Goal: Task Accomplishment & Management: Use online tool/utility

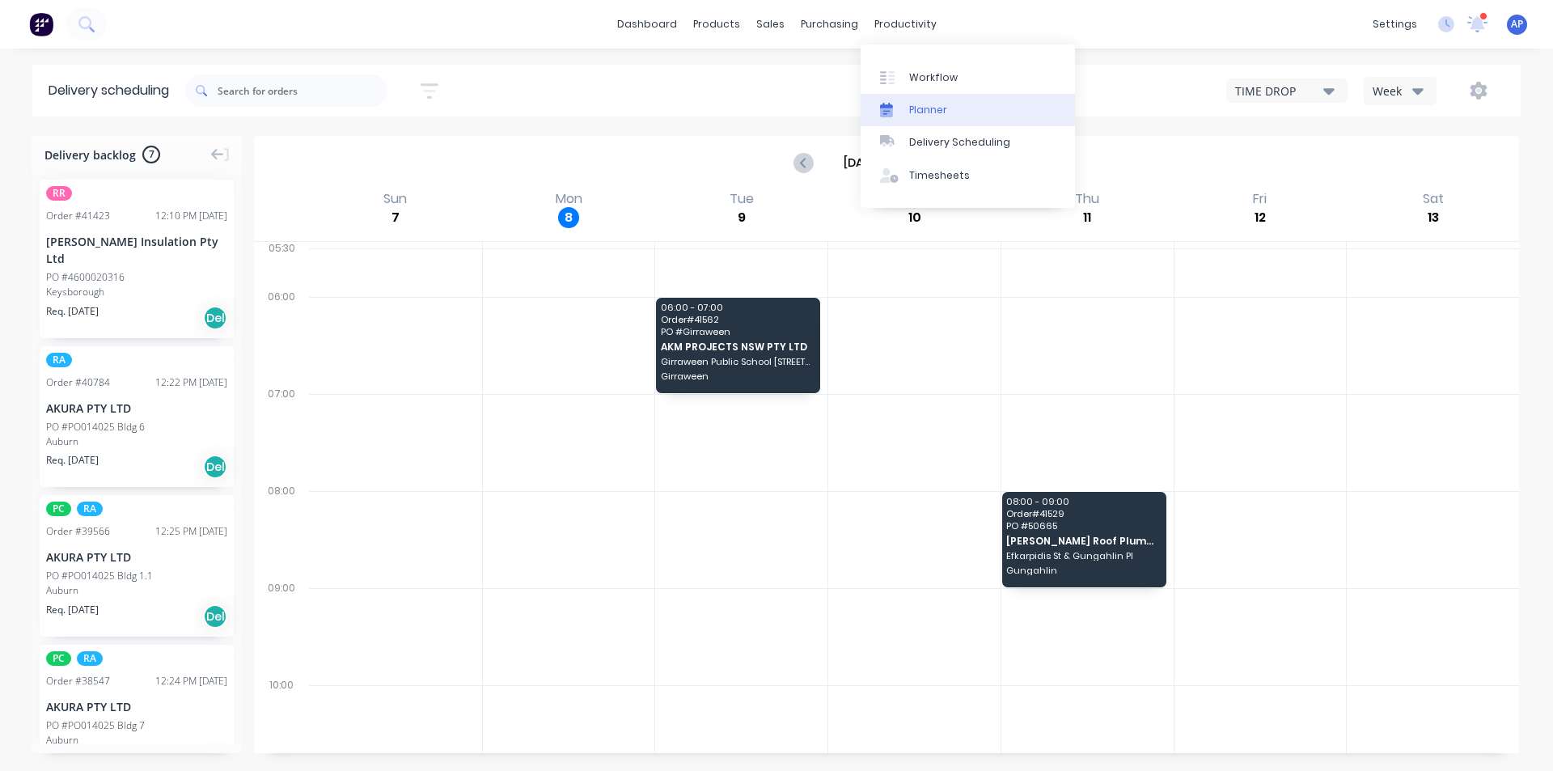
click at [933, 106] on div "Planner" at bounding box center [928, 110] width 38 height 15
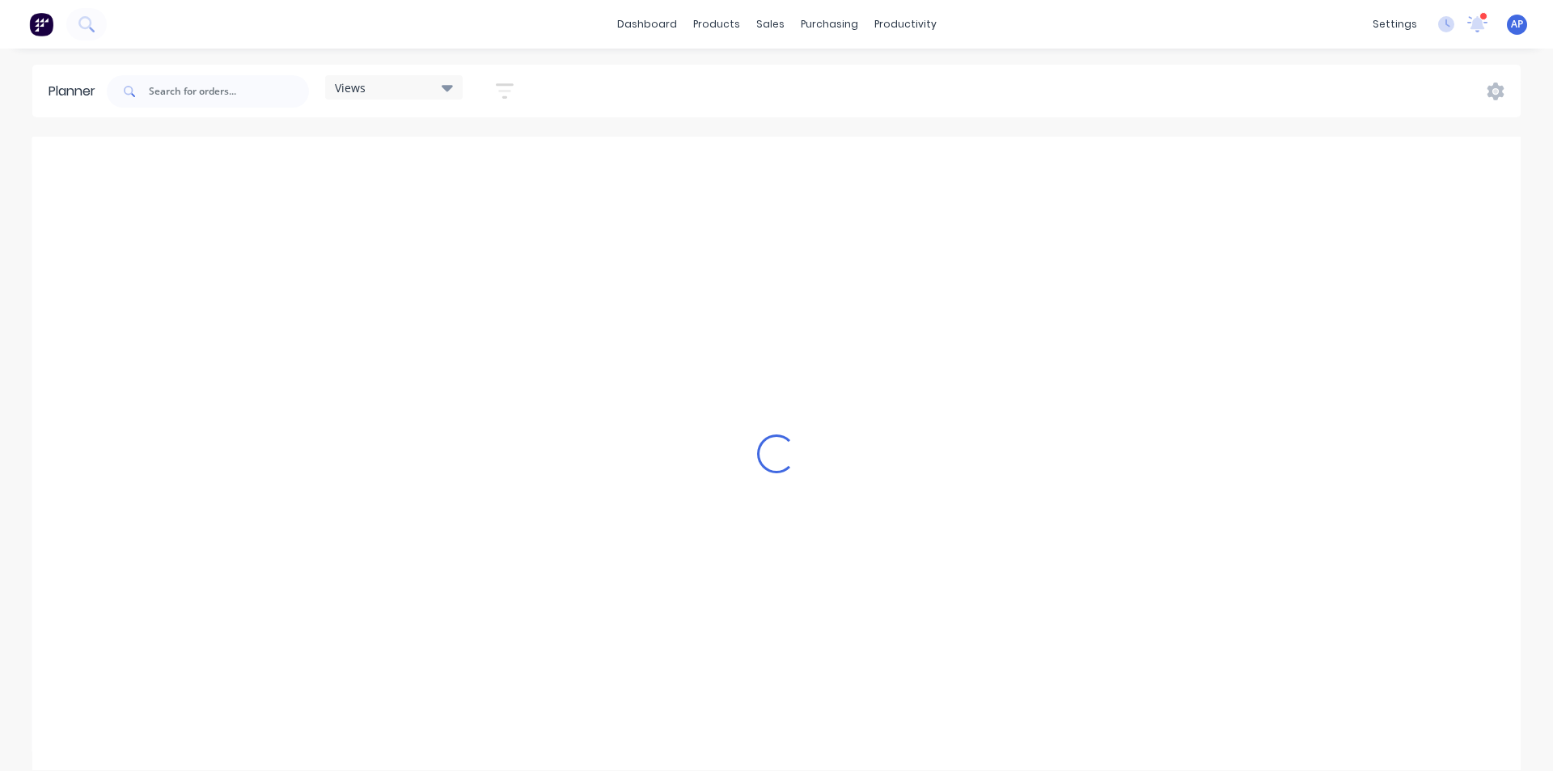
scroll to position [0, 2072]
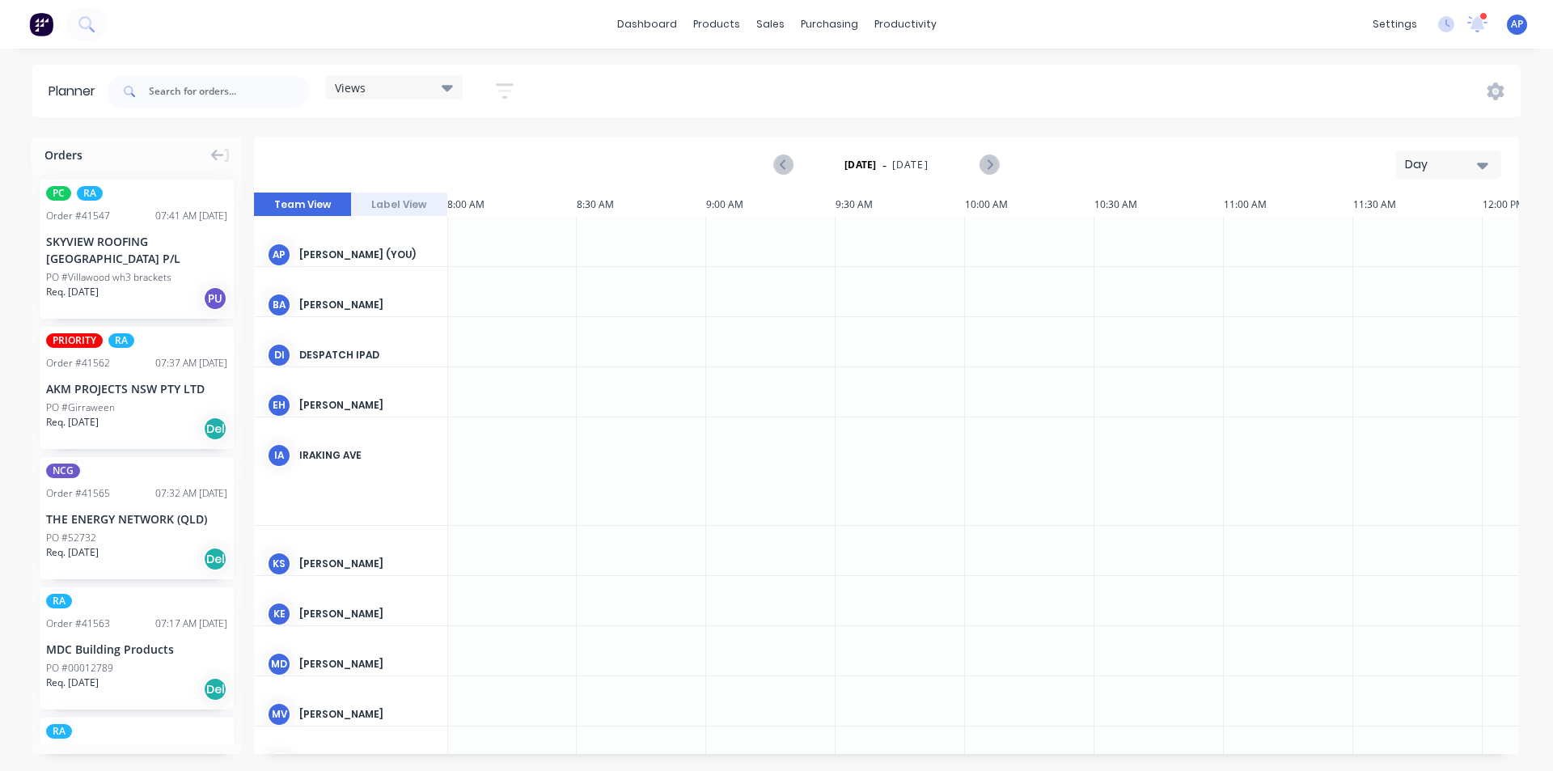
click at [1416, 174] on button "Day" at bounding box center [1448, 164] width 105 height 28
click at [412, 93] on div "Views" at bounding box center [394, 87] width 118 height 15
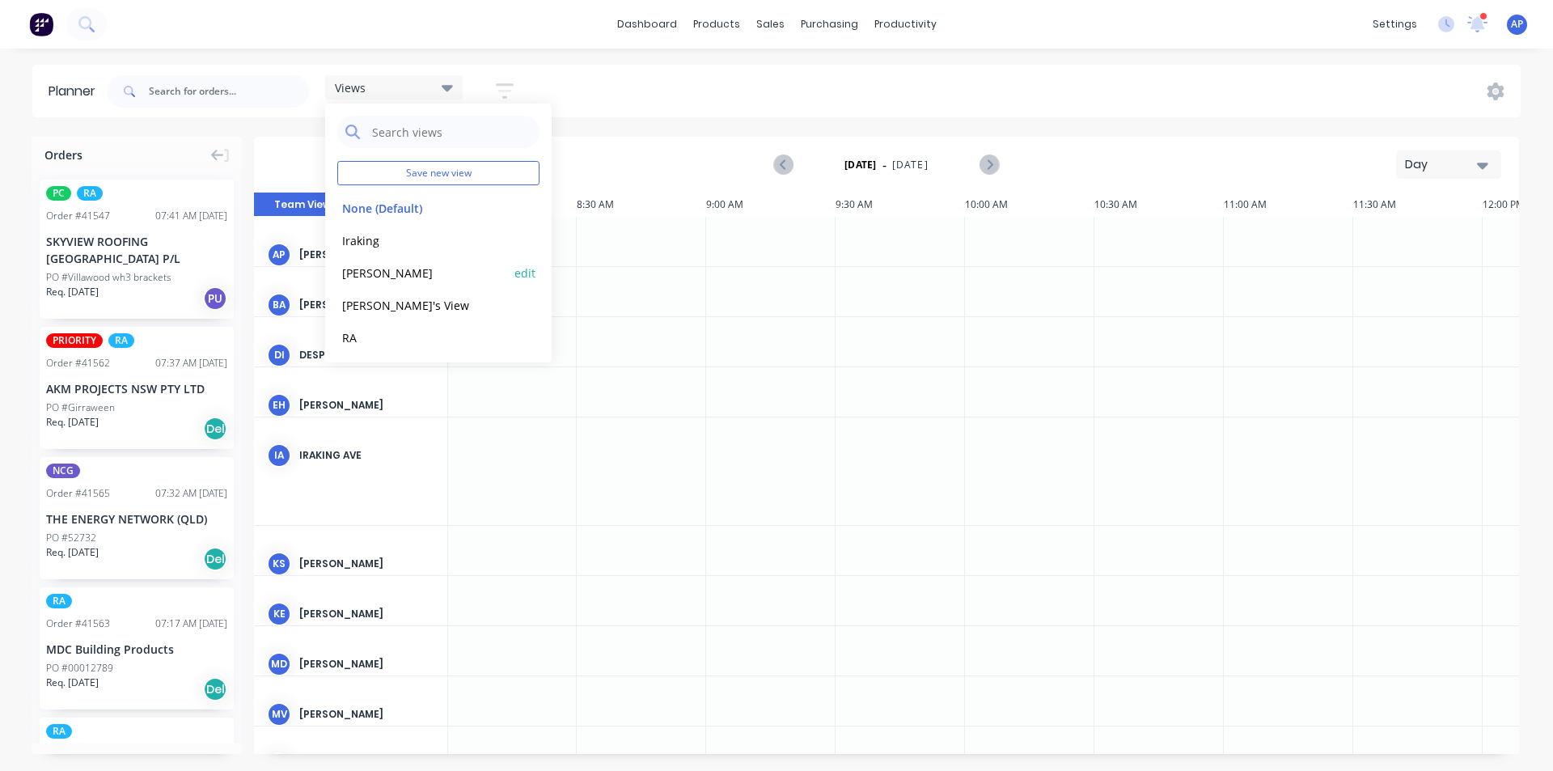
click at [400, 273] on button "[PERSON_NAME]" at bounding box center [423, 272] width 172 height 19
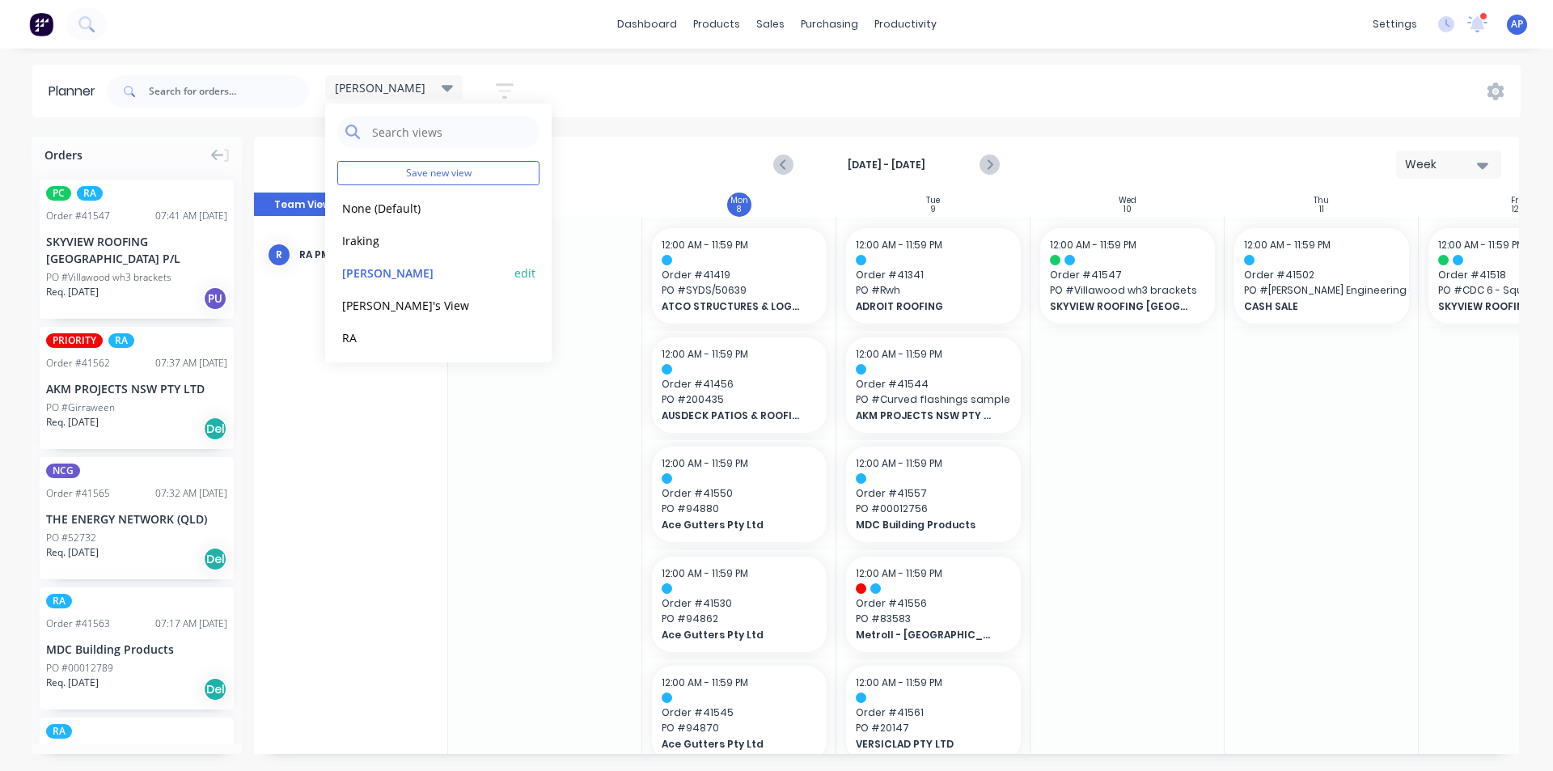
scroll to position [0, 1]
drag, startPoint x: 1340, startPoint y: 455, endPoint x: 1336, endPoint y: 471, distance: 16.1
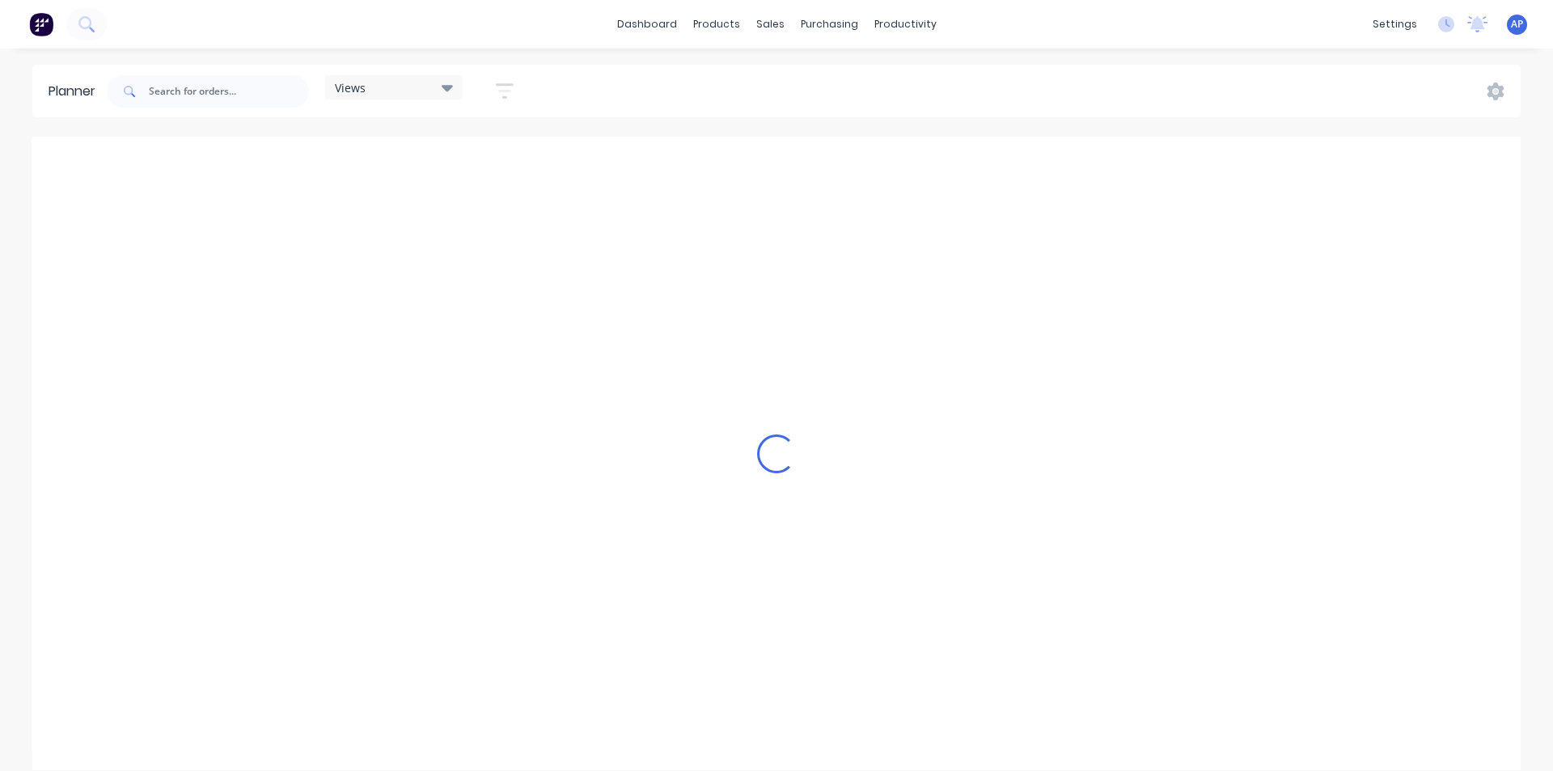
scroll to position [0, 2072]
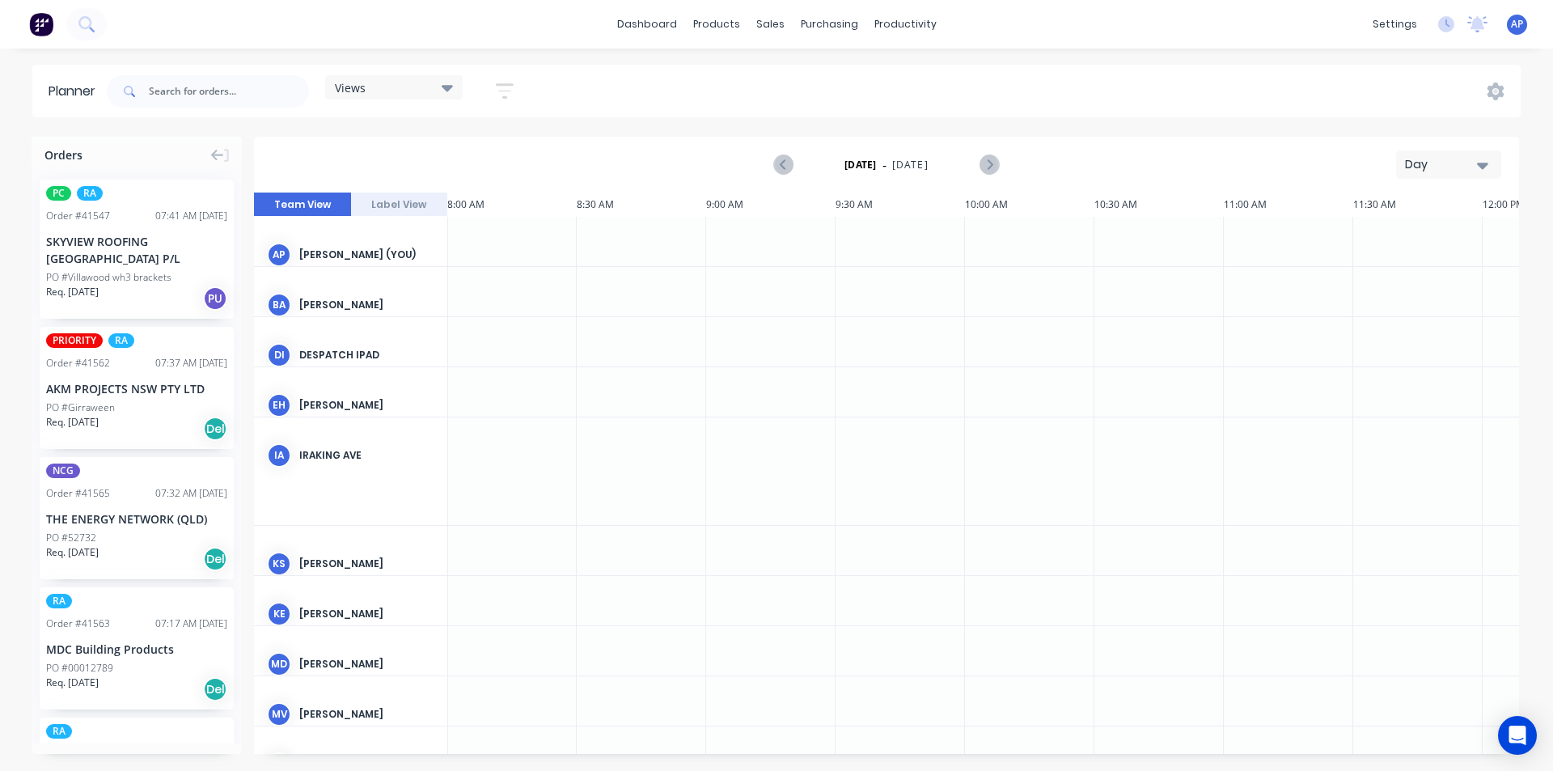
click at [436, 88] on div "Views" at bounding box center [394, 87] width 118 height 15
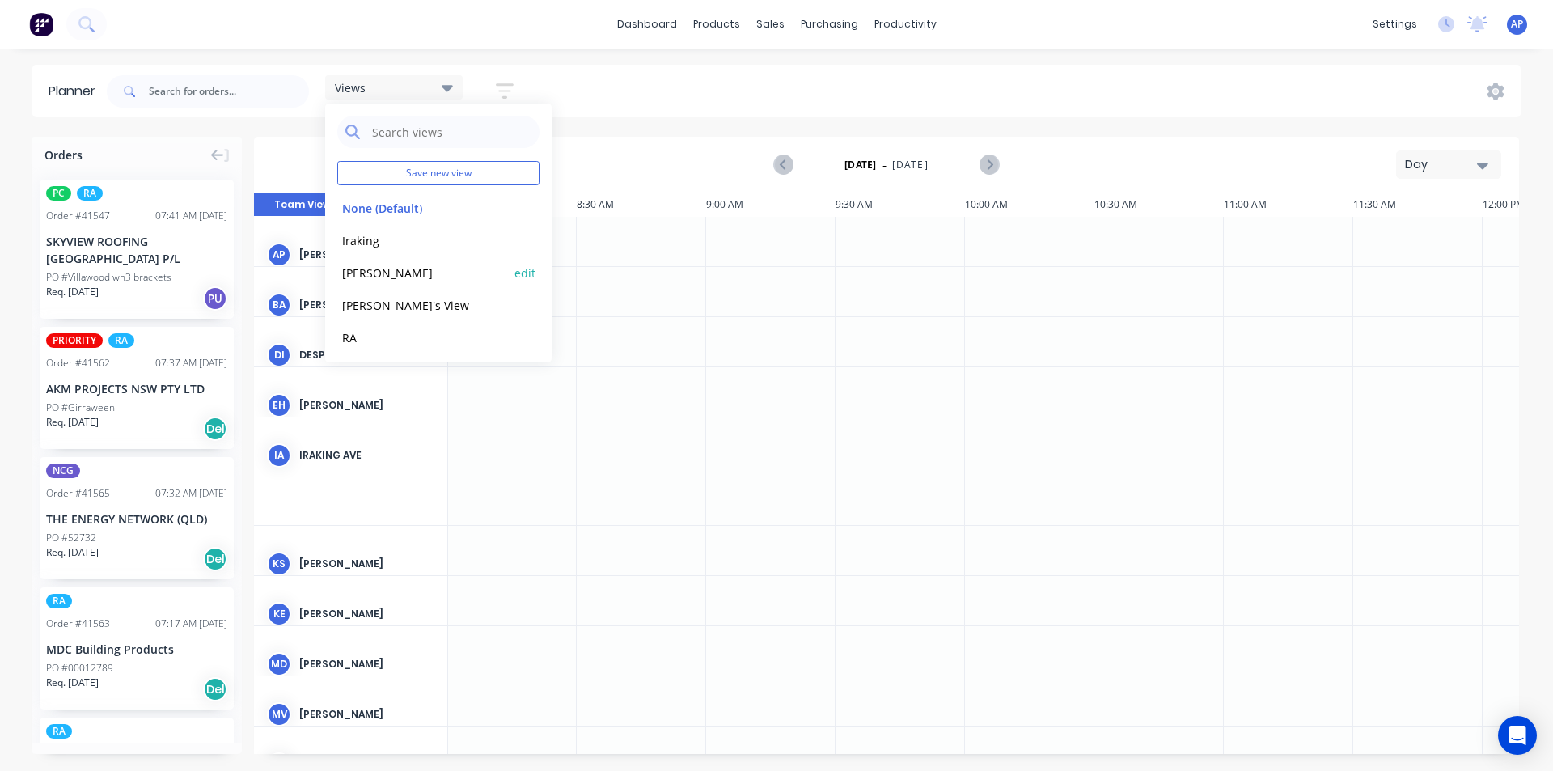
click at [354, 270] on button "[PERSON_NAME]" at bounding box center [423, 272] width 172 height 19
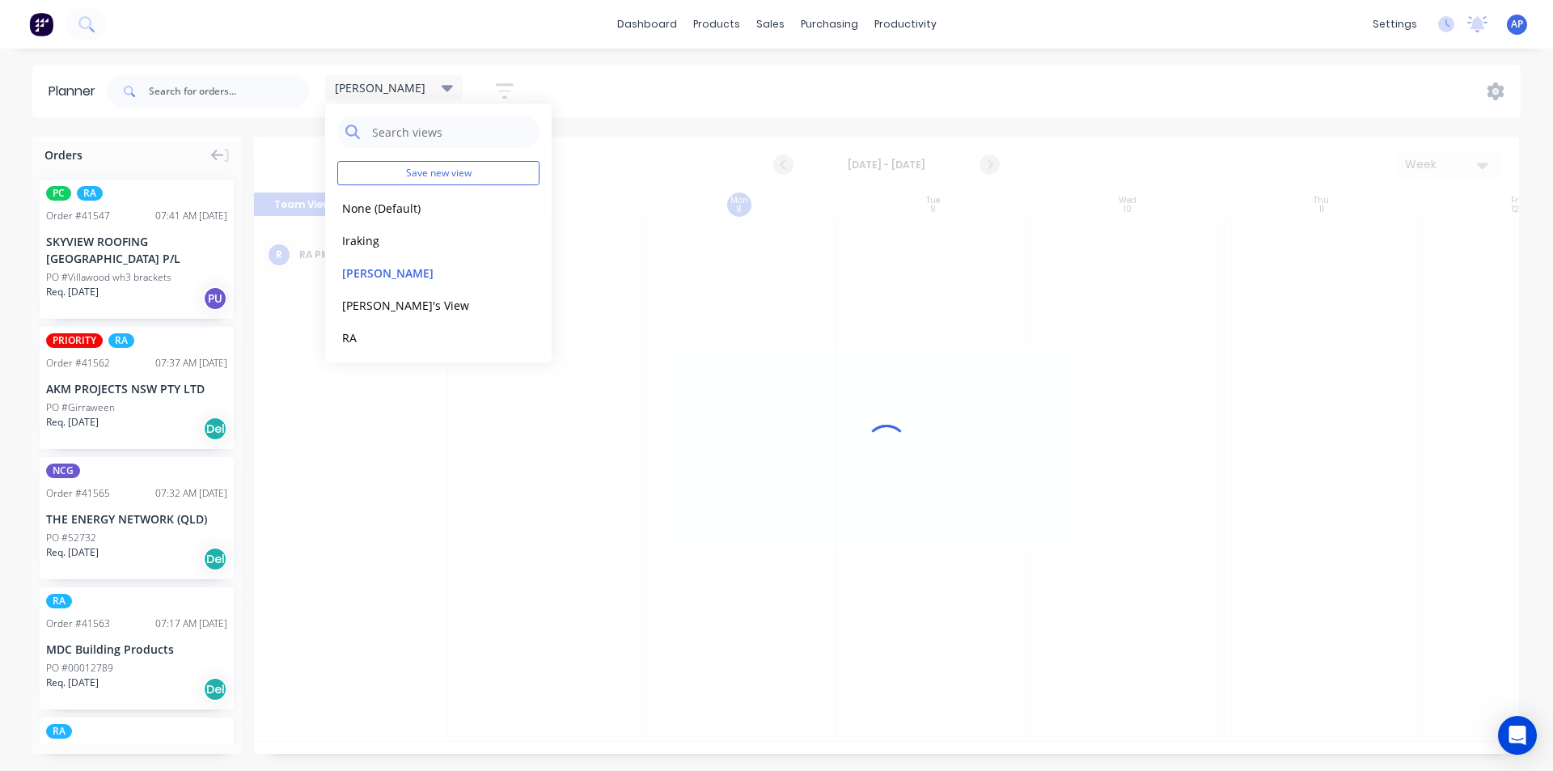
scroll to position [0, 1]
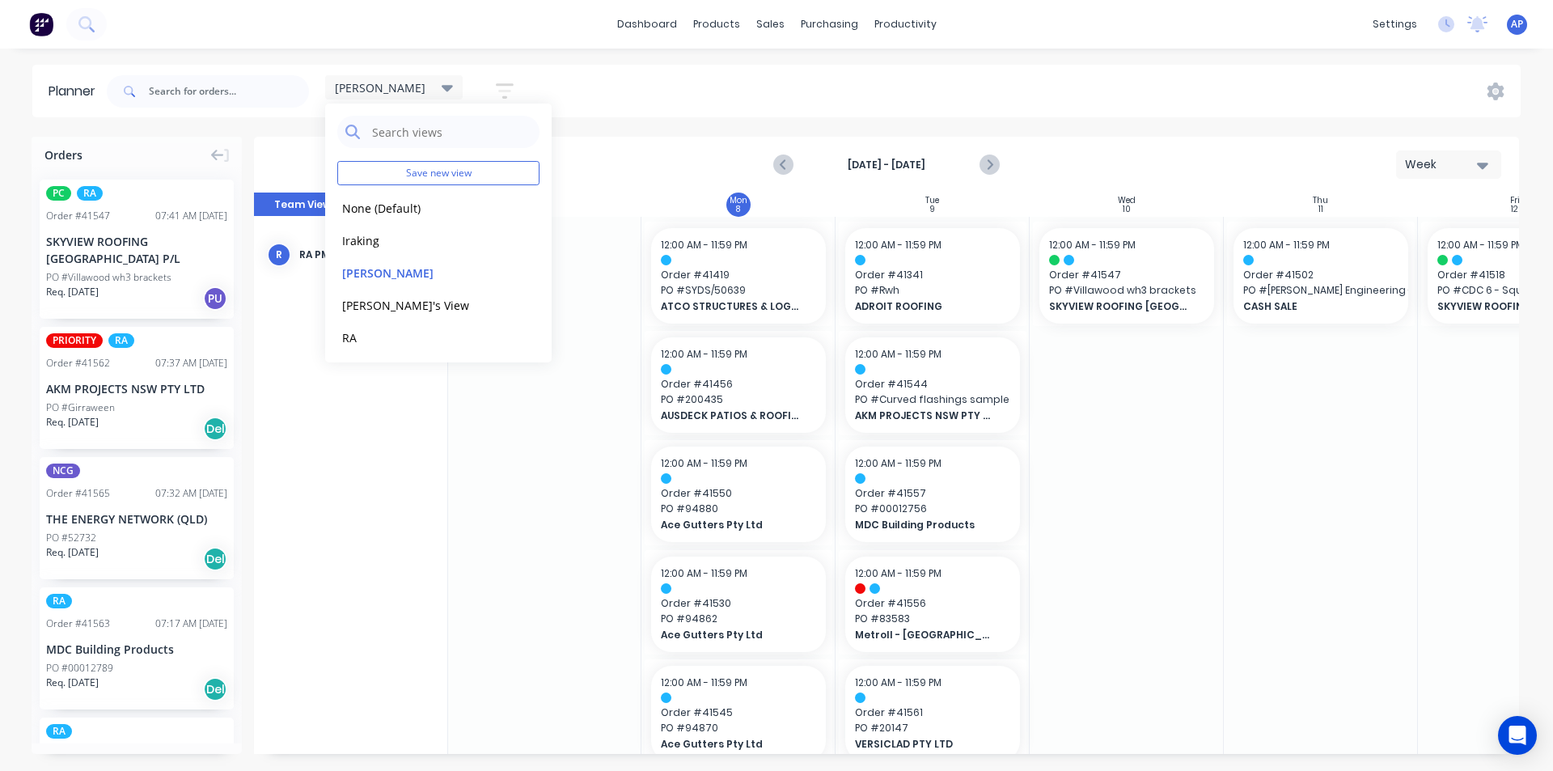
click at [1006, 114] on div "[PERSON_NAME] Save new view None (Default) edit Iraking edit [PERSON_NAME] edit…" at bounding box center [812, 91] width 1417 height 49
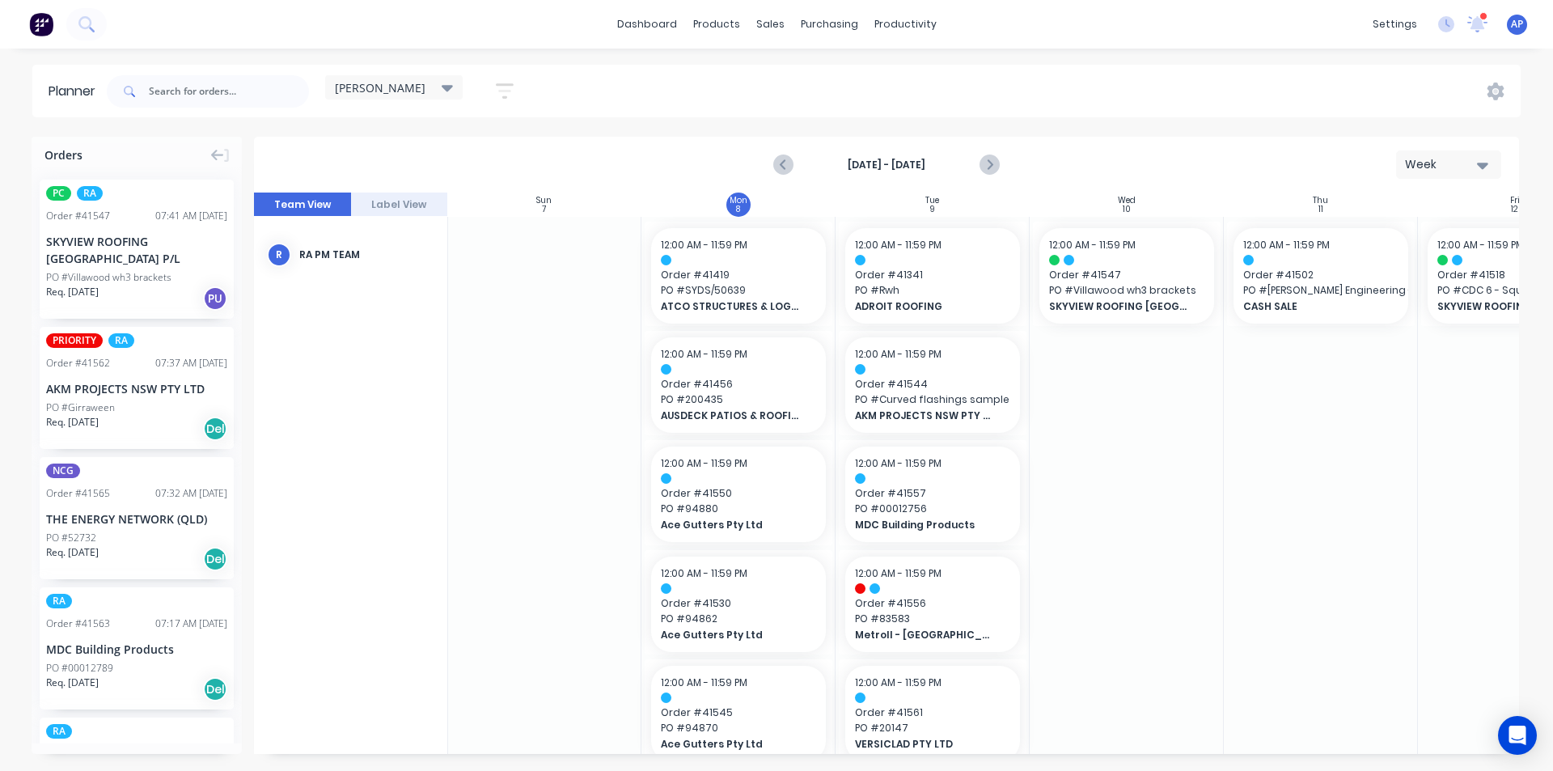
scroll to position [81, 1]
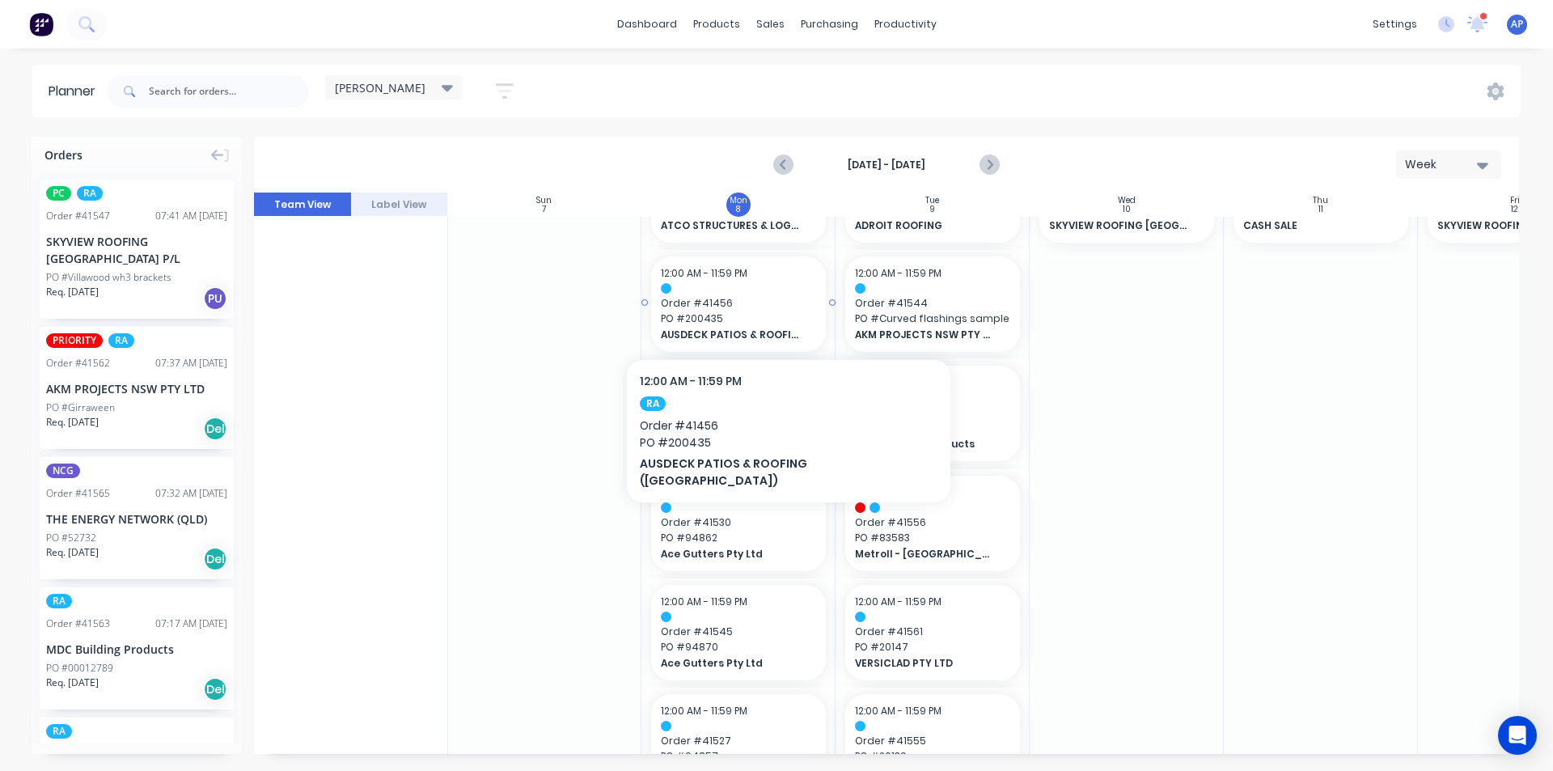
click at [756, 306] on span "Order # 41456" at bounding box center [738, 303] width 155 height 15
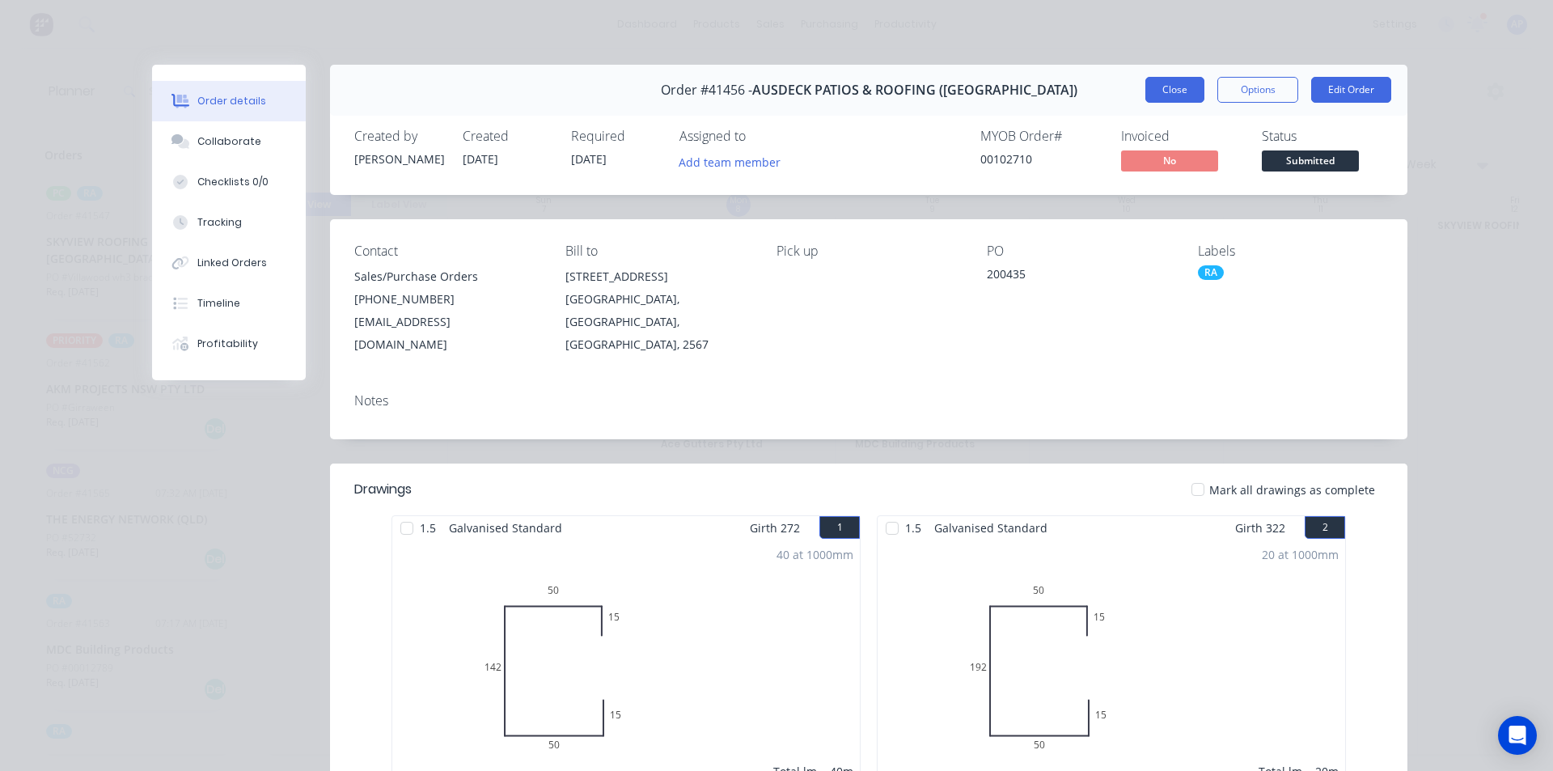
click at [1175, 98] on button "Close" at bounding box center [1174, 90] width 59 height 26
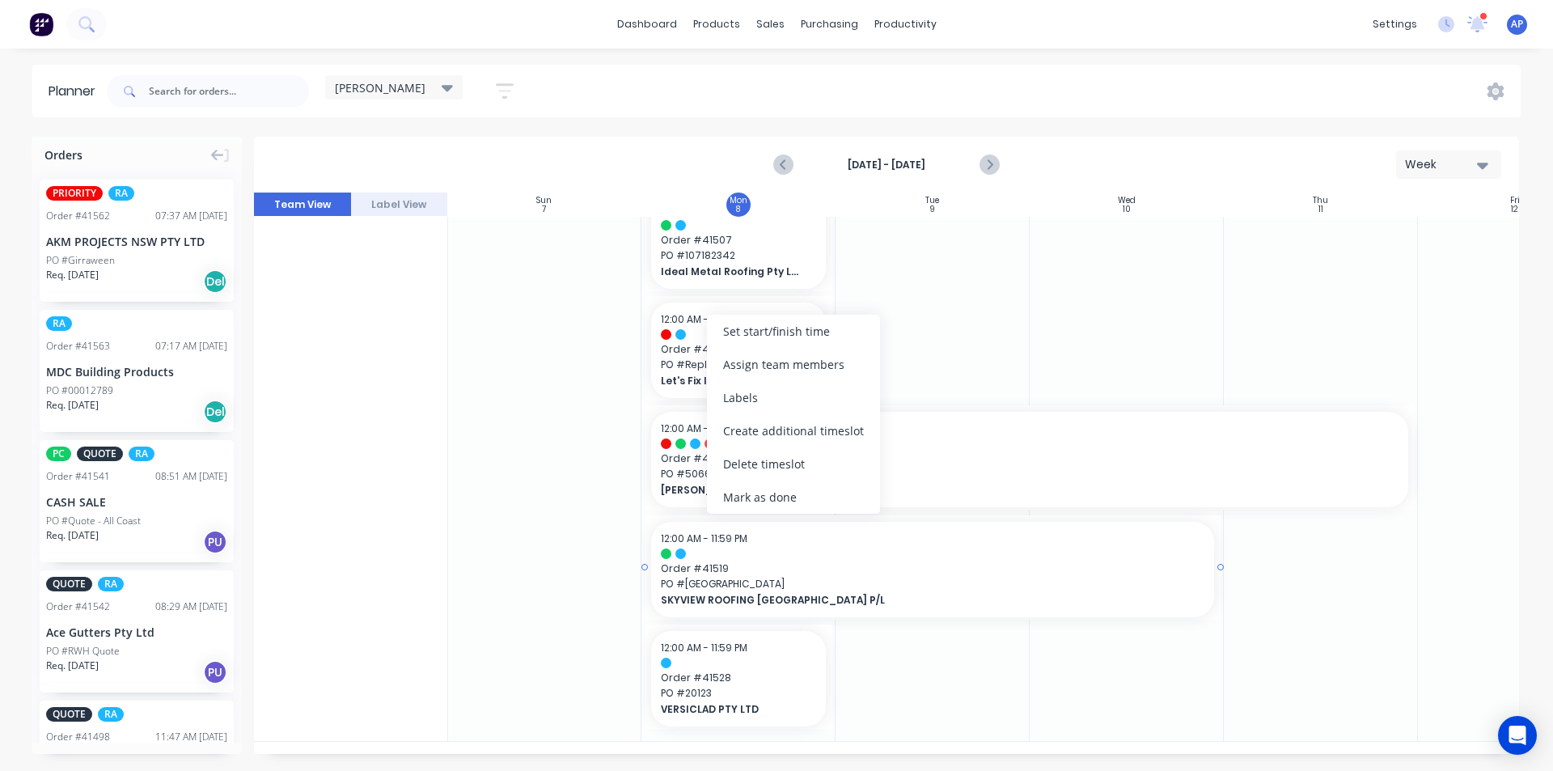
scroll to position [1232, 1]
click at [684, 348] on span "Order # 41551" at bounding box center [738, 355] width 155 height 15
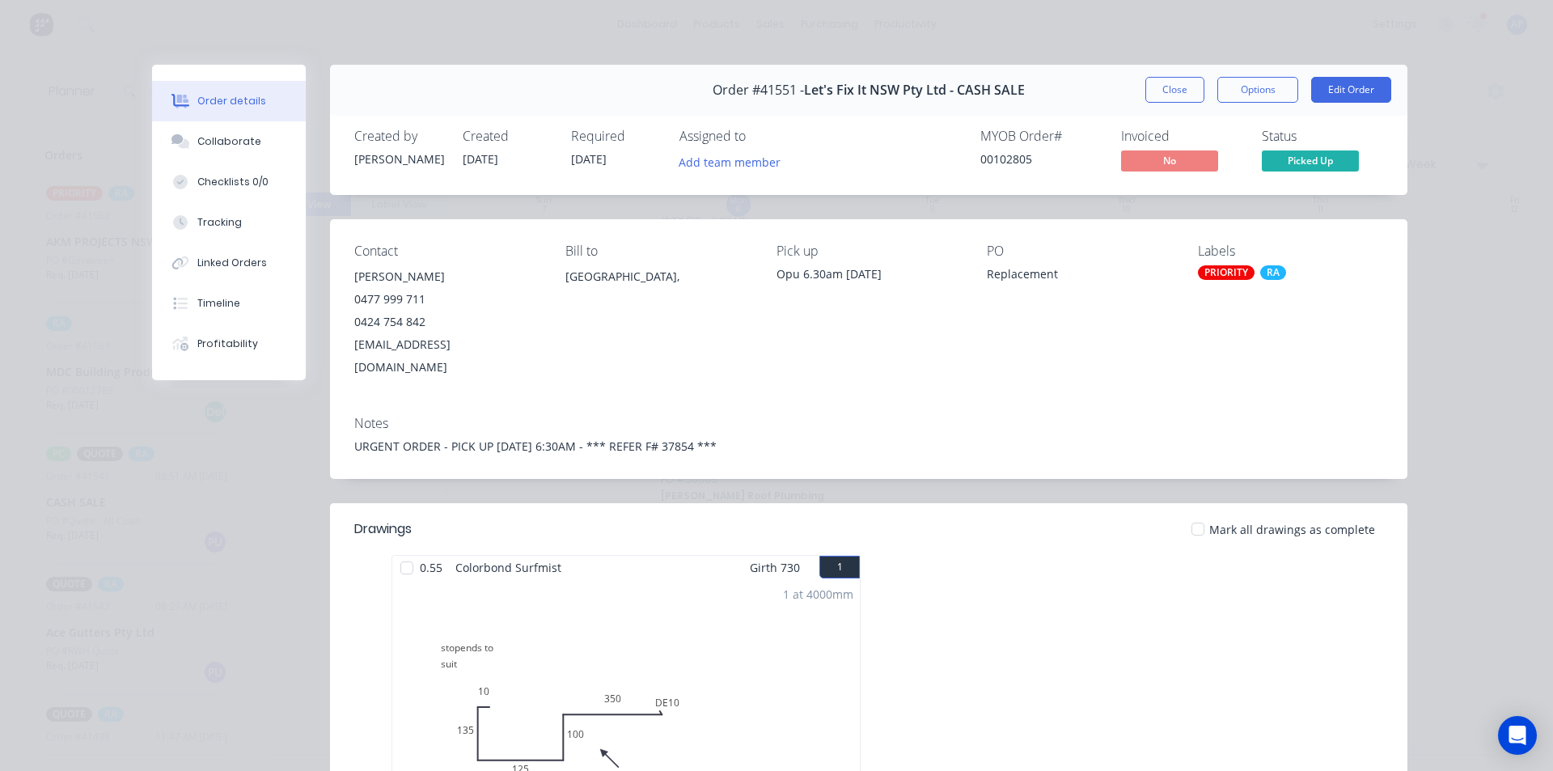
click at [1145, 95] on button "Close" at bounding box center [1174, 90] width 59 height 26
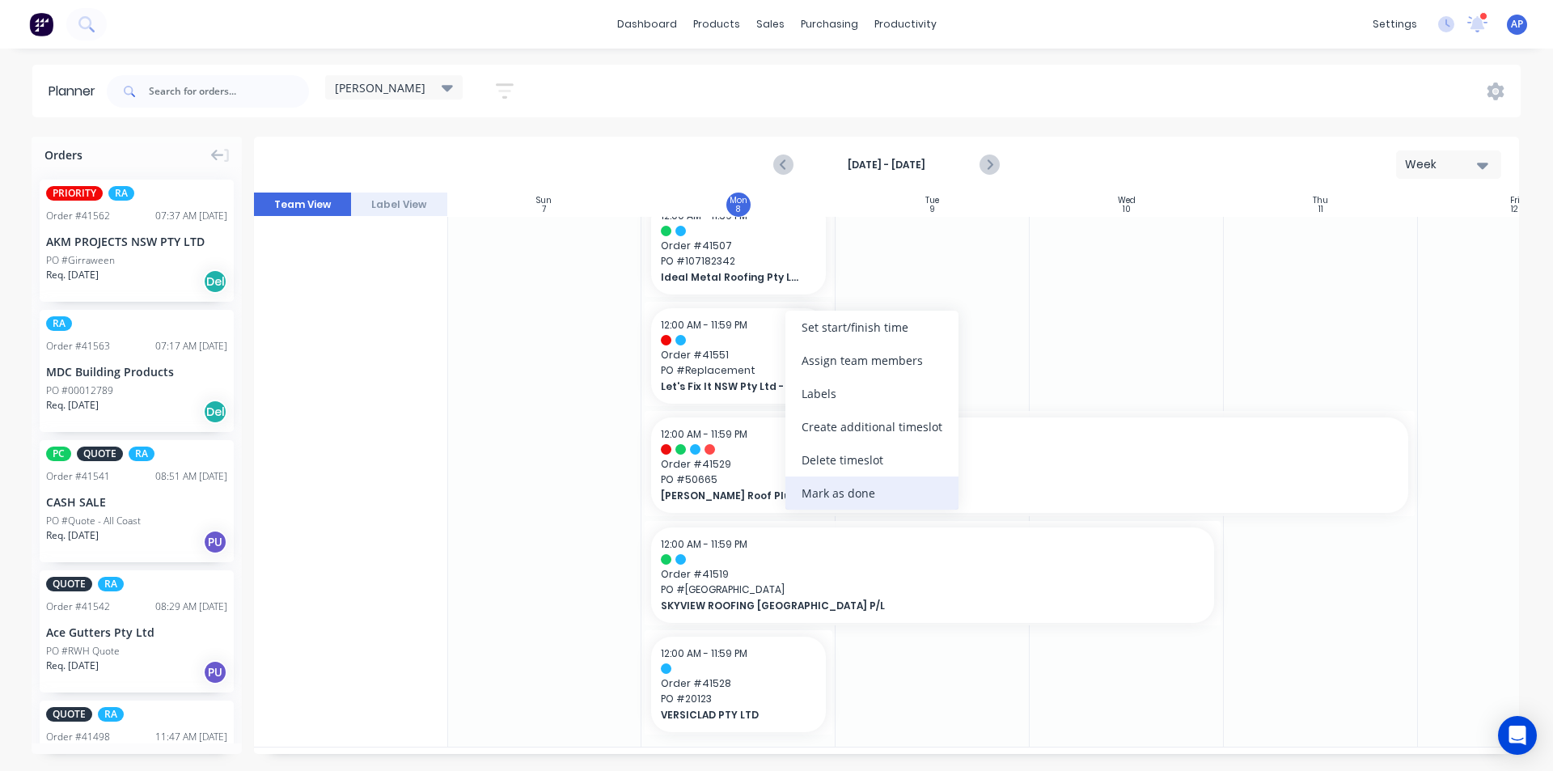
click at [875, 497] on div "Mark as done" at bounding box center [871, 492] width 173 height 33
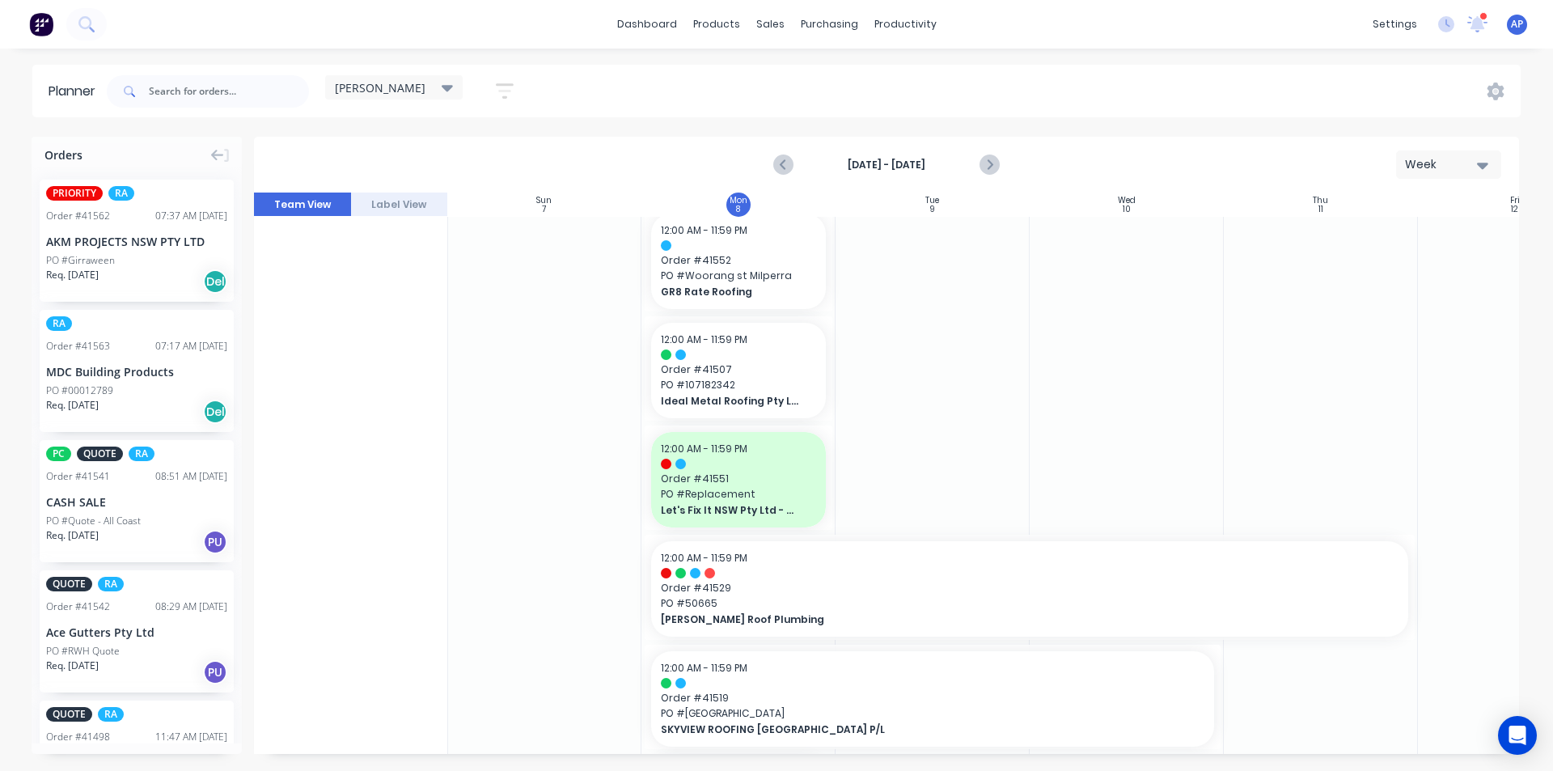
scroll to position [1070, 1]
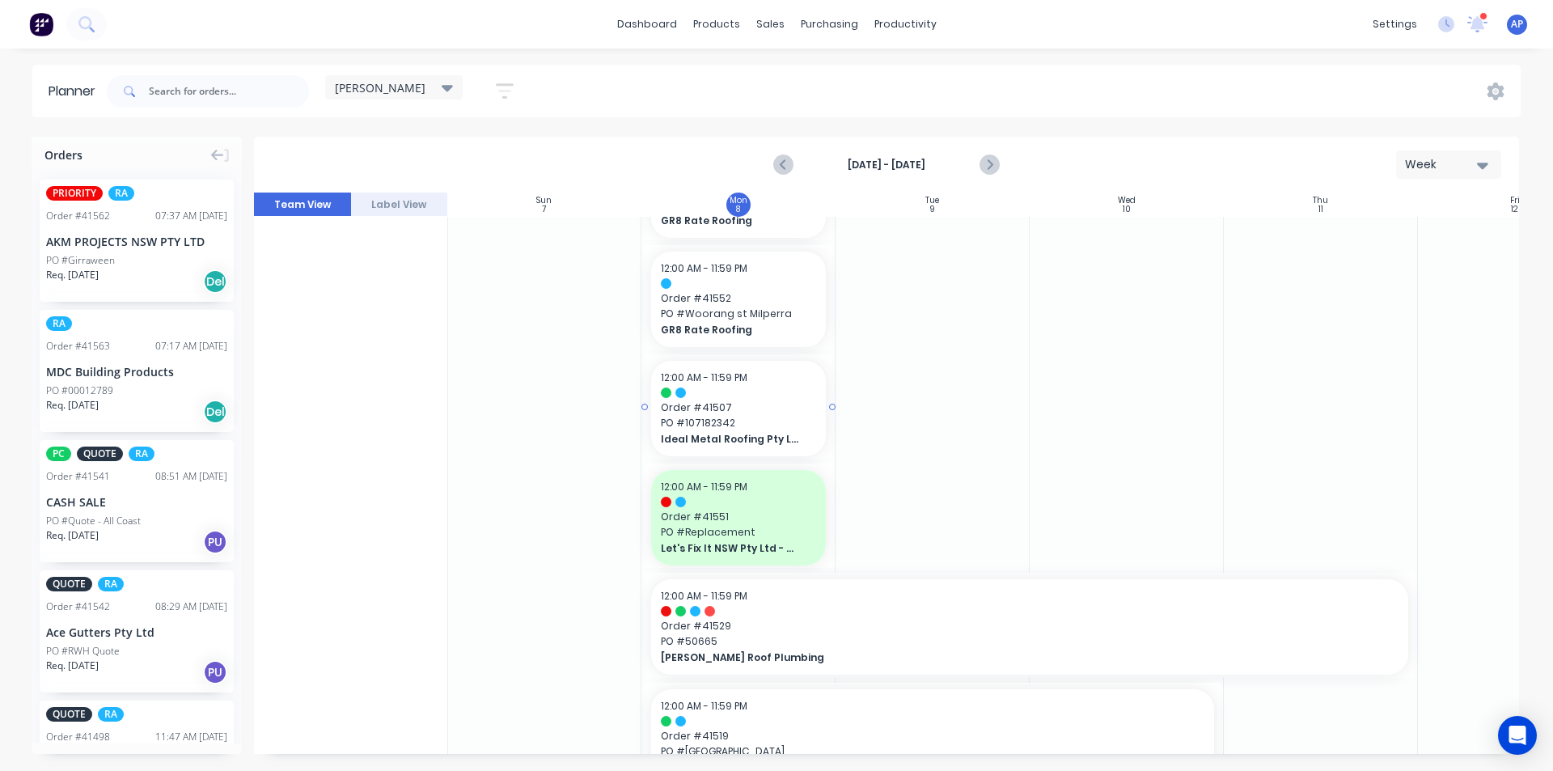
click at [726, 436] on span "Ideal Metal Roofing Pty Ltd" at bounding box center [731, 439] width 140 height 15
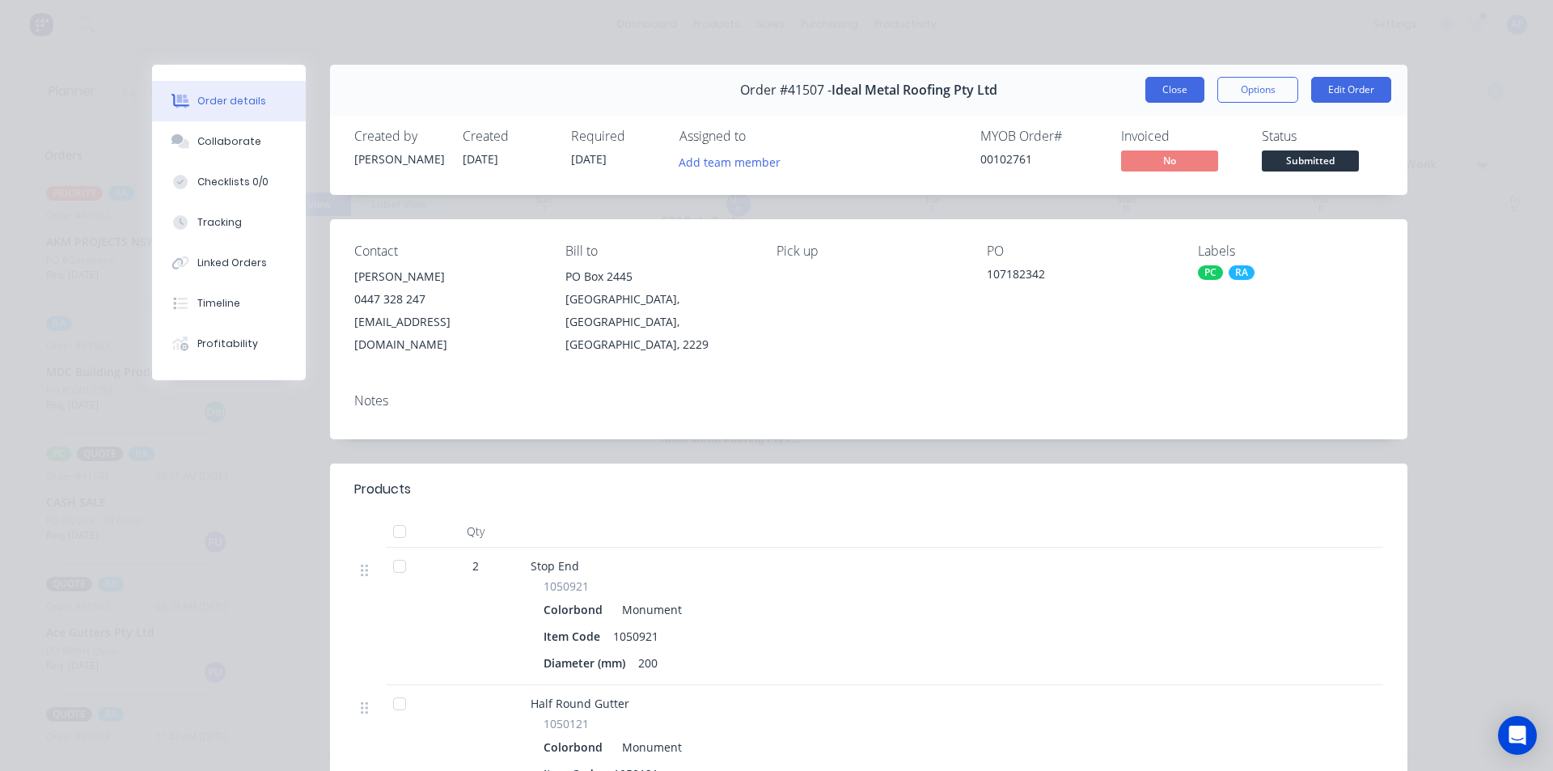
click at [1185, 81] on button "Close" at bounding box center [1174, 90] width 59 height 26
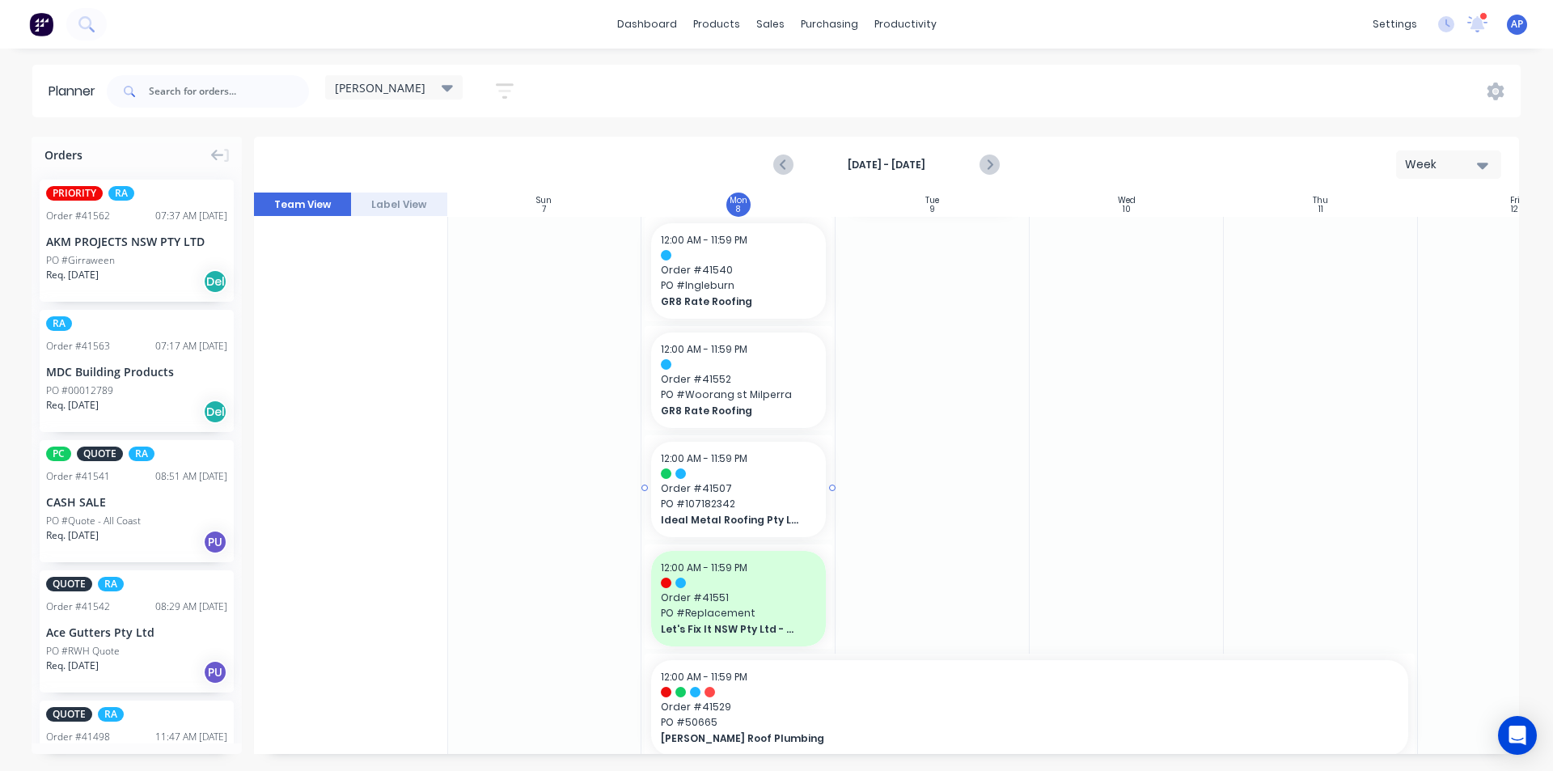
scroll to position [908, 1]
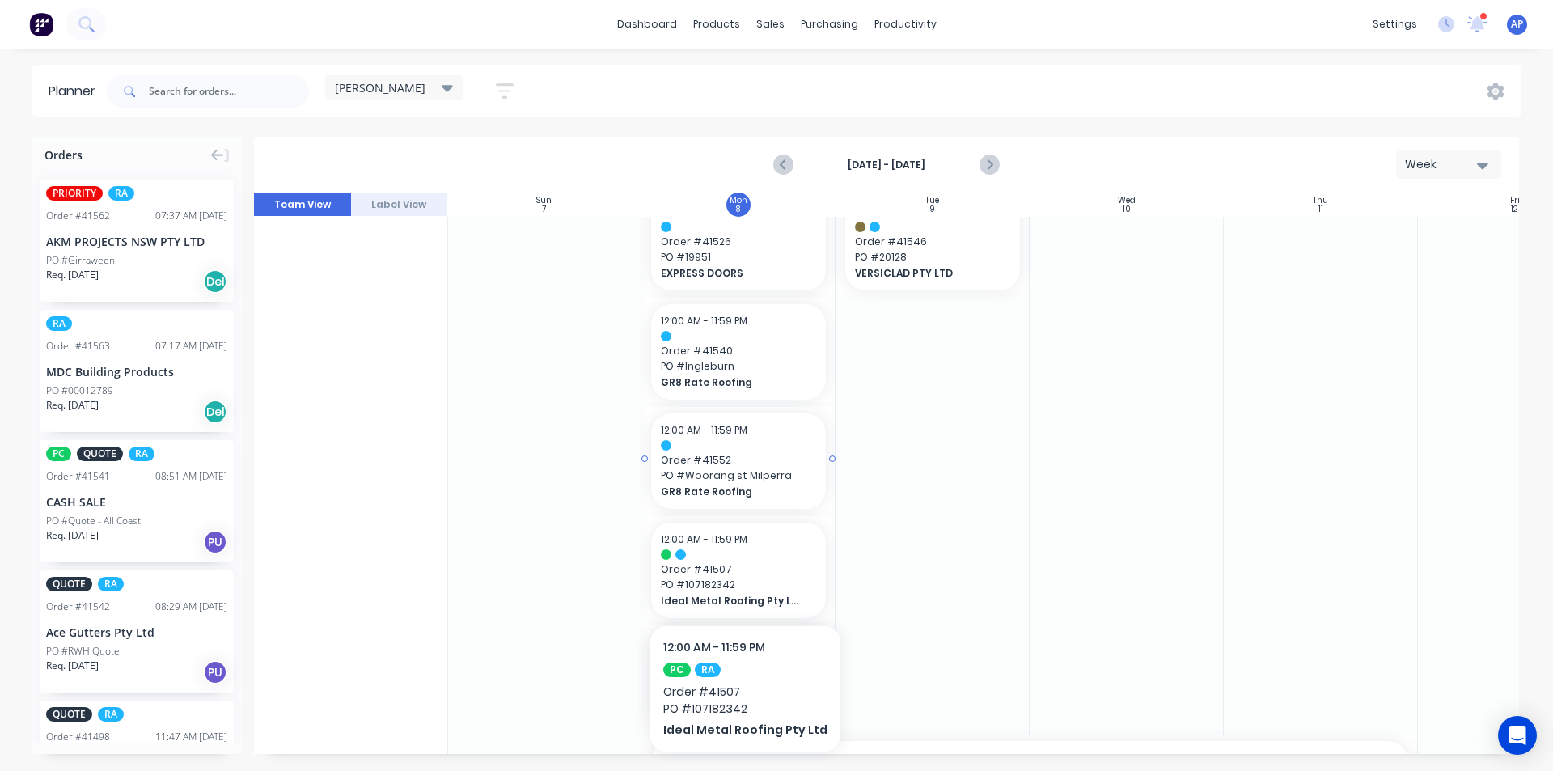
click at [768, 467] on span "Order # 41552" at bounding box center [738, 460] width 155 height 15
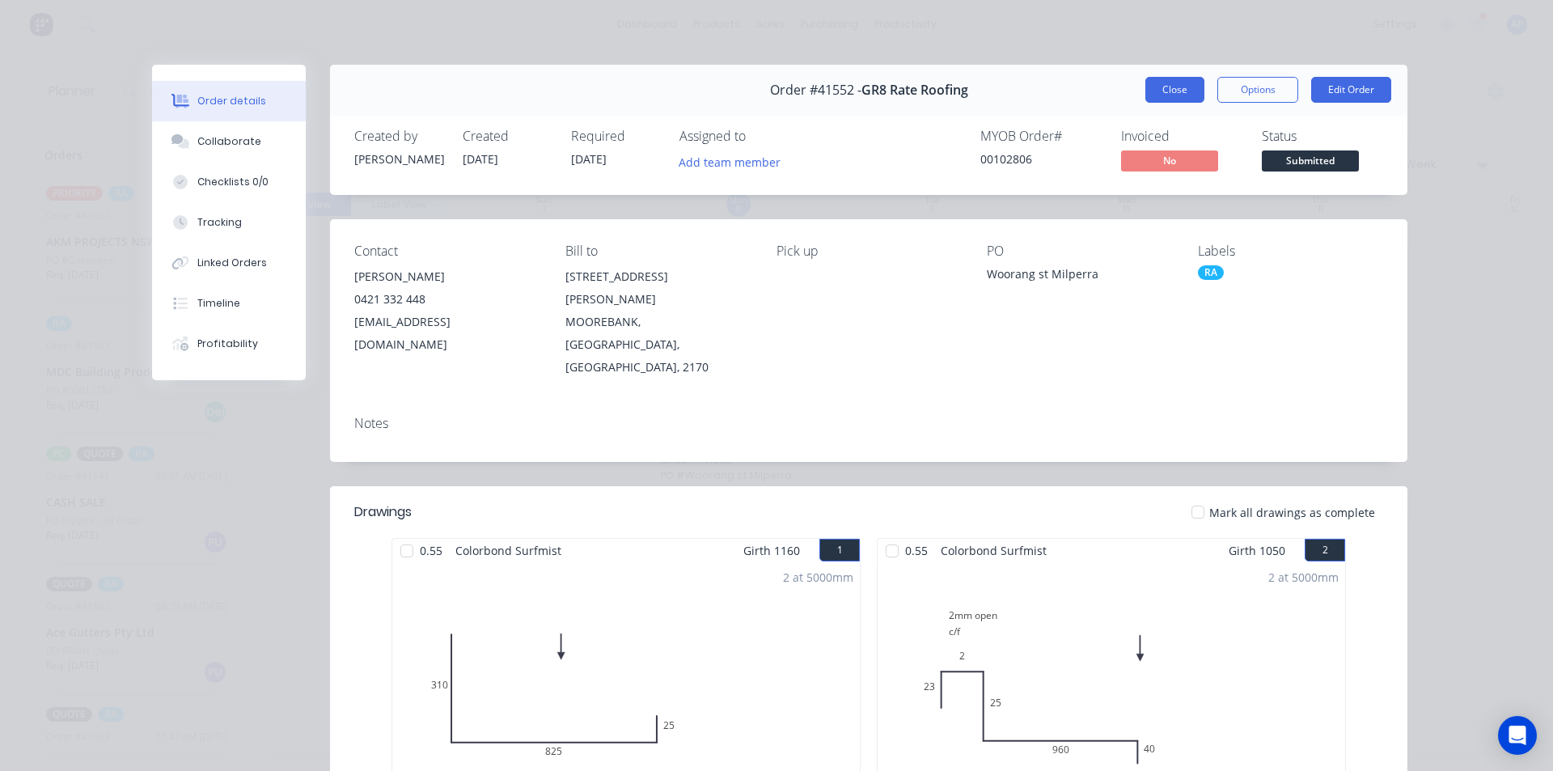
click at [1168, 93] on button "Close" at bounding box center [1174, 90] width 59 height 26
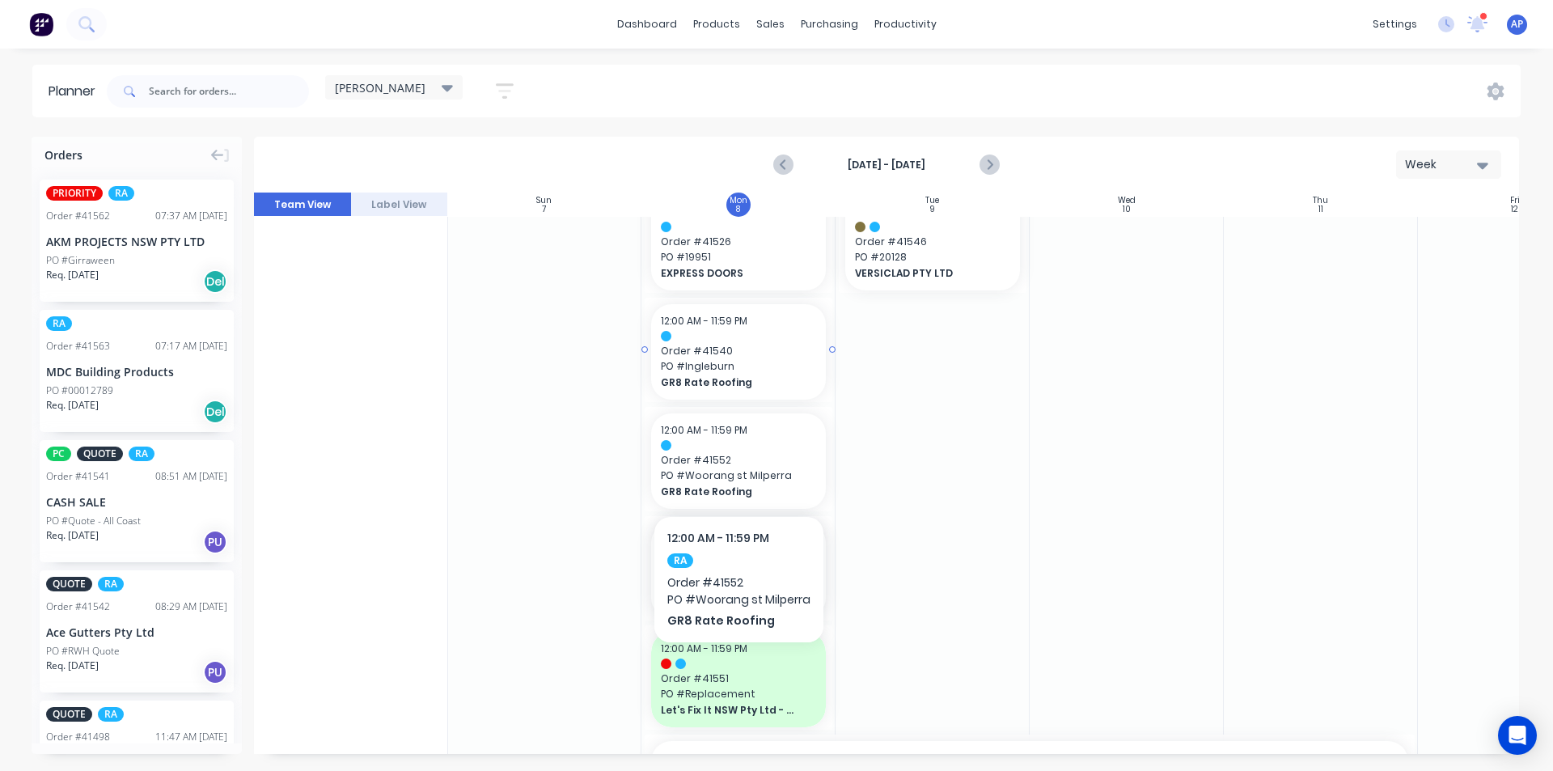
scroll to position [828, 1]
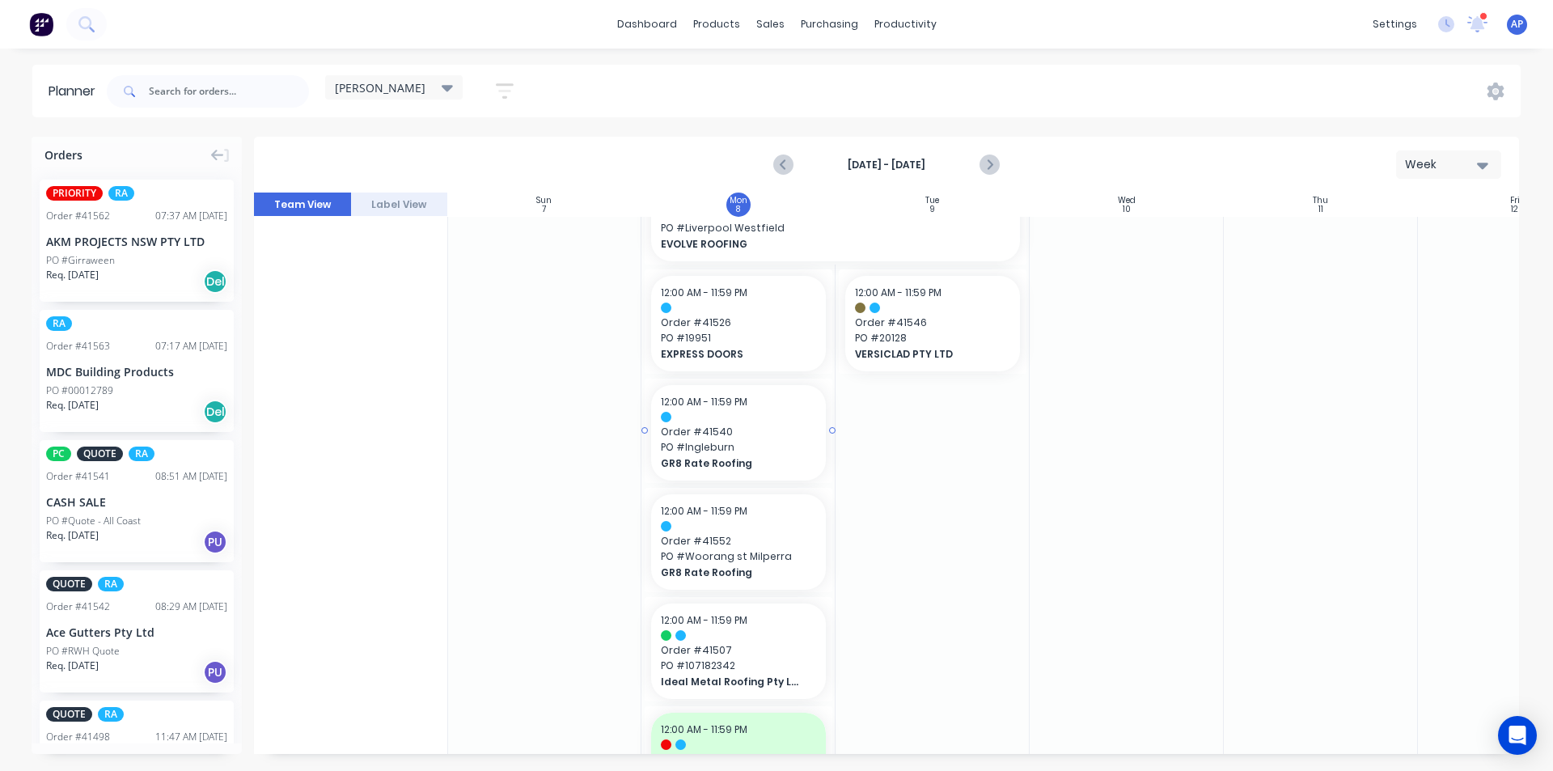
click at [750, 442] on span "PO # Ingleburn" at bounding box center [738, 447] width 155 height 15
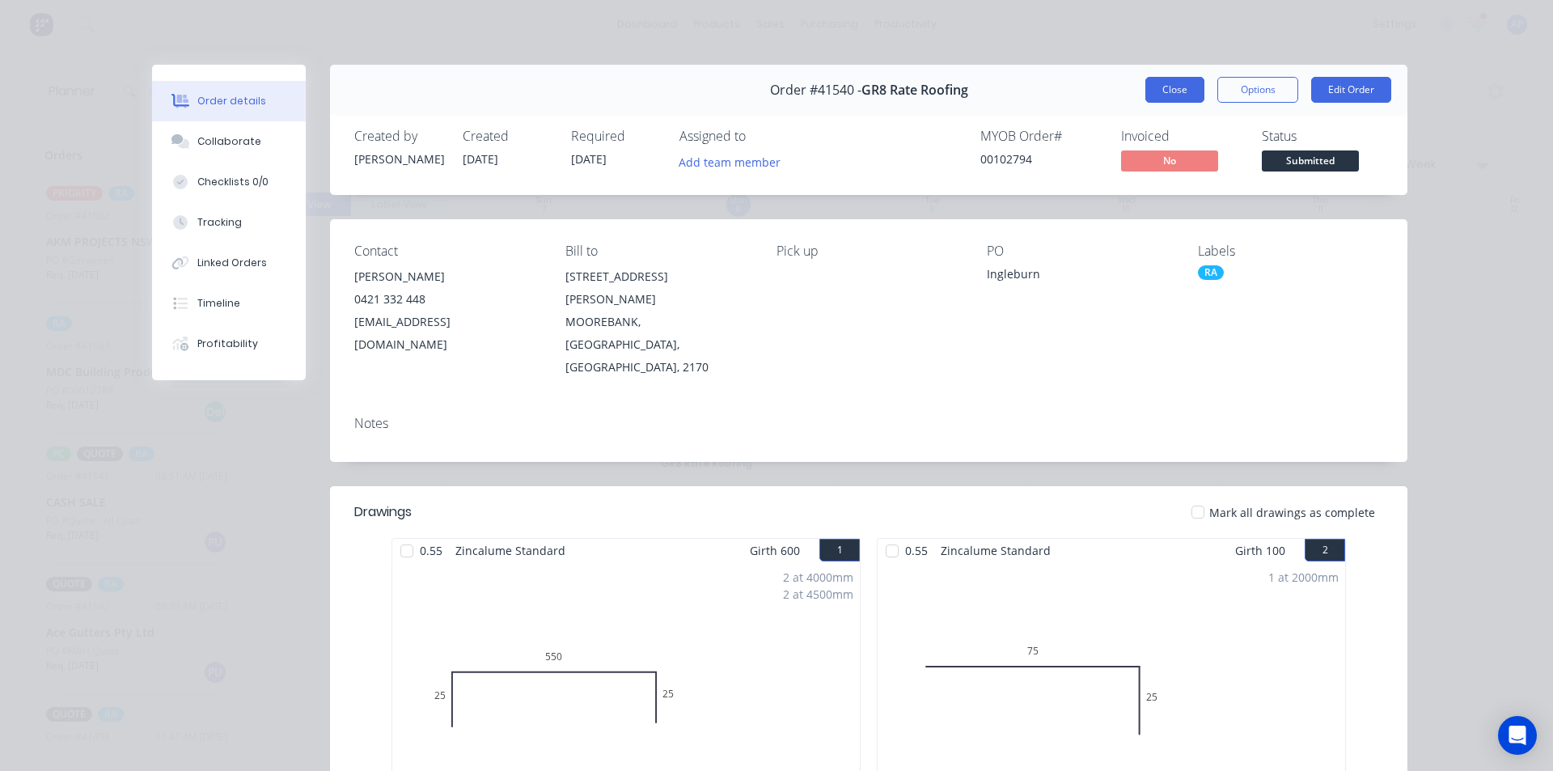
click at [1170, 90] on button "Close" at bounding box center [1174, 90] width 59 height 26
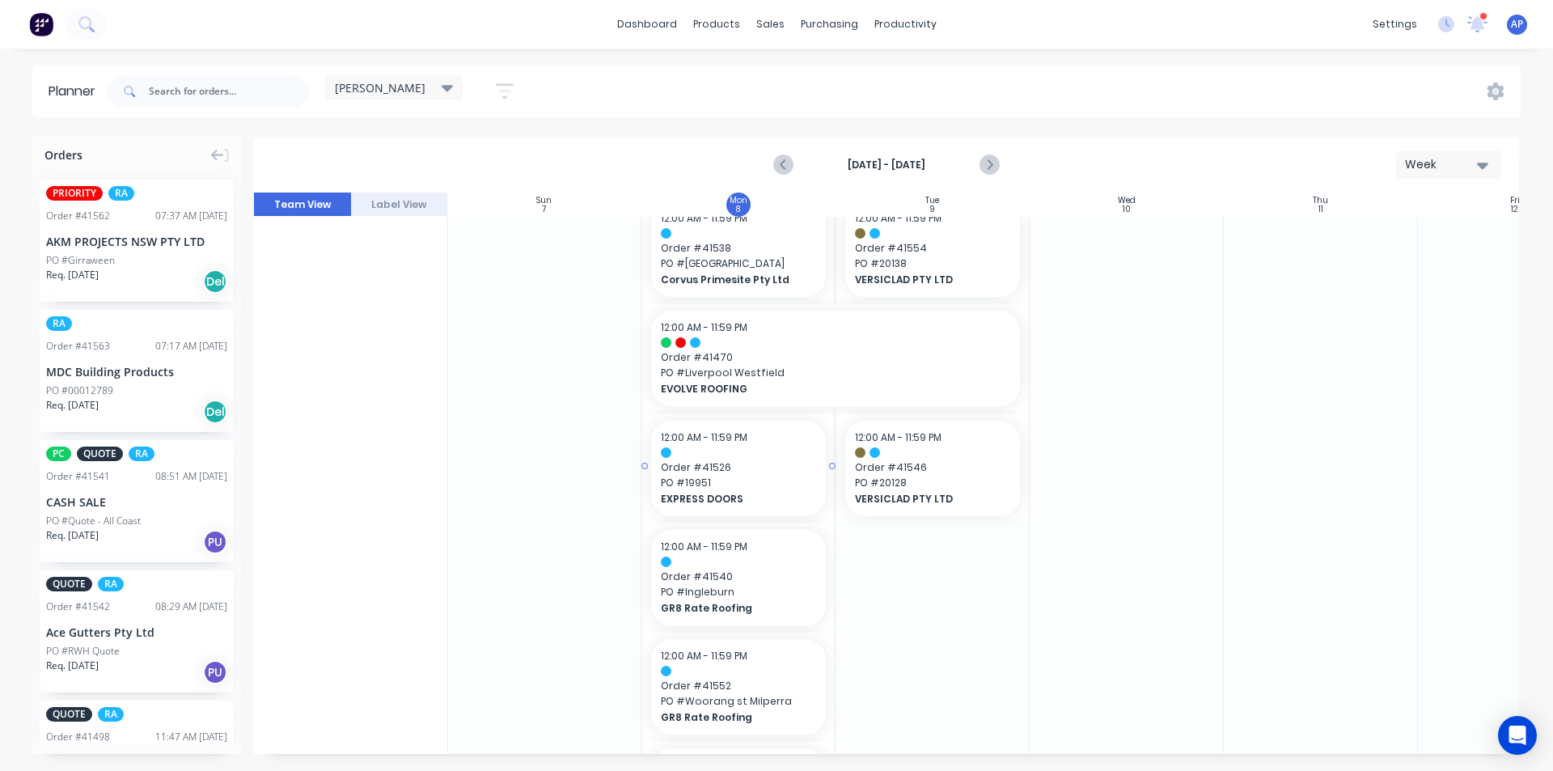
scroll to position [666, 1]
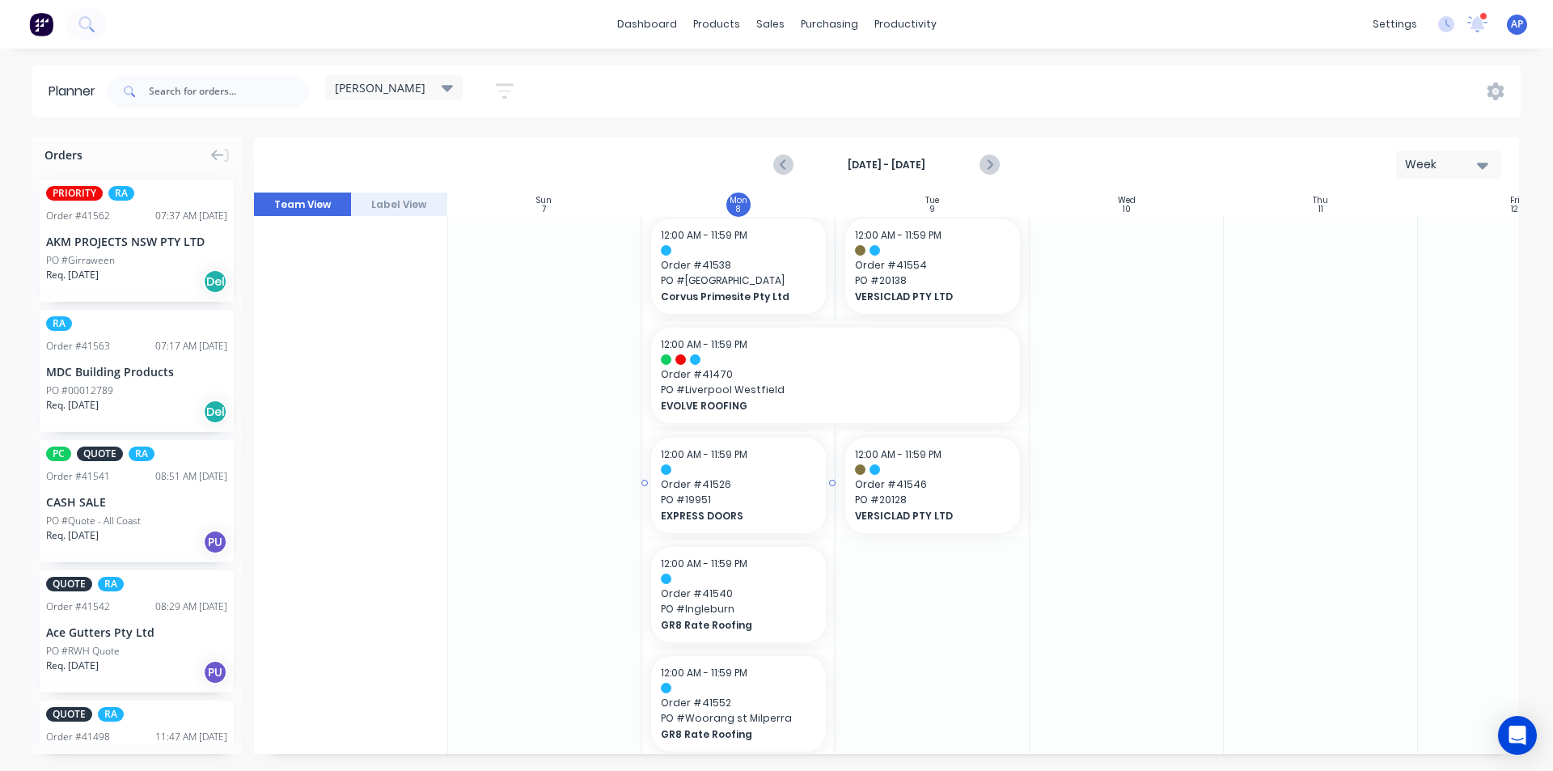
click at [723, 463] on div "12:00 AM - 11:59 PM Order # 41526 PO # 19951 EXPRESS DOORS" at bounding box center [738, 485] width 175 height 95
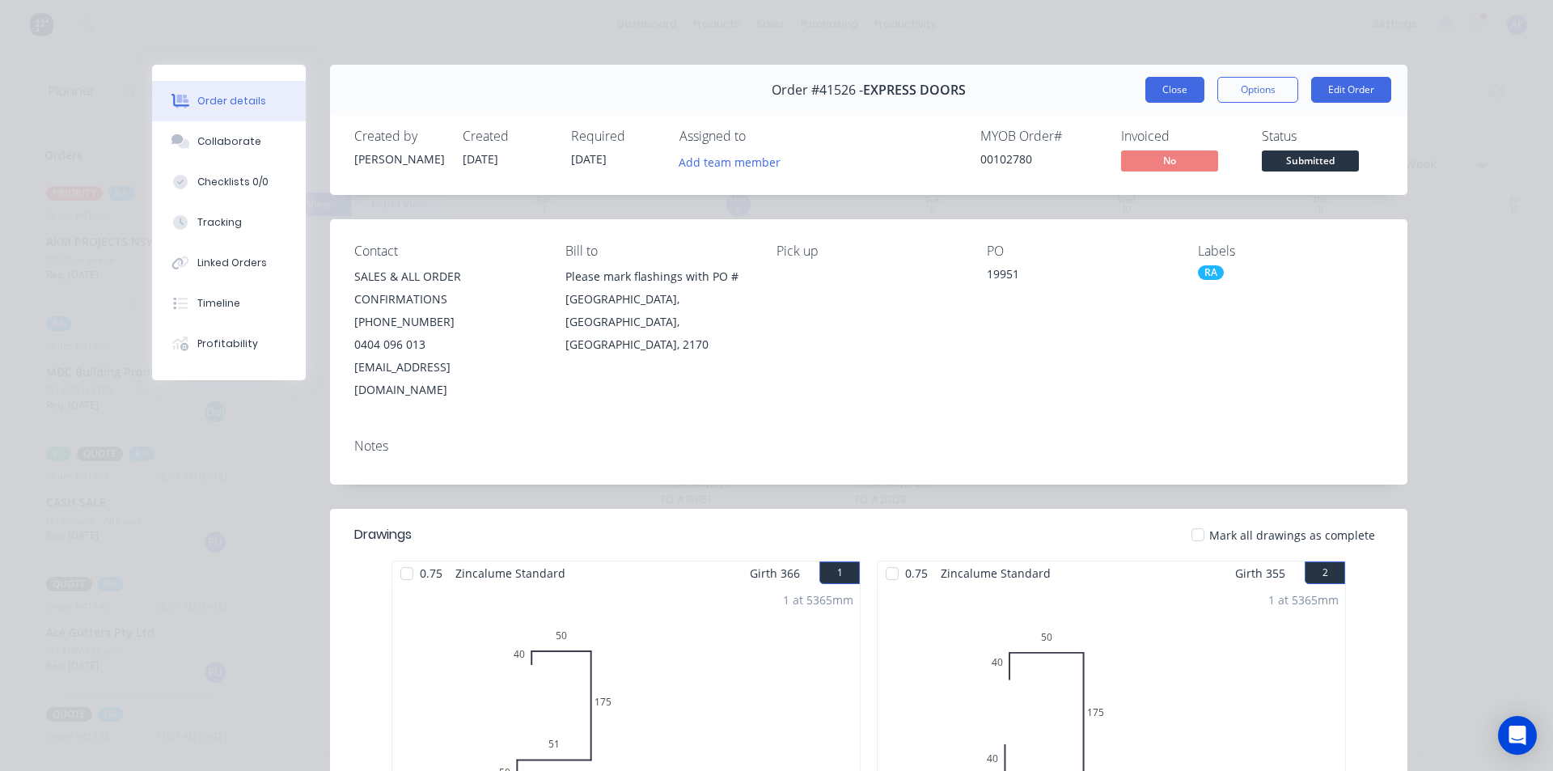
click at [1175, 90] on button "Close" at bounding box center [1174, 90] width 59 height 26
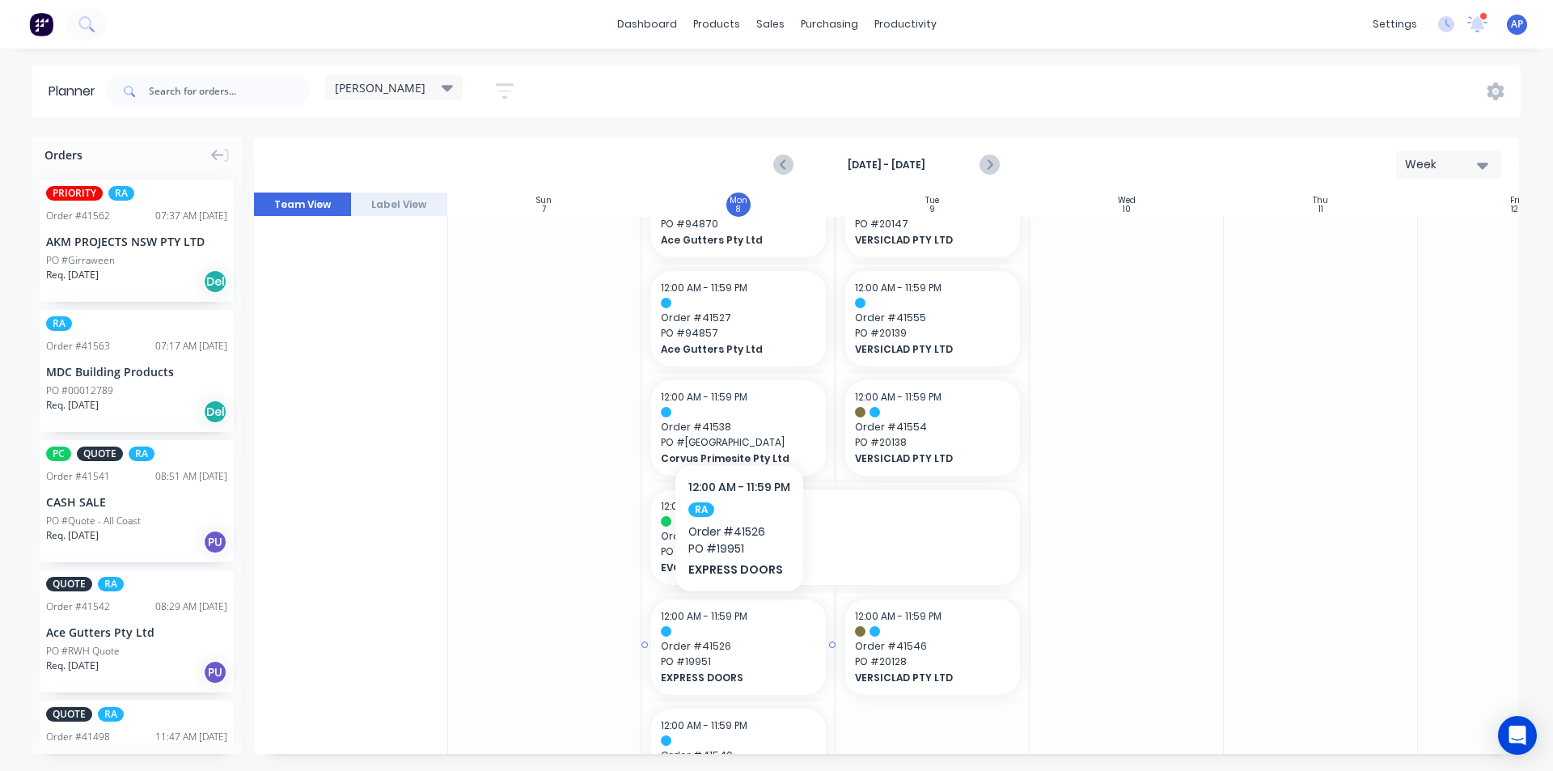
scroll to position [423, 1]
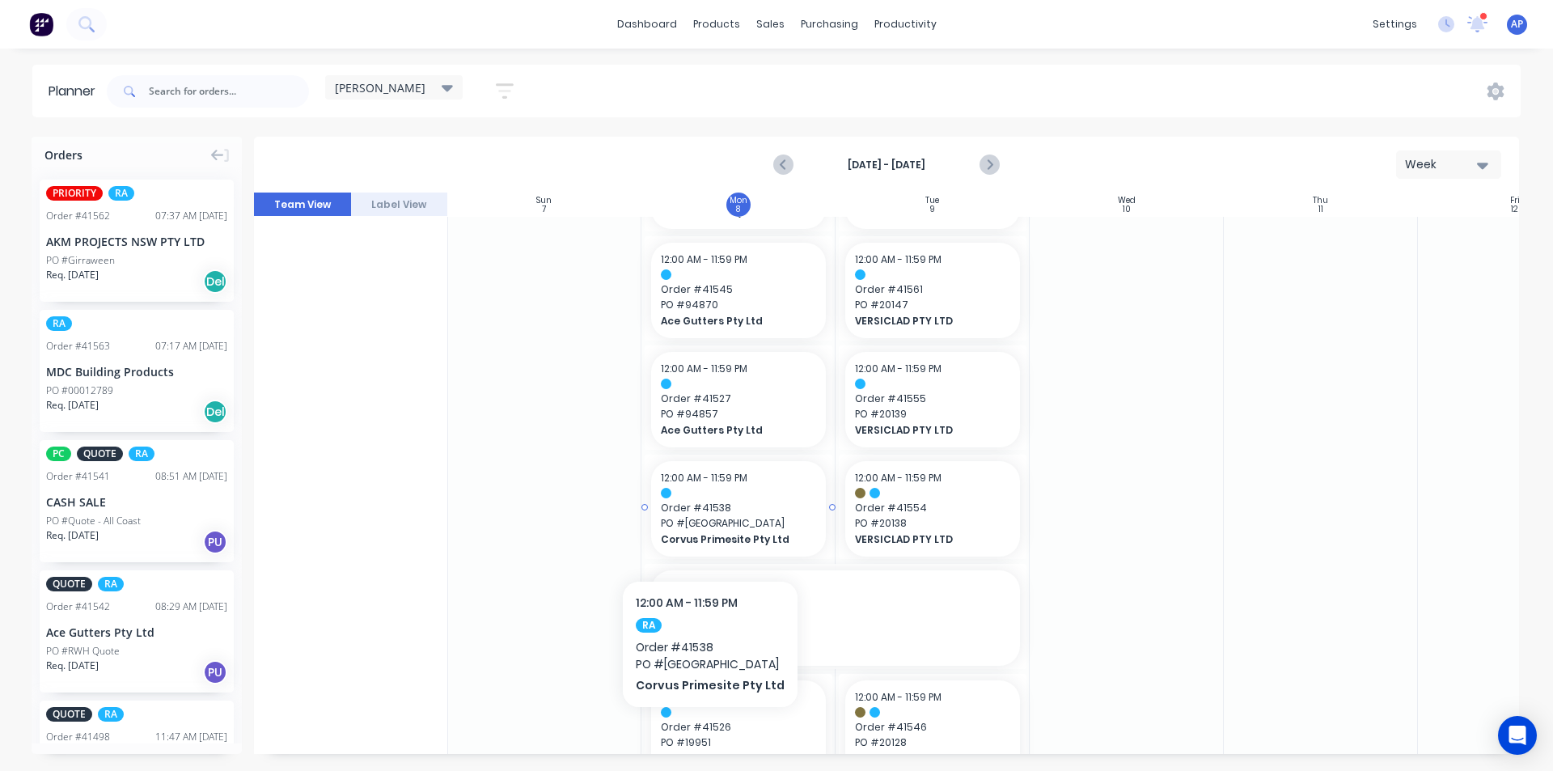
click at [704, 534] on div "Corvus Primesite Pty Ltd" at bounding box center [738, 538] width 155 height 15
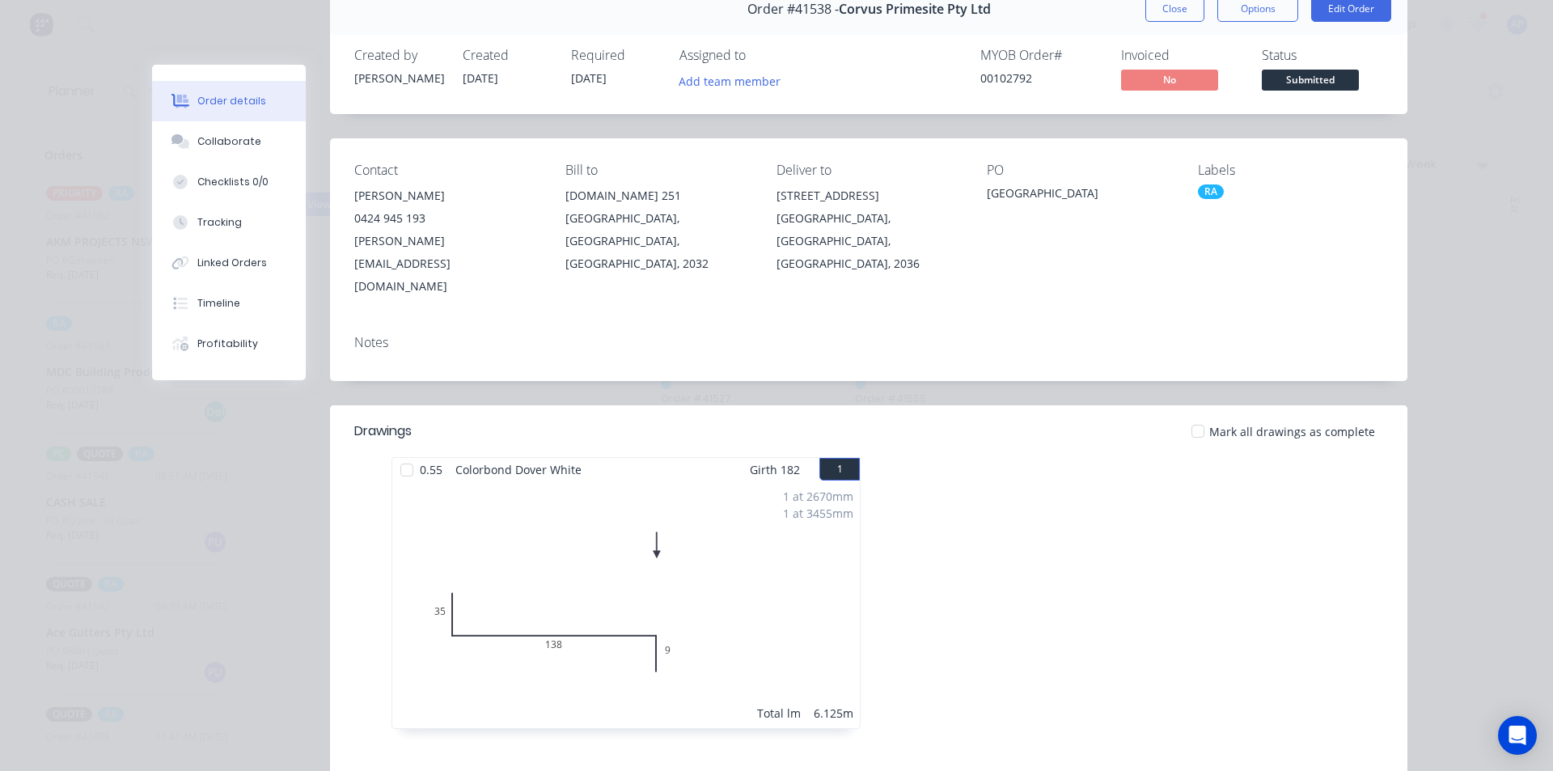
scroll to position [0, 0]
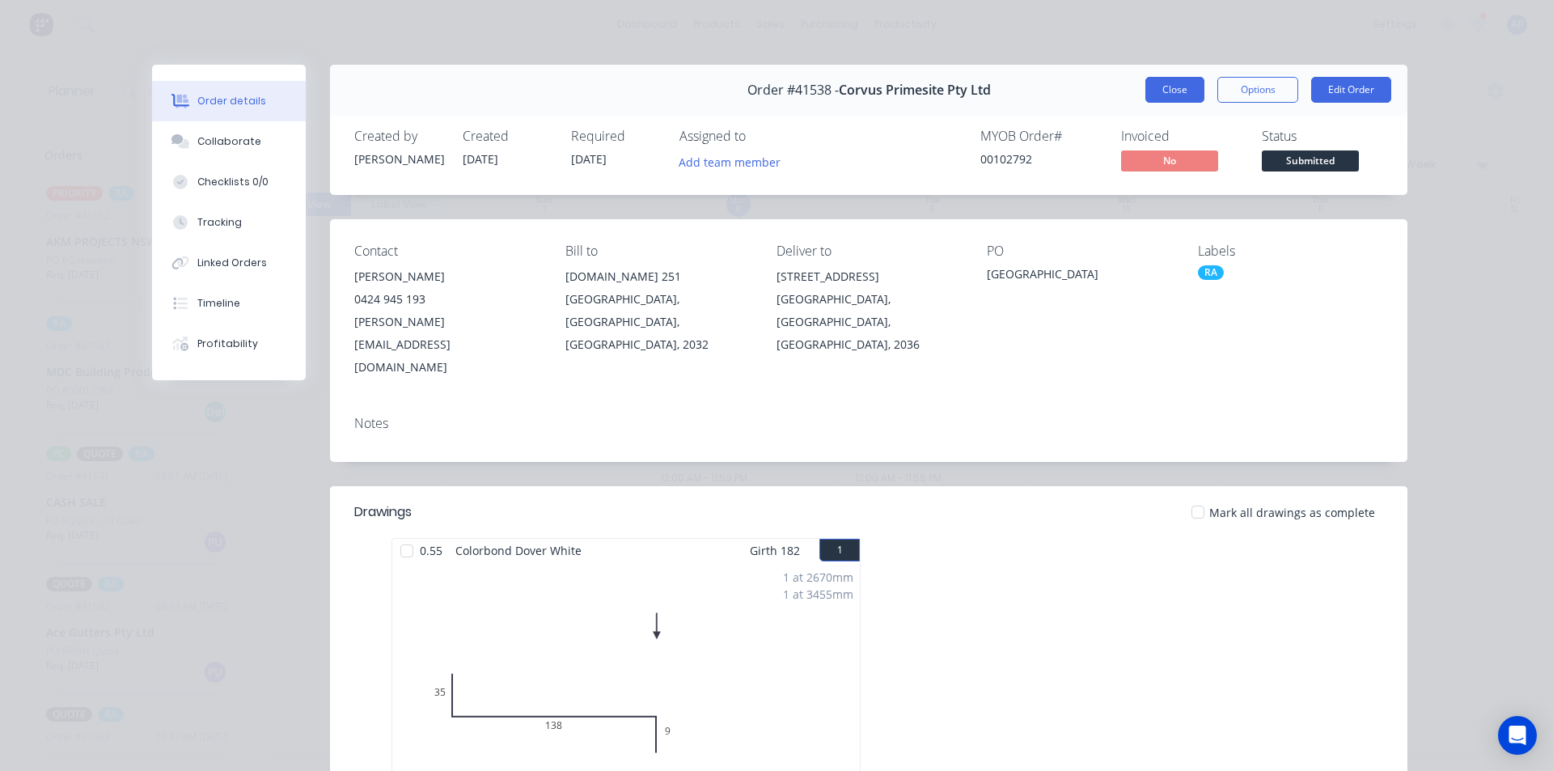
click at [1175, 86] on button "Close" at bounding box center [1174, 90] width 59 height 26
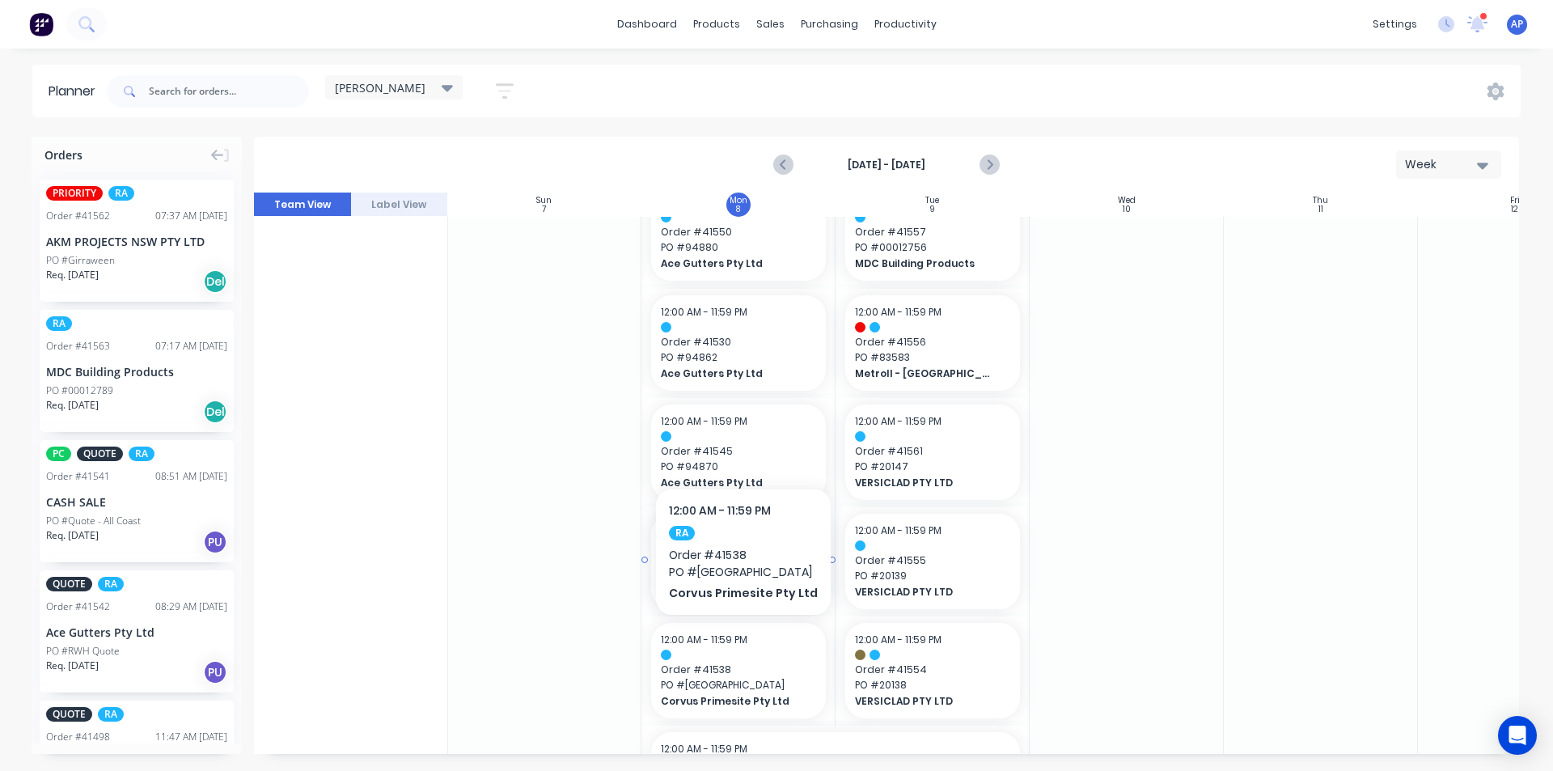
scroll to position [261, 1]
click at [708, 590] on span "Ace Gutters Pty Ltd" at bounding box center [731, 592] width 140 height 15
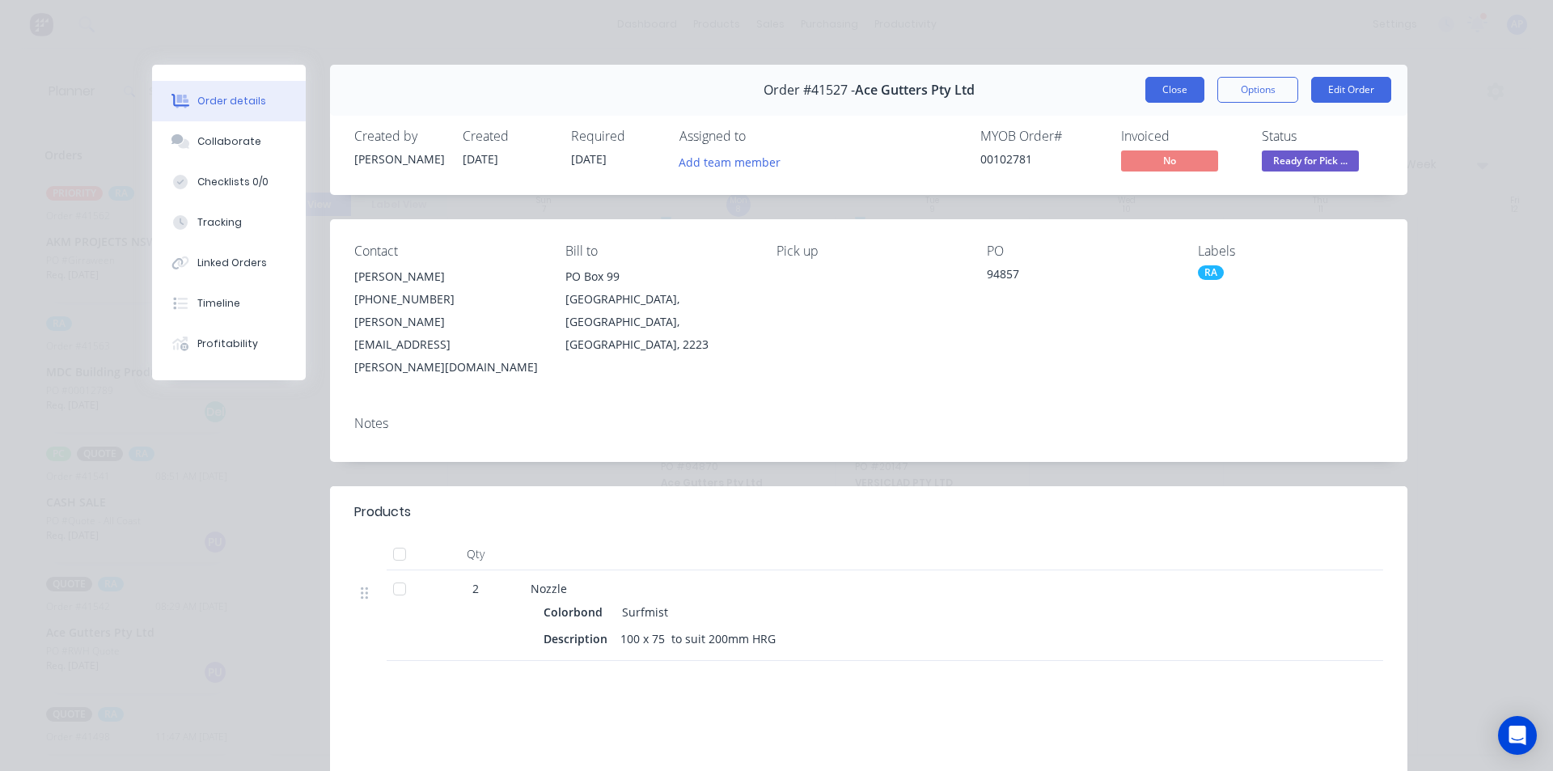
click at [1161, 89] on button "Close" at bounding box center [1174, 90] width 59 height 26
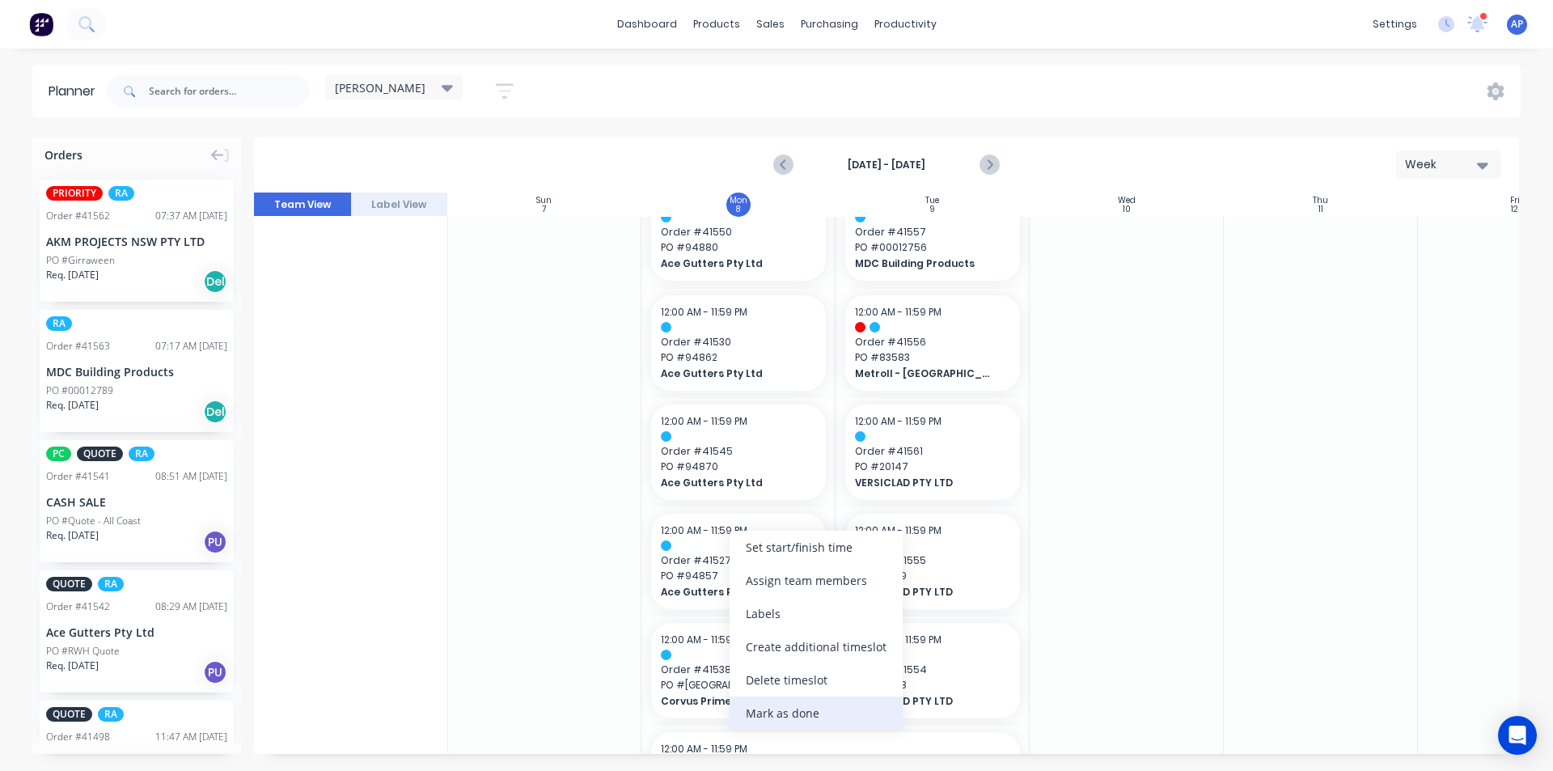
click at [786, 700] on div "Mark as done" at bounding box center [816, 712] width 173 height 33
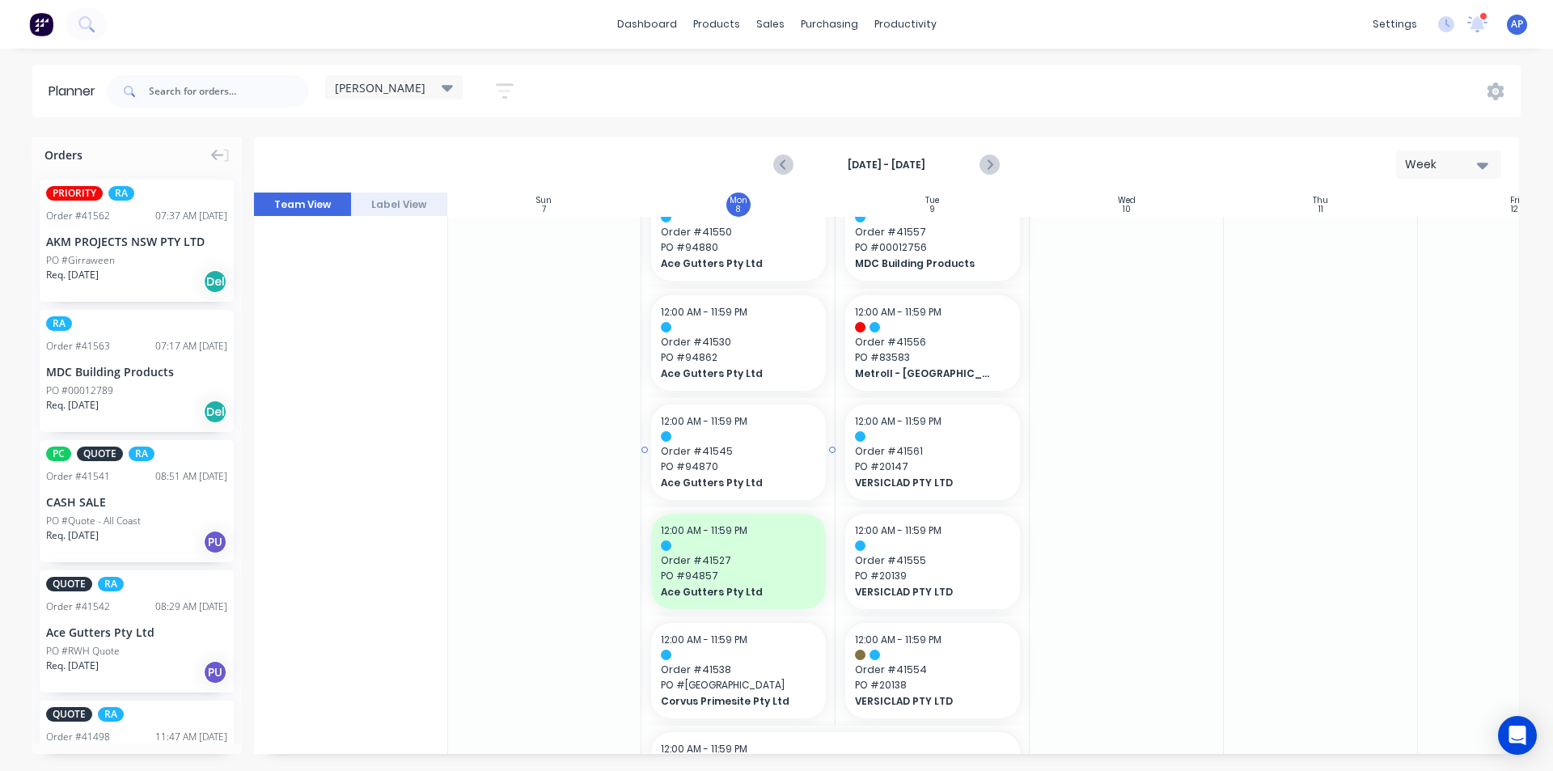
click at [719, 412] on div "12:00 AM - 11:59 PM Order # 41545 PO # 94870 Ace Gutters Pty Ltd" at bounding box center [738, 451] width 175 height 95
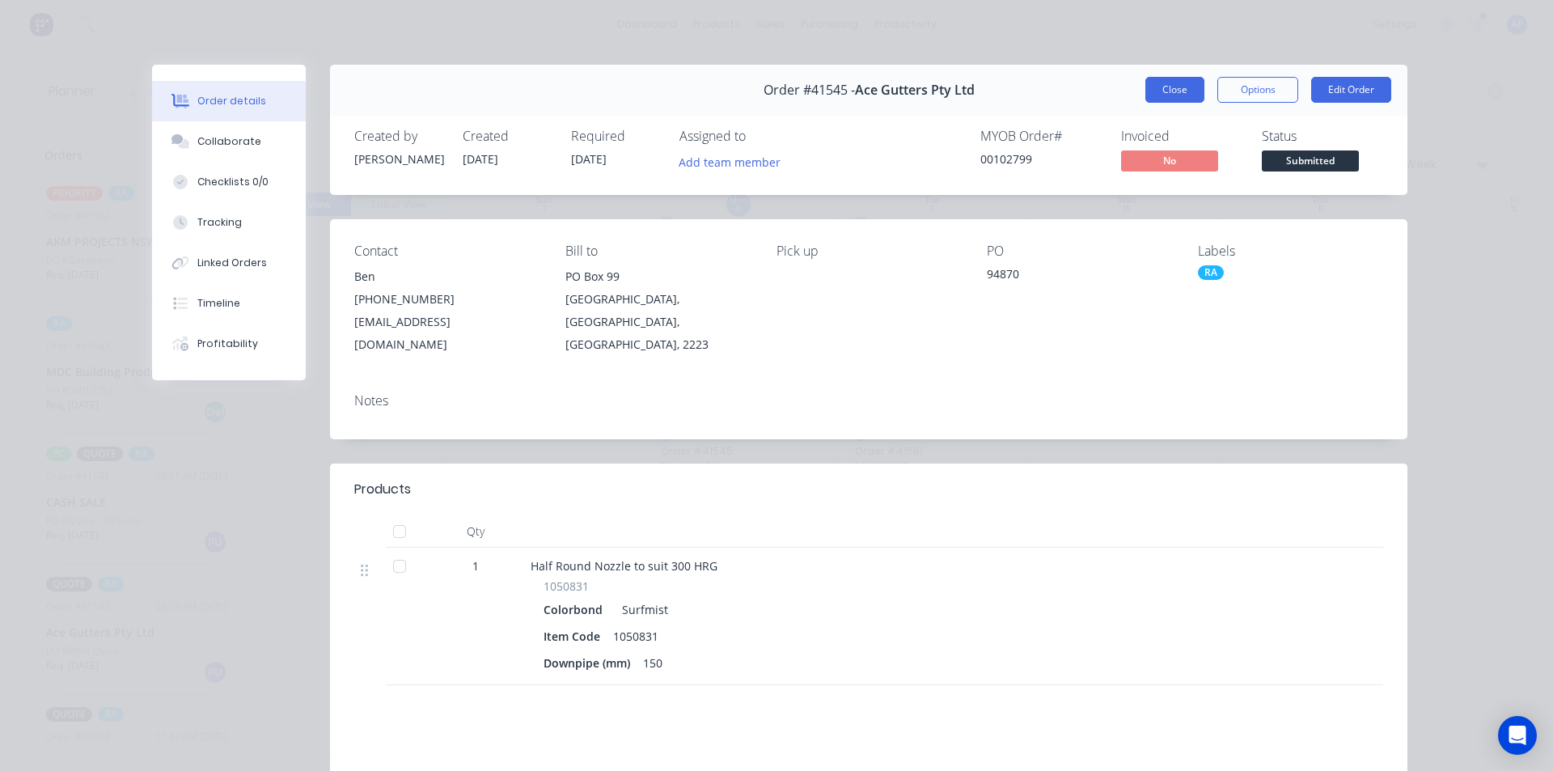
click at [1169, 95] on button "Close" at bounding box center [1174, 90] width 59 height 26
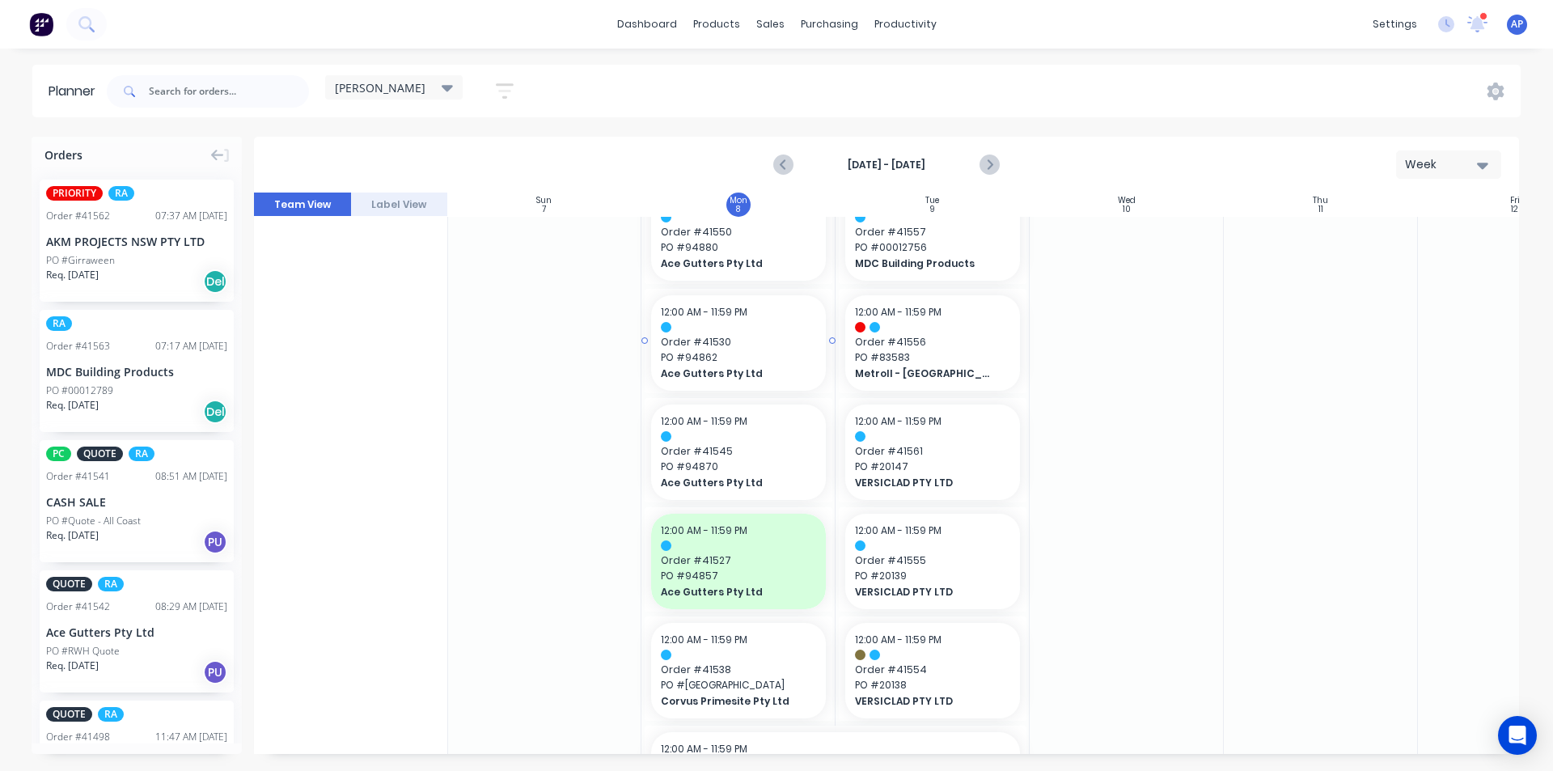
click at [737, 358] on span "PO # 94862" at bounding box center [738, 357] width 155 height 15
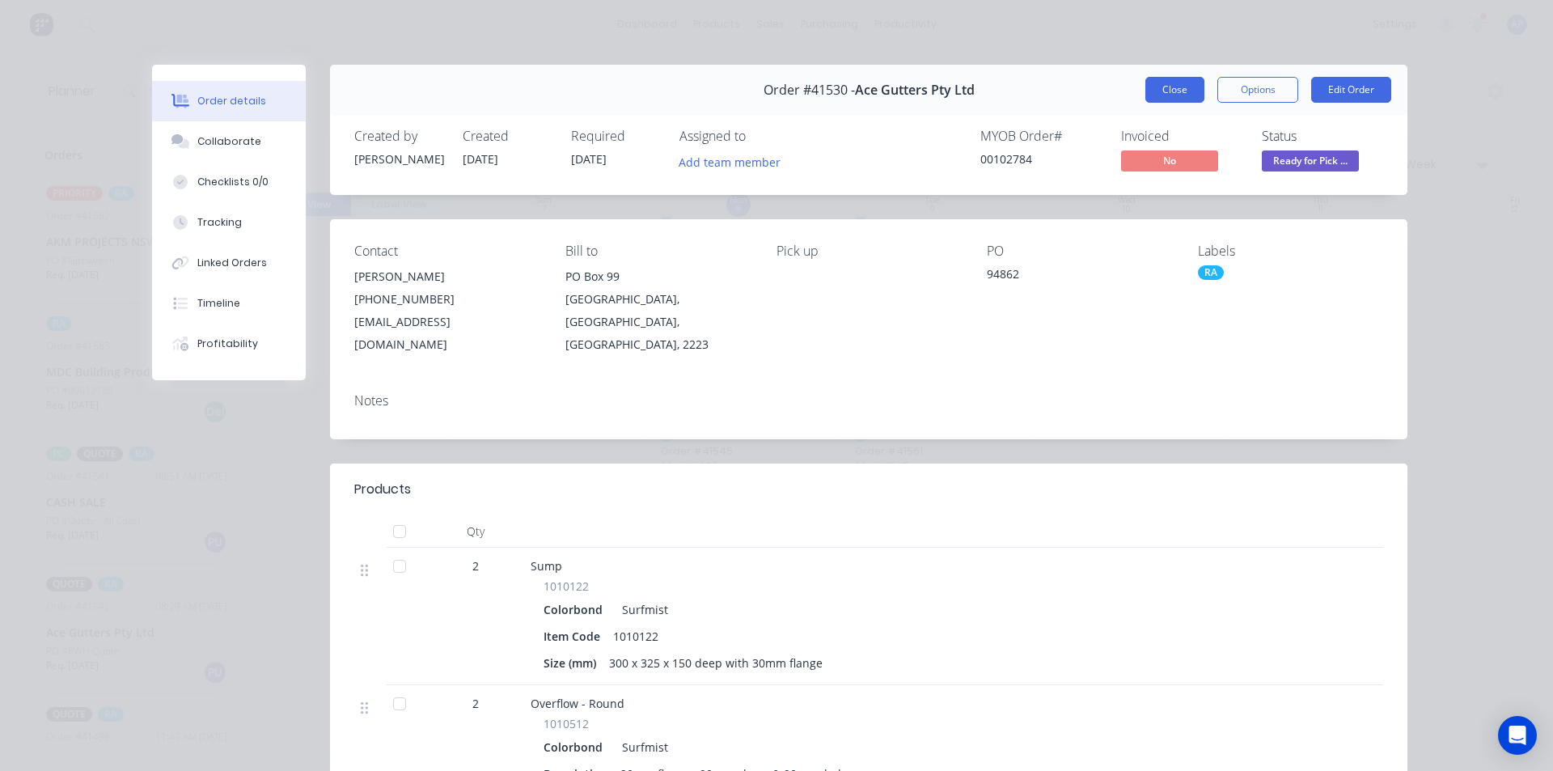
click at [1169, 94] on button "Close" at bounding box center [1174, 90] width 59 height 26
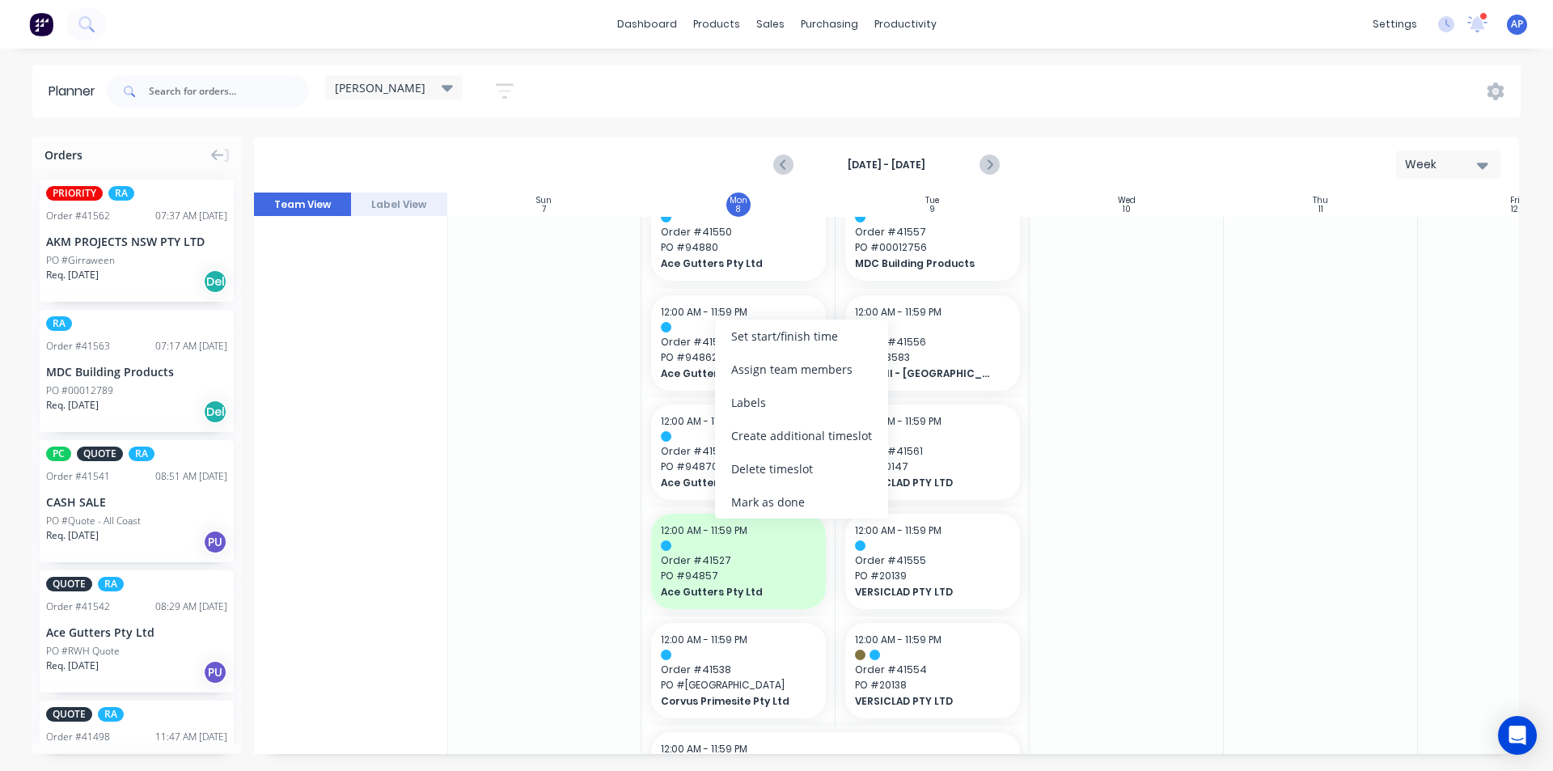
click at [781, 495] on div "Mark as done" at bounding box center [801, 501] width 173 height 33
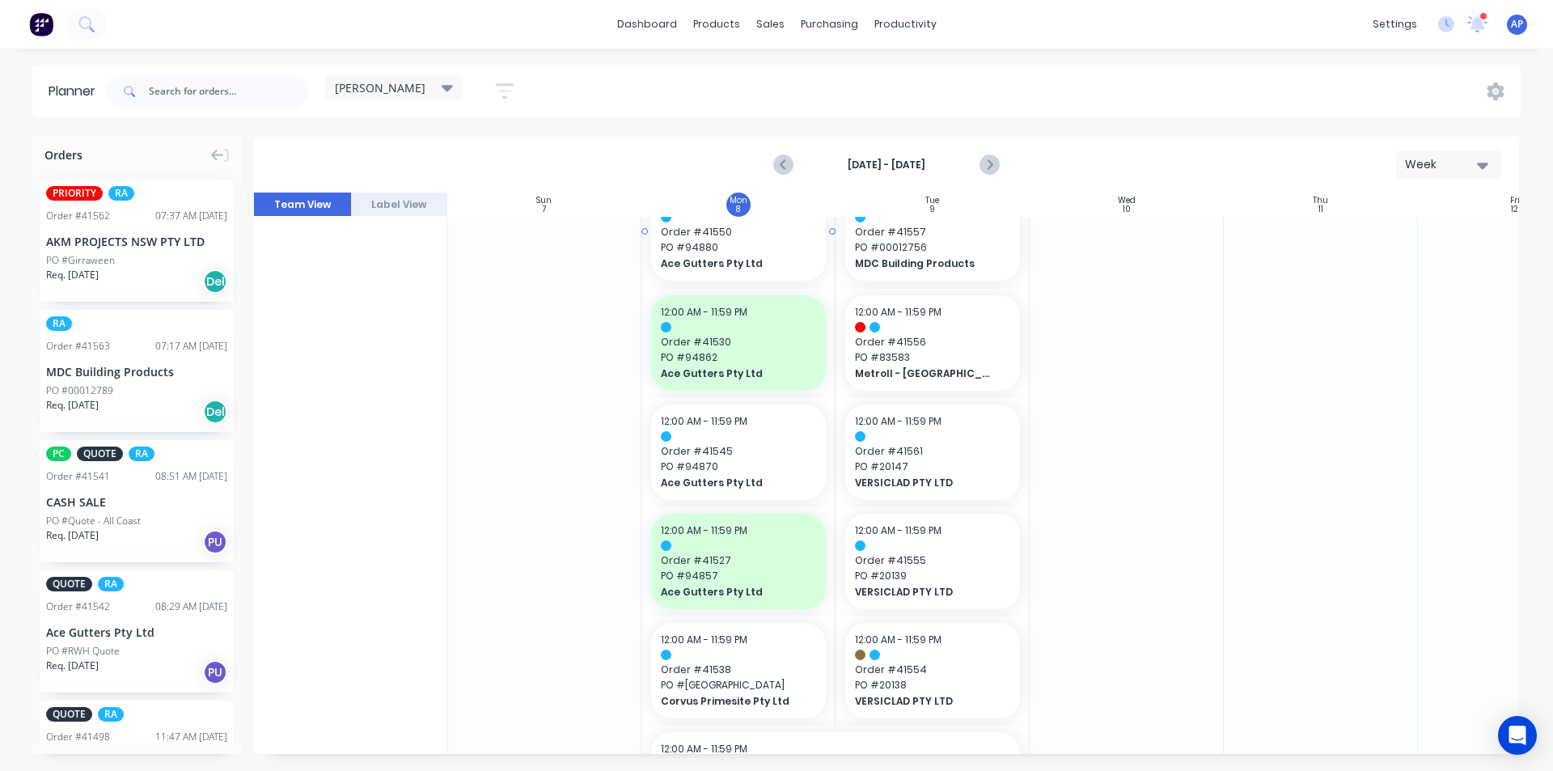
click at [710, 248] on span "PO # 94880" at bounding box center [738, 247] width 155 height 15
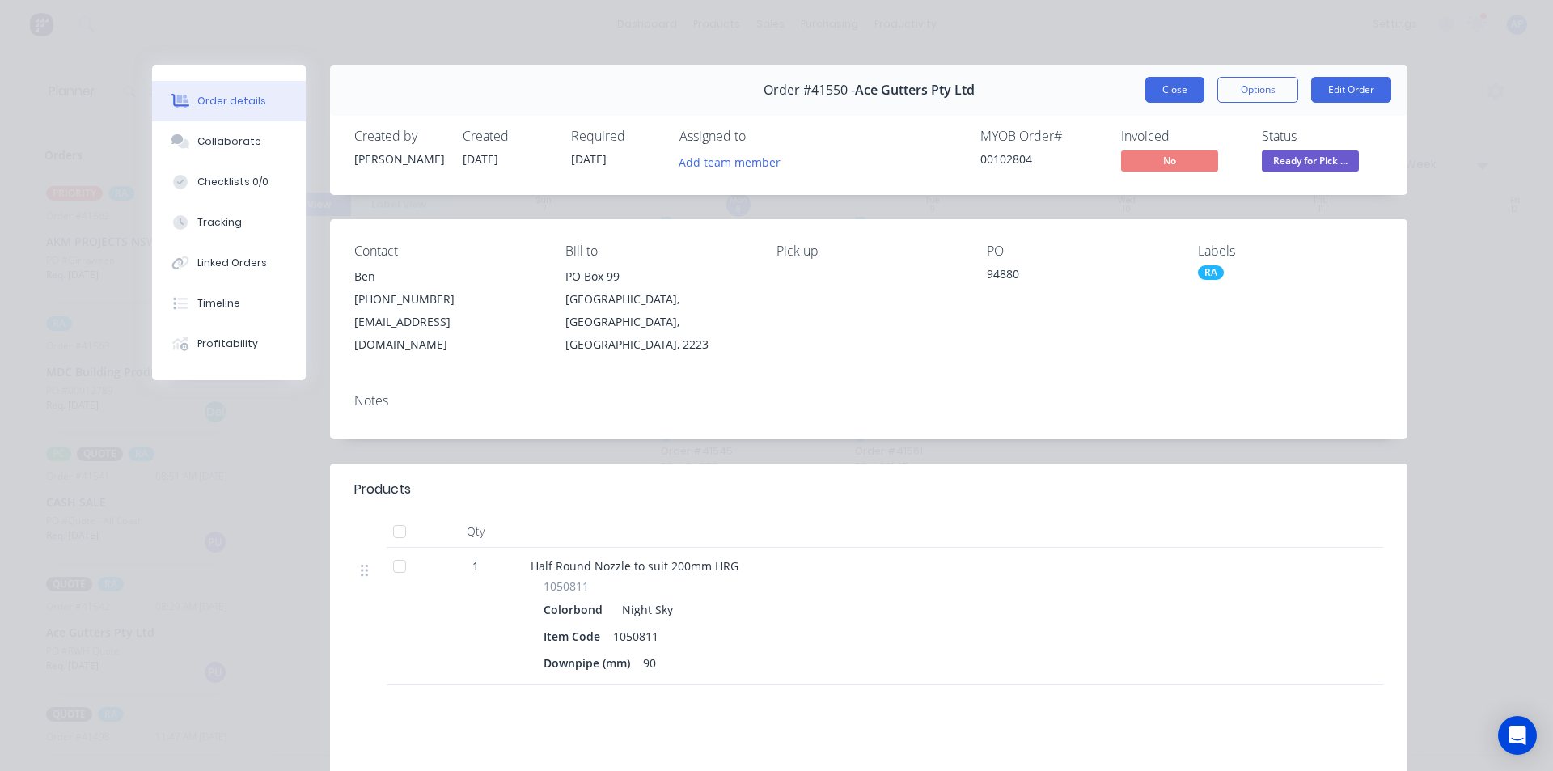
click at [1194, 91] on button "Close" at bounding box center [1174, 90] width 59 height 26
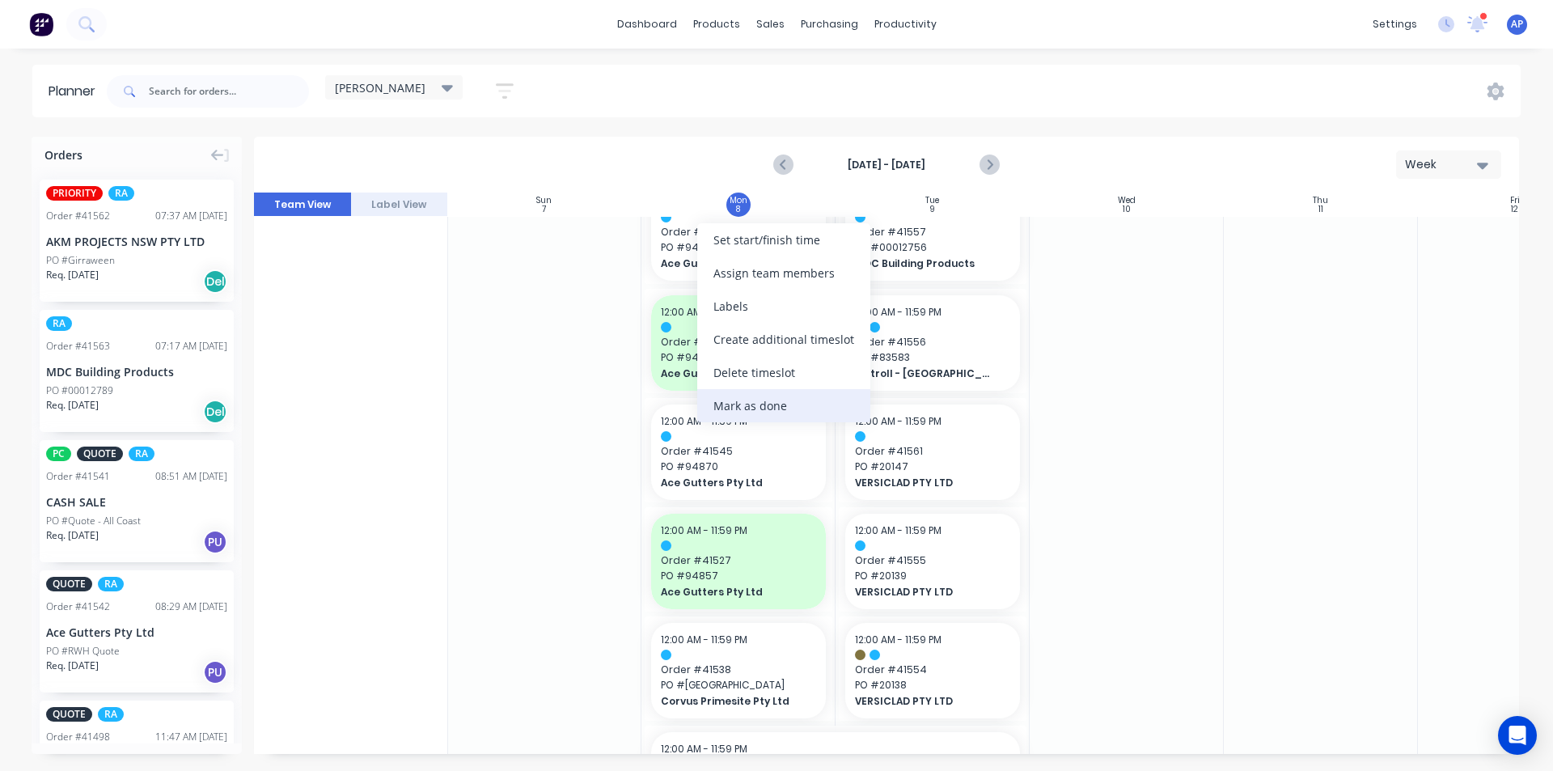
click at [744, 399] on div "Mark as done" at bounding box center [783, 405] width 173 height 33
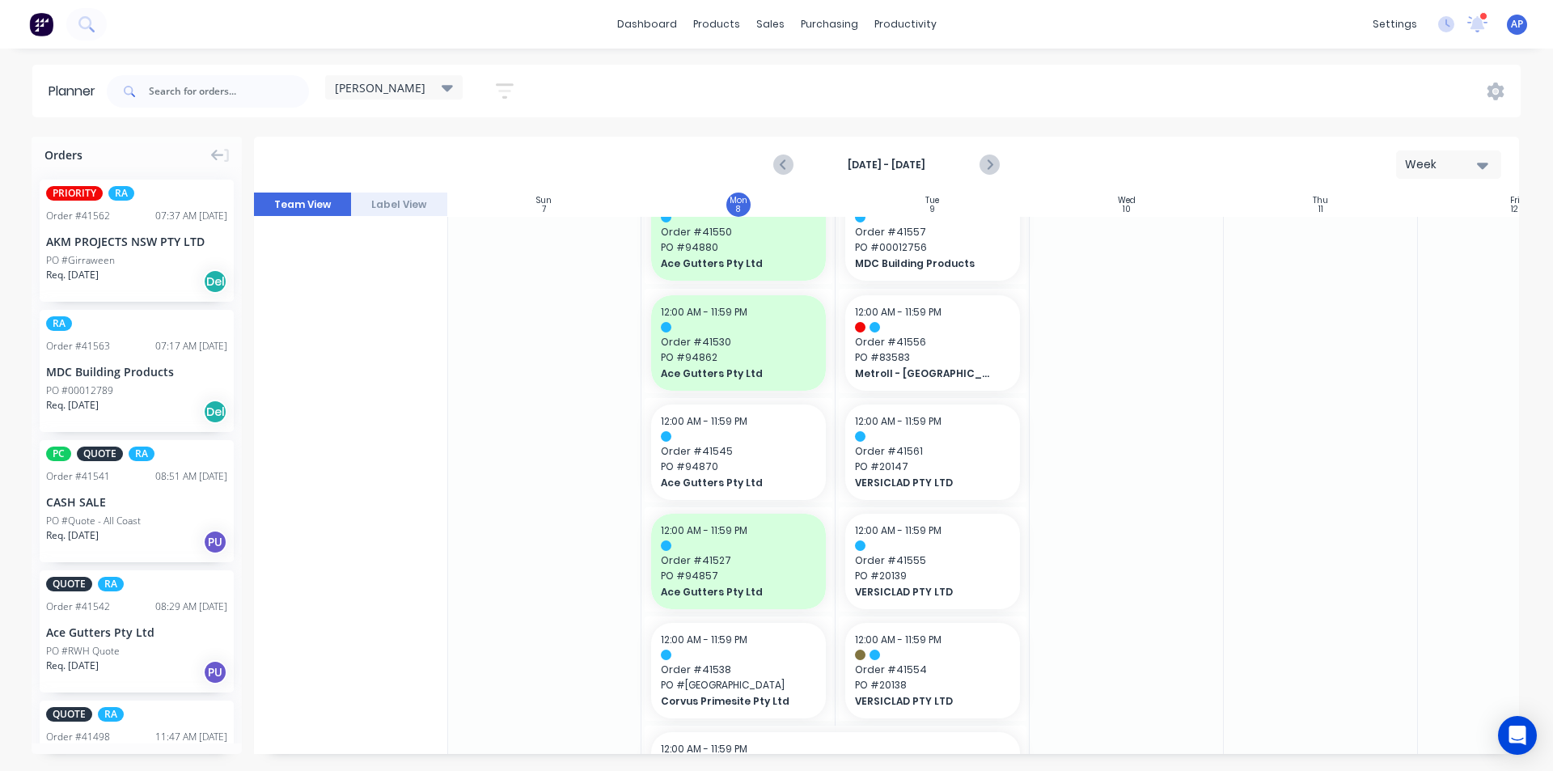
drag, startPoint x: 374, startPoint y: 617, endPoint x: 386, endPoint y: 604, distance: 17.7
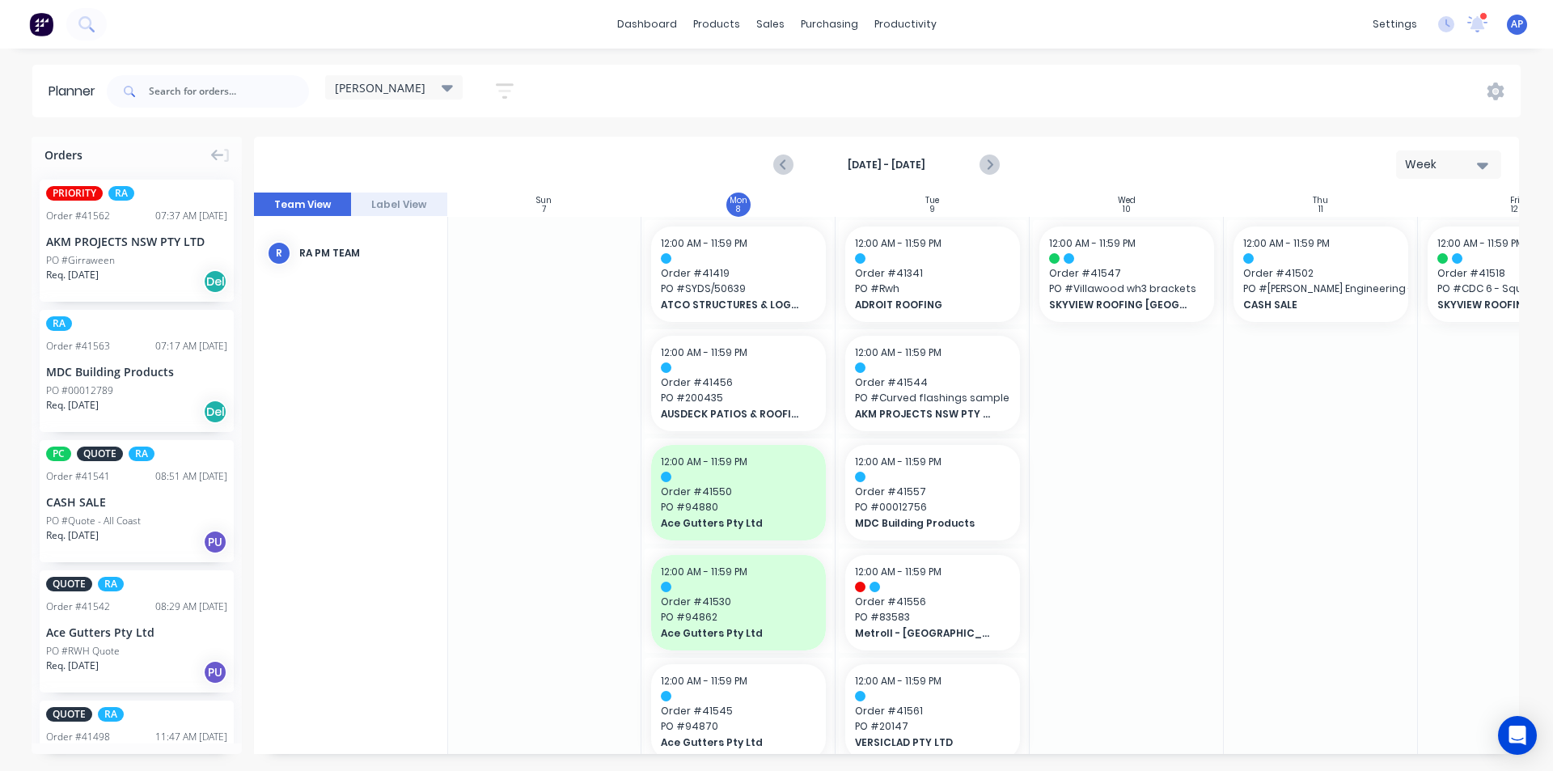
scroll to position [0, 1]
click at [205, 84] on input "text" at bounding box center [229, 91] width 160 height 32
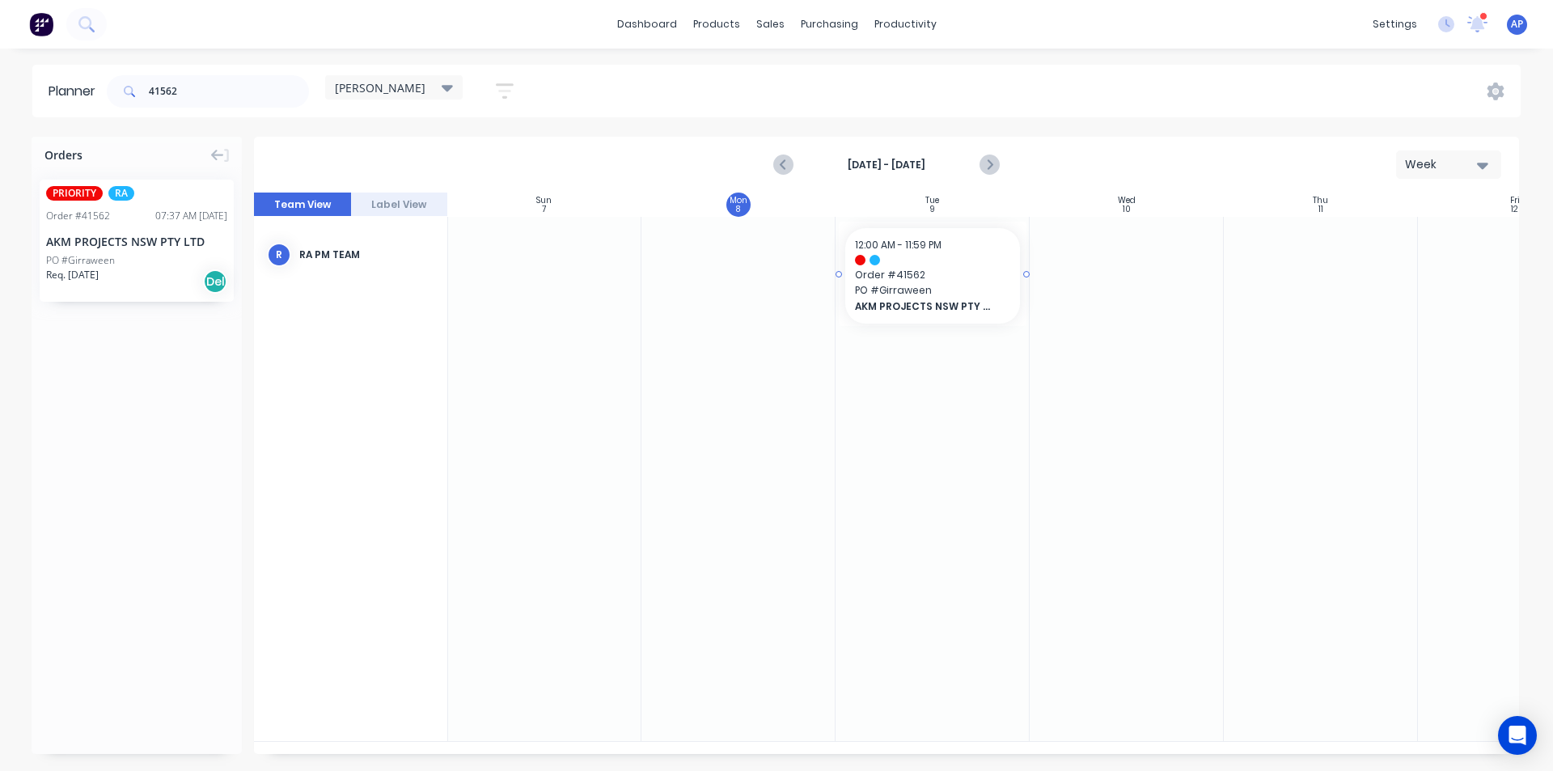
drag, startPoint x: 159, startPoint y: 283, endPoint x: 870, endPoint y: 278, distance: 710.3
click at [236, 106] on input "41562" at bounding box center [229, 91] width 160 height 32
type input "41563"
drag, startPoint x: 116, startPoint y: 251, endPoint x: 917, endPoint y: 262, distance: 800.9
drag, startPoint x: 188, startPoint y: 87, endPoint x: 0, endPoint y: 58, distance: 189.9
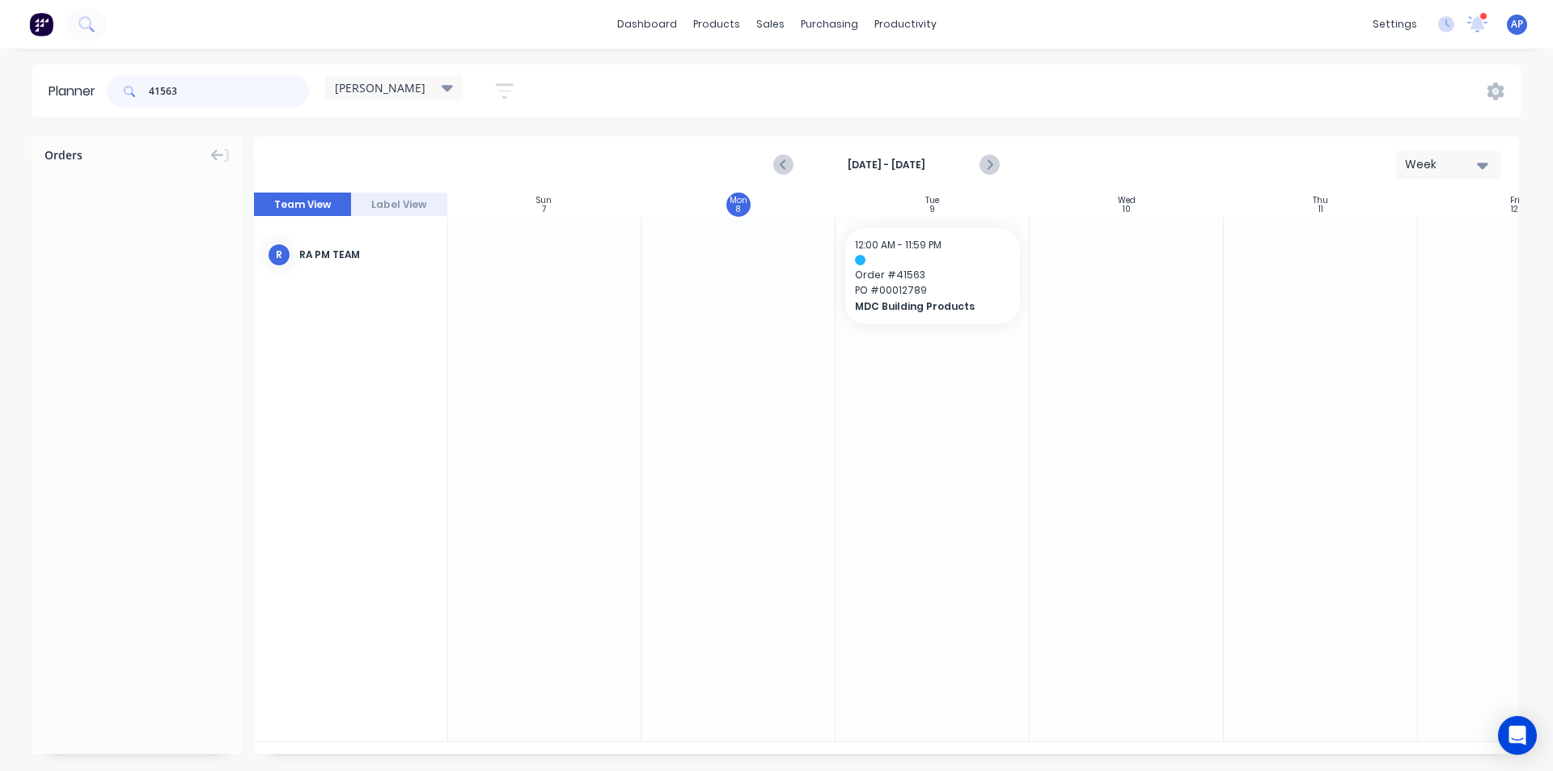
click at [0, 58] on div "dashboard products sales purchasing productivity dashboard products Product Cat…" at bounding box center [776, 385] width 1553 height 771
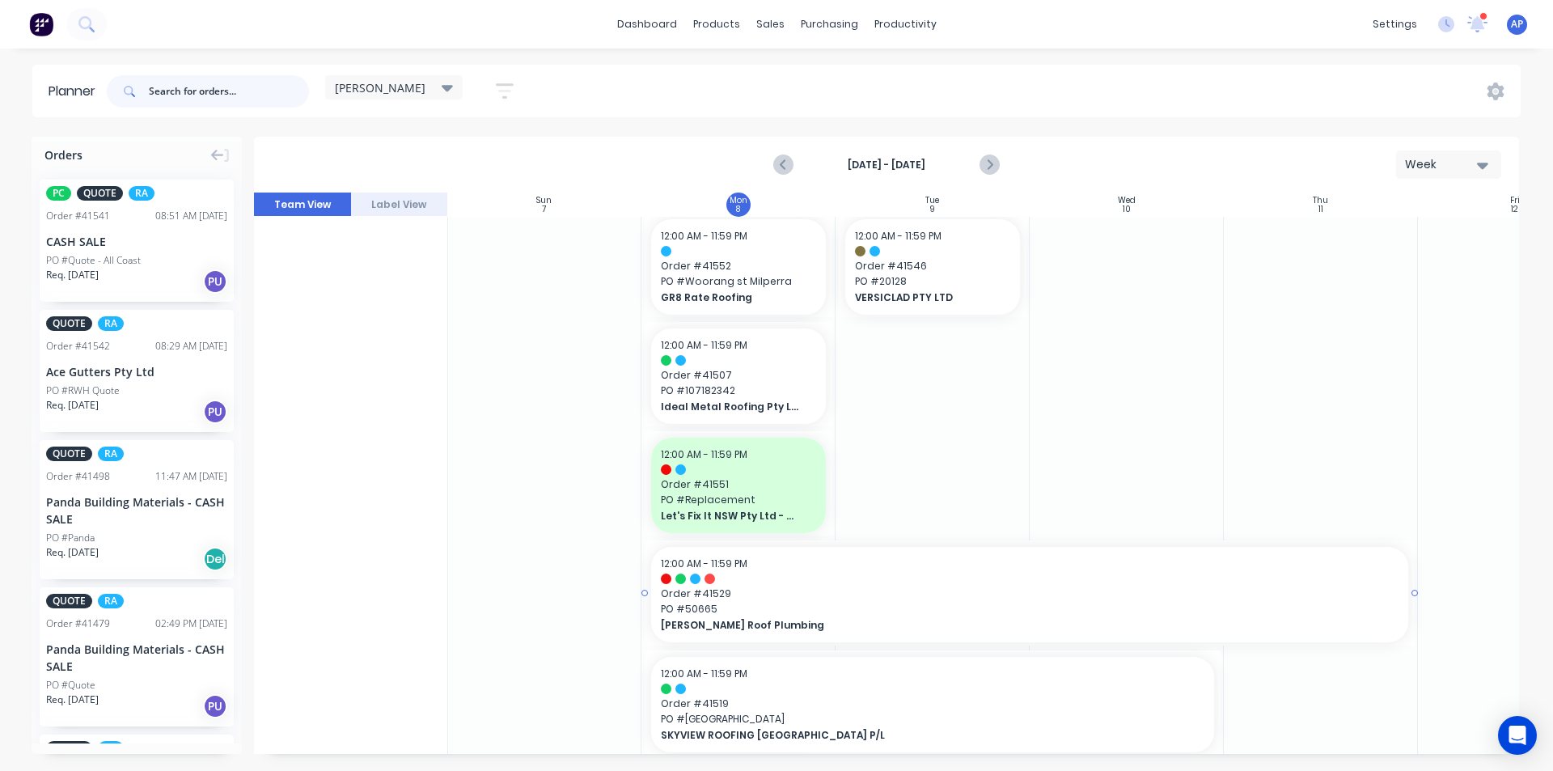
scroll to position [1133, 1]
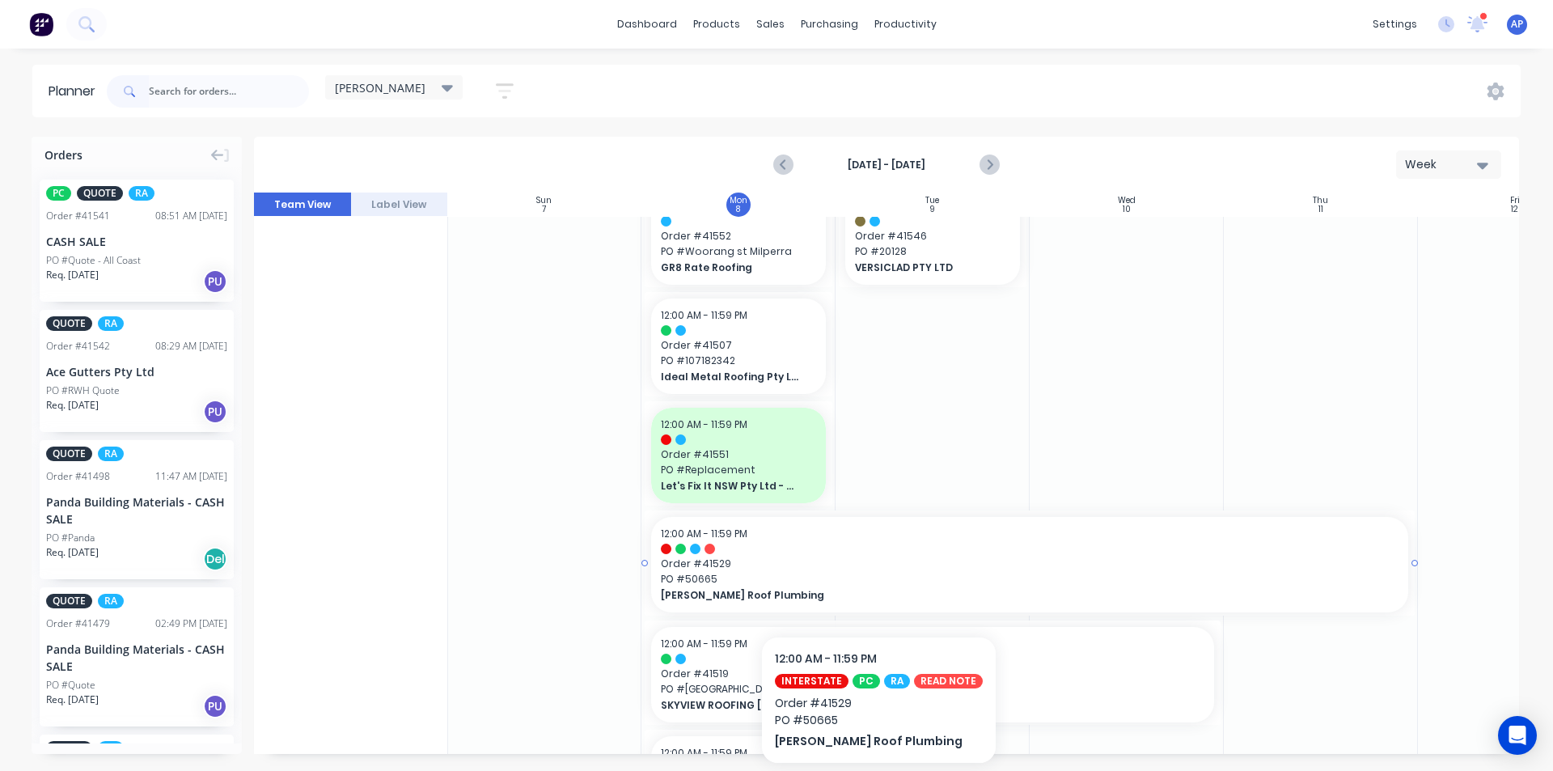
click at [874, 587] on div "12:00 AM - 11:59 PM Order # 41529 PO # 50665 [PERSON_NAME] Roof Plumbing" at bounding box center [1029, 564] width 757 height 95
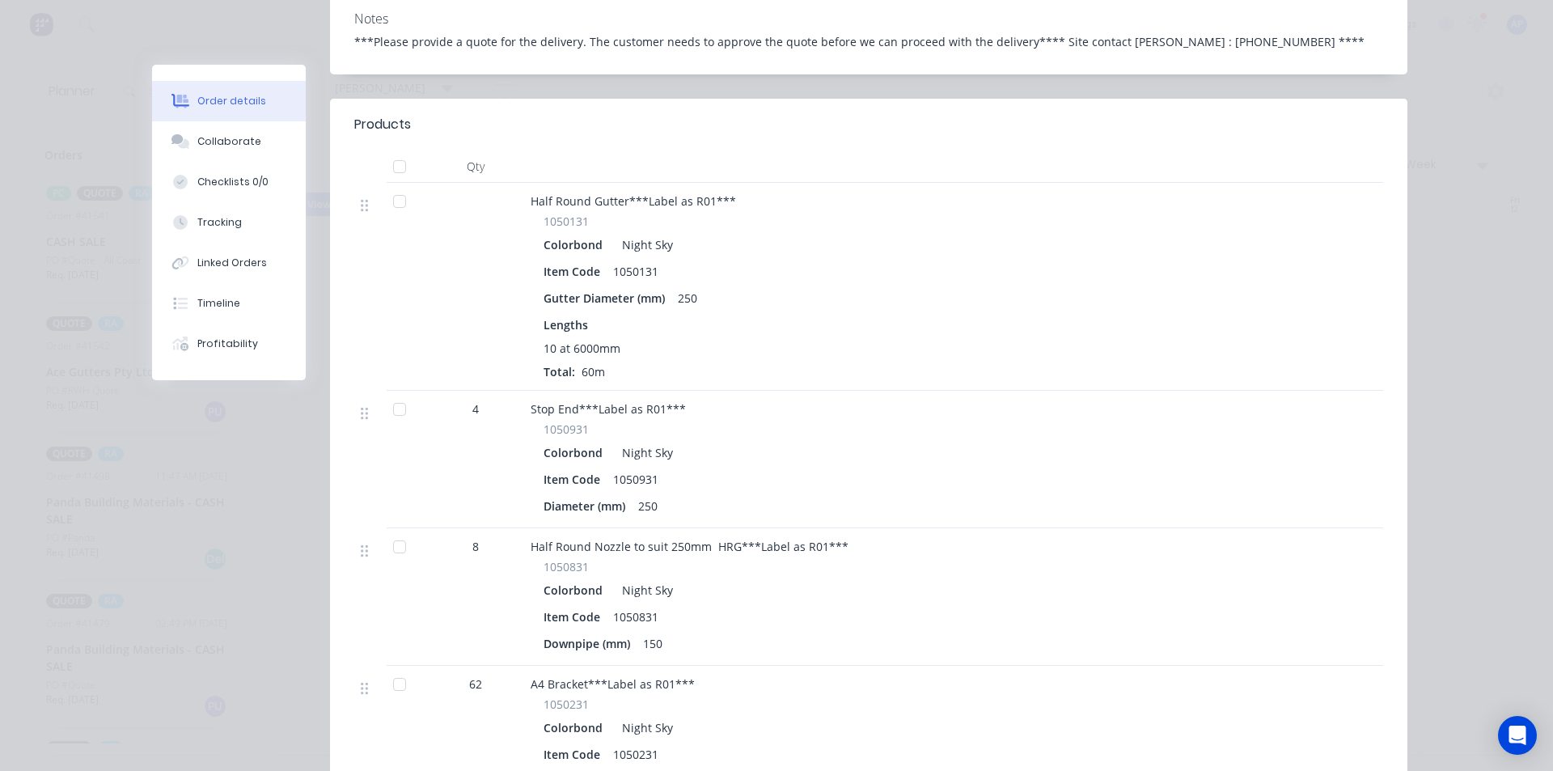
scroll to position [0, 0]
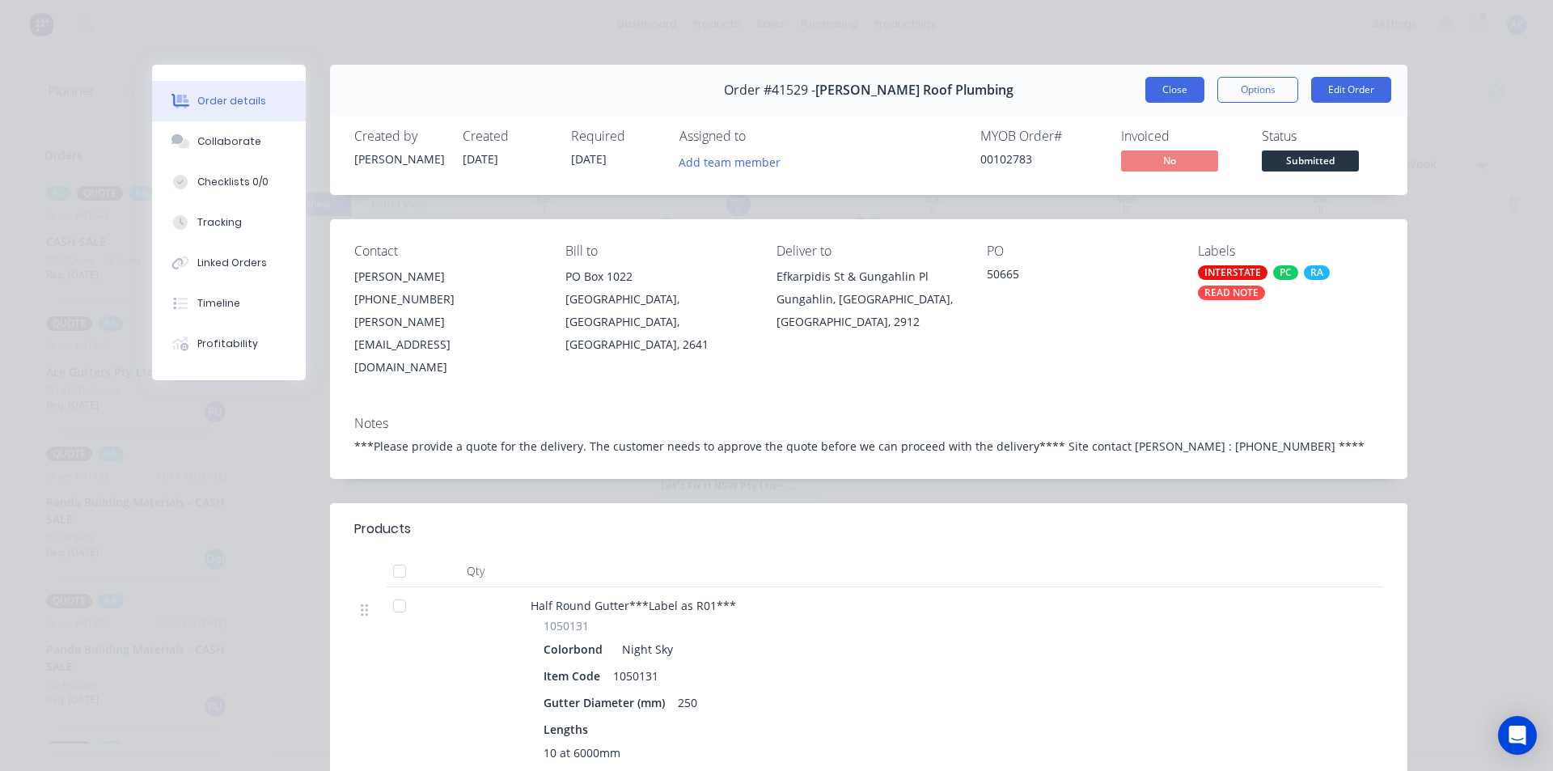
click at [1171, 102] on button "Close" at bounding box center [1174, 90] width 59 height 26
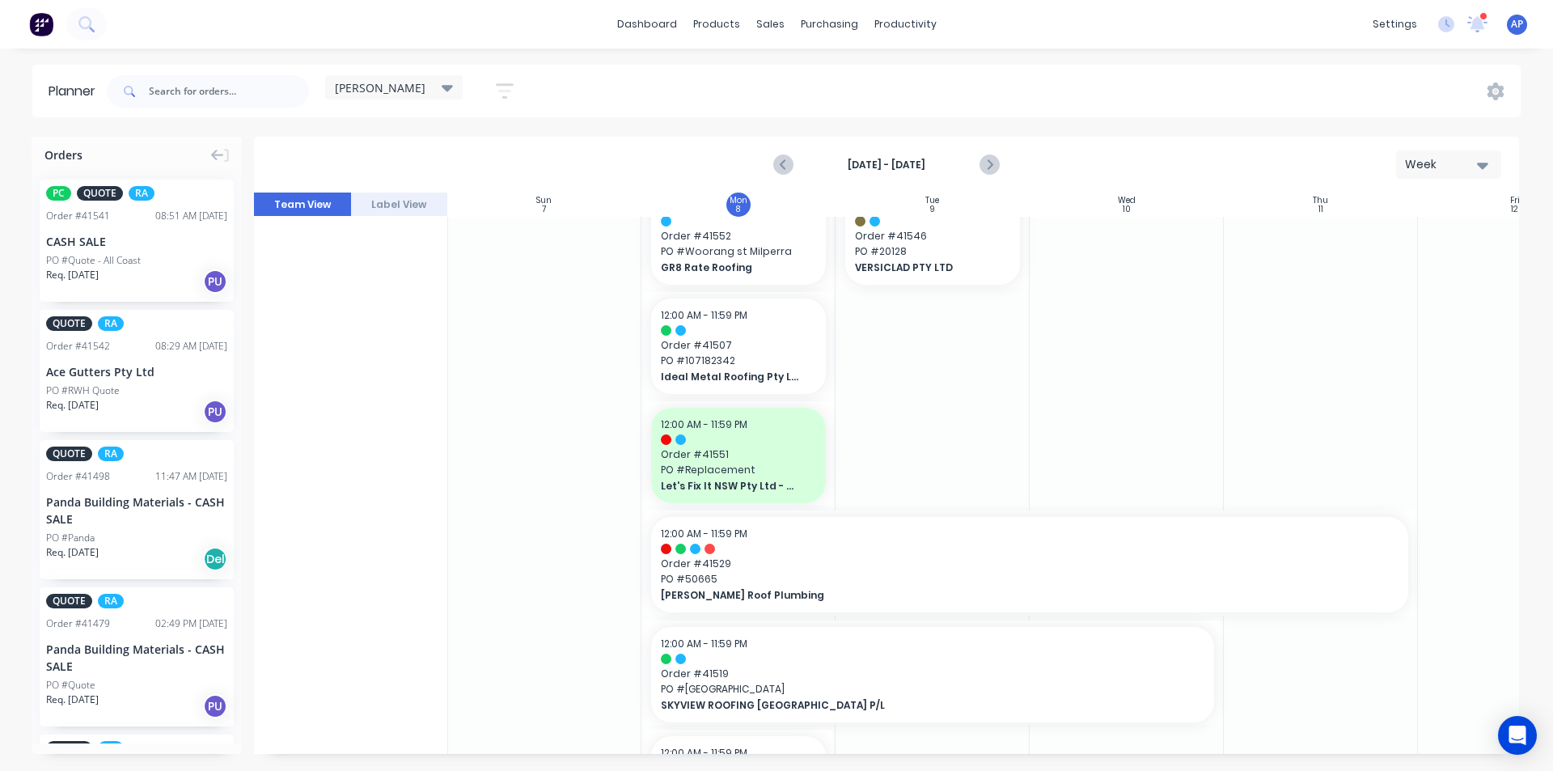
drag, startPoint x: 1021, startPoint y: 433, endPoint x: 1039, endPoint y: 449, distance: 24.7
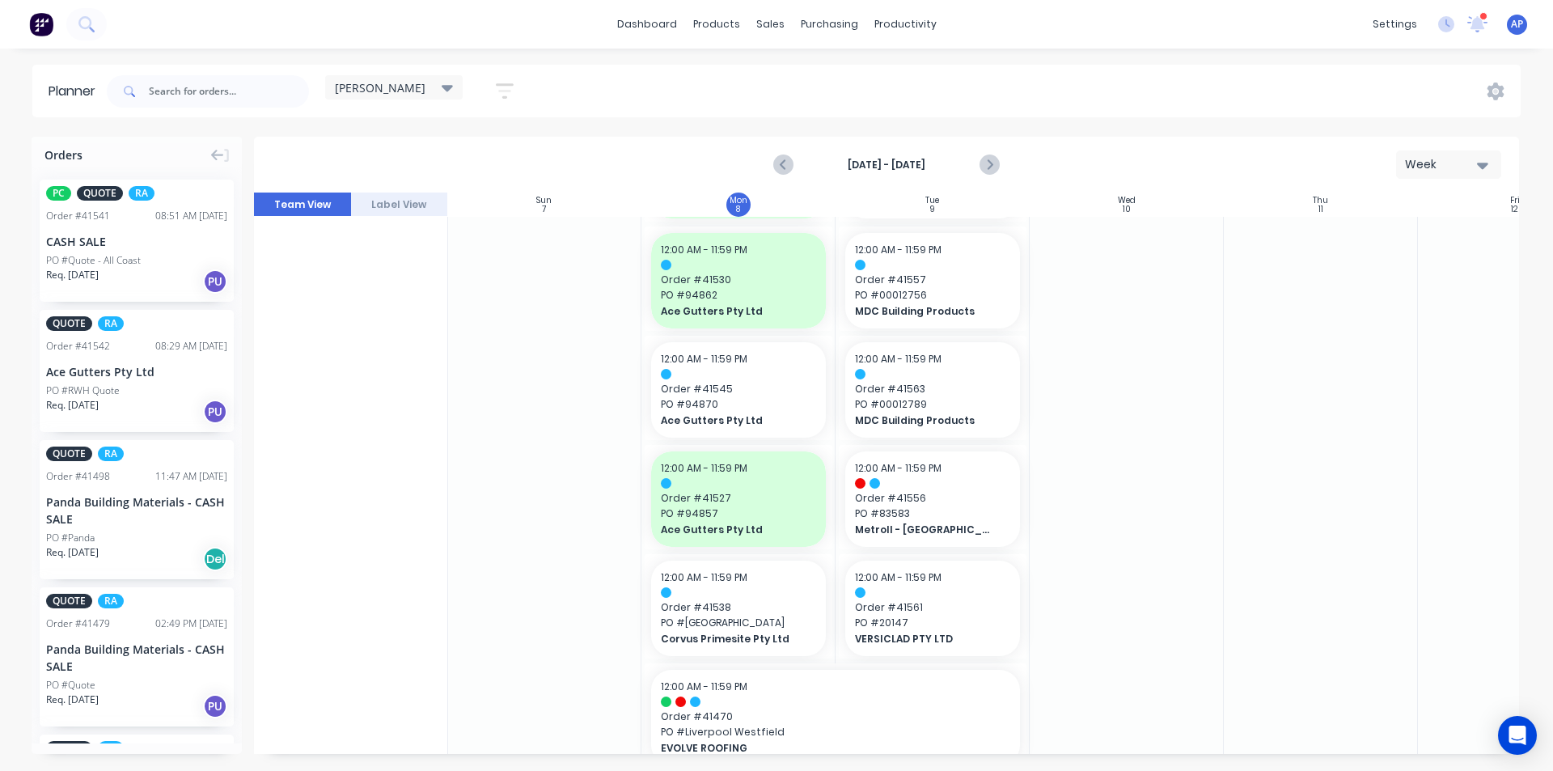
scroll to position [485, 1]
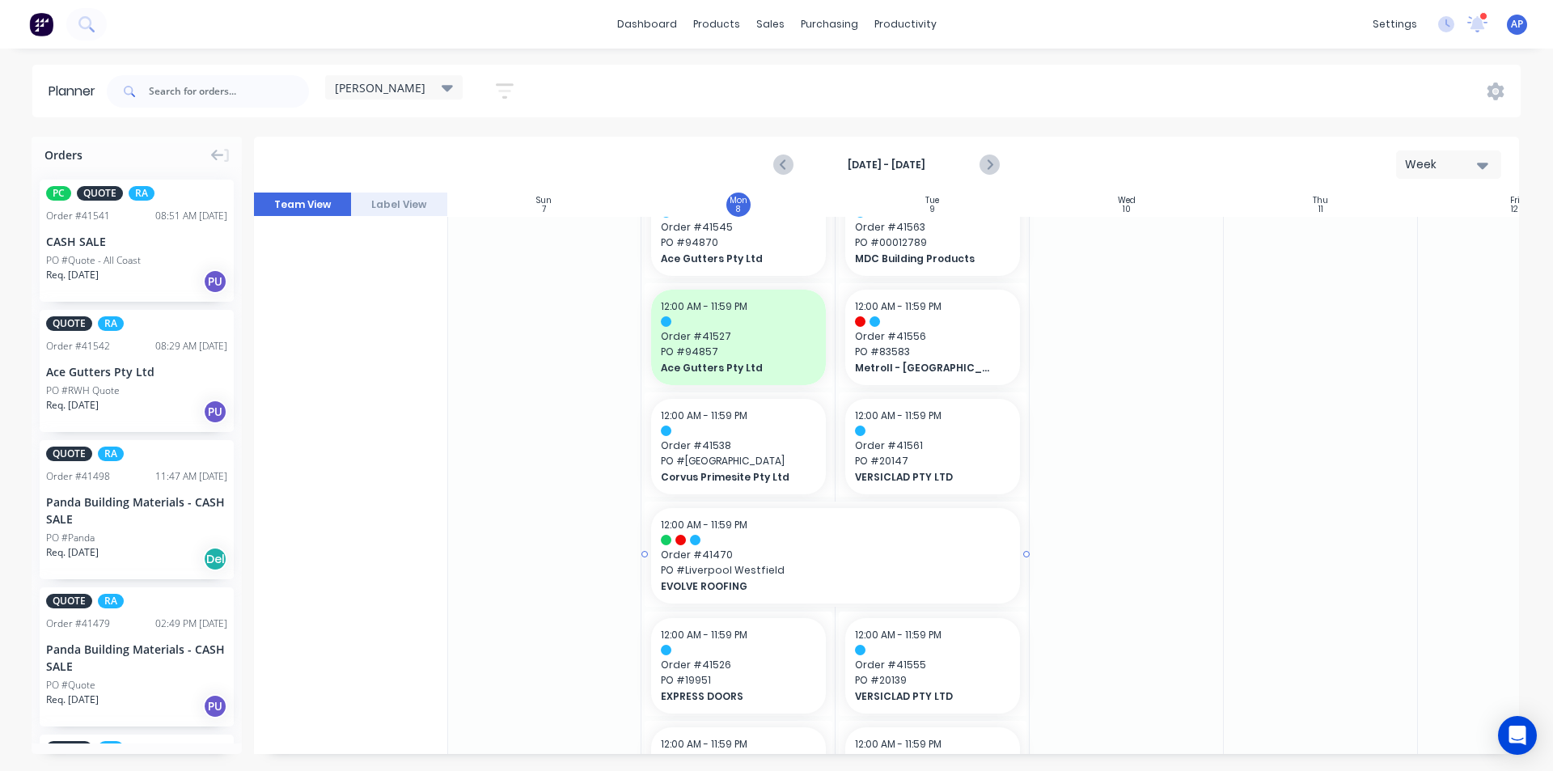
click at [949, 582] on span "EVOLVE ROOFING" at bounding box center [818, 586] width 315 height 15
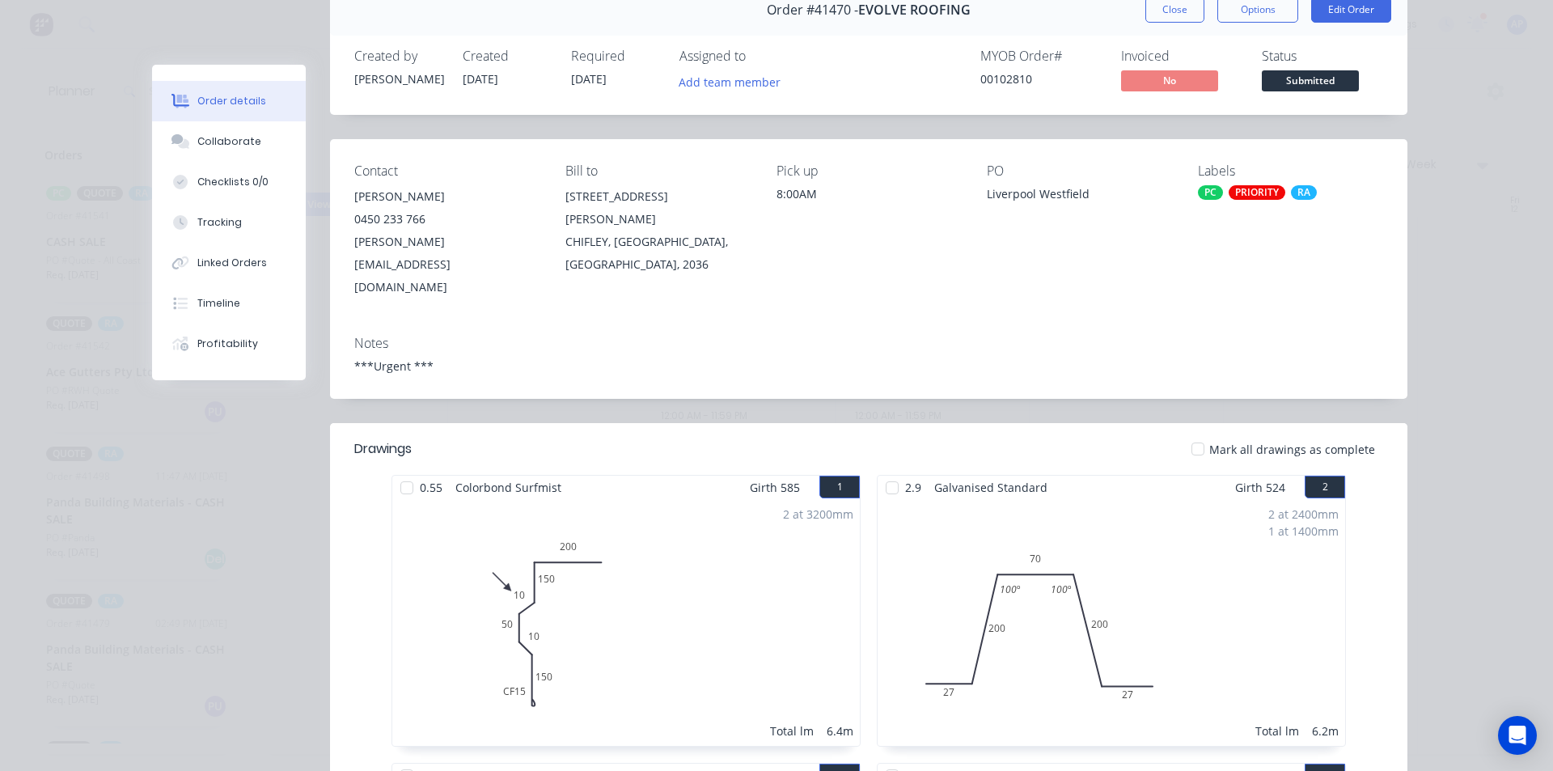
scroll to position [0, 0]
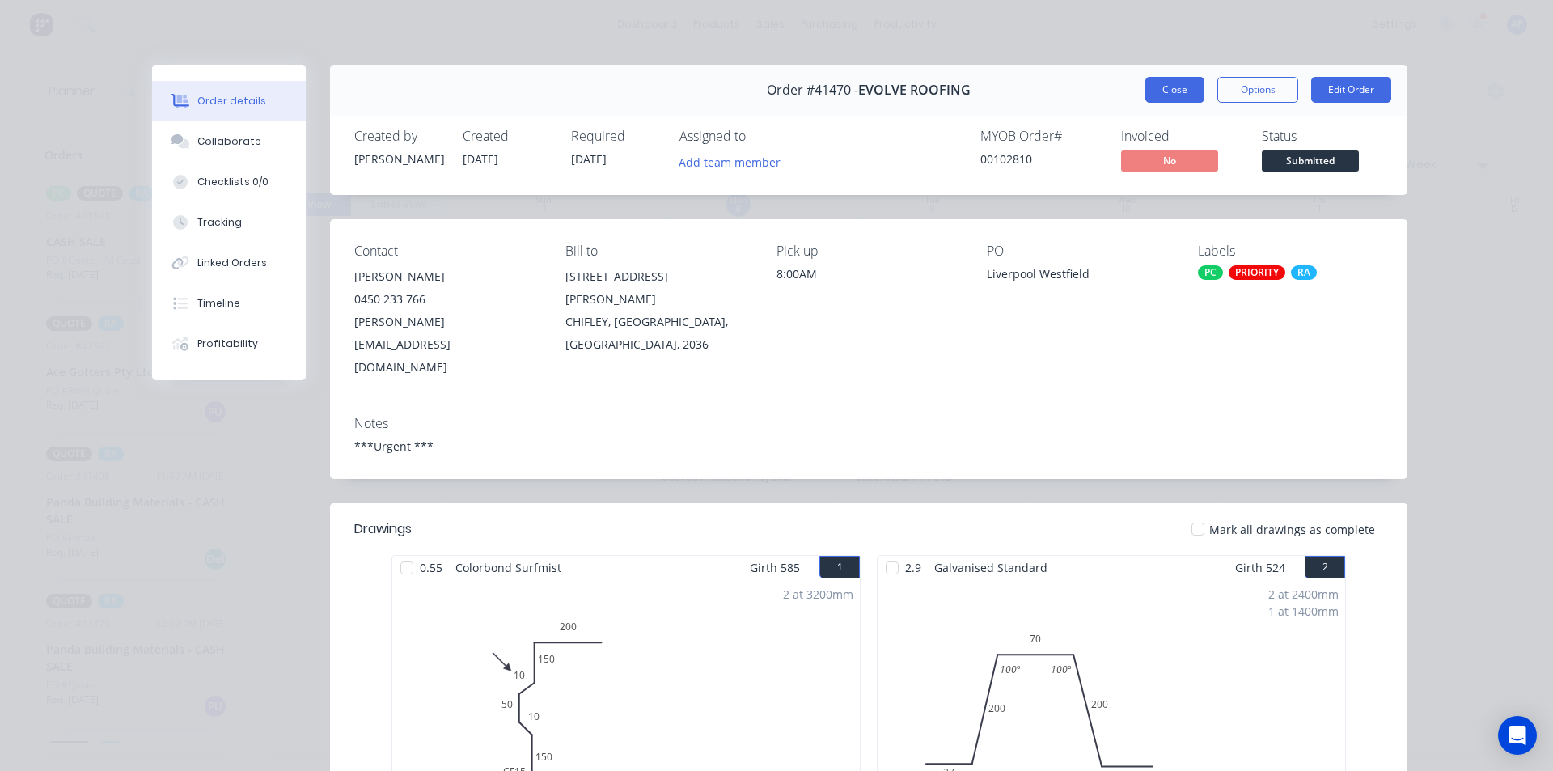
click at [1162, 93] on button "Close" at bounding box center [1174, 90] width 59 height 26
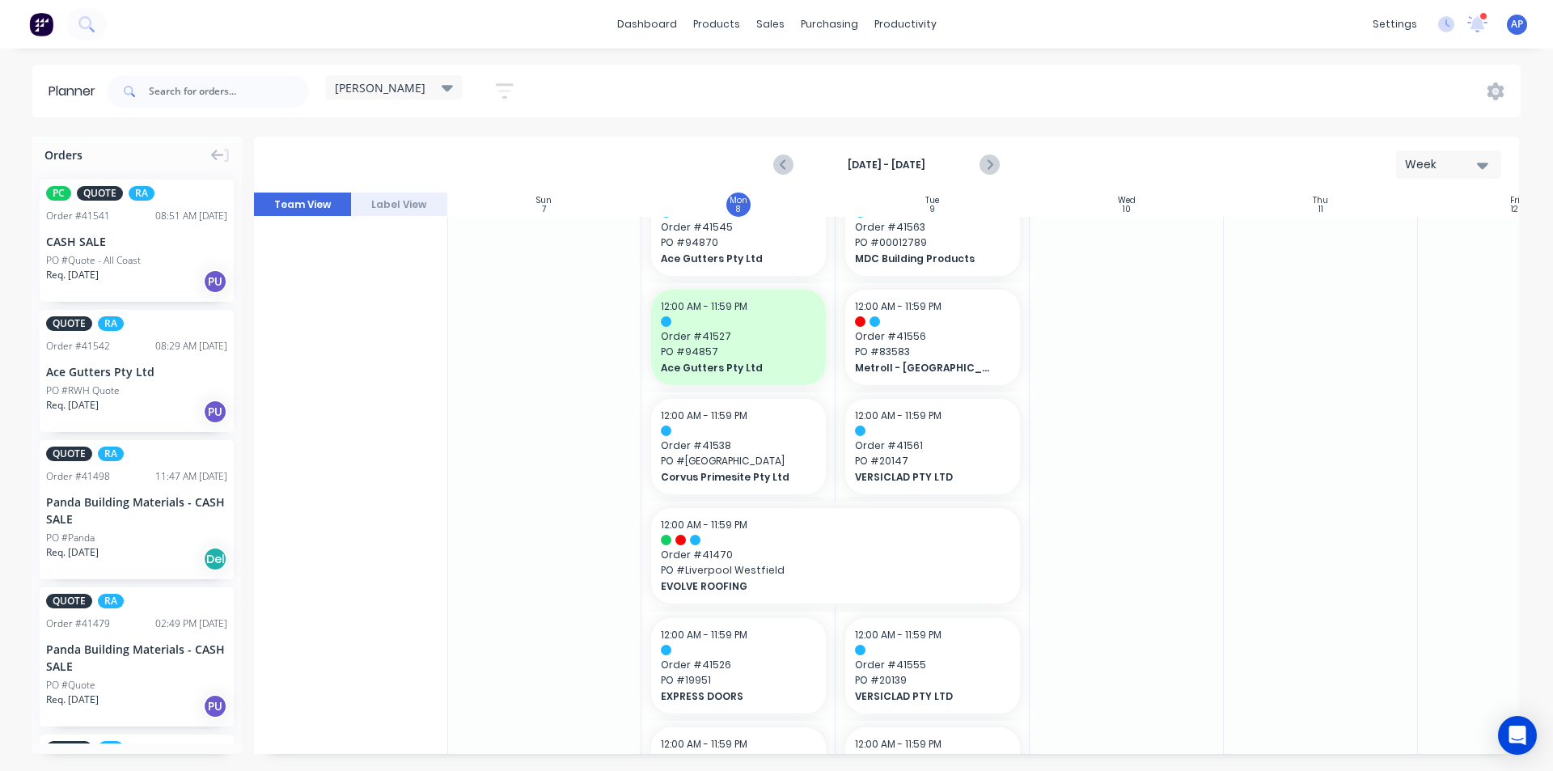
click at [1306, 554] on div at bounding box center [1321, 612] width 194 height 1762
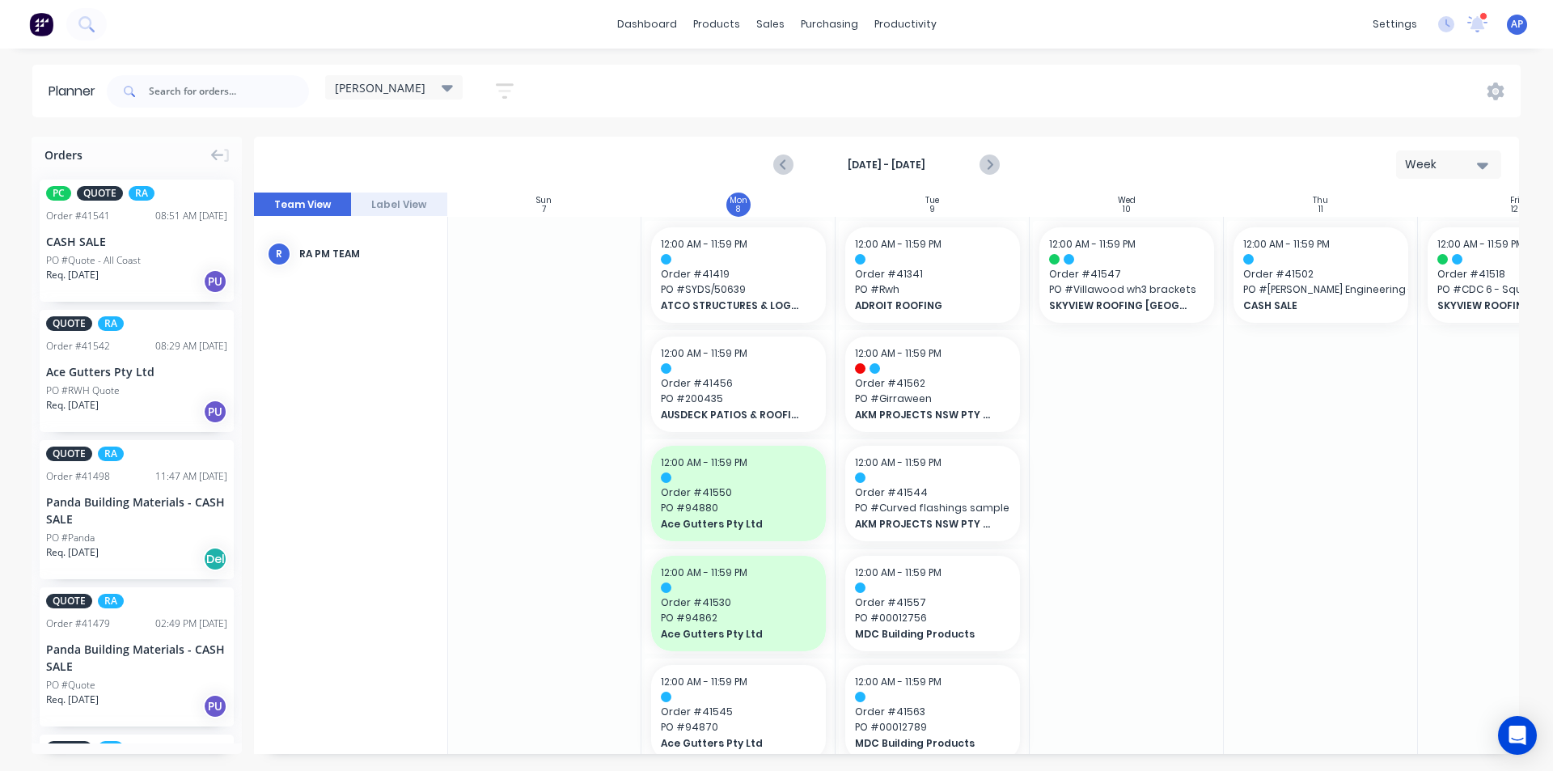
scroll to position [0, 1]
click at [973, 497] on span "Order # 41544" at bounding box center [932, 493] width 155 height 15
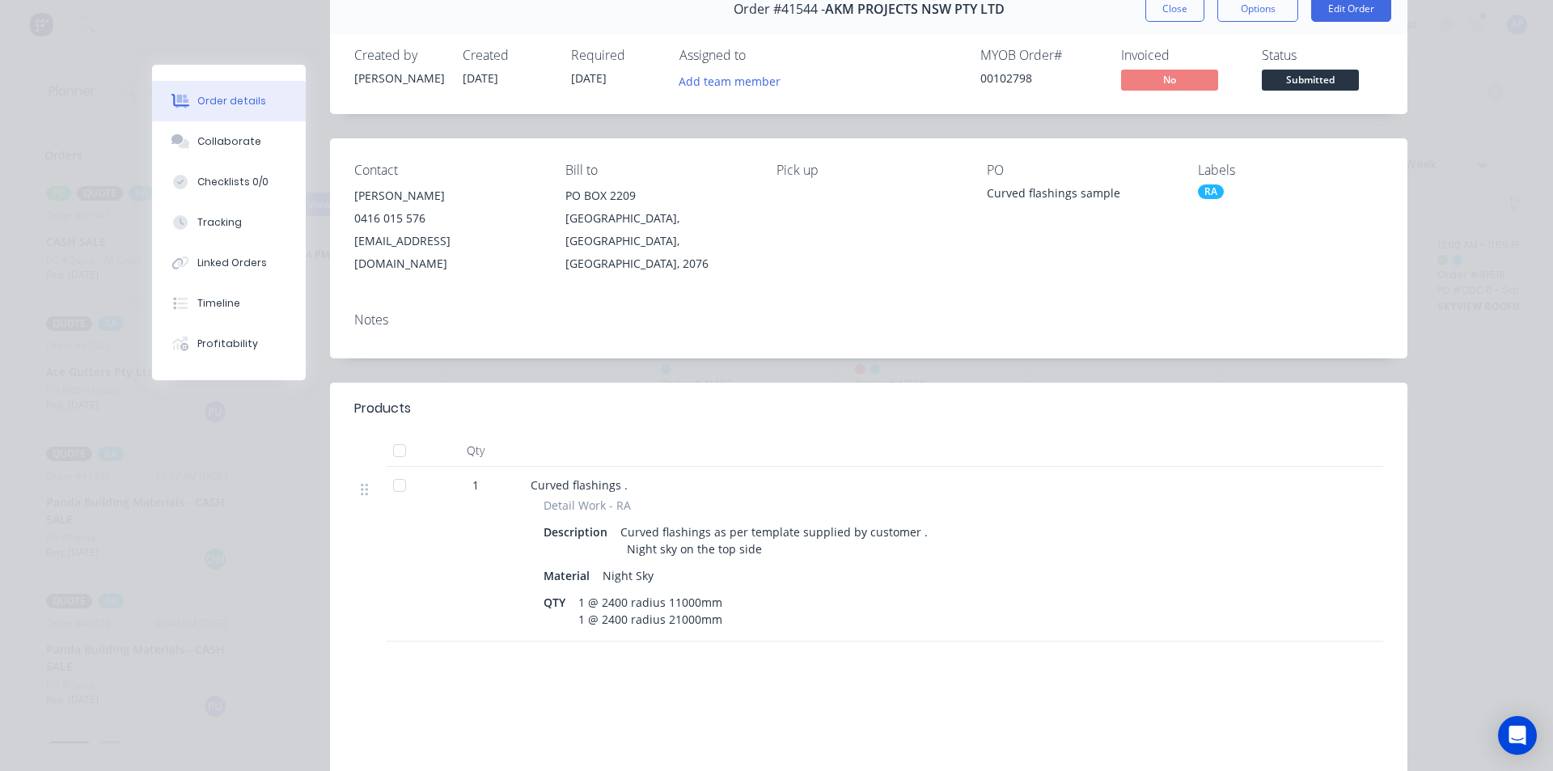
scroll to position [0, 0]
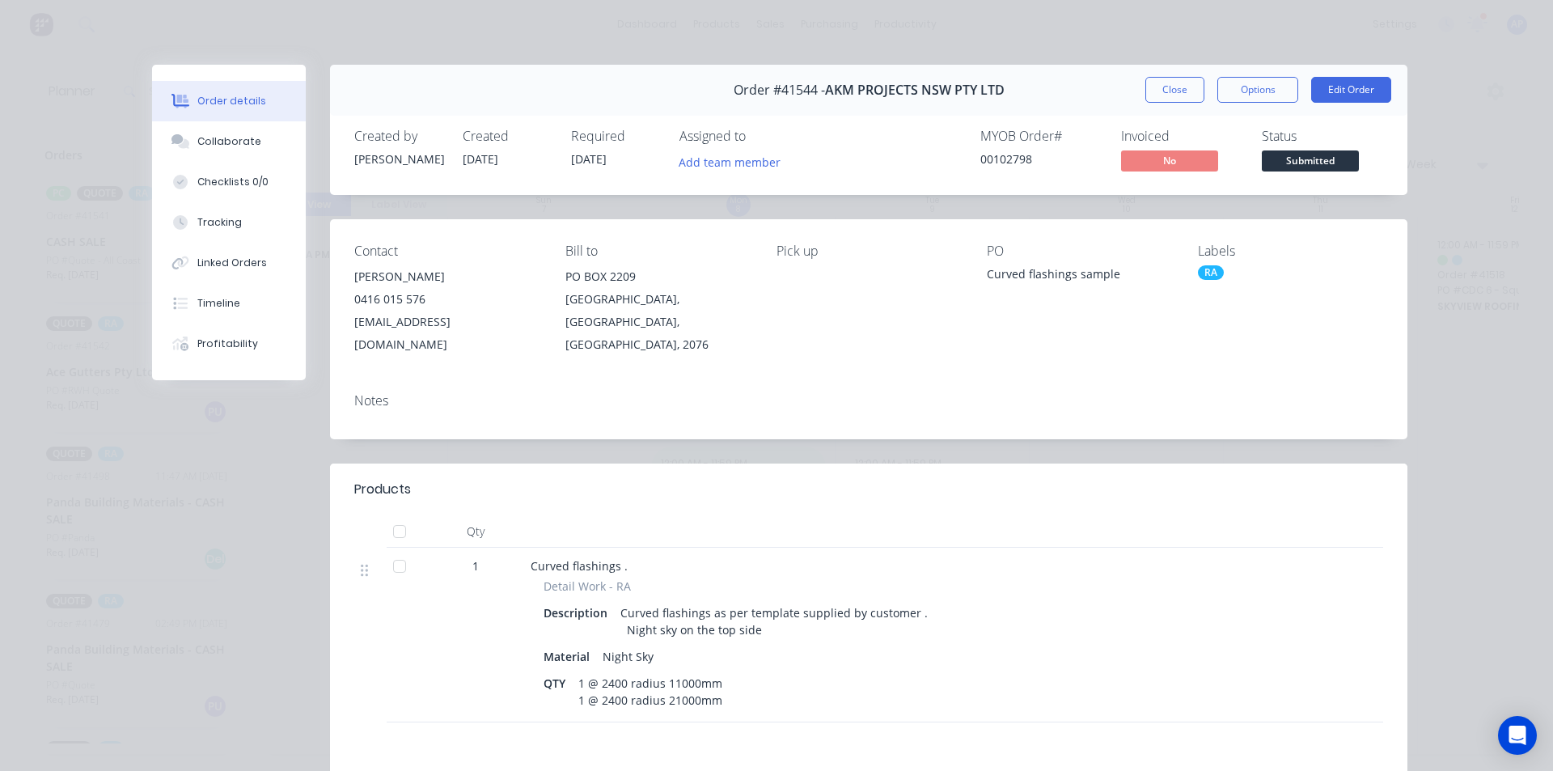
click at [1171, 91] on button "Close" at bounding box center [1174, 90] width 59 height 26
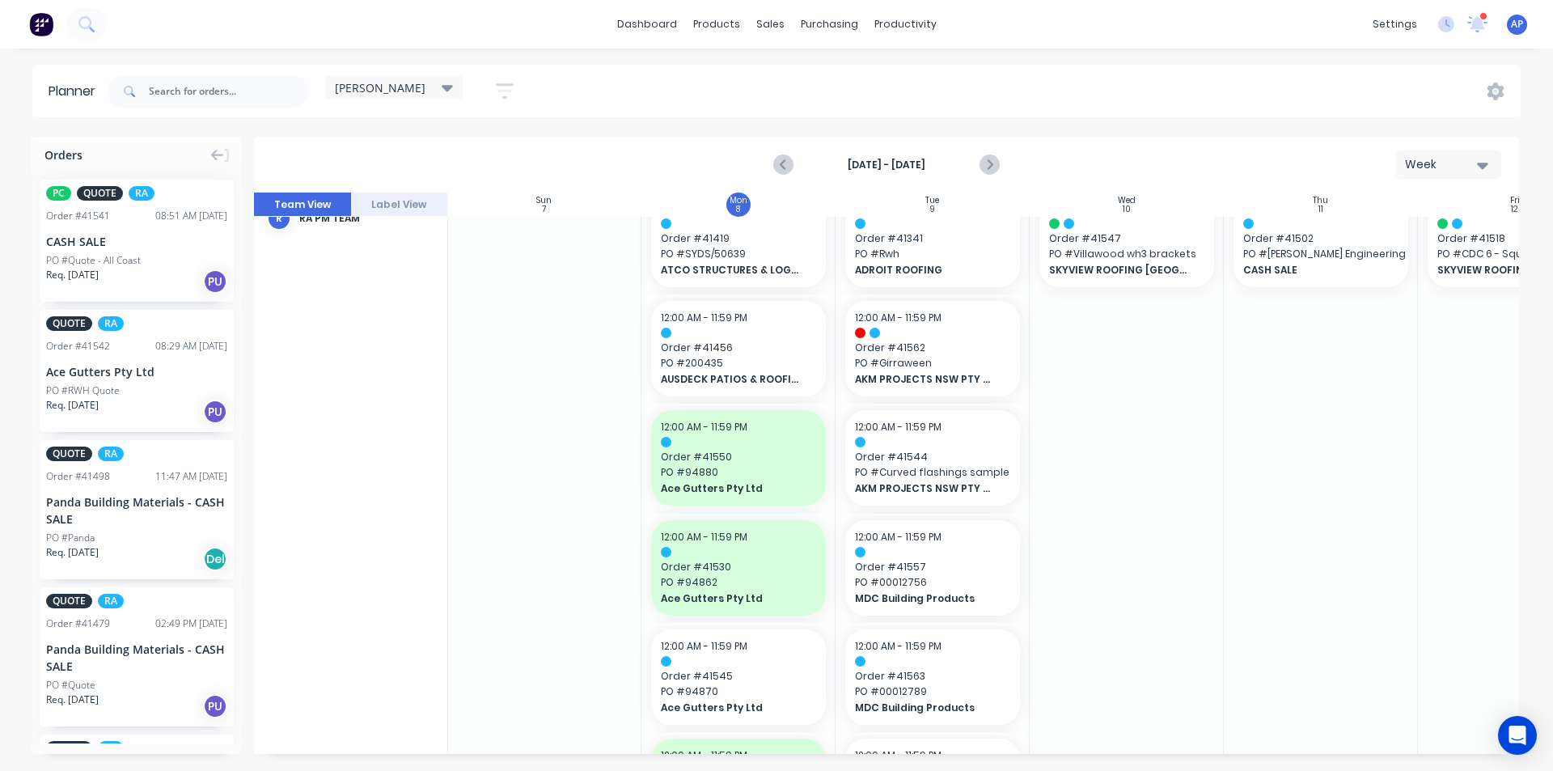
scroll to position [0, 1]
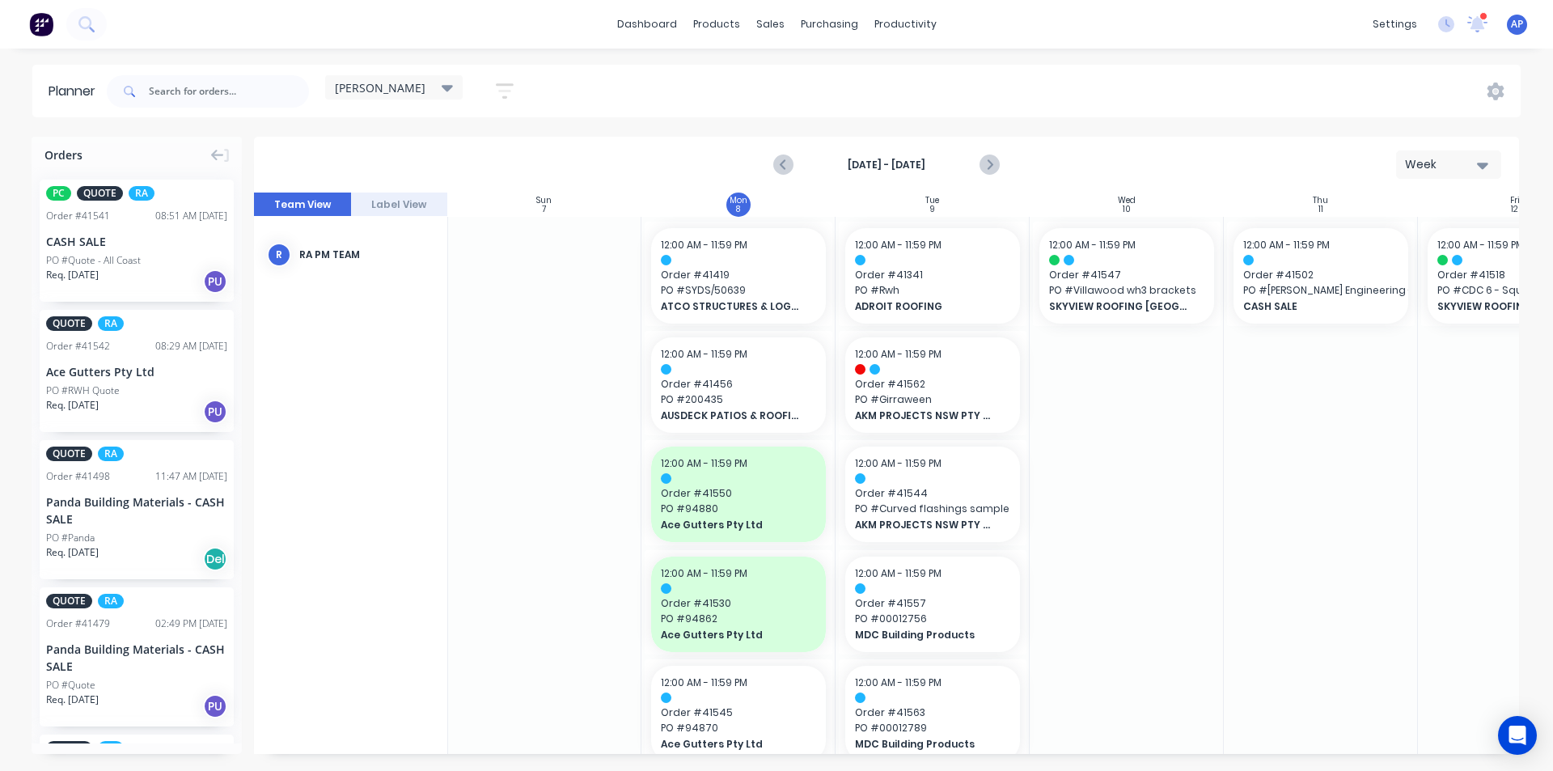
drag, startPoint x: 1333, startPoint y: 621, endPoint x: 1336, endPoint y: 612, distance: 9.5
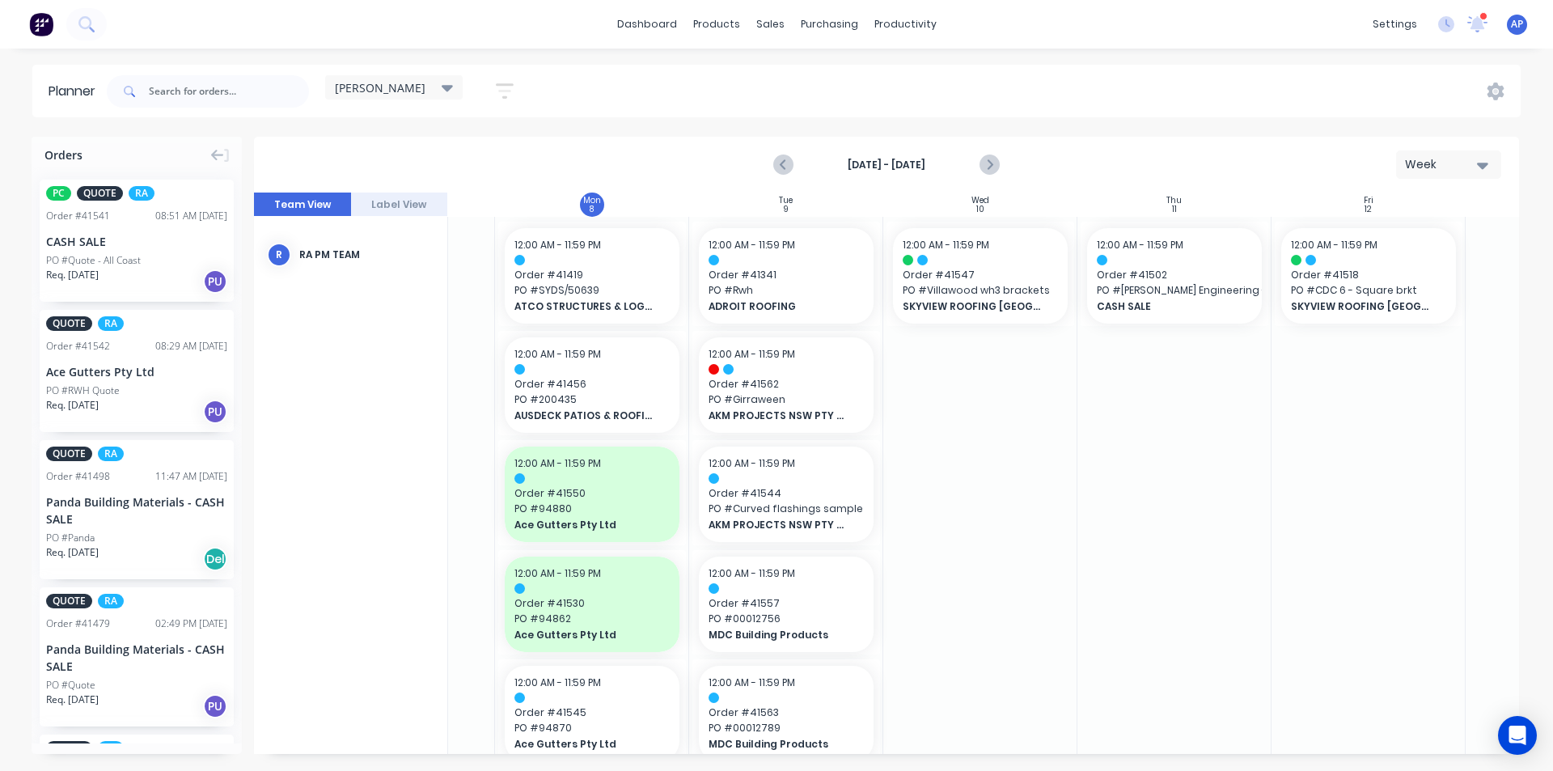
scroll to position [0, 134]
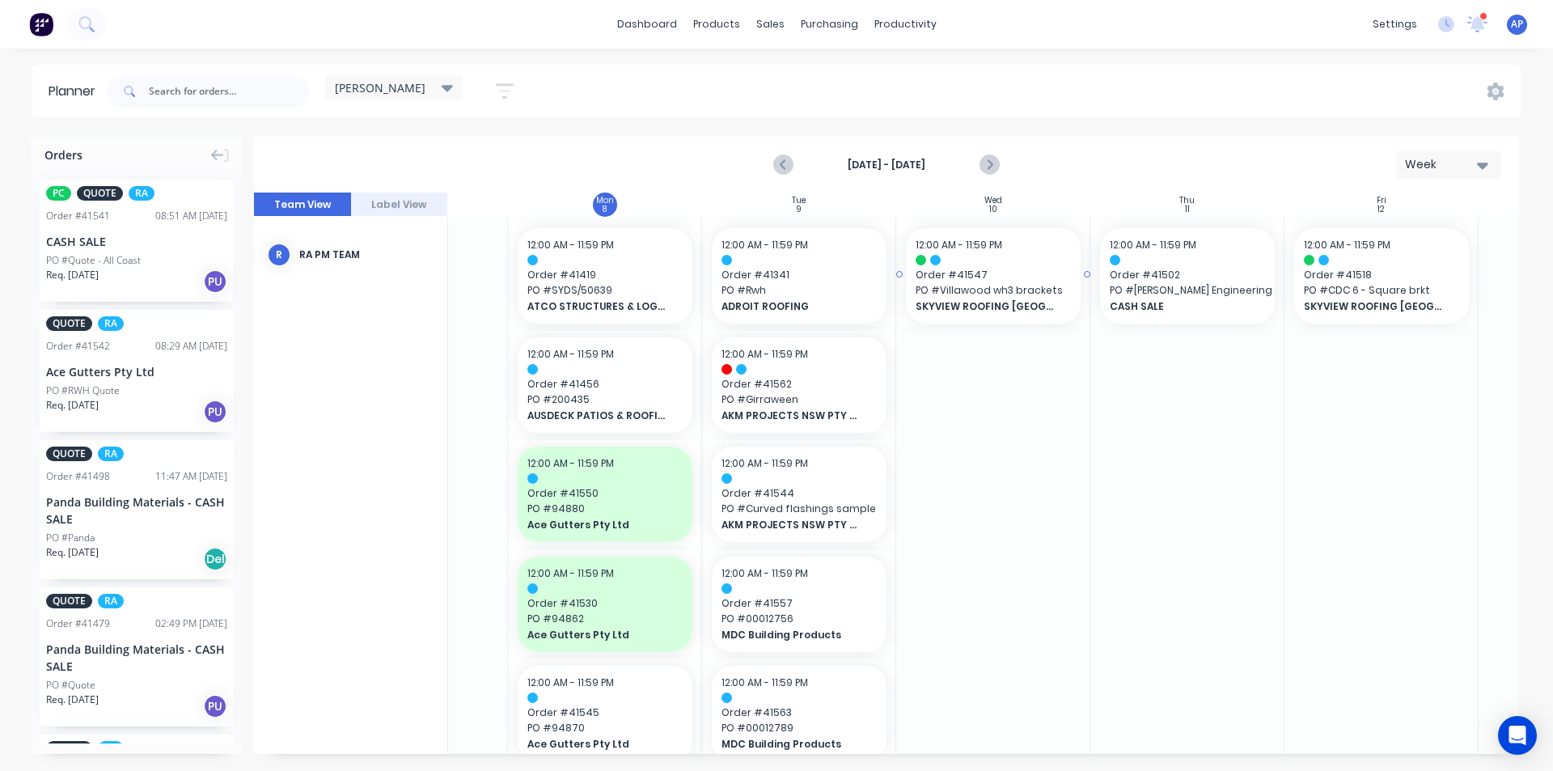
click at [1075, 307] on div "12:00 AM - 11:59 PM Order # 41547 [GEOGRAPHIC_DATA] brackets SKYVIEW ROOFING [G…" at bounding box center [993, 275] width 175 height 95
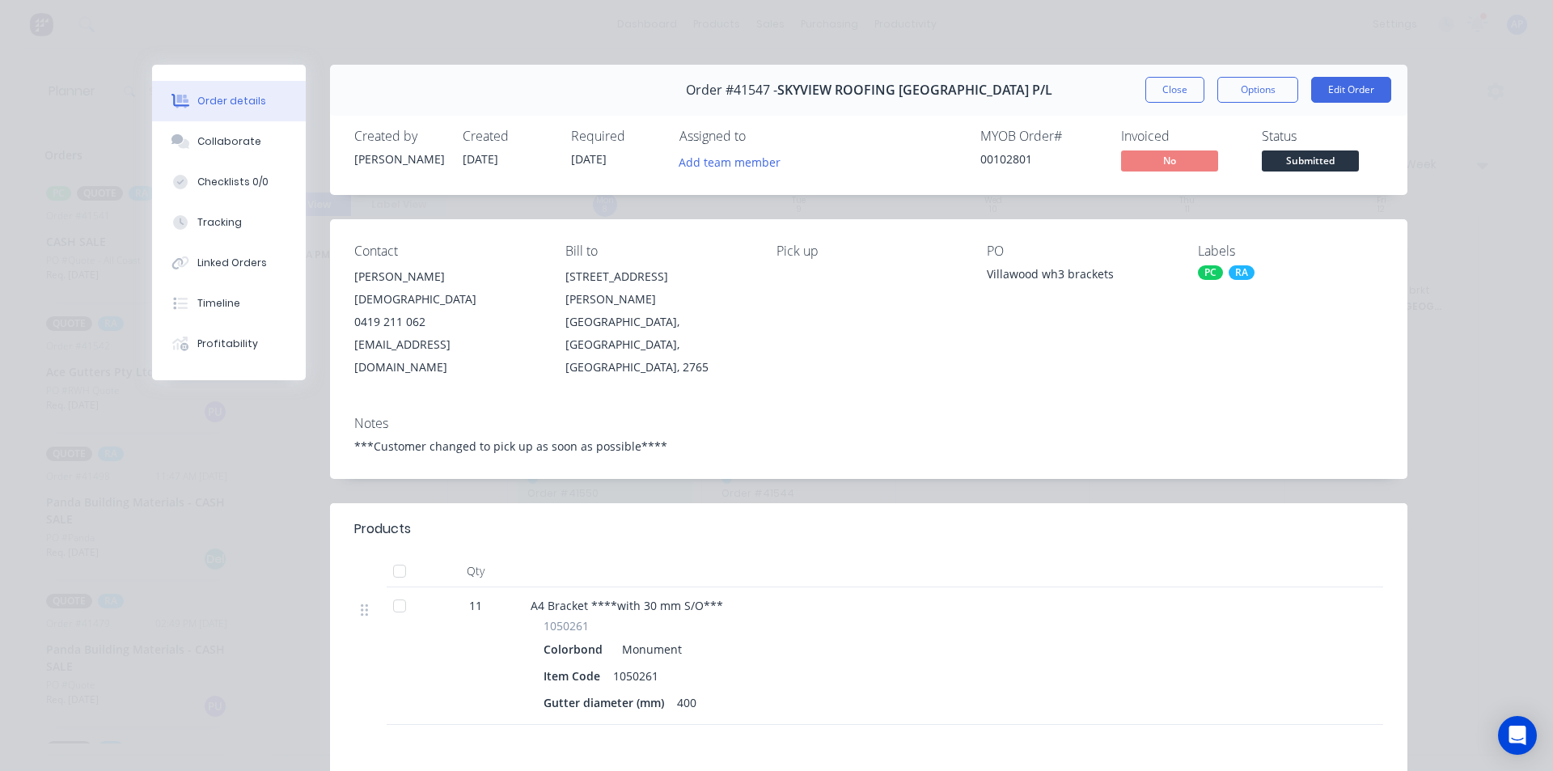
click at [1187, 100] on button "Close" at bounding box center [1174, 90] width 59 height 26
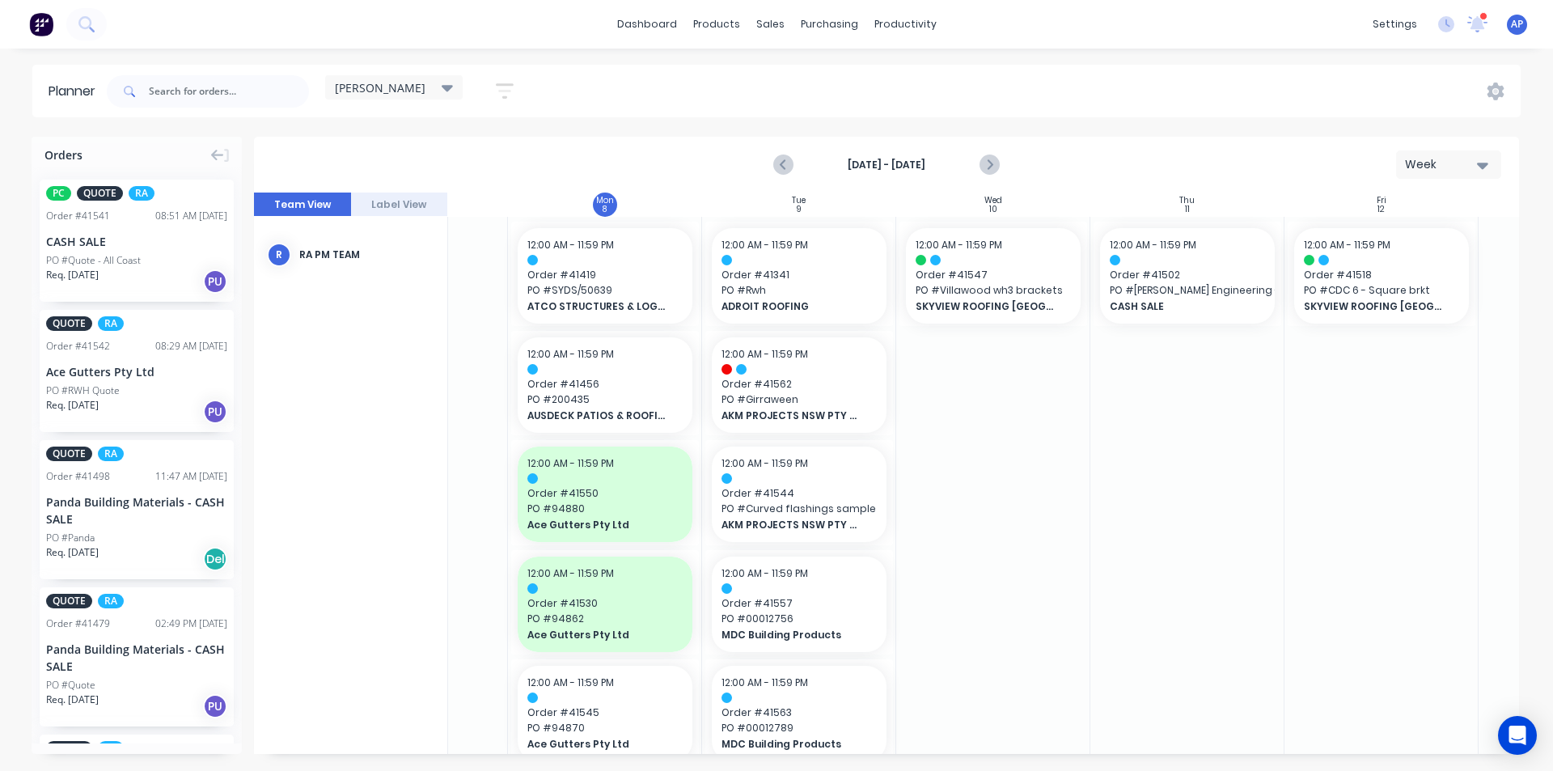
click at [1430, 239] on div at bounding box center [1382, 229] width 194 height 24
click at [1388, 305] on span "SKYVIEW ROOFING [GEOGRAPHIC_DATA] P/L" at bounding box center [1374, 306] width 140 height 15
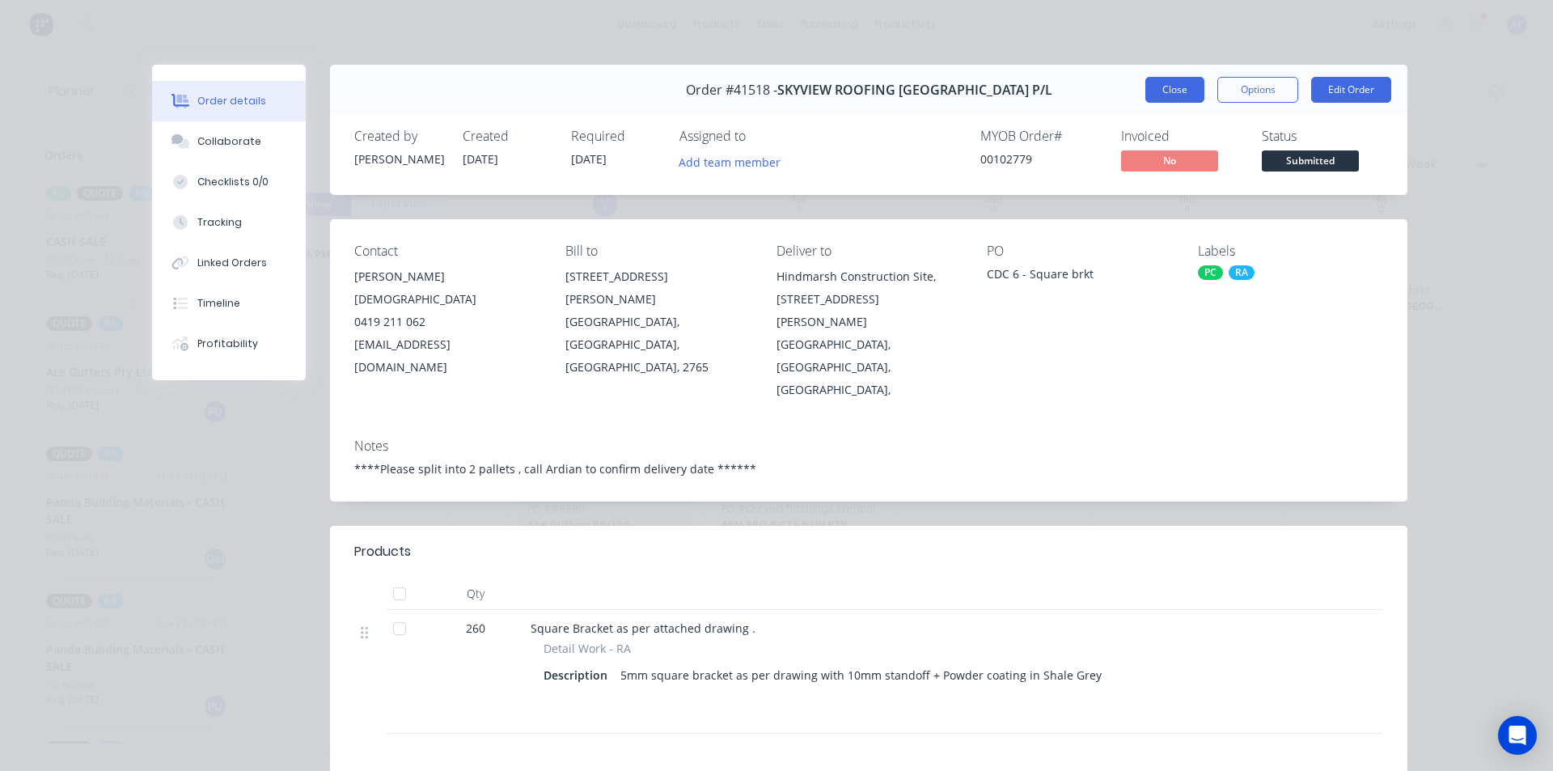
click at [1176, 93] on button "Close" at bounding box center [1174, 90] width 59 height 26
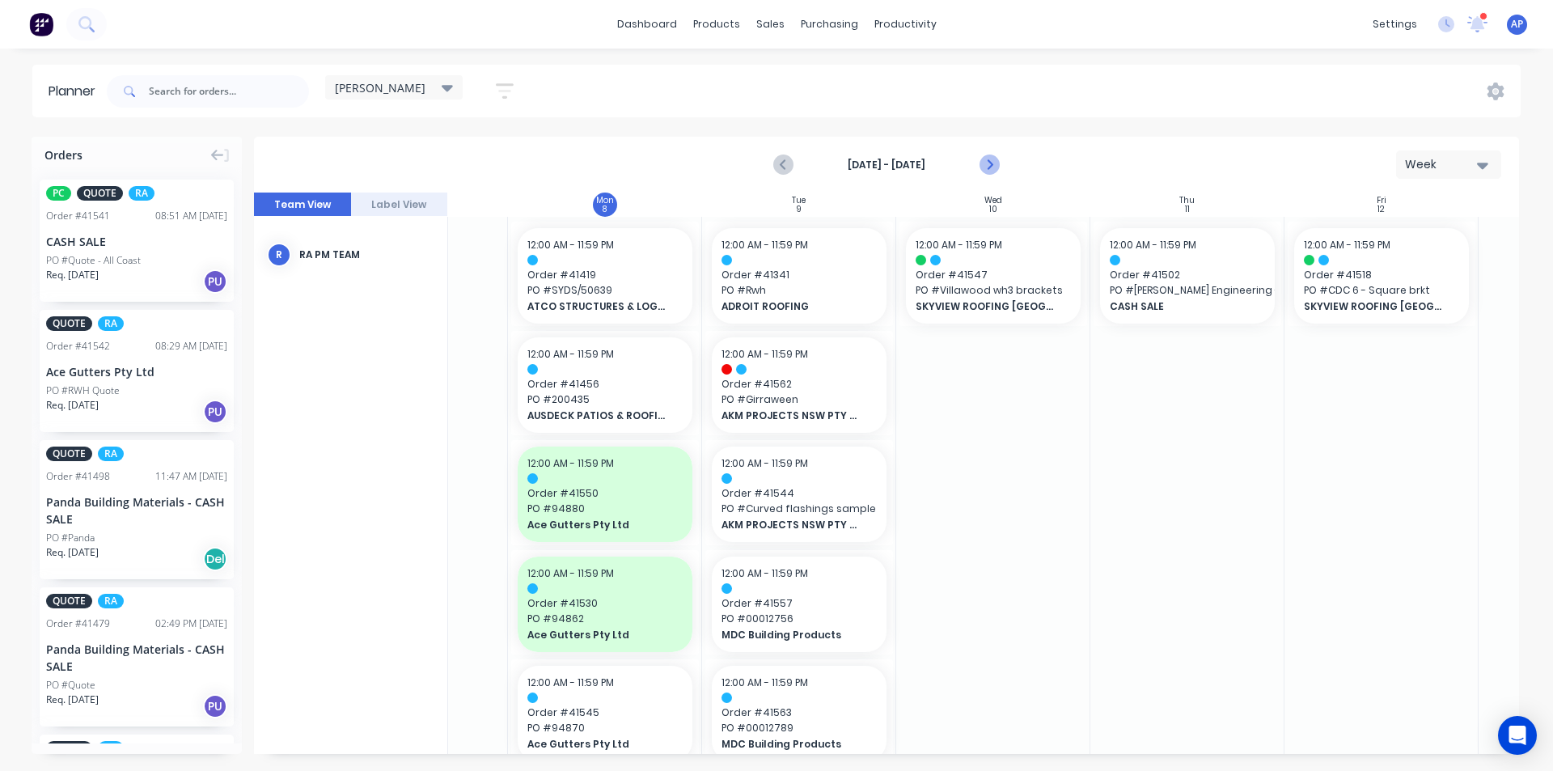
click at [987, 159] on icon "Next page" at bounding box center [988, 165] width 7 height 13
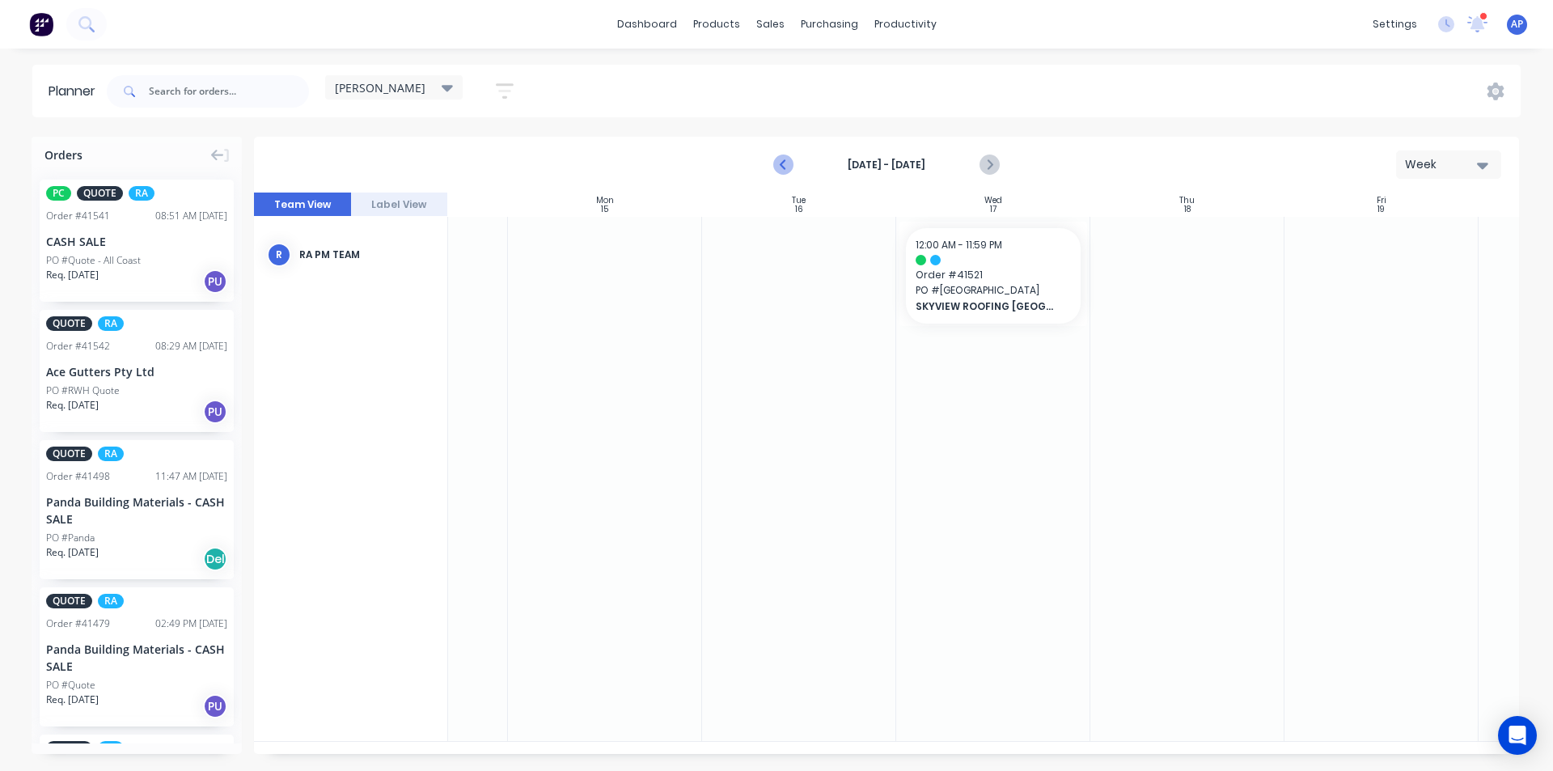
click at [781, 160] on icon "Previous page" at bounding box center [783, 164] width 19 height 19
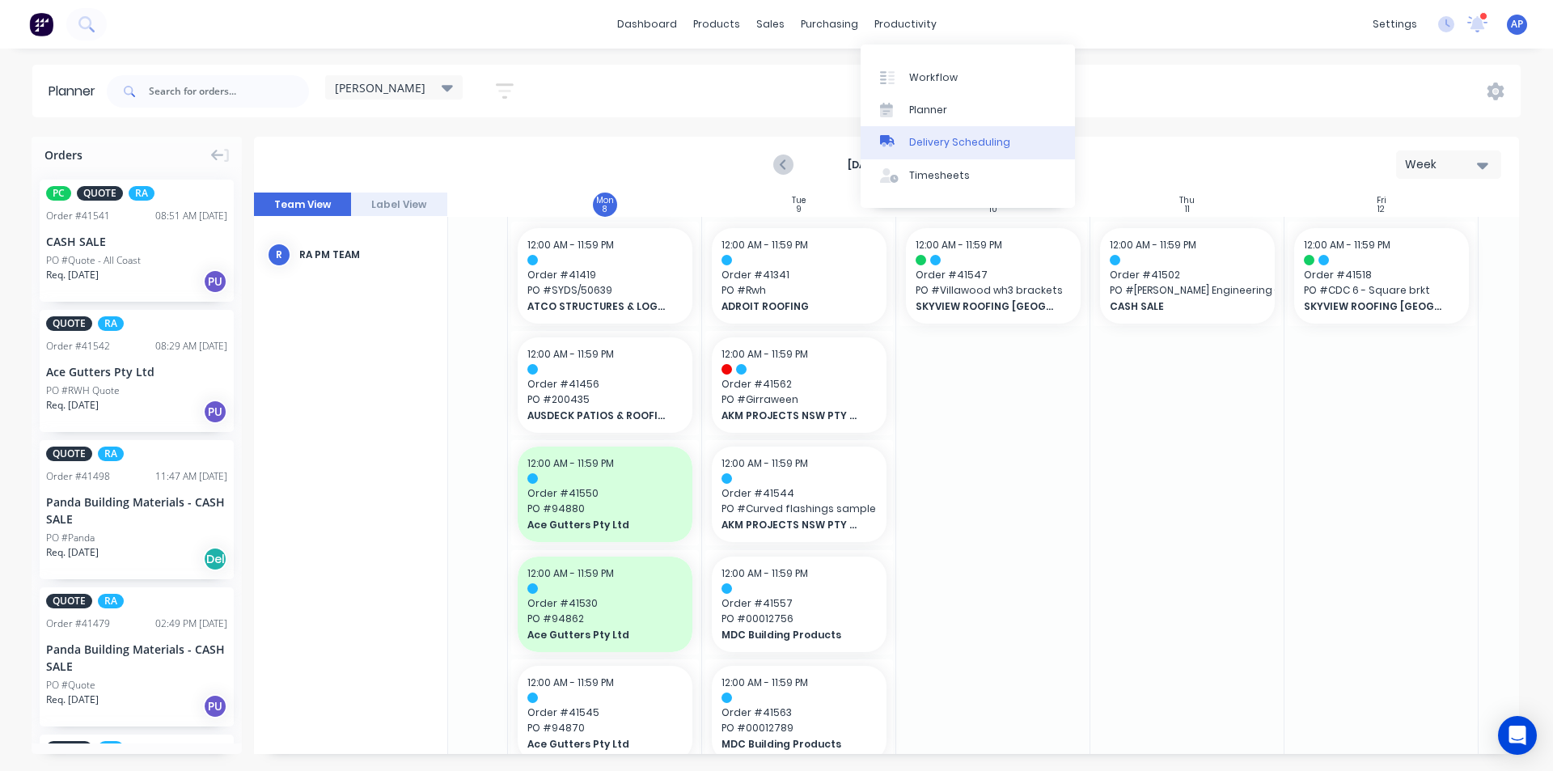
click at [951, 143] on div "Delivery Scheduling" at bounding box center [959, 142] width 101 height 15
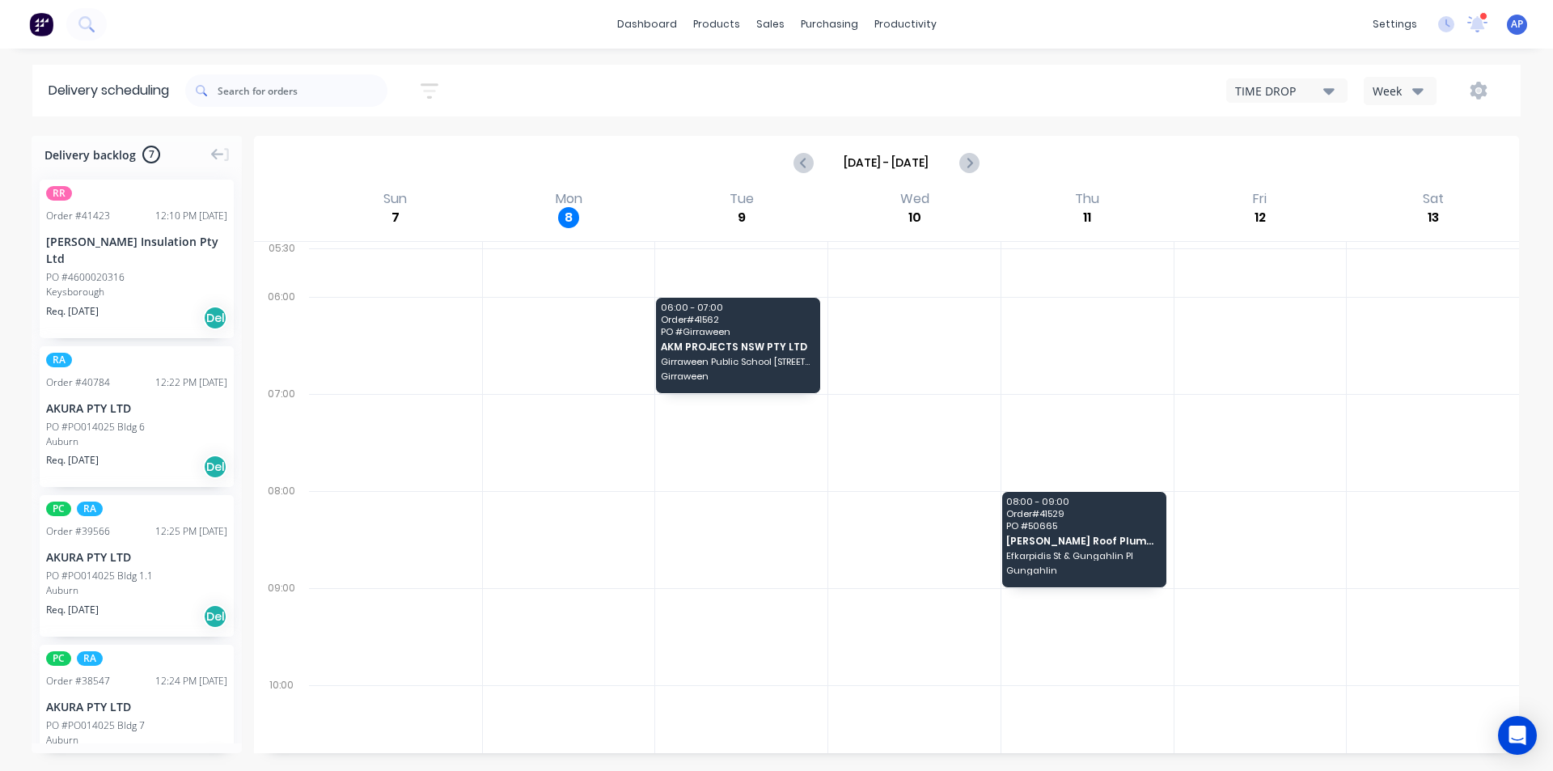
drag, startPoint x: 1421, startPoint y: 87, endPoint x: 1416, endPoint y: 102, distance: 15.9
click at [1420, 94] on icon "button" at bounding box center [1417, 91] width 11 height 18
click at [1416, 177] on div "Vehicle" at bounding box center [1445, 166] width 160 height 32
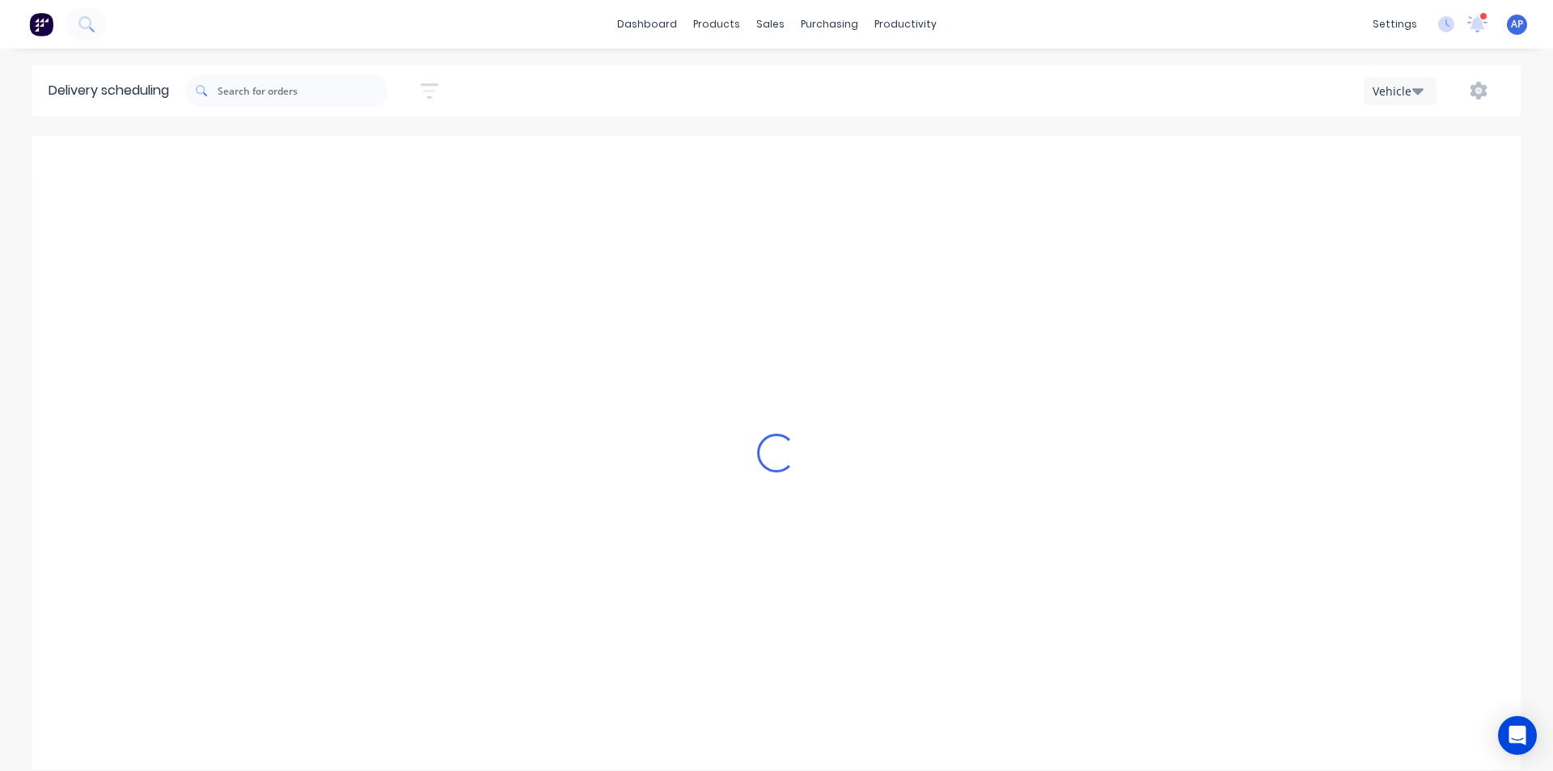
scroll to position [0, 1]
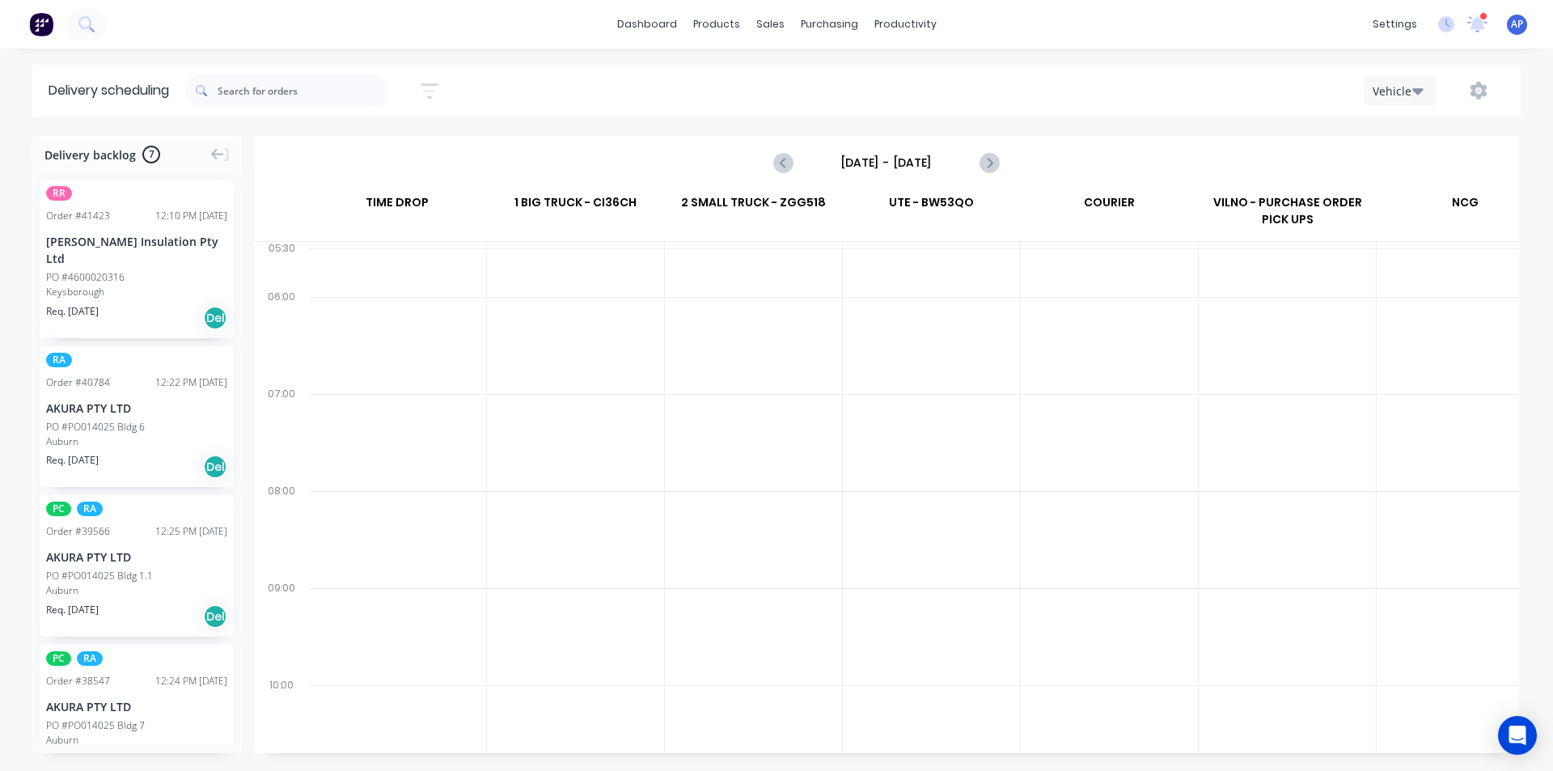
click at [910, 166] on input "[DATE] - [DATE]" at bounding box center [887, 162] width 160 height 24
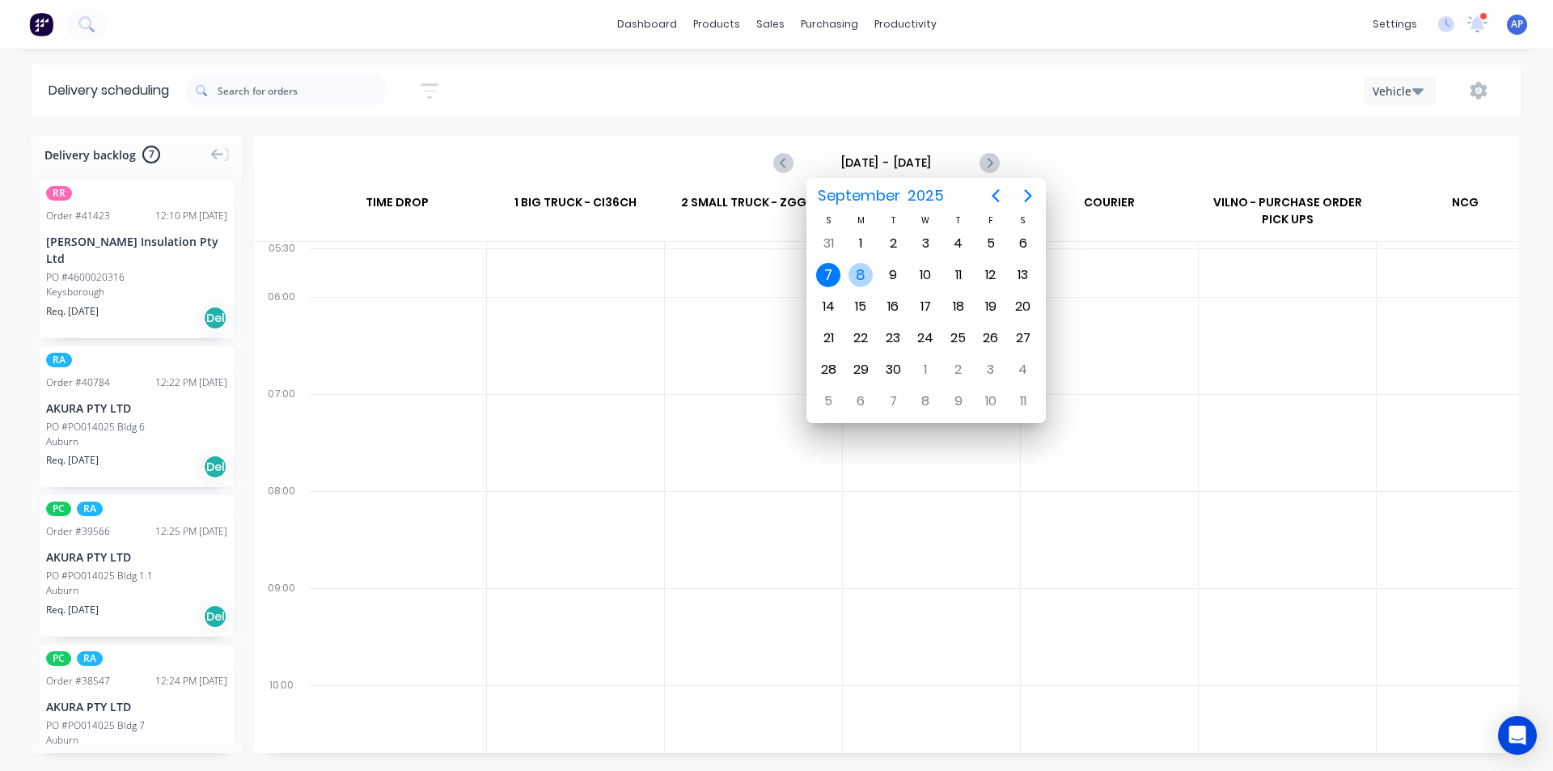
click at [868, 279] on div "8" at bounding box center [861, 275] width 24 height 24
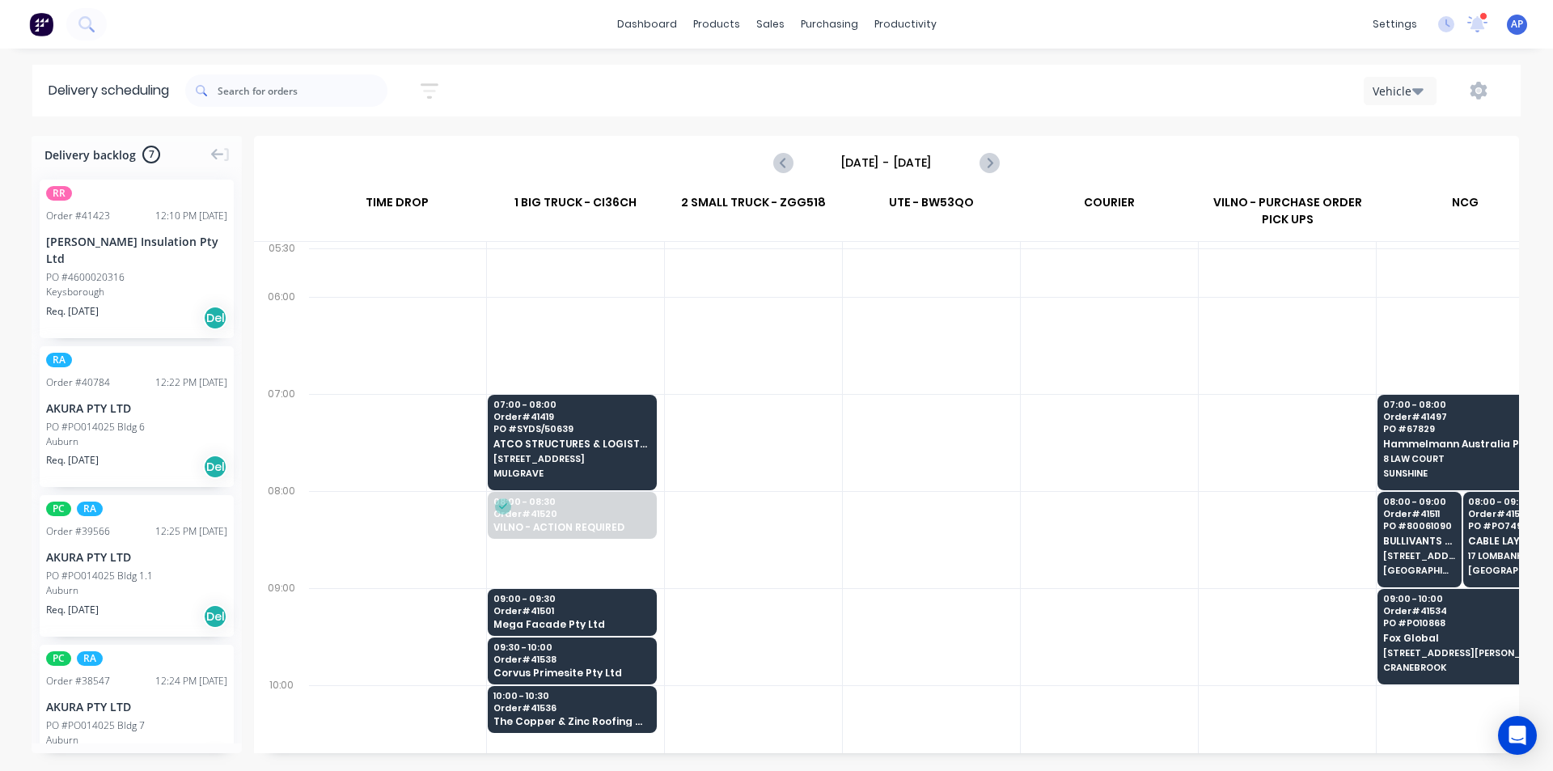
click at [868, 279] on div at bounding box center [931, 272] width 177 height 49
click at [811, 537] on div at bounding box center [753, 539] width 177 height 97
click at [769, 158] on button "Previous page" at bounding box center [784, 162] width 32 height 32
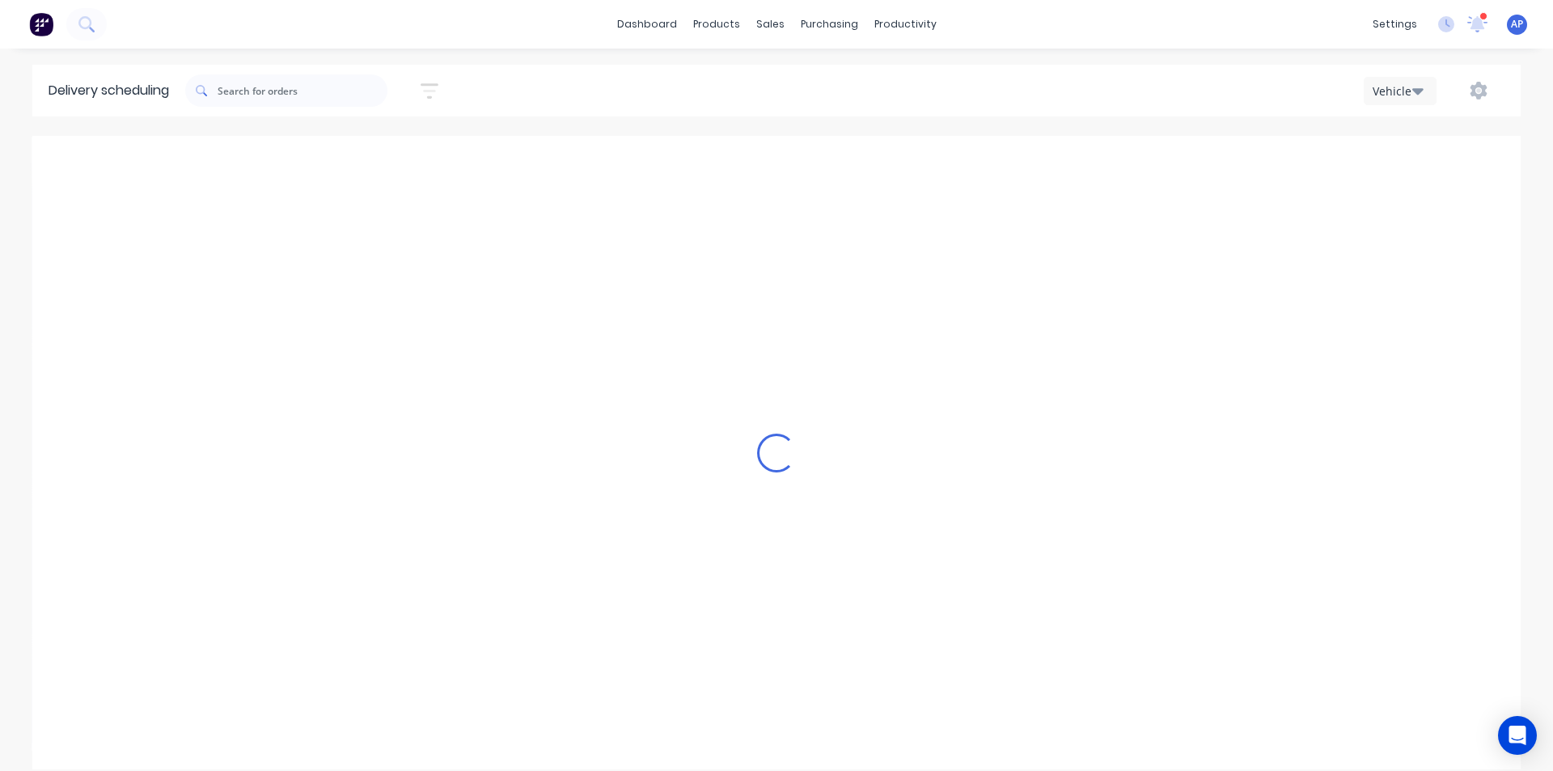
click at [769, 158] on button "Previous page" at bounding box center [784, 162] width 32 height 32
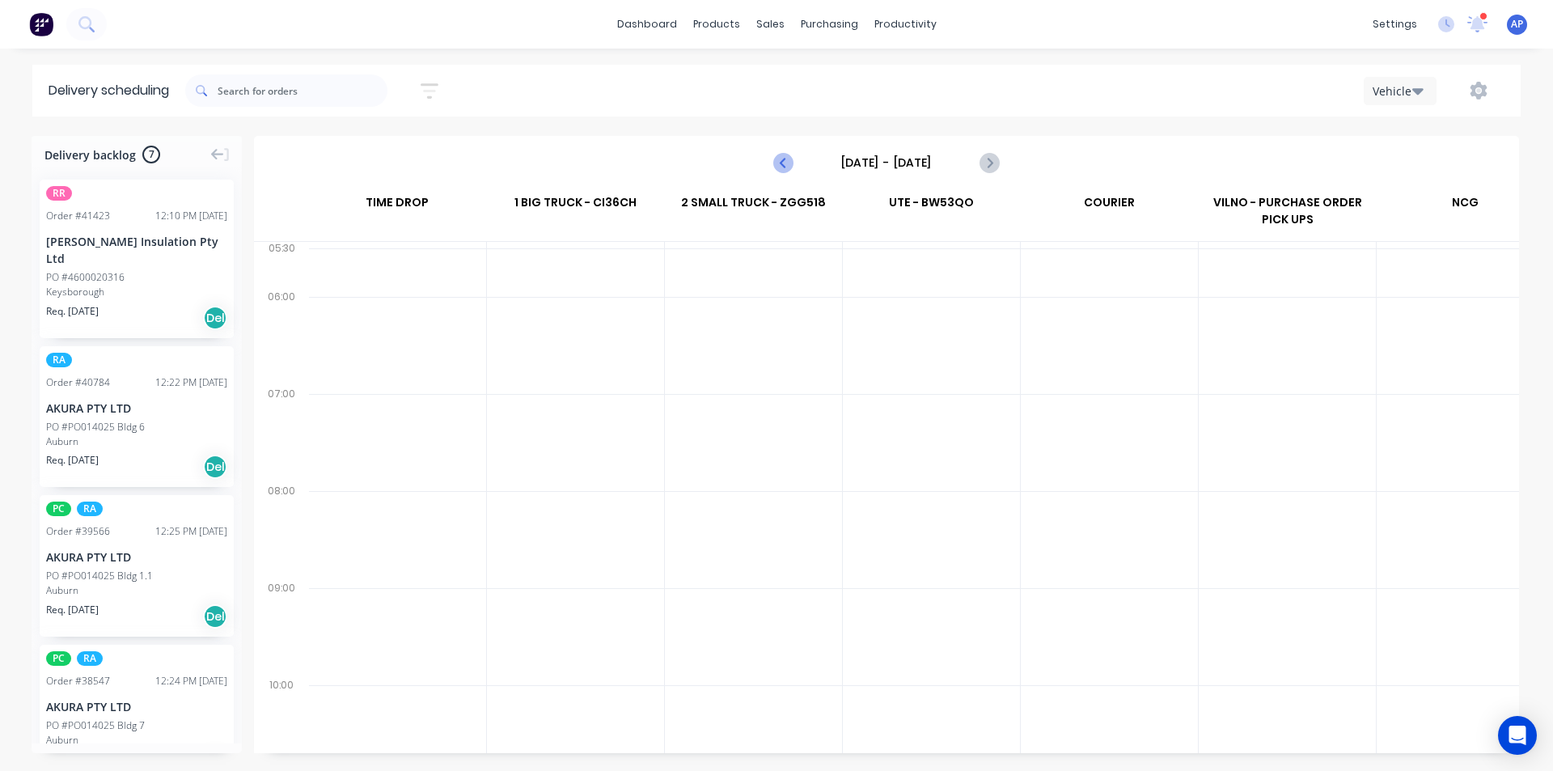
click at [769, 158] on button "Previous page" at bounding box center [784, 162] width 32 height 32
type input "[DATE] - [DATE]"
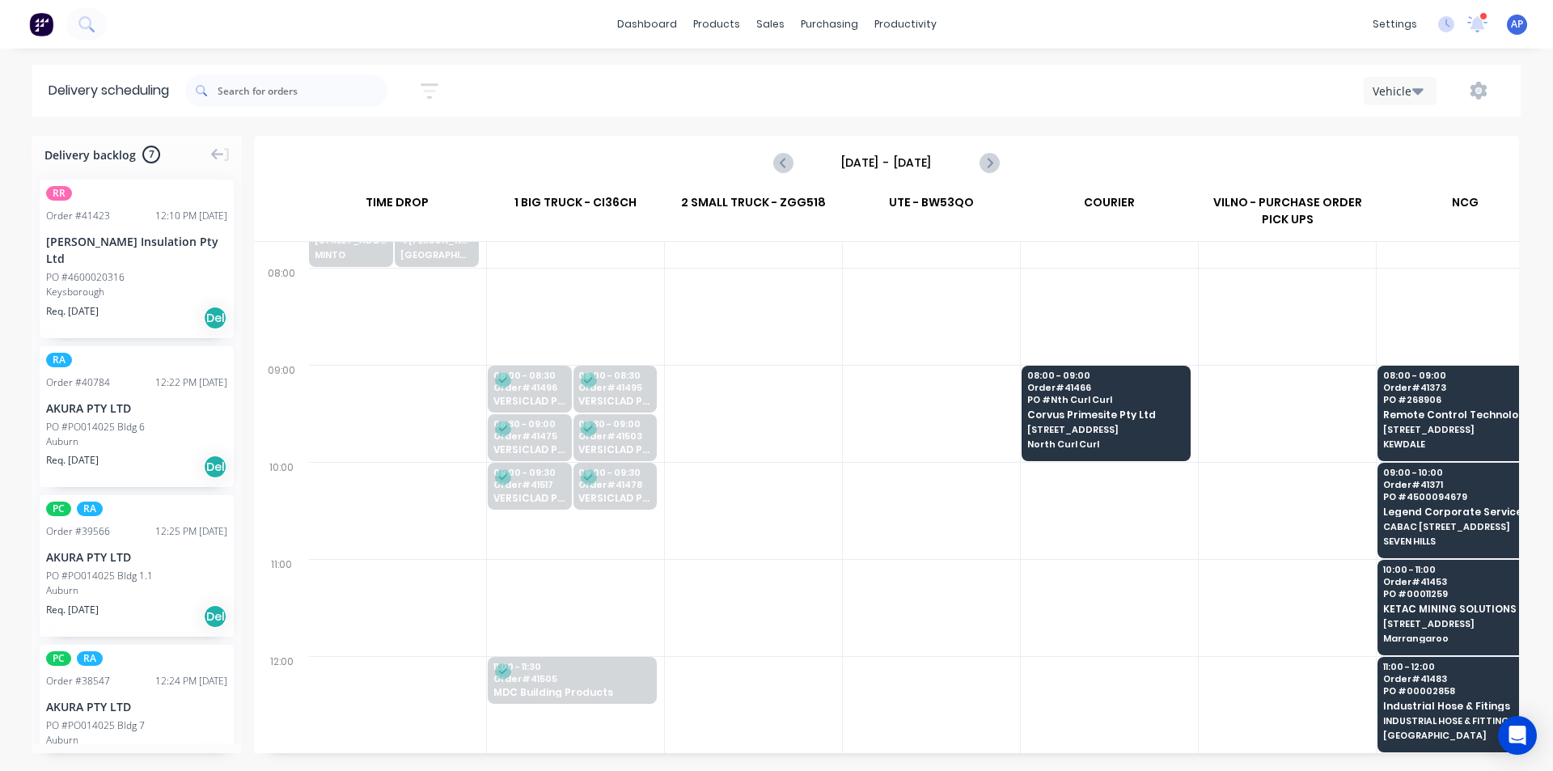
scroll to position [243, 1]
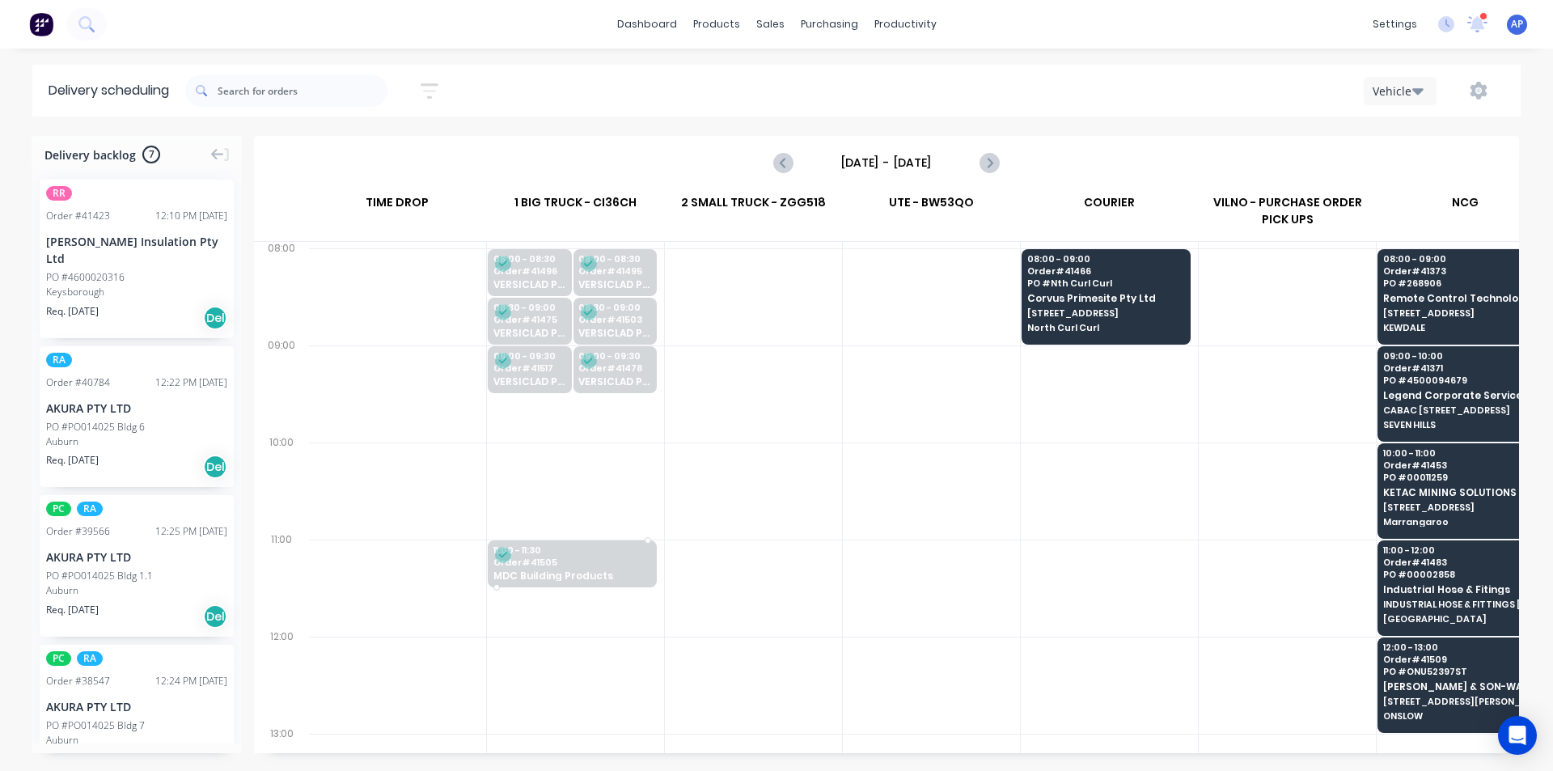
click at [553, 575] on span "MDC Building Products" at bounding box center [571, 575] width 157 height 11
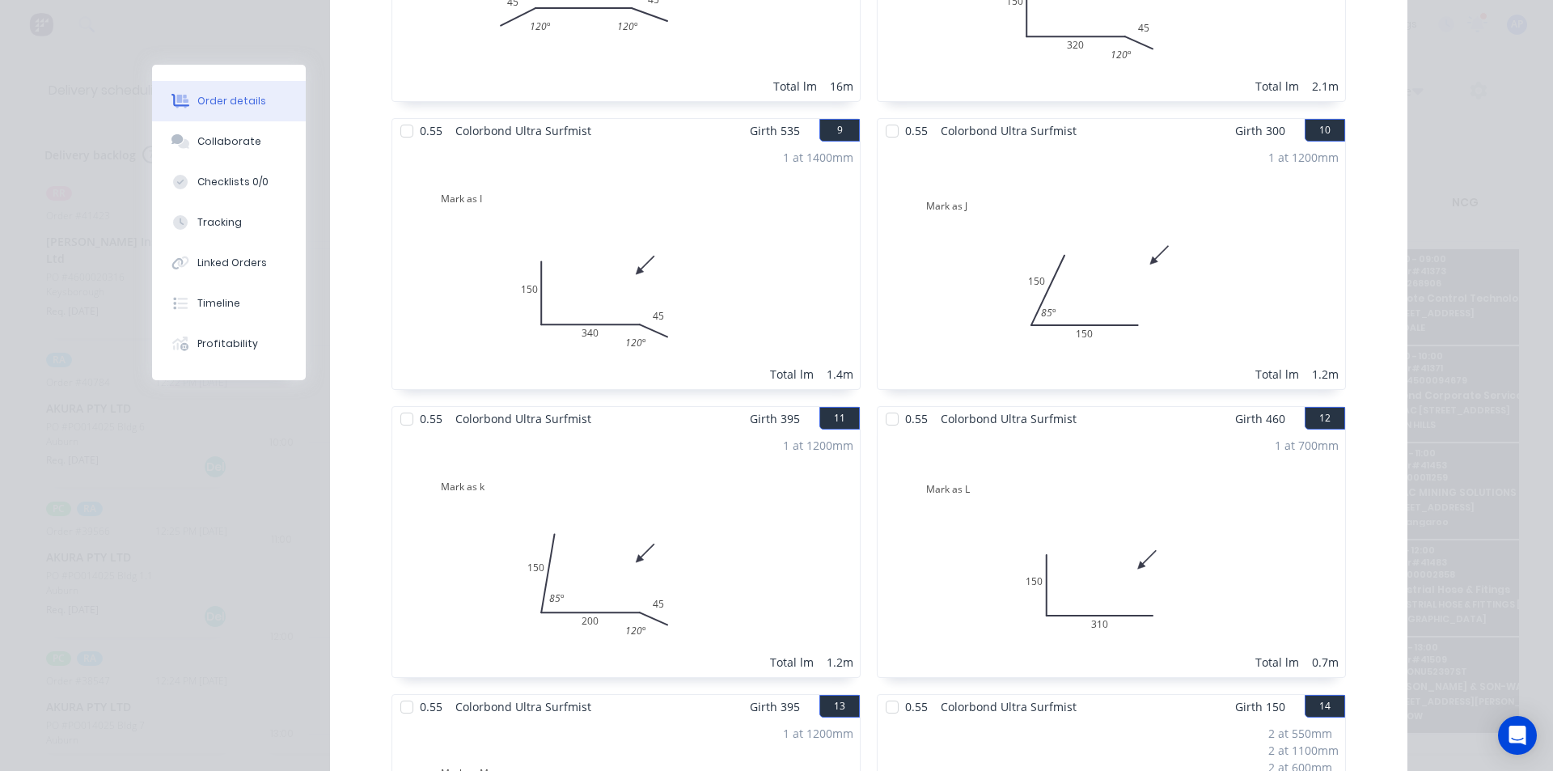
scroll to position [1618, 0]
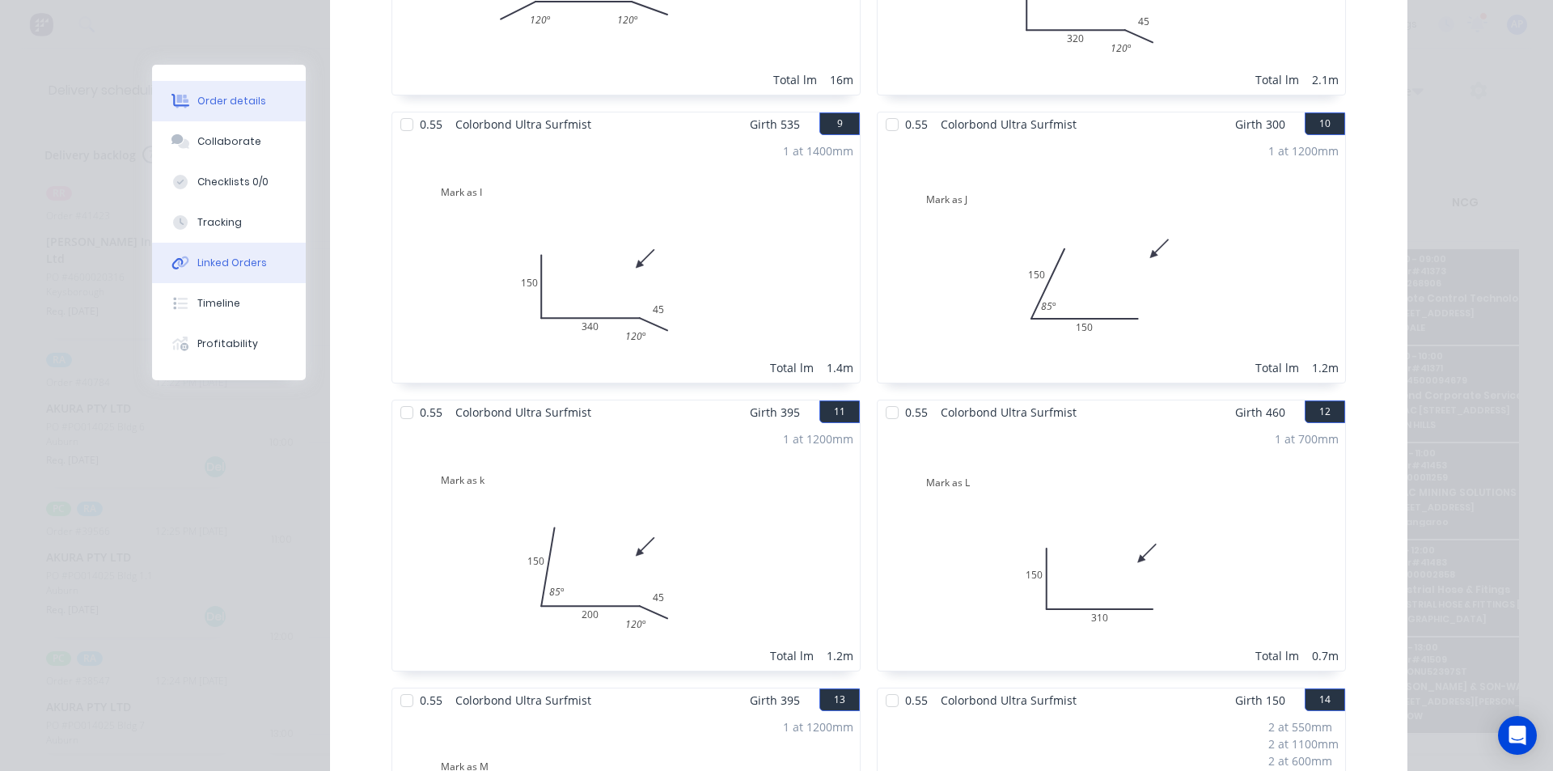
click at [200, 276] on button "Linked Orders" at bounding box center [229, 263] width 154 height 40
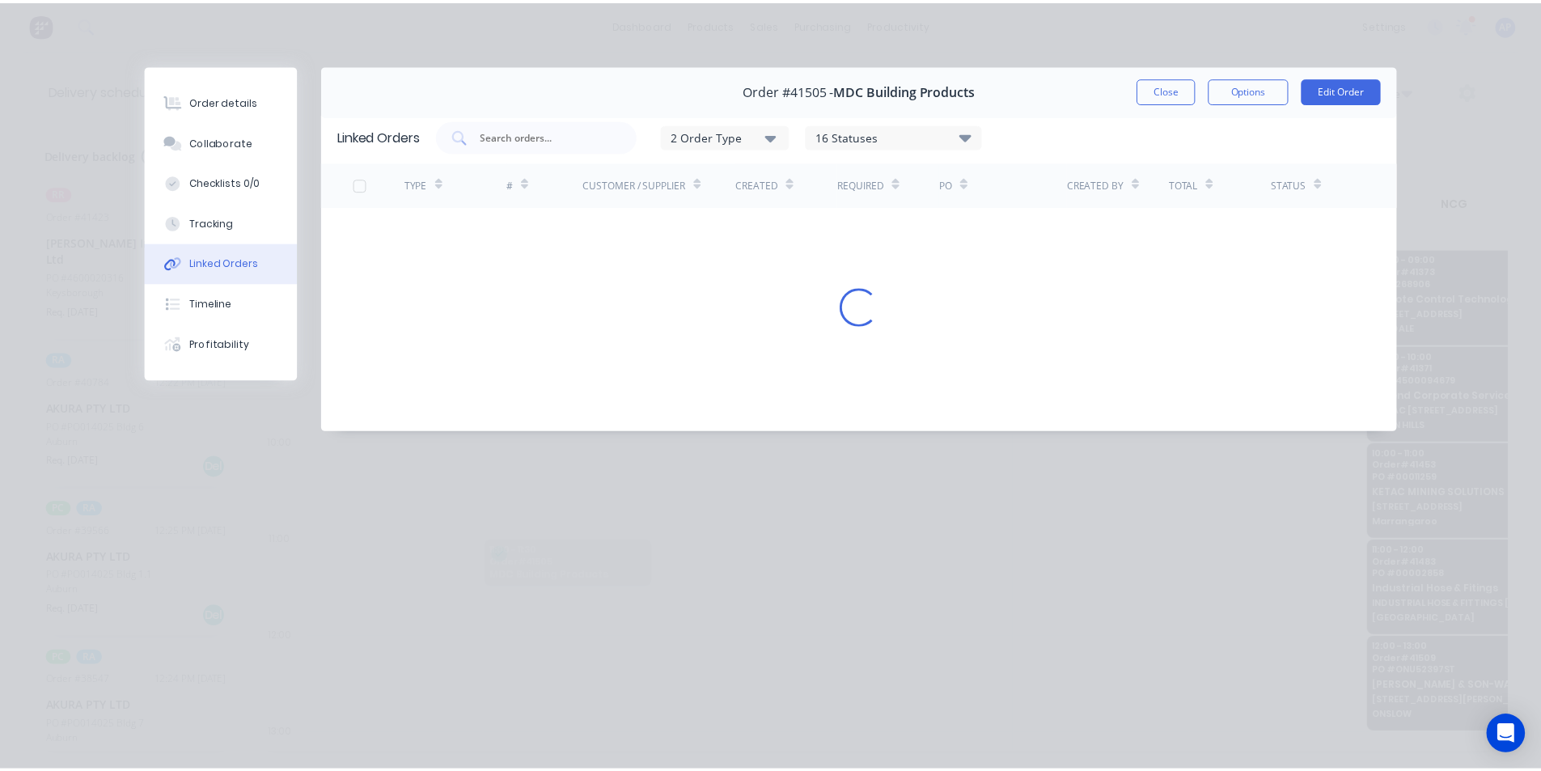
scroll to position [0, 0]
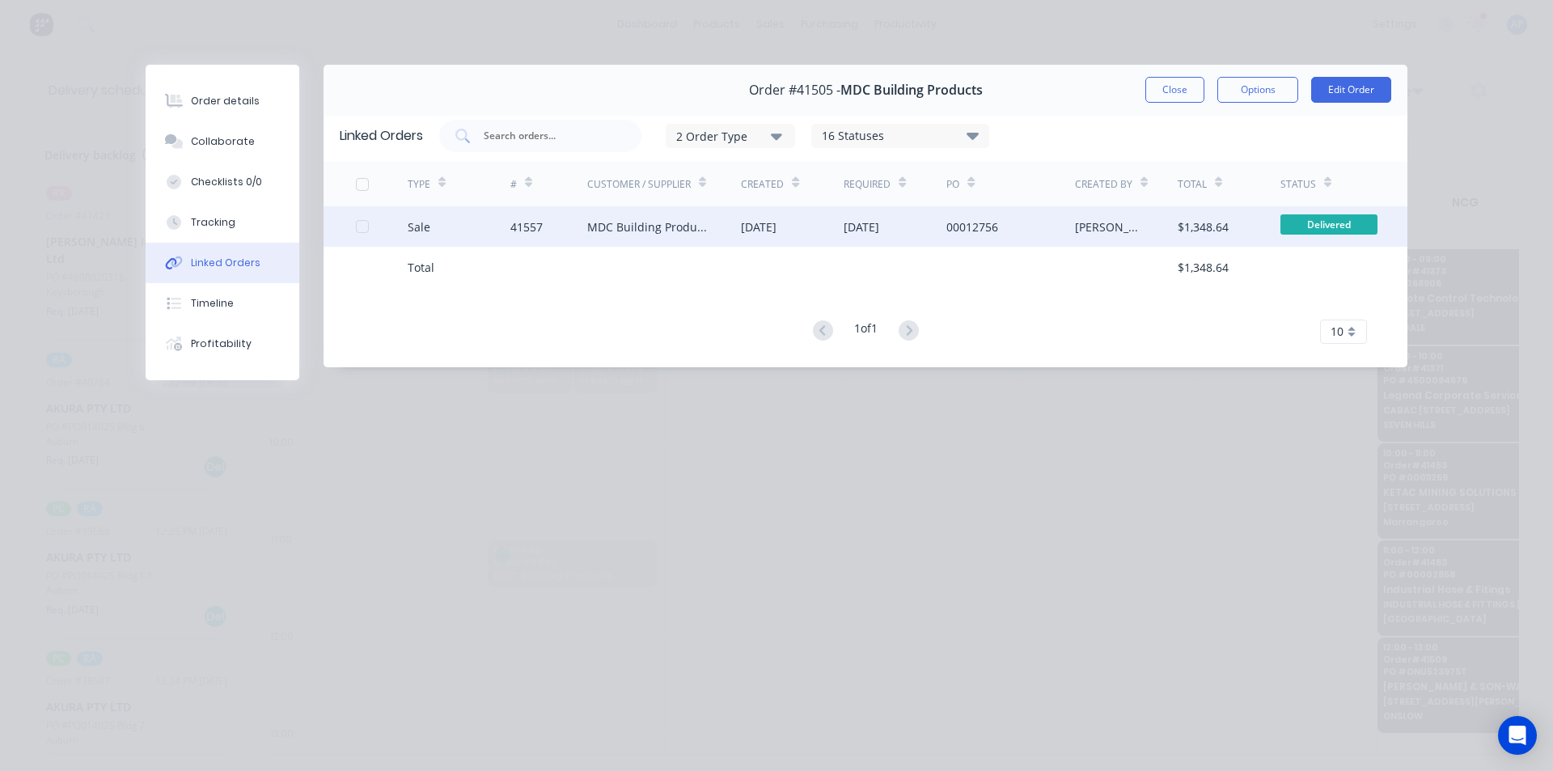
click at [912, 222] on div "[DATE]" at bounding box center [895, 226] width 103 height 40
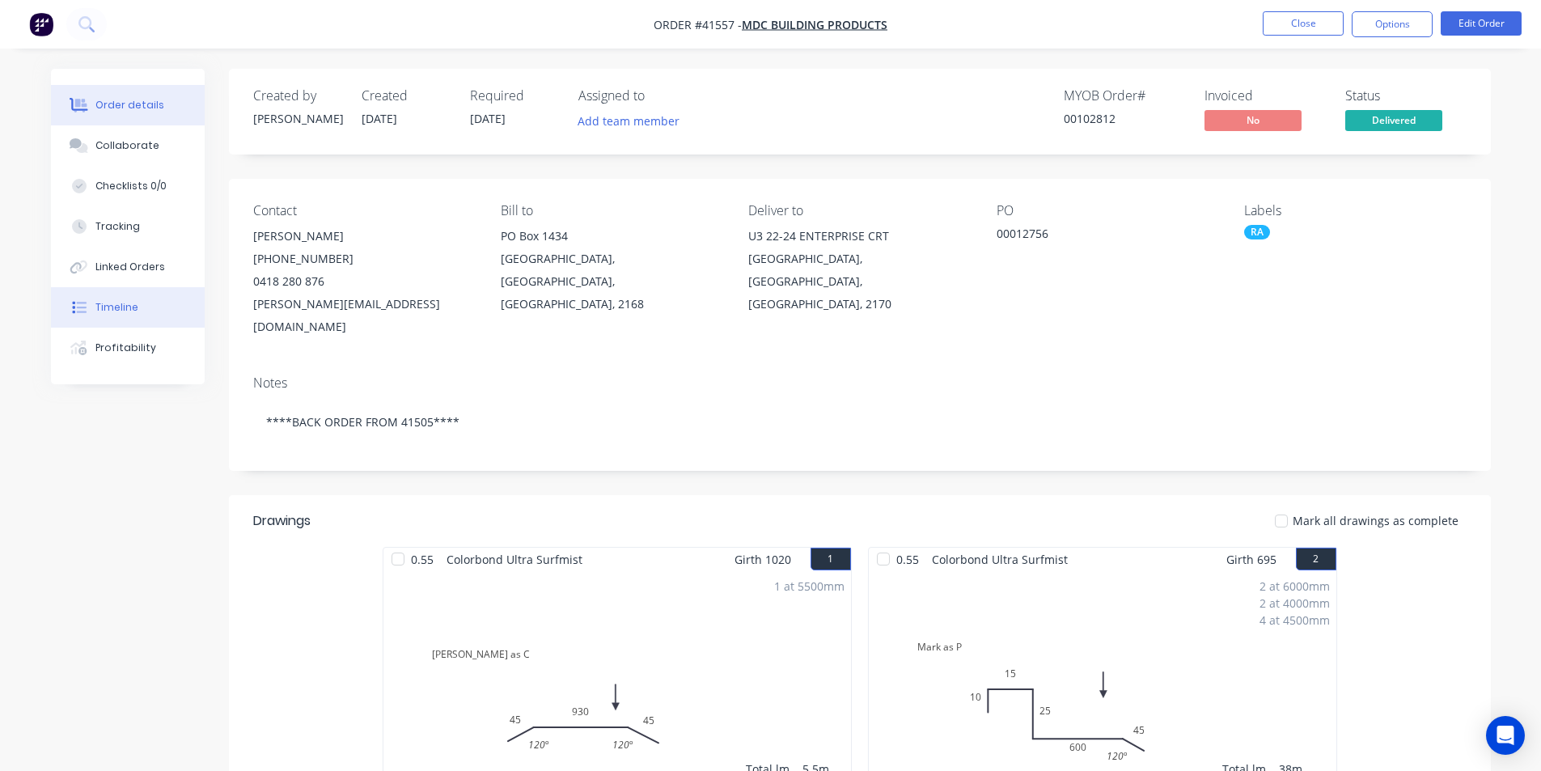
click at [151, 316] on button "Timeline" at bounding box center [128, 307] width 154 height 40
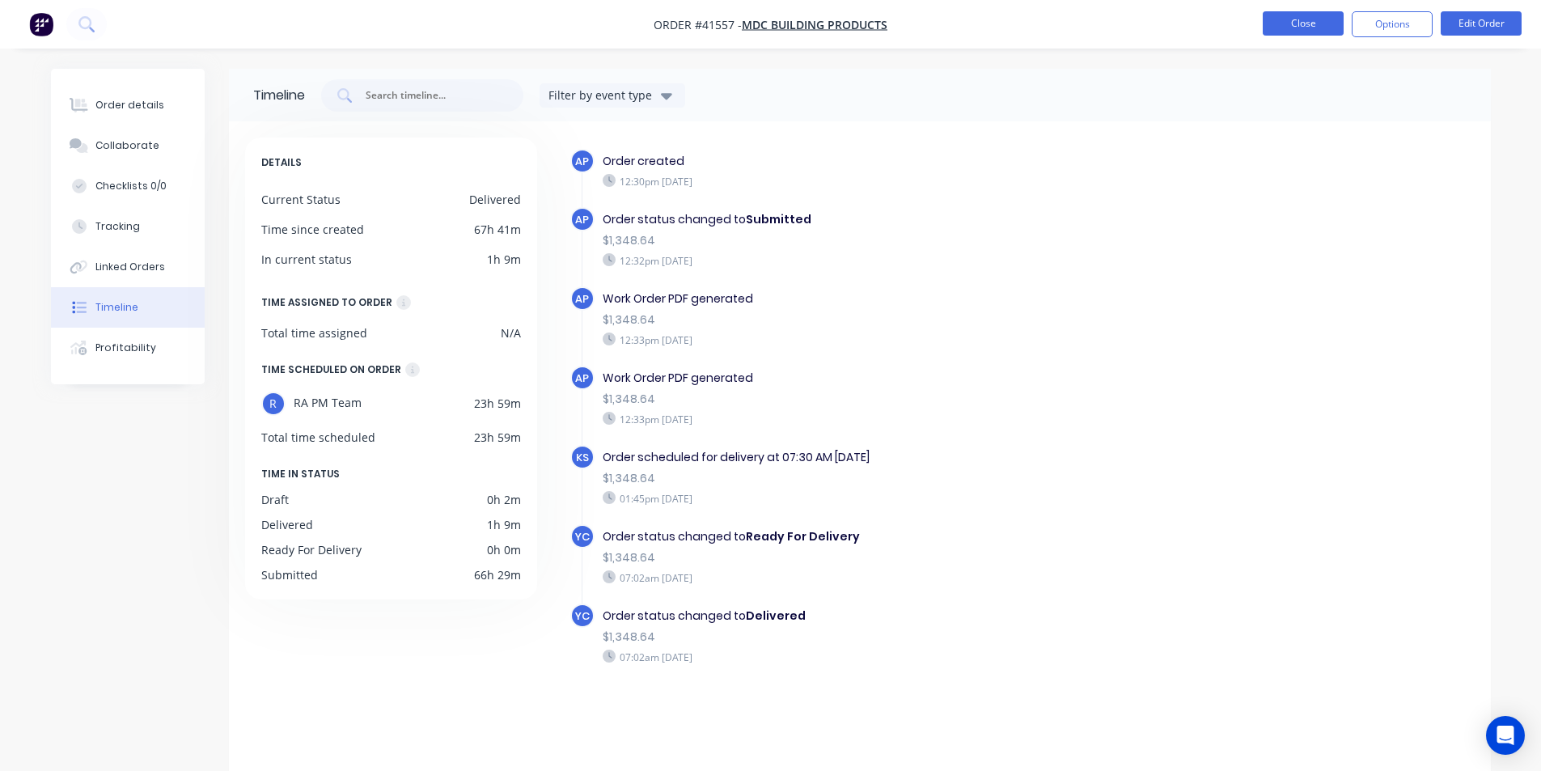
click at [1295, 26] on button "Close" at bounding box center [1303, 23] width 81 height 24
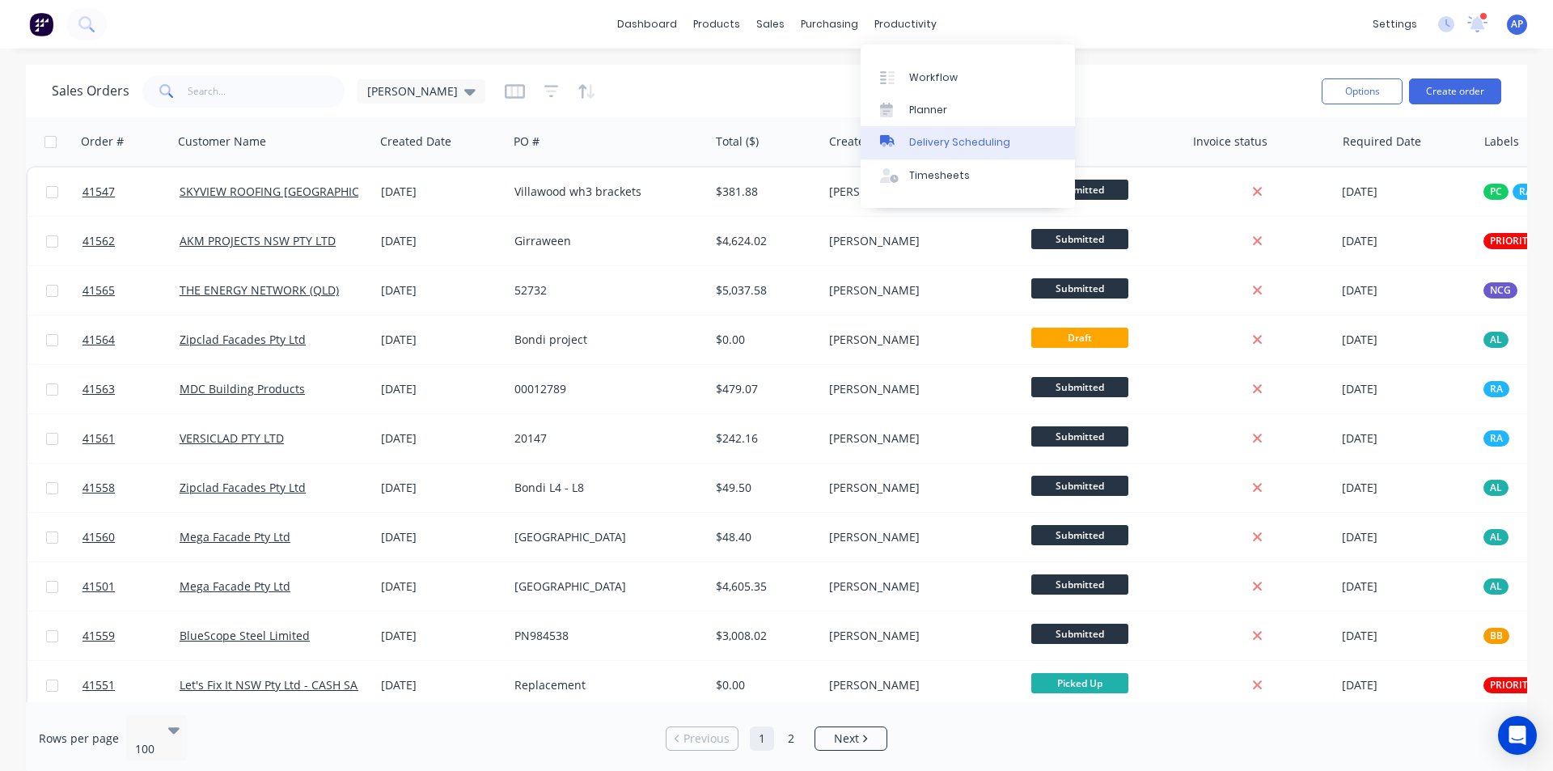
click at [925, 133] on link "Delivery Scheduling" at bounding box center [968, 142] width 214 height 32
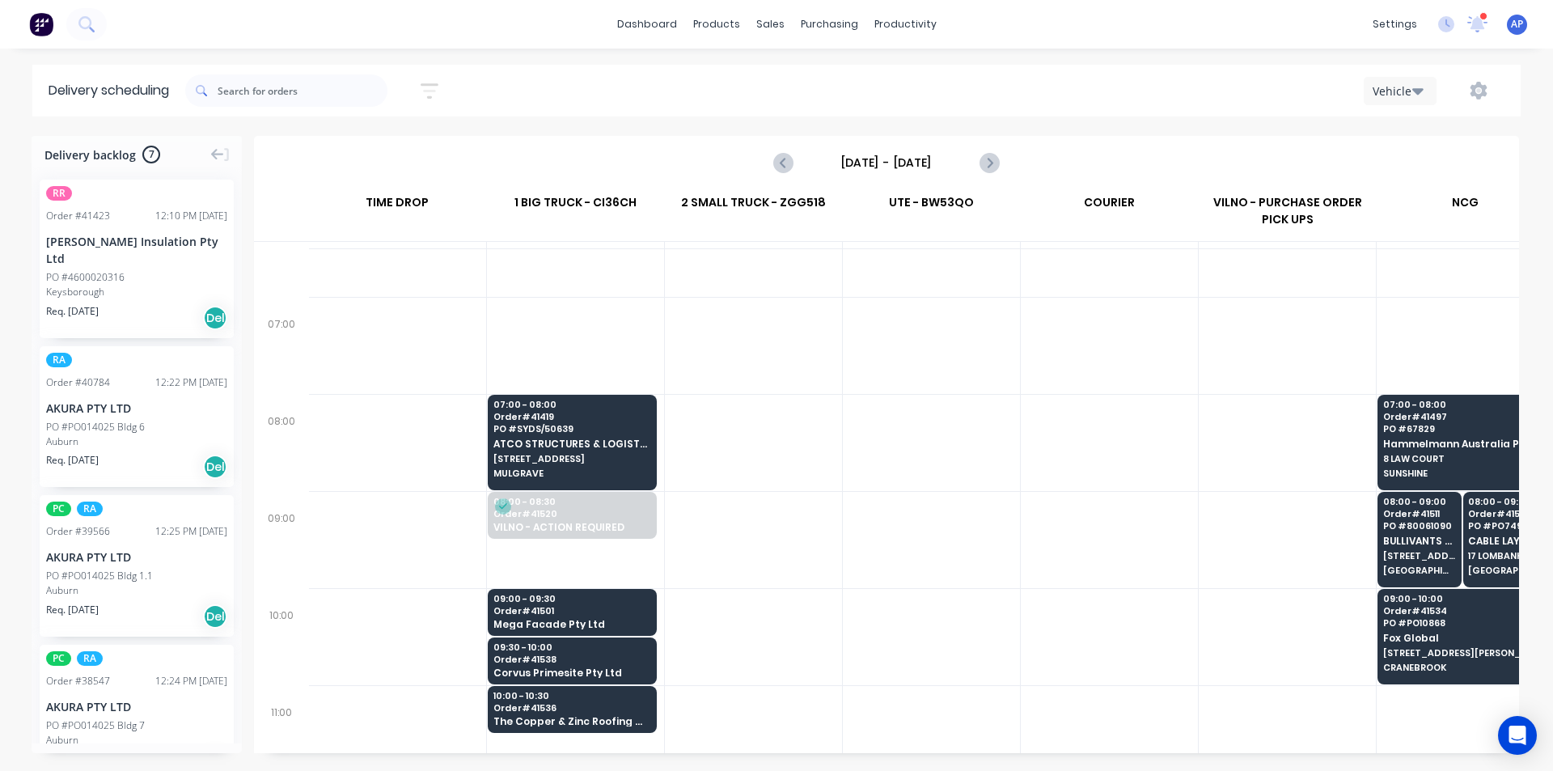
scroll to position [81, 1]
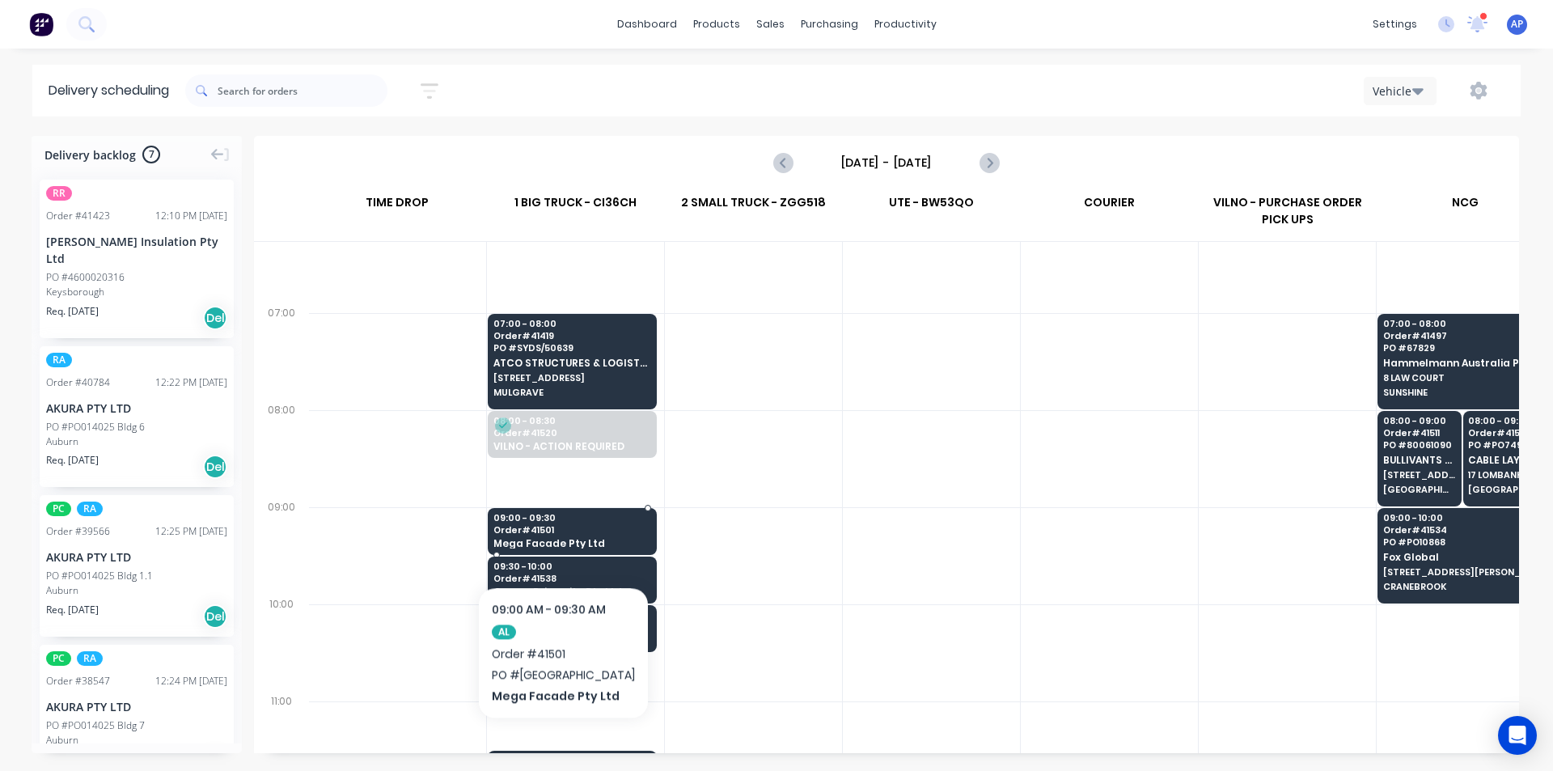
click at [551, 537] on div "09:00 - 09:30 Order # 41501 Mega Facade Pty Ltd" at bounding box center [572, 532] width 167 height 48
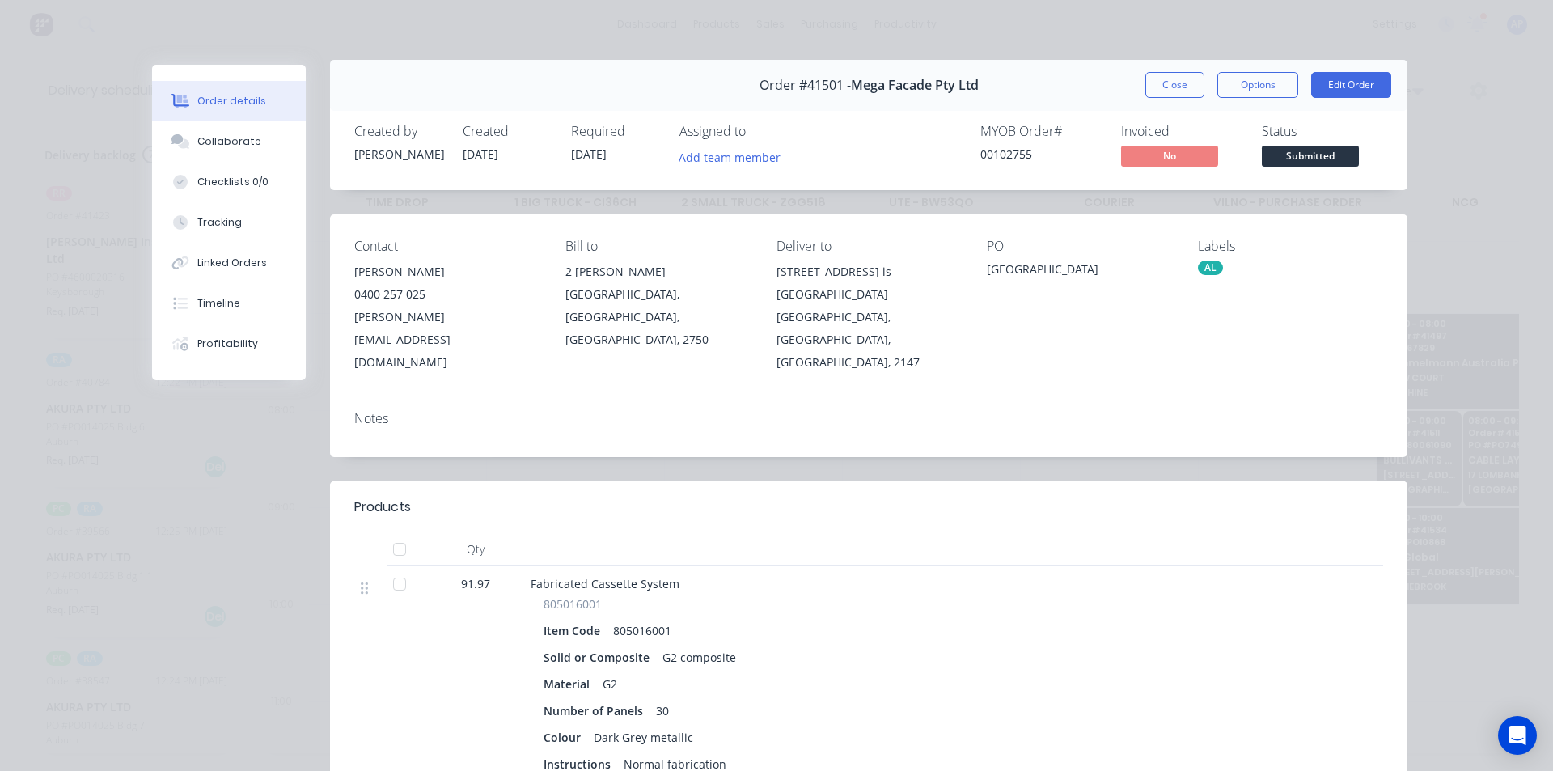
scroll to position [0, 0]
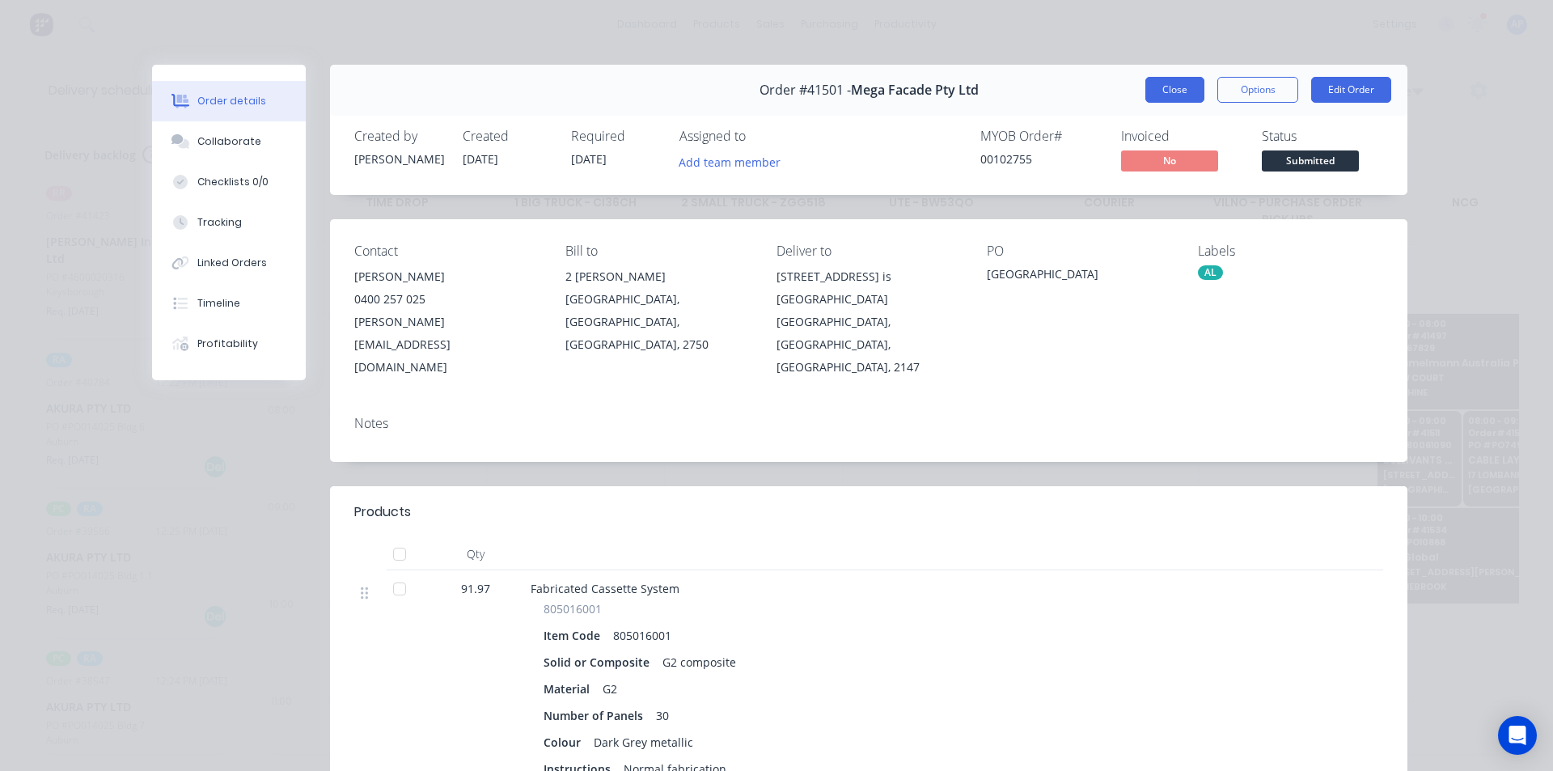
click at [1153, 96] on button "Close" at bounding box center [1174, 90] width 59 height 26
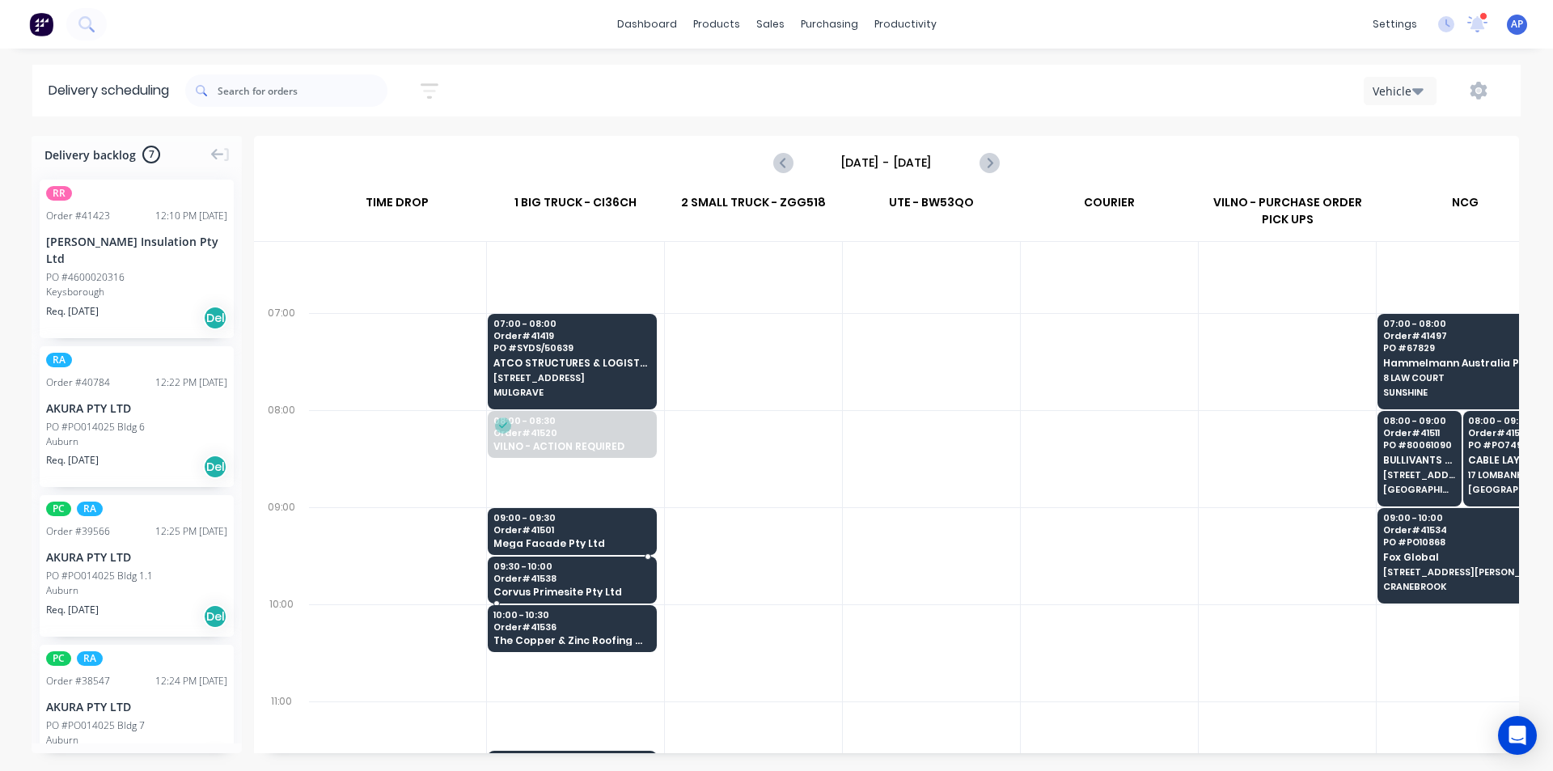
click at [551, 588] on span "Corvus Primesite Pty Ltd" at bounding box center [571, 591] width 157 height 11
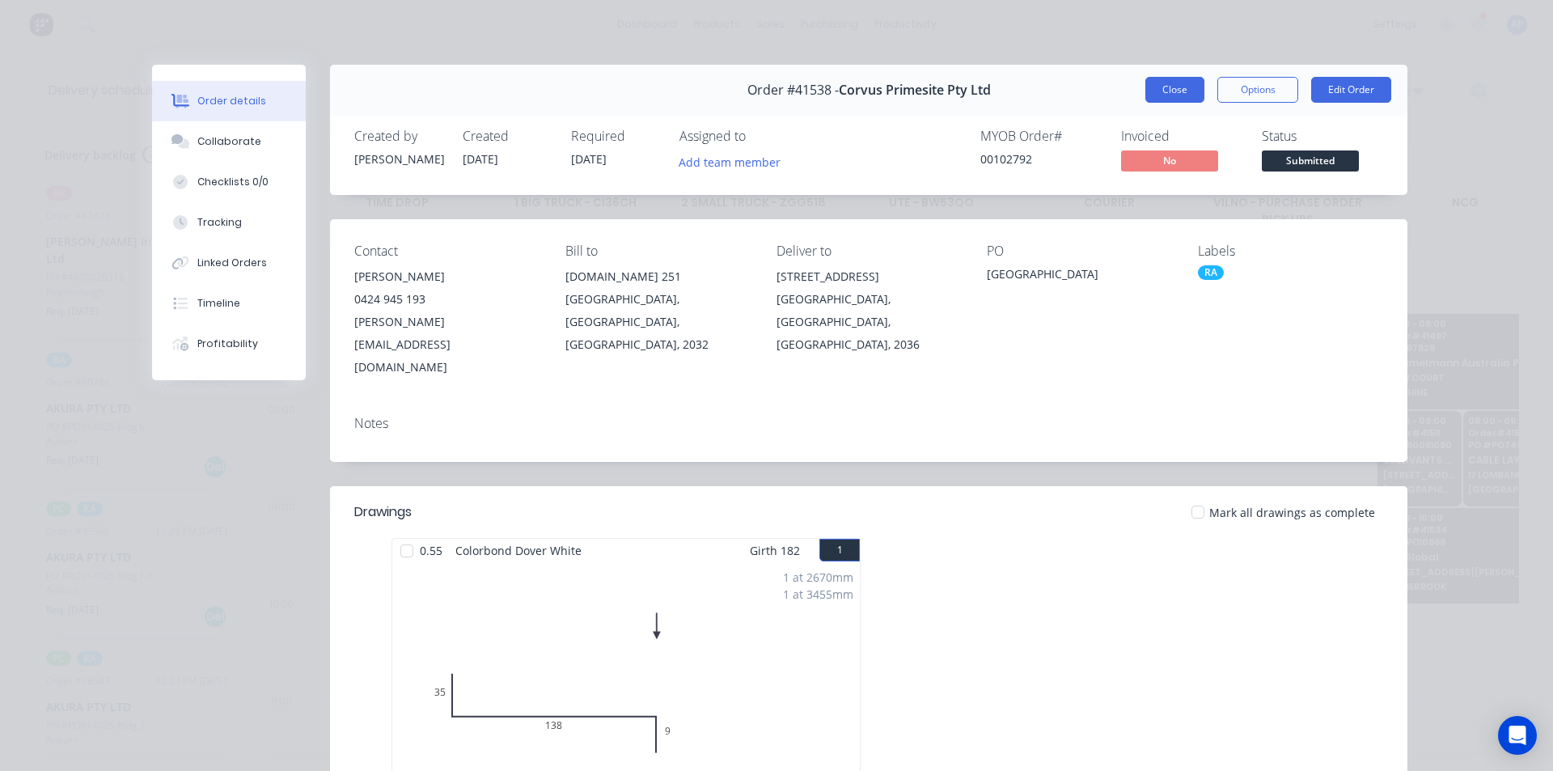
click at [1171, 88] on button "Close" at bounding box center [1174, 90] width 59 height 26
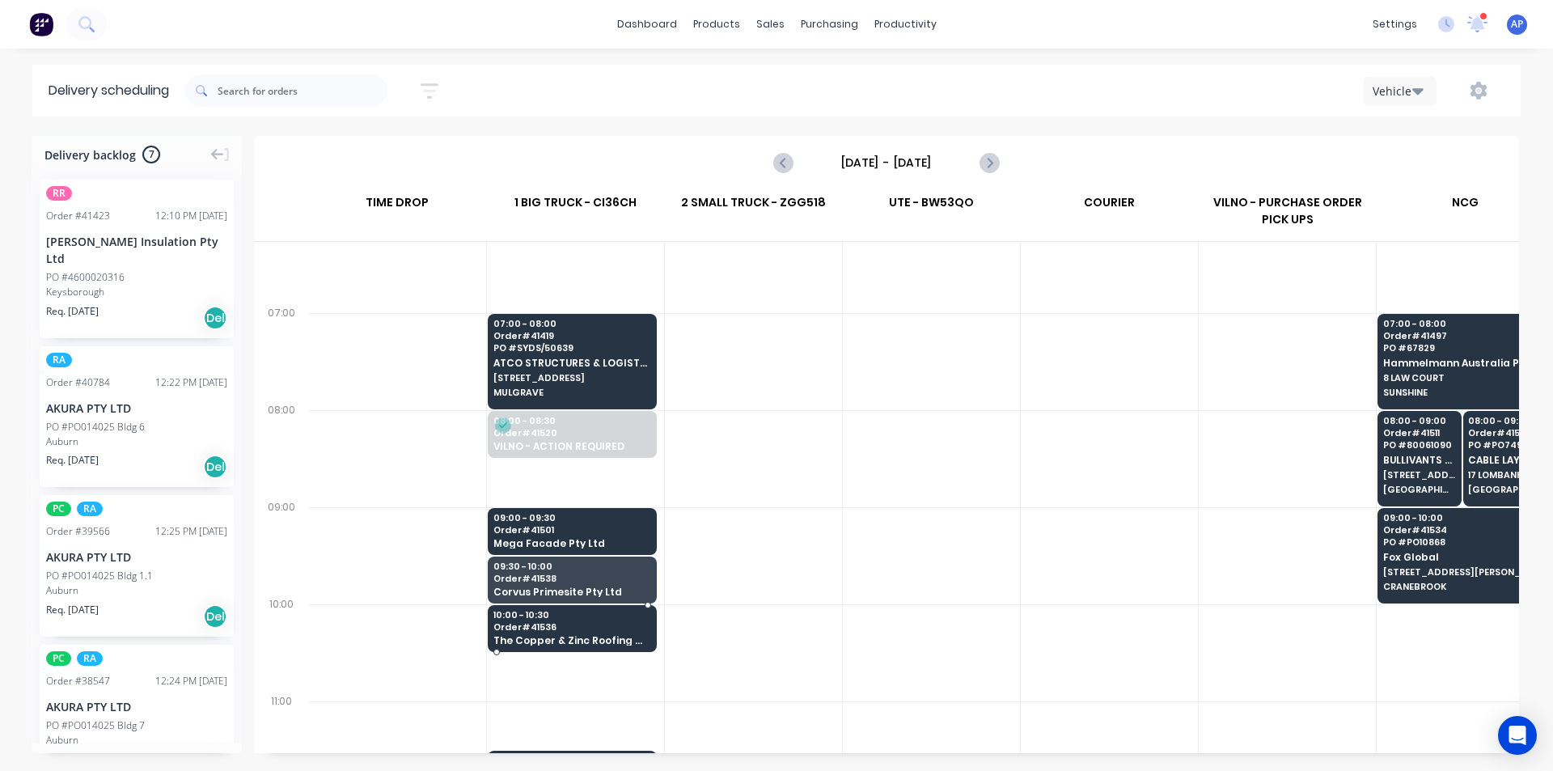
click at [594, 619] on span "10:00 - 10:30" at bounding box center [571, 615] width 157 height 10
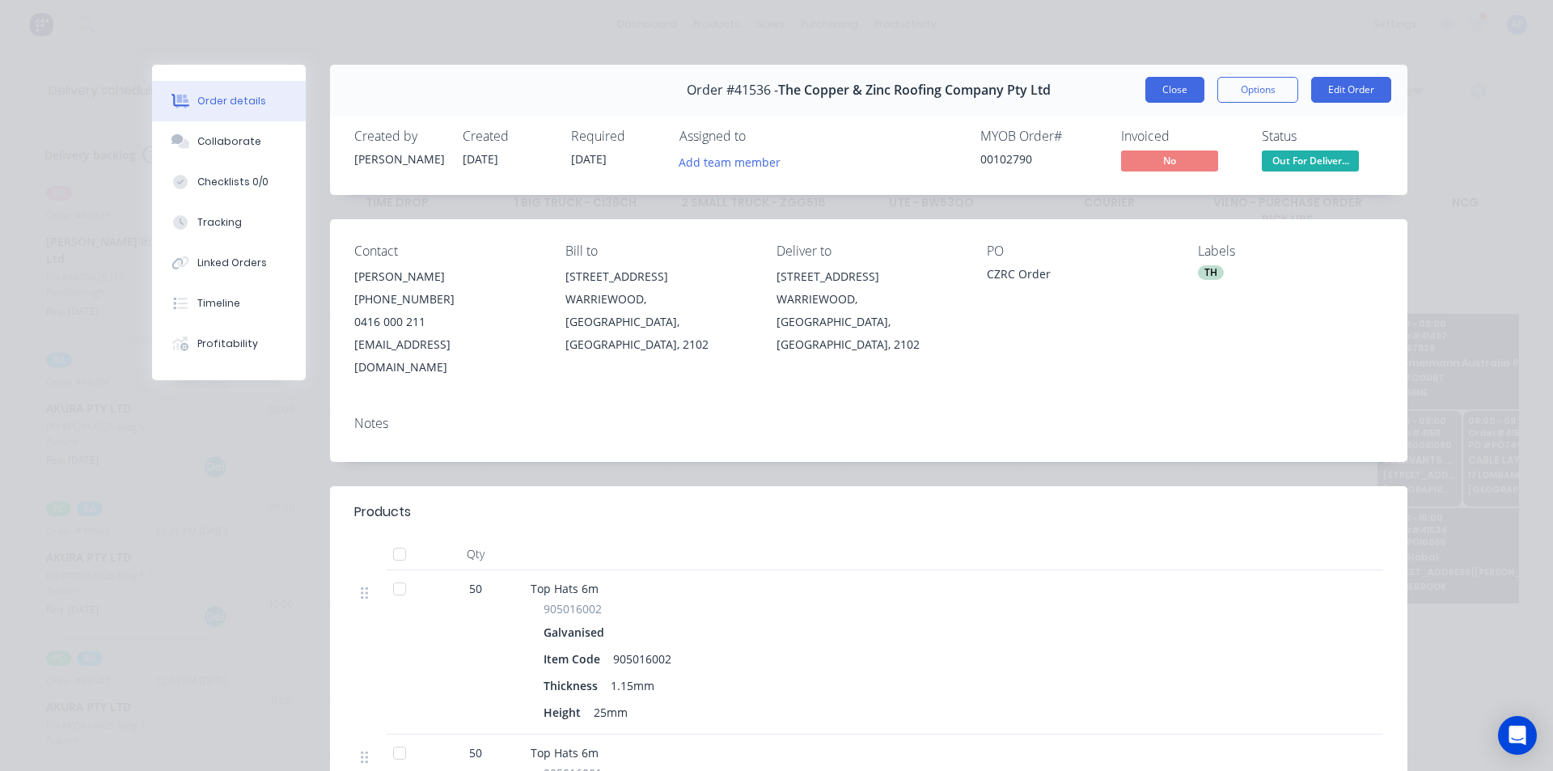
click at [1184, 90] on button "Close" at bounding box center [1174, 90] width 59 height 26
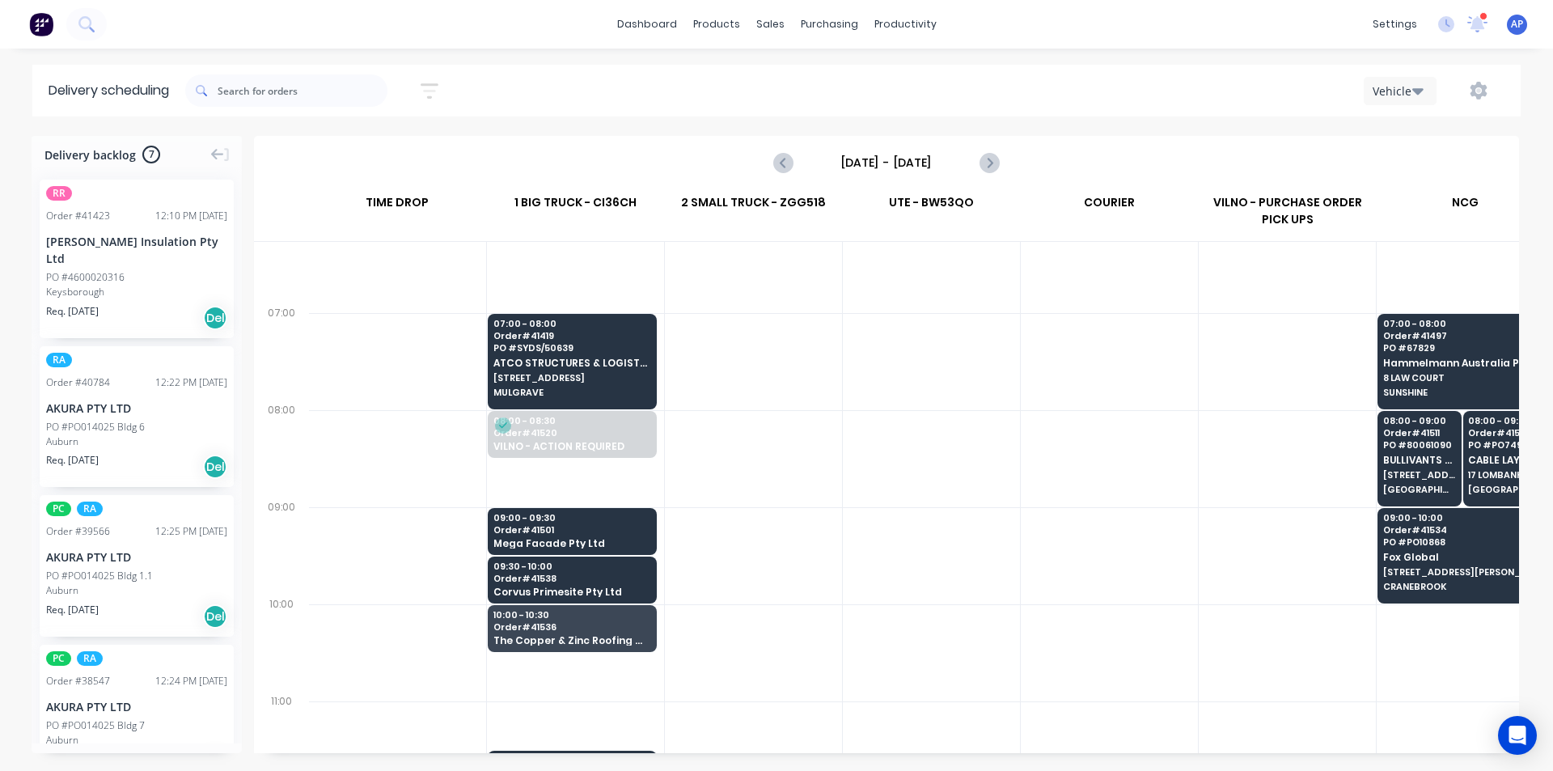
click at [888, 567] on div at bounding box center [931, 555] width 177 height 97
click at [989, 165] on icon "Next page" at bounding box center [988, 162] width 7 height 13
type input "[DATE] - [DATE]"
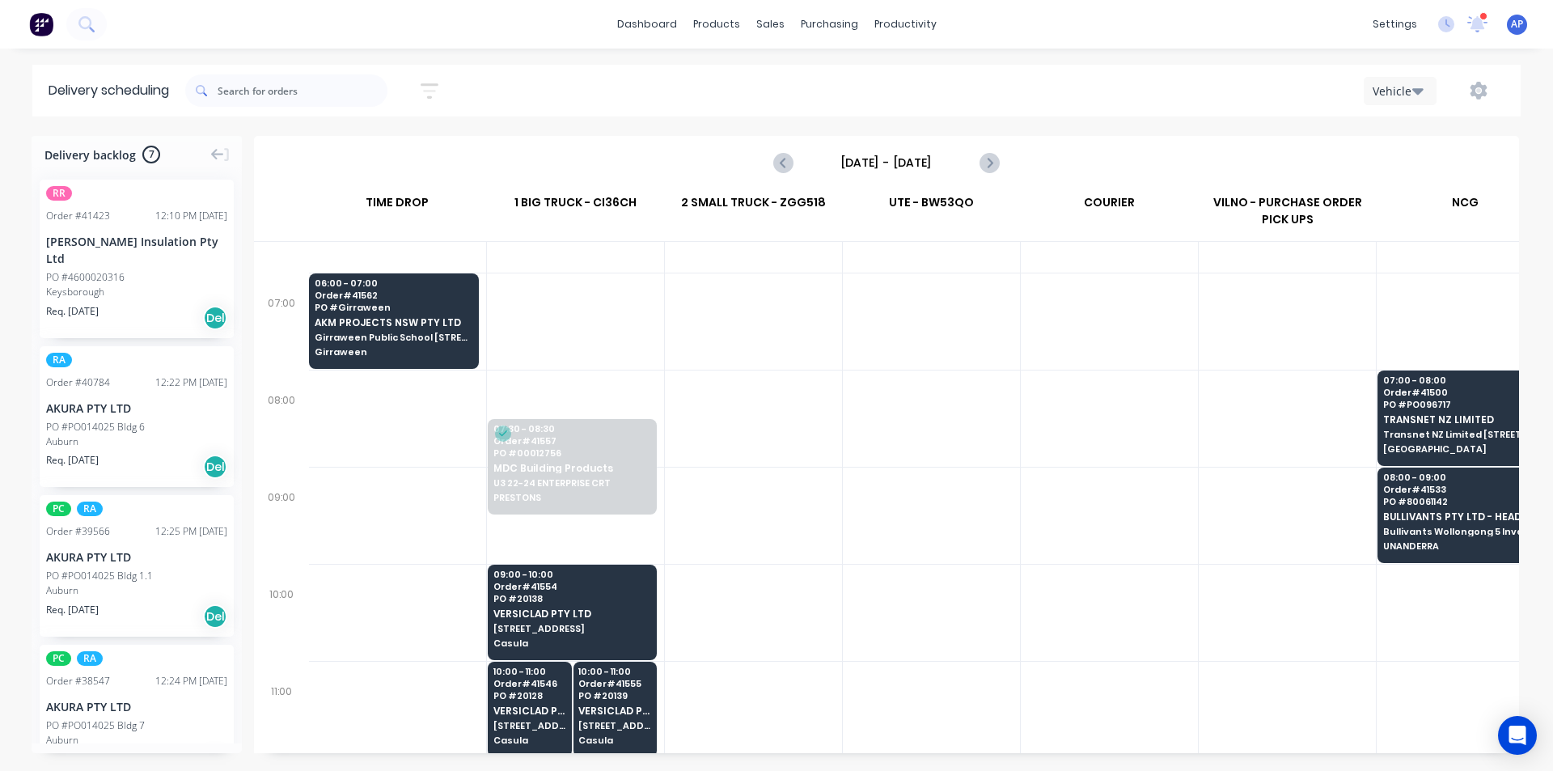
scroll to position [0, 1]
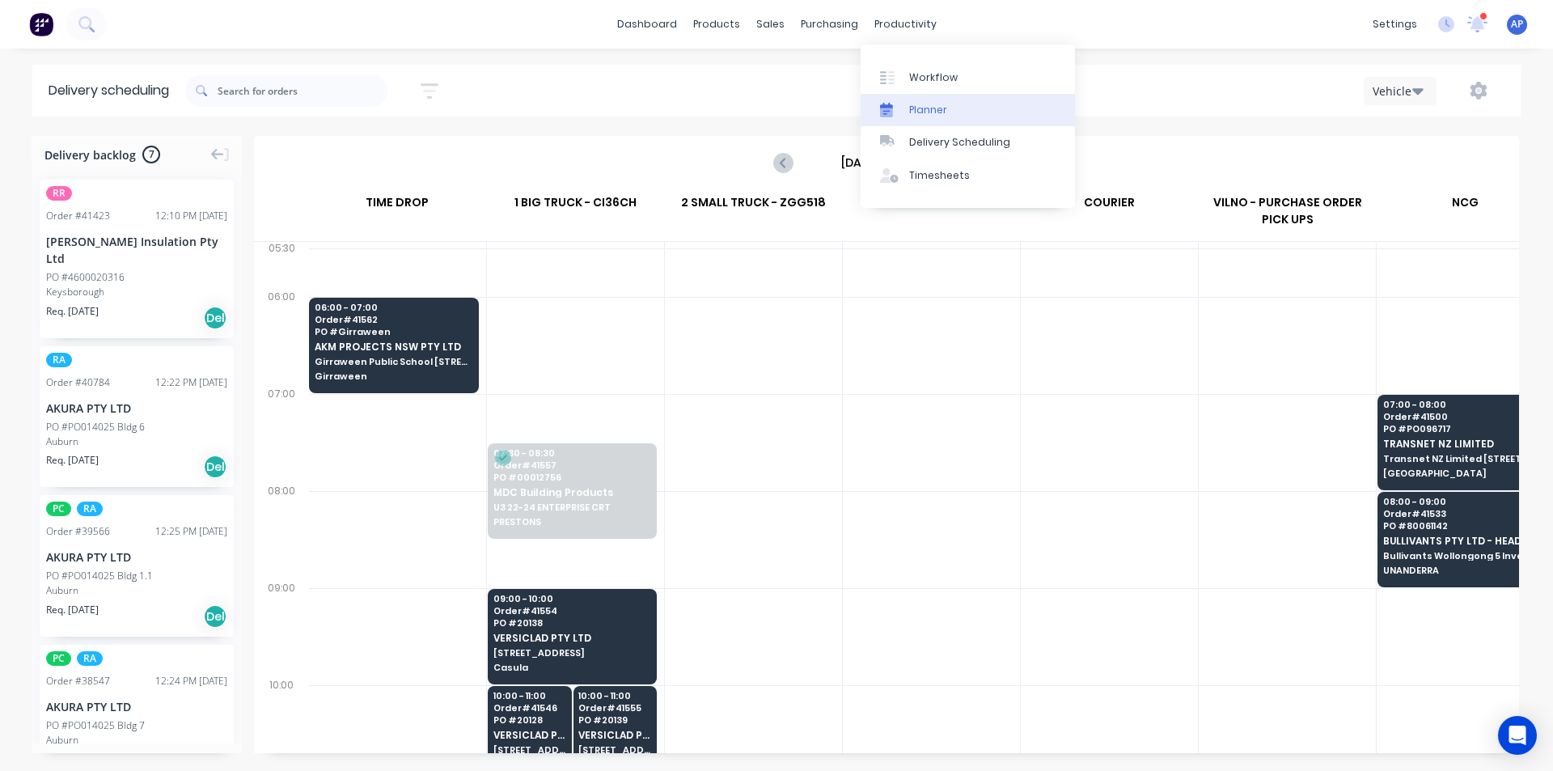
click at [936, 113] on div "Planner" at bounding box center [928, 110] width 38 height 15
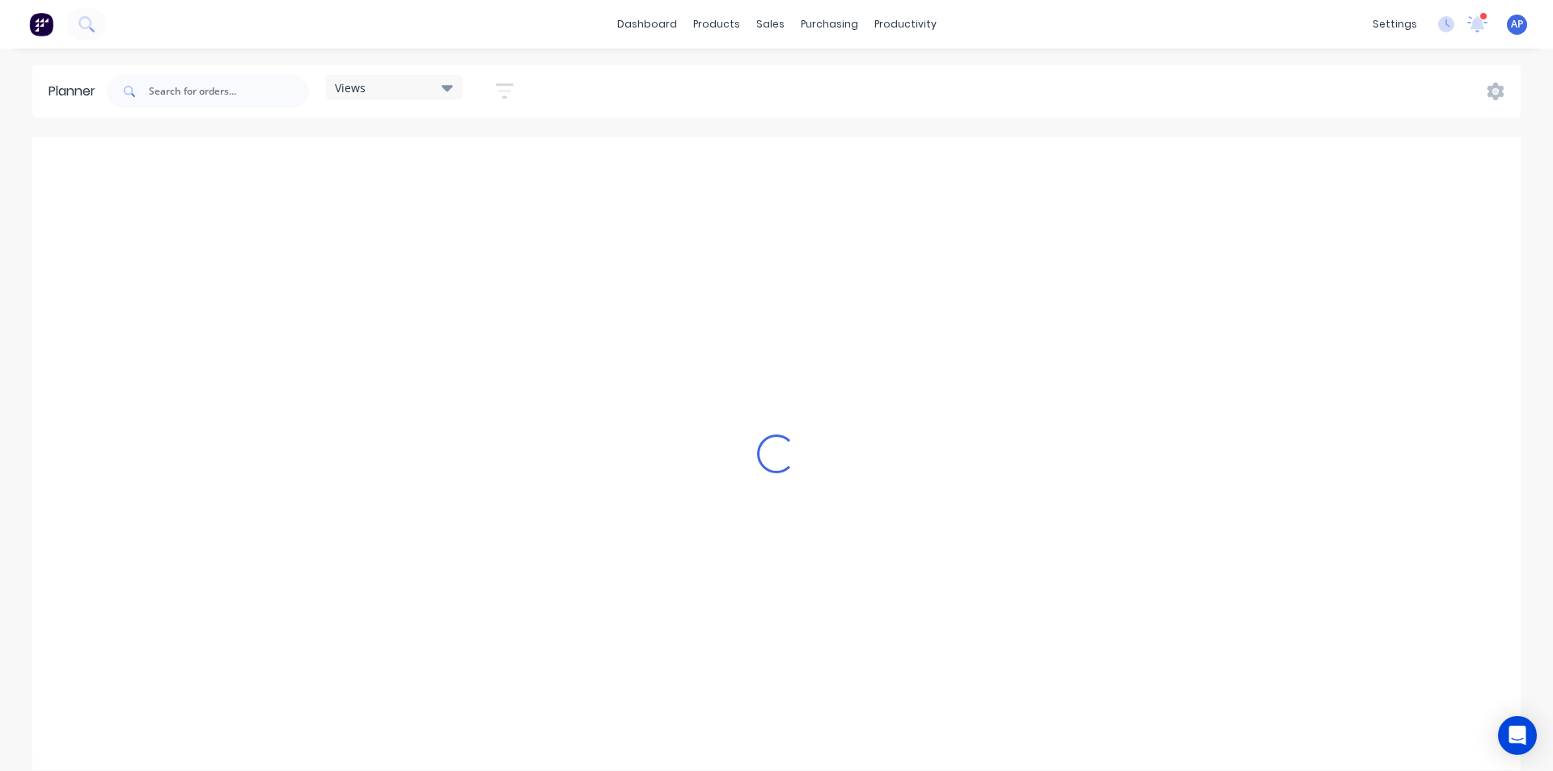
scroll to position [0, 2072]
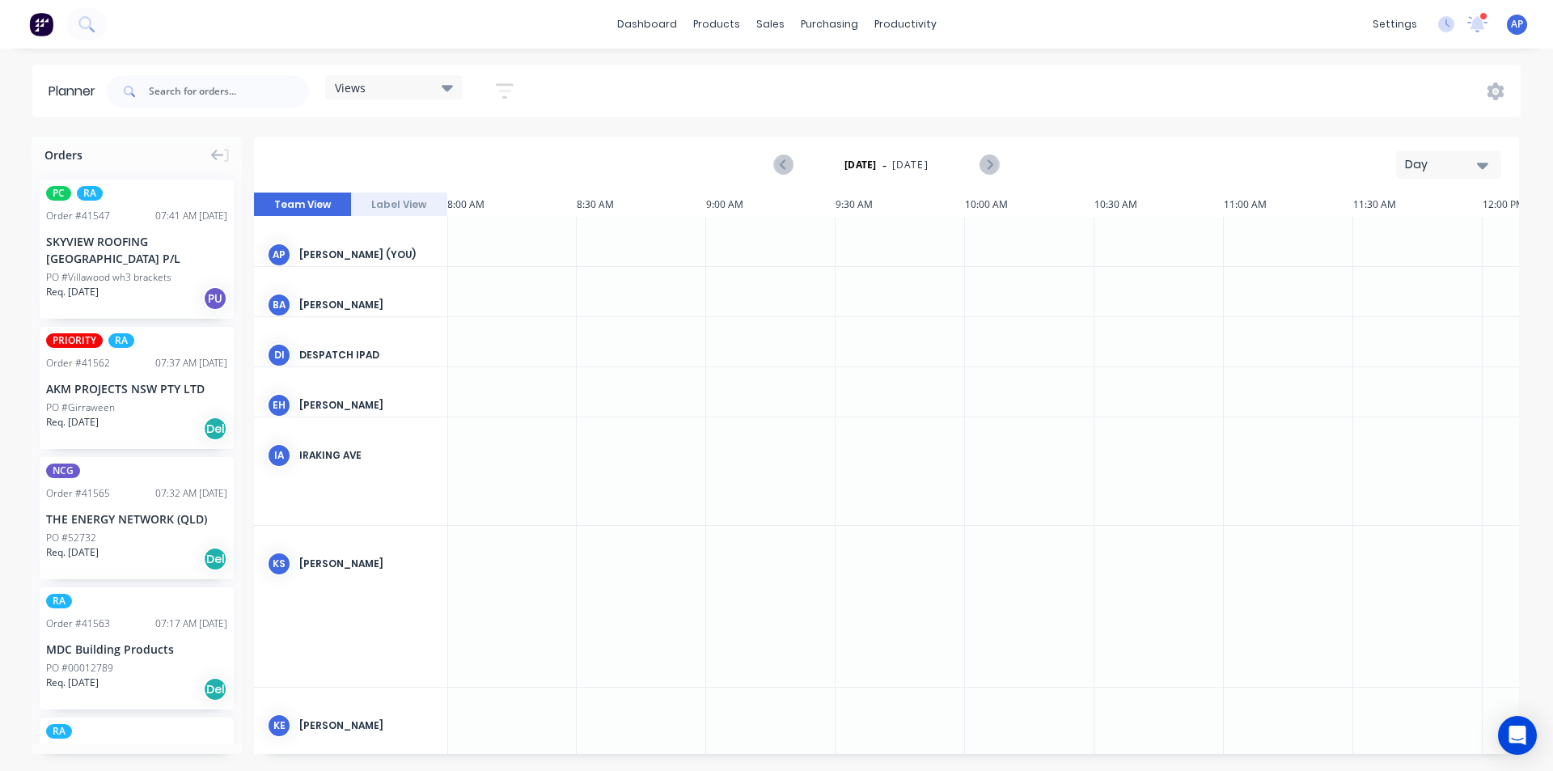
click at [1423, 167] on div "Day" at bounding box center [1442, 164] width 74 height 17
click at [1419, 251] on div "Week" at bounding box center [1420, 240] width 160 height 32
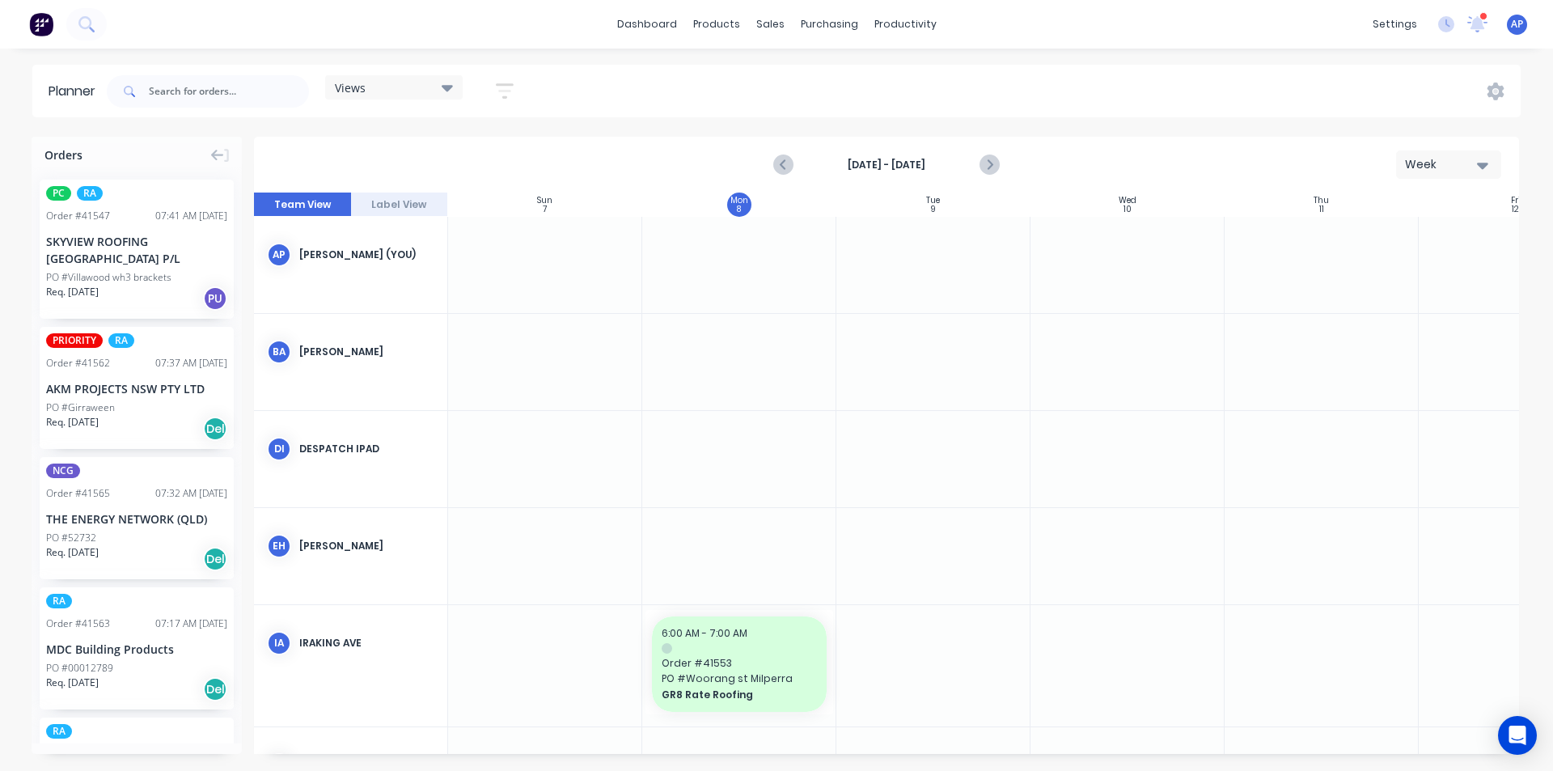
scroll to position [0, 1]
click at [394, 87] on div "Views" at bounding box center [394, 87] width 118 height 15
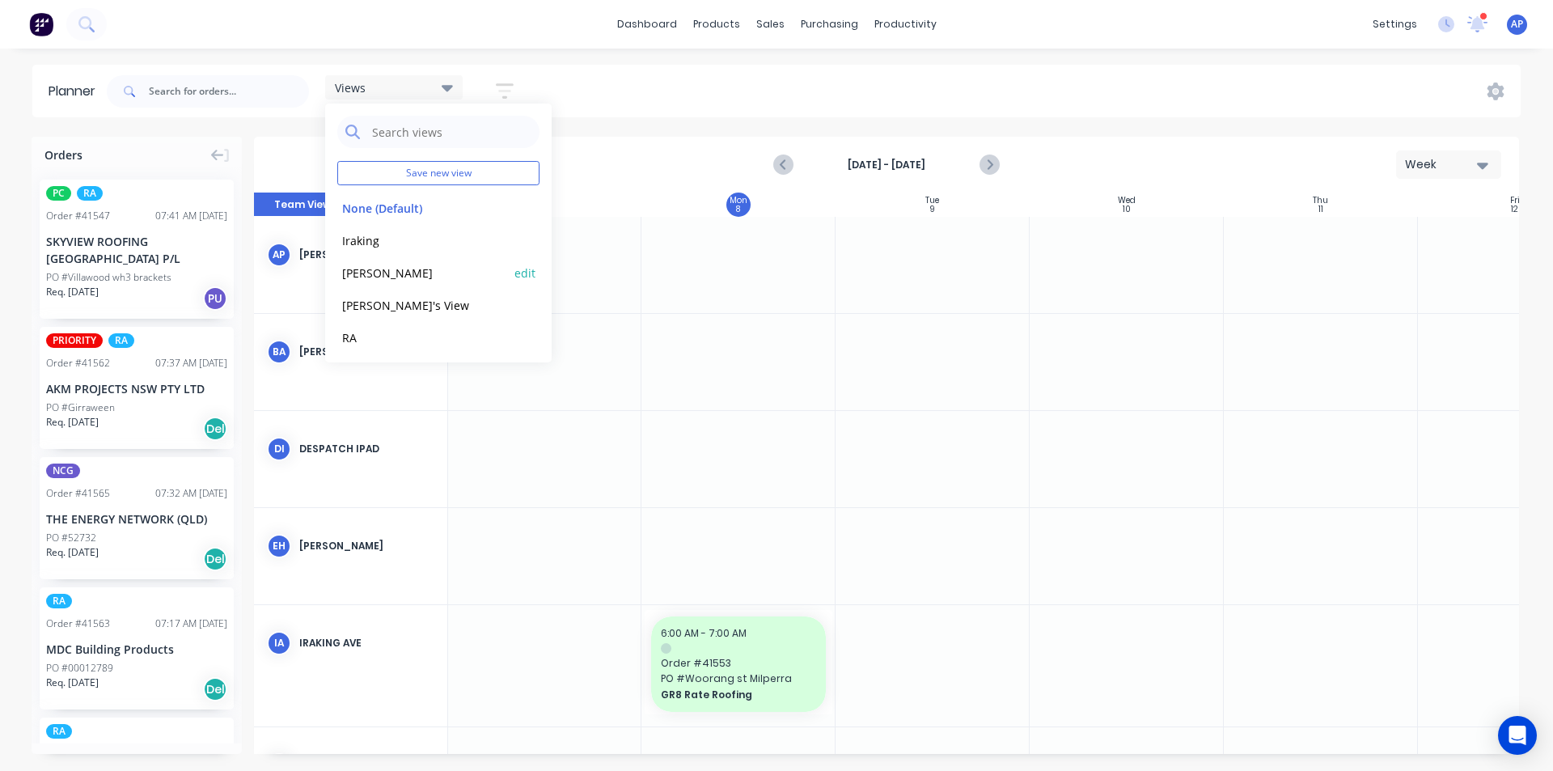
click at [388, 276] on button "[PERSON_NAME]" at bounding box center [423, 272] width 172 height 19
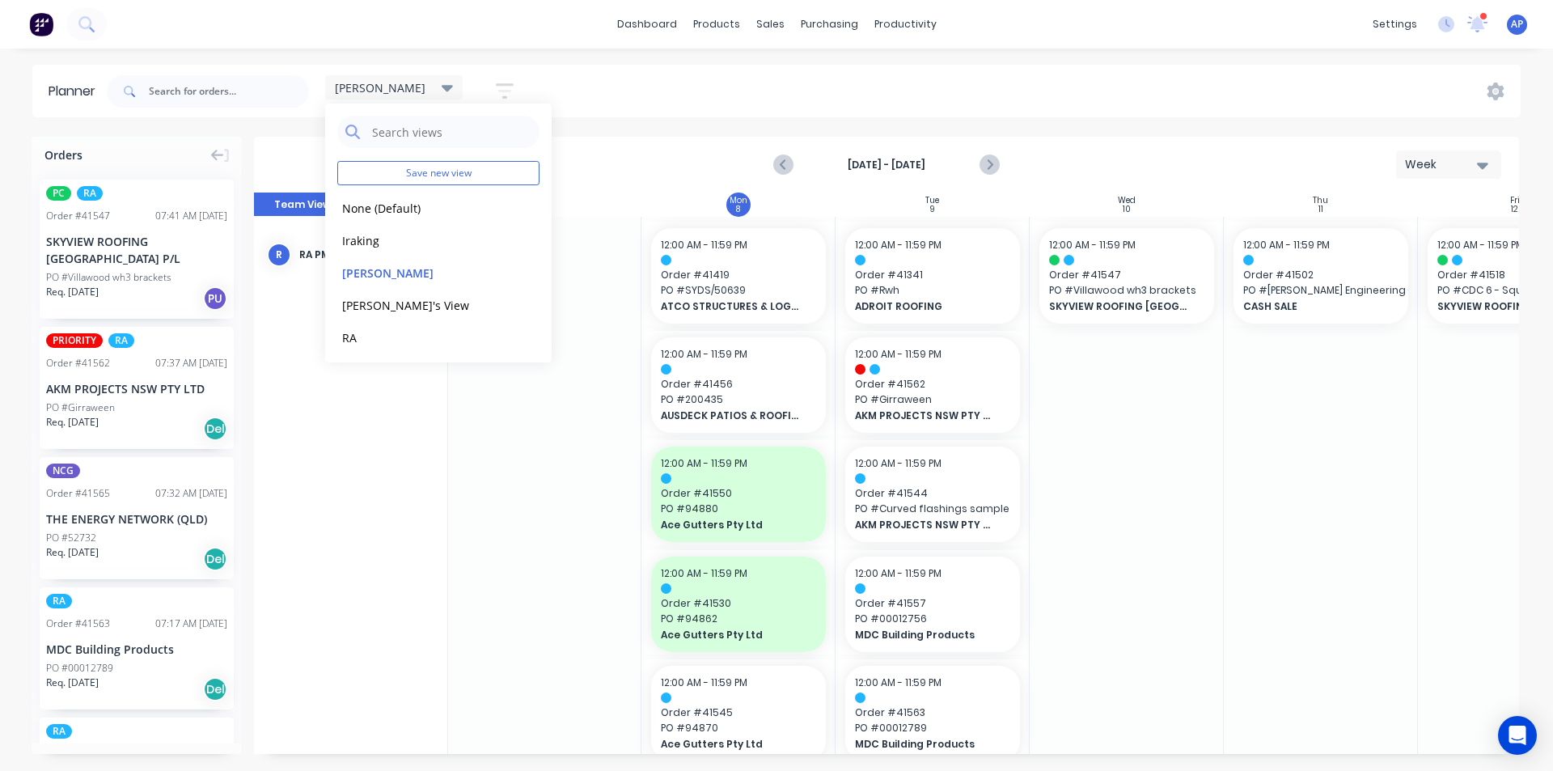
click at [1086, 121] on div "Planner [PERSON_NAME] Save new view None (Default) edit Iraking edit [PERSON_NA…" at bounding box center [776, 417] width 1553 height 705
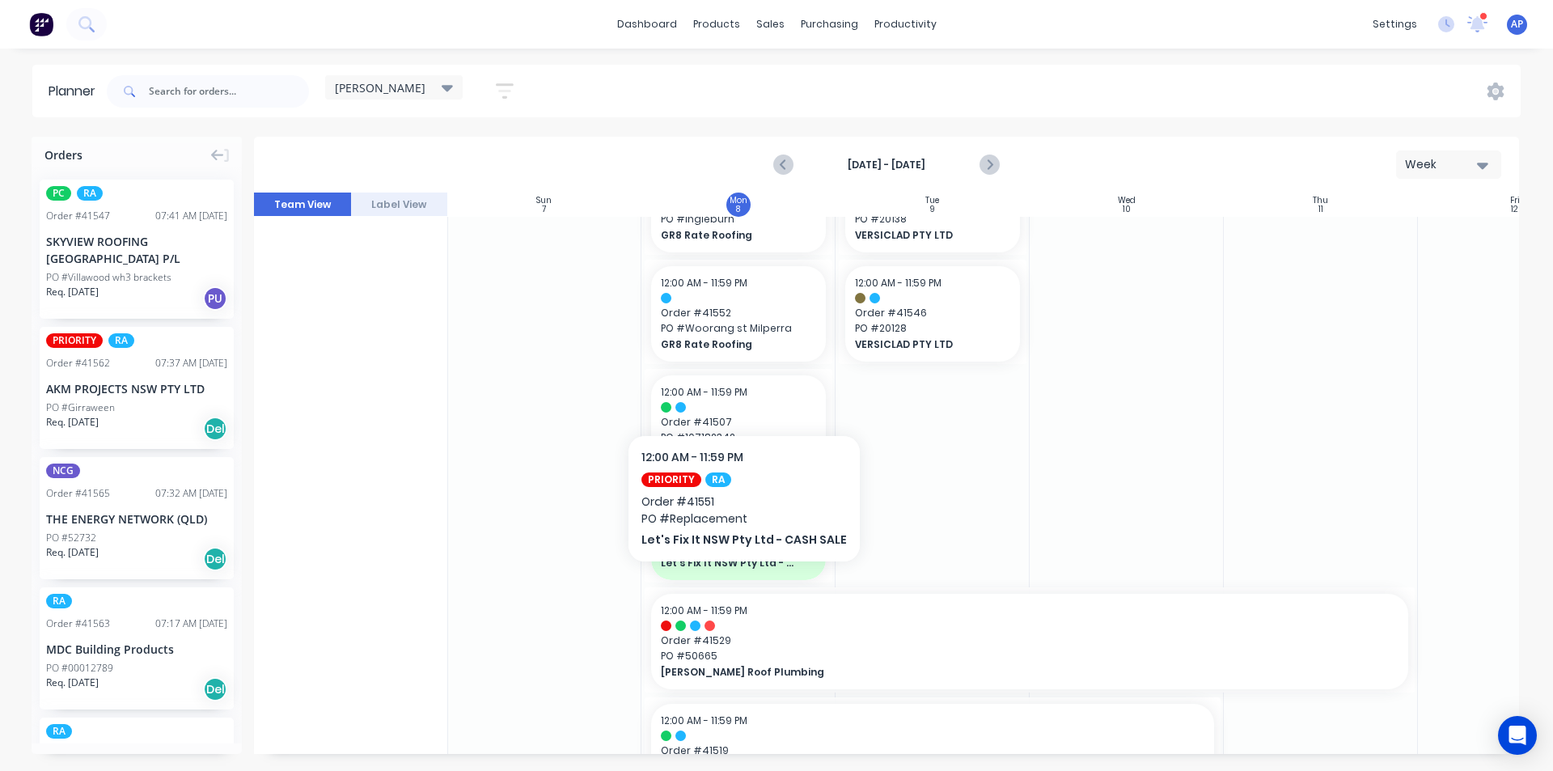
scroll to position [1244, 1]
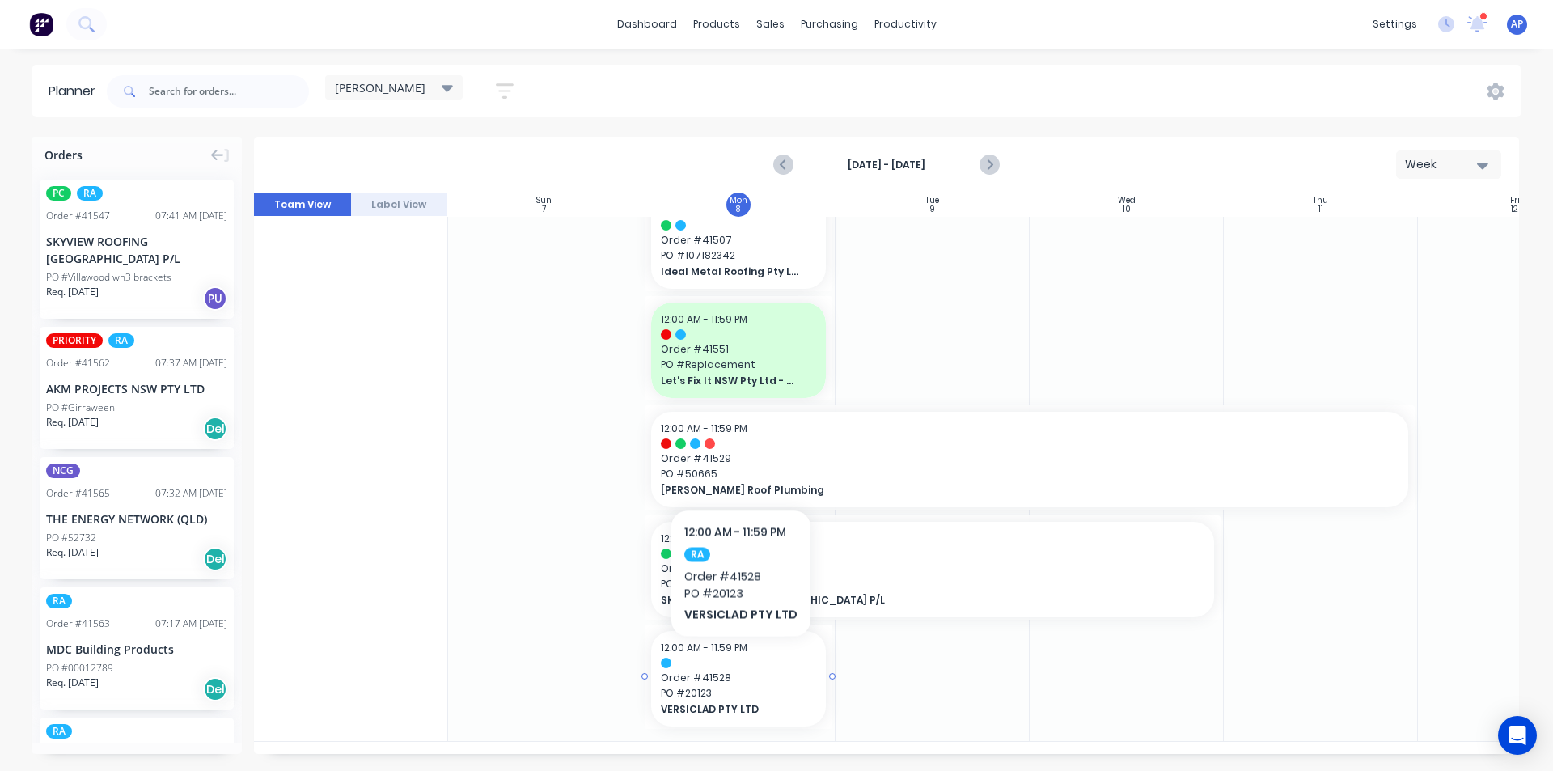
click at [738, 661] on div at bounding box center [738, 663] width 155 height 11
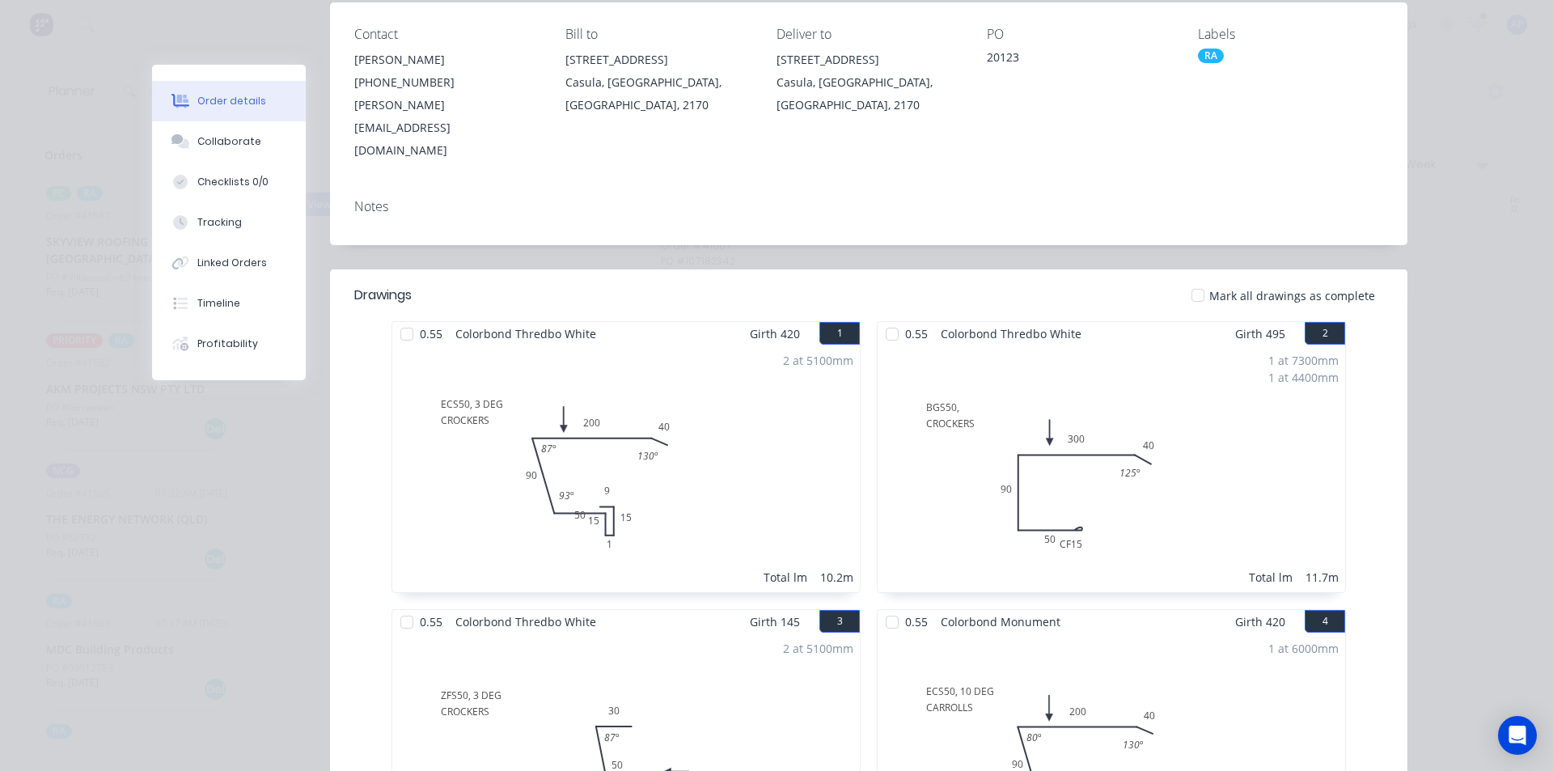
scroll to position [0, 0]
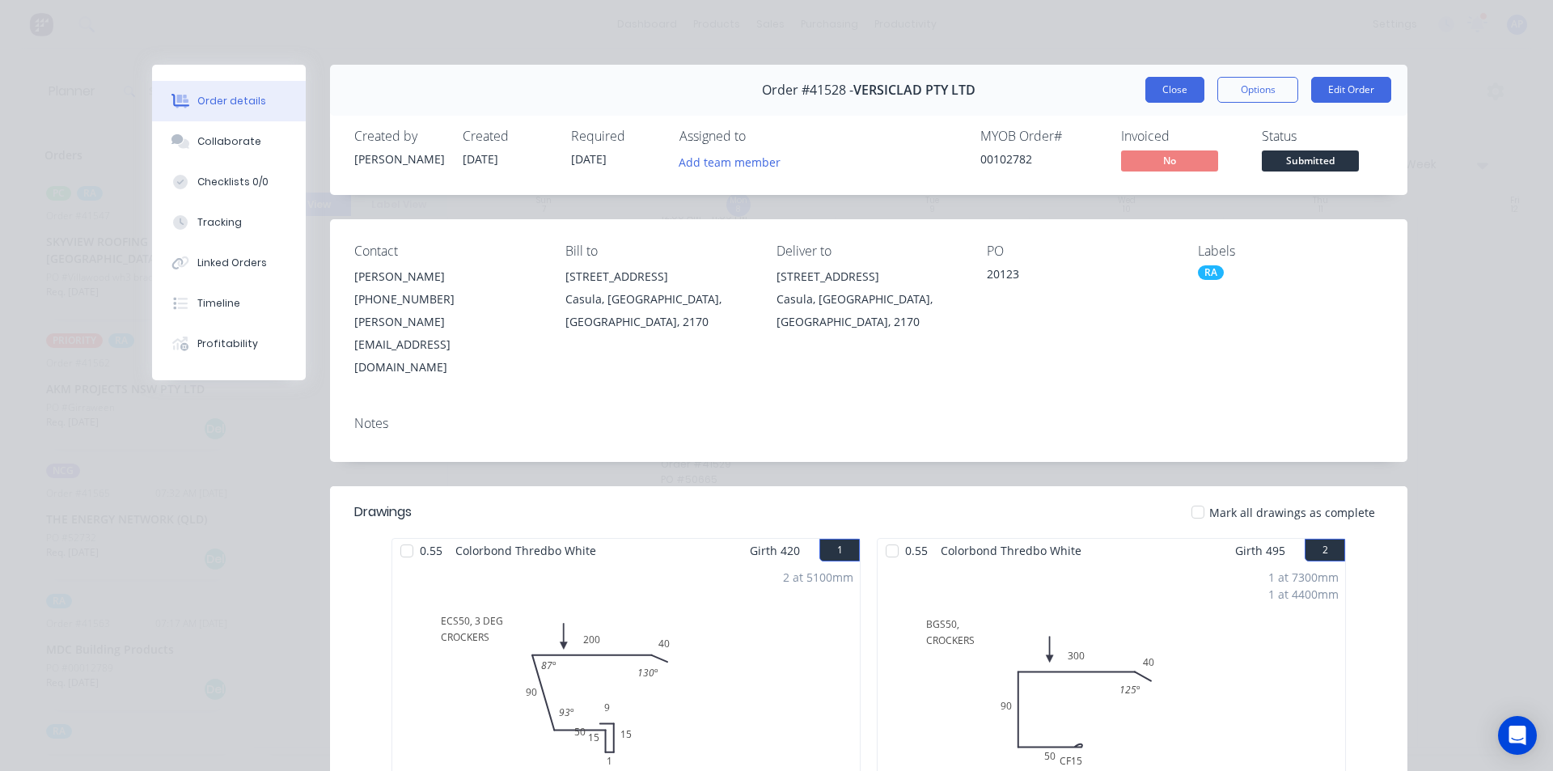
click at [1176, 86] on button "Close" at bounding box center [1174, 90] width 59 height 26
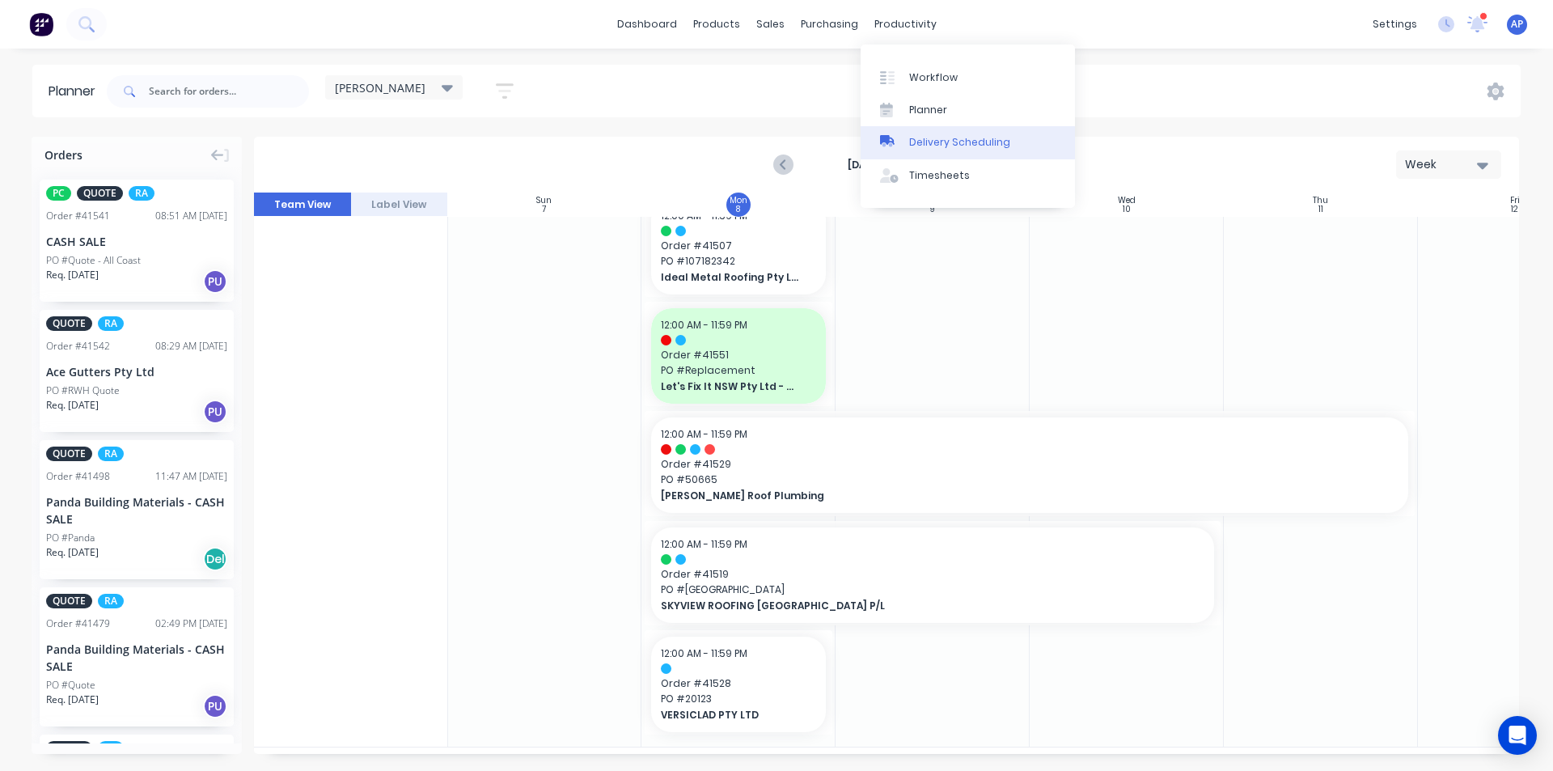
click at [911, 133] on link "Delivery Scheduling" at bounding box center [968, 142] width 214 height 32
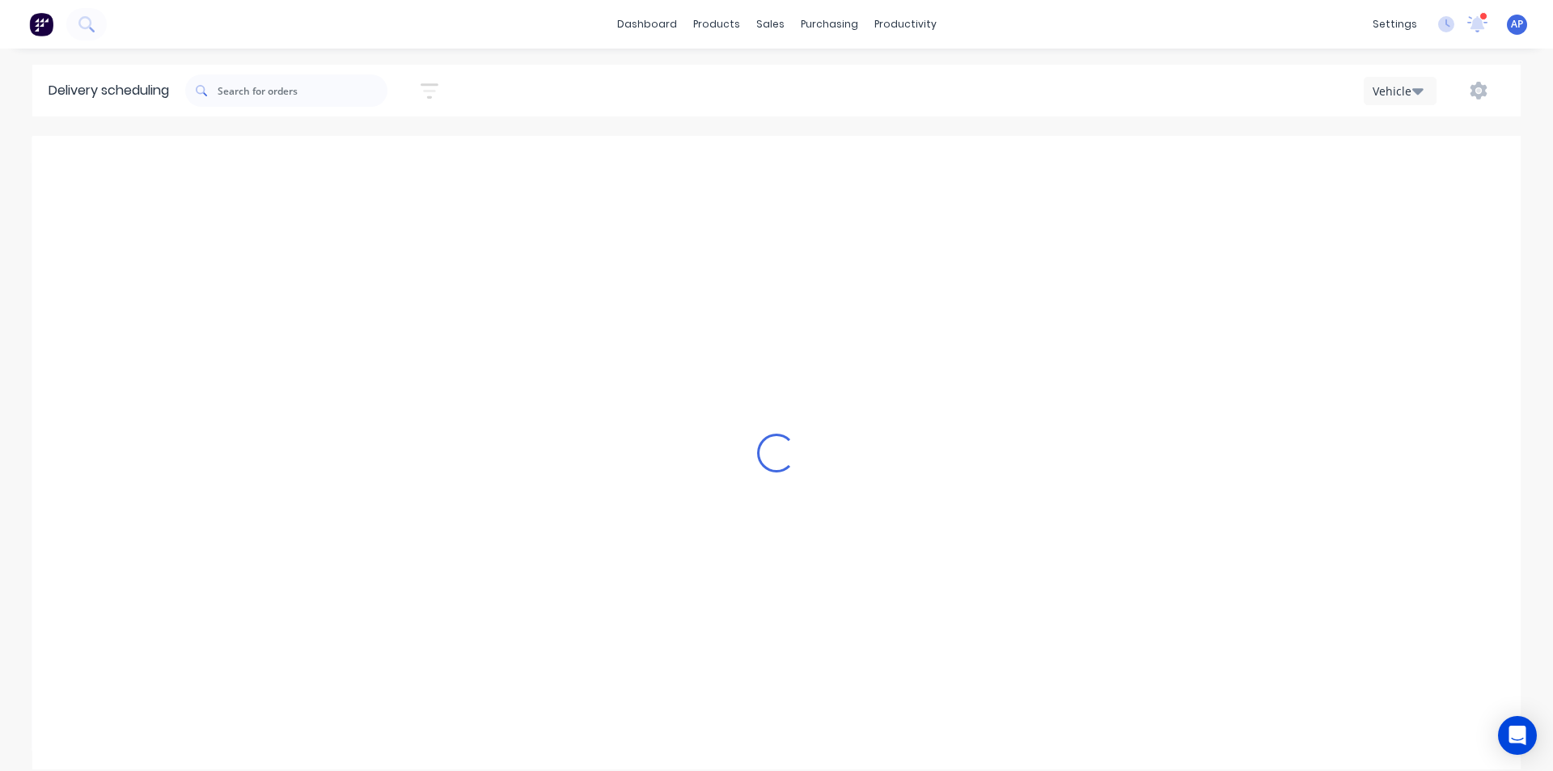
scroll to position [0, 1]
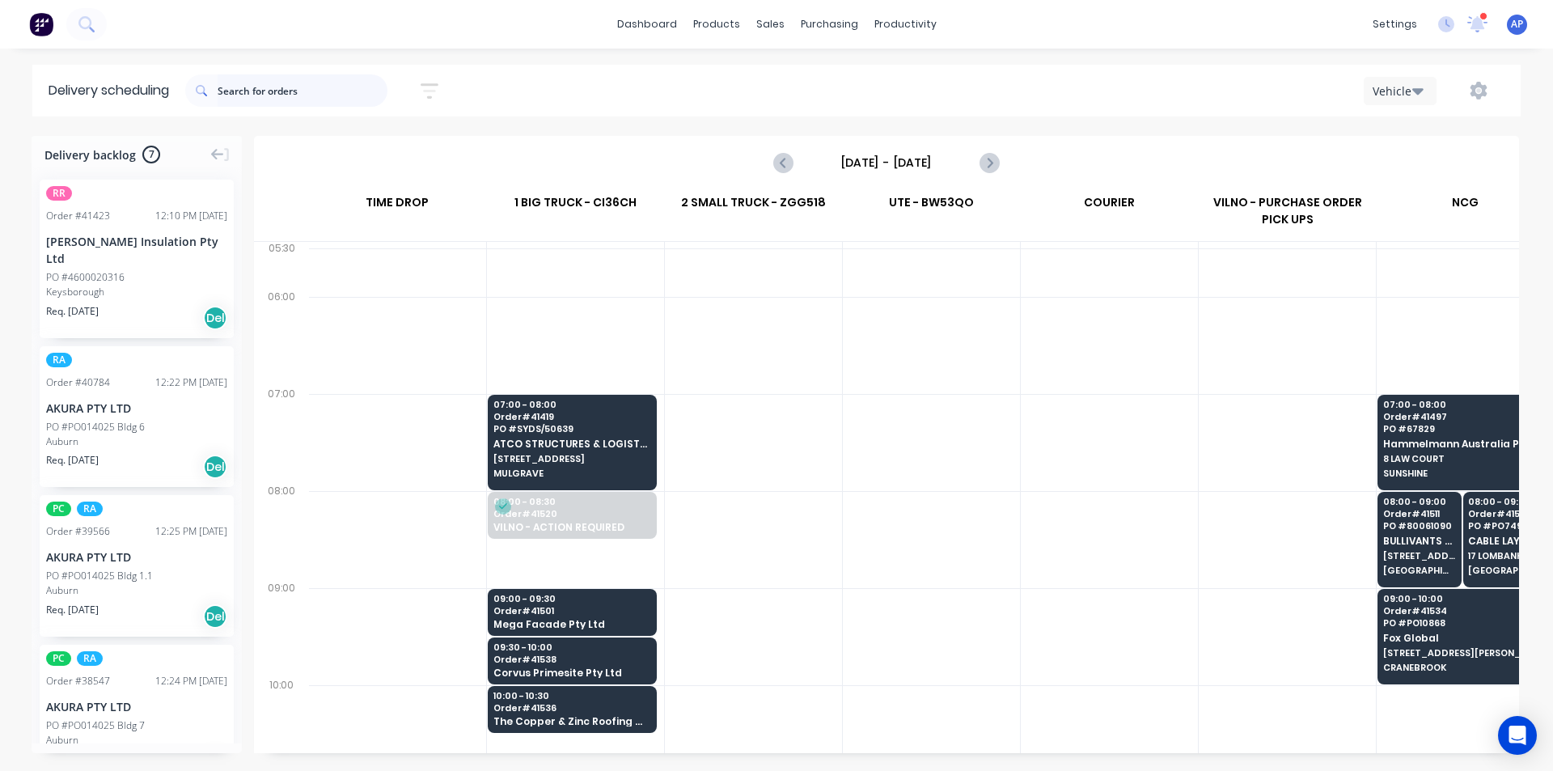
click at [328, 97] on input "text" at bounding box center [303, 90] width 170 height 32
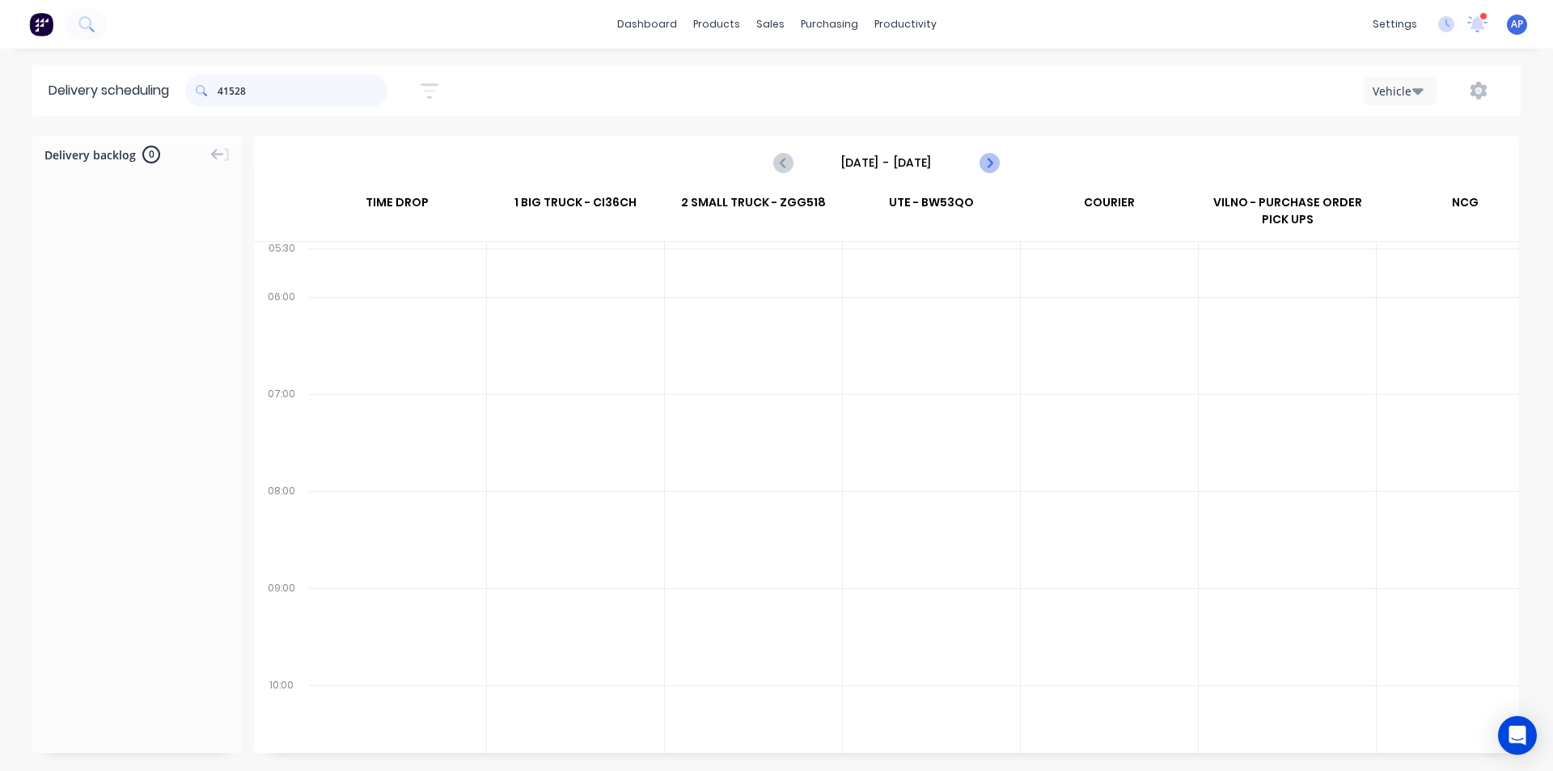
type input "41528"
click at [1000, 159] on button "Next page" at bounding box center [988, 162] width 32 height 32
click at [995, 151] on button "Next page" at bounding box center [988, 162] width 32 height 32
click at [995, 152] on button "Next page" at bounding box center [988, 162] width 32 height 32
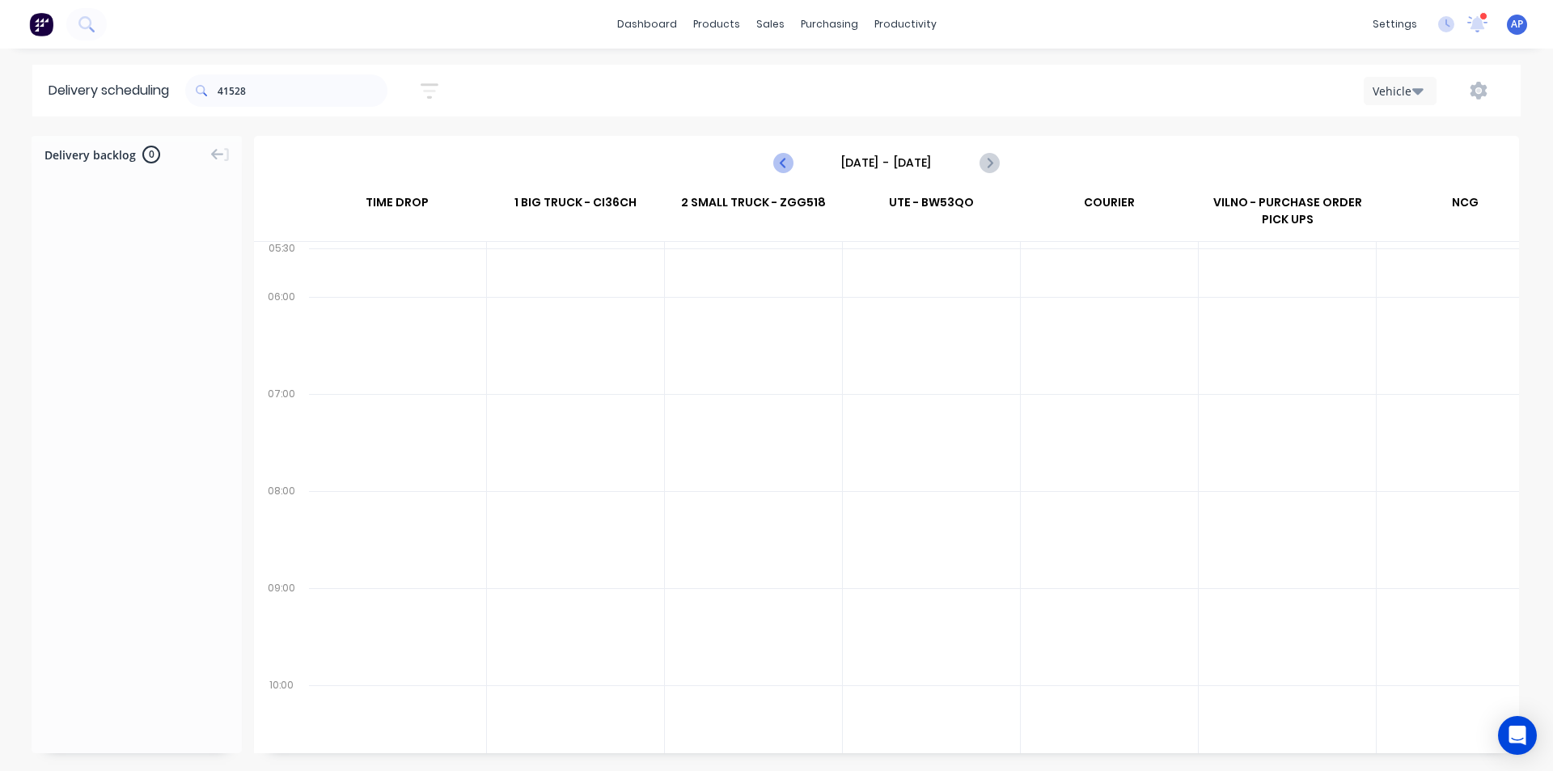
click at [790, 162] on icon "Previous page" at bounding box center [783, 162] width 19 height 19
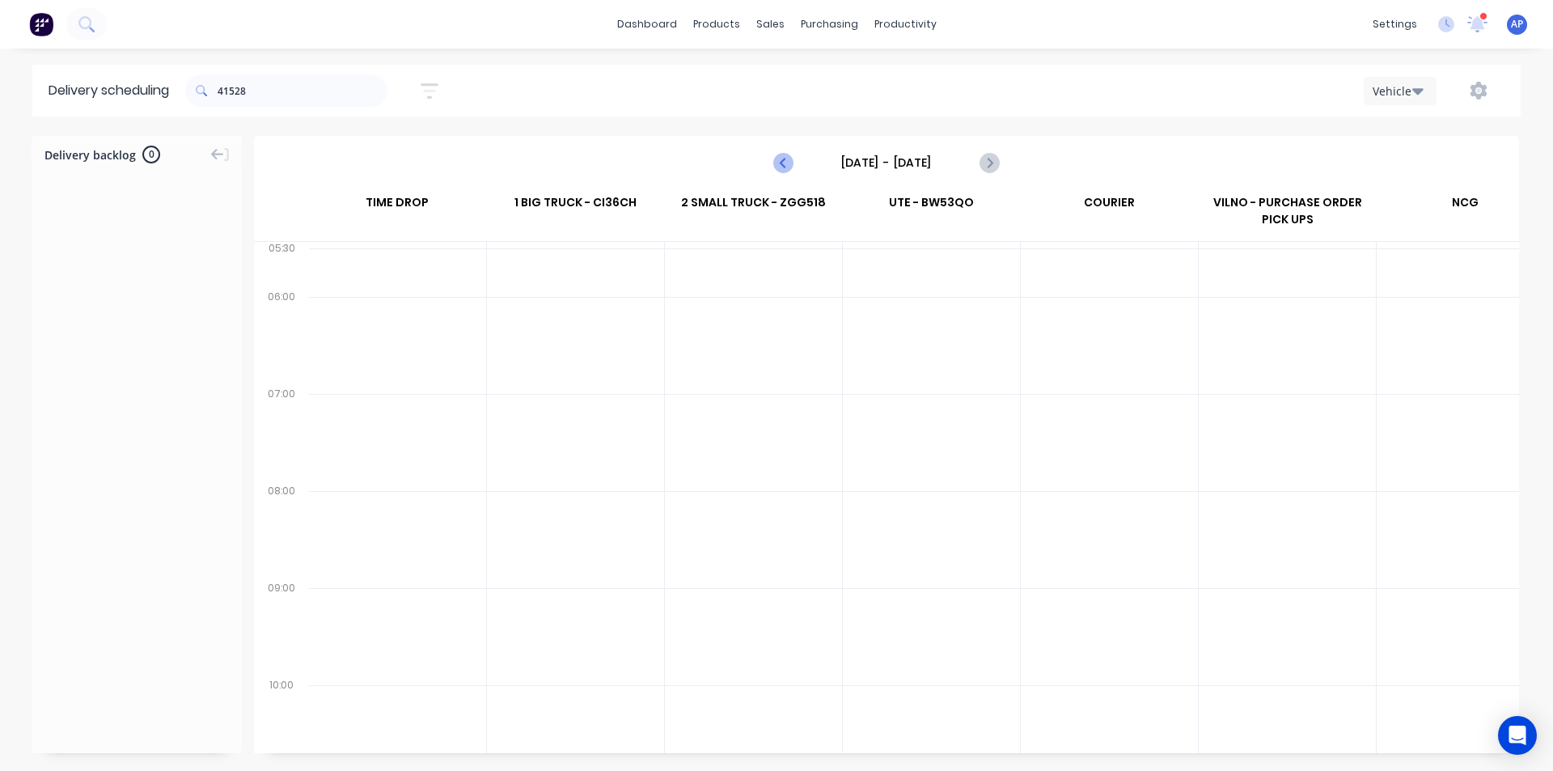
click at [790, 162] on icon "Previous page" at bounding box center [783, 162] width 19 height 19
type input "[DATE] - [DATE]"
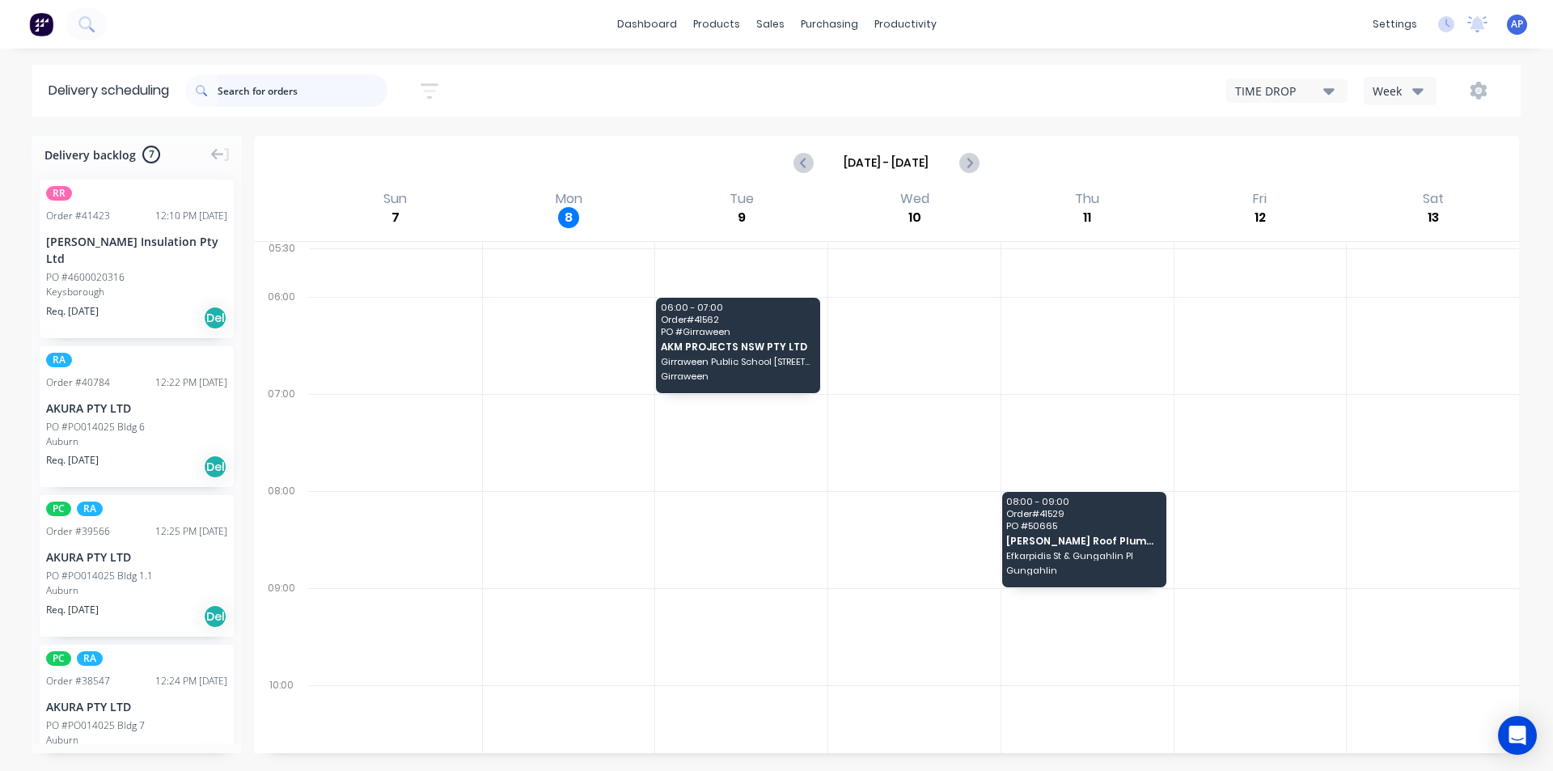
click at [294, 82] on input "text" at bounding box center [303, 90] width 170 height 32
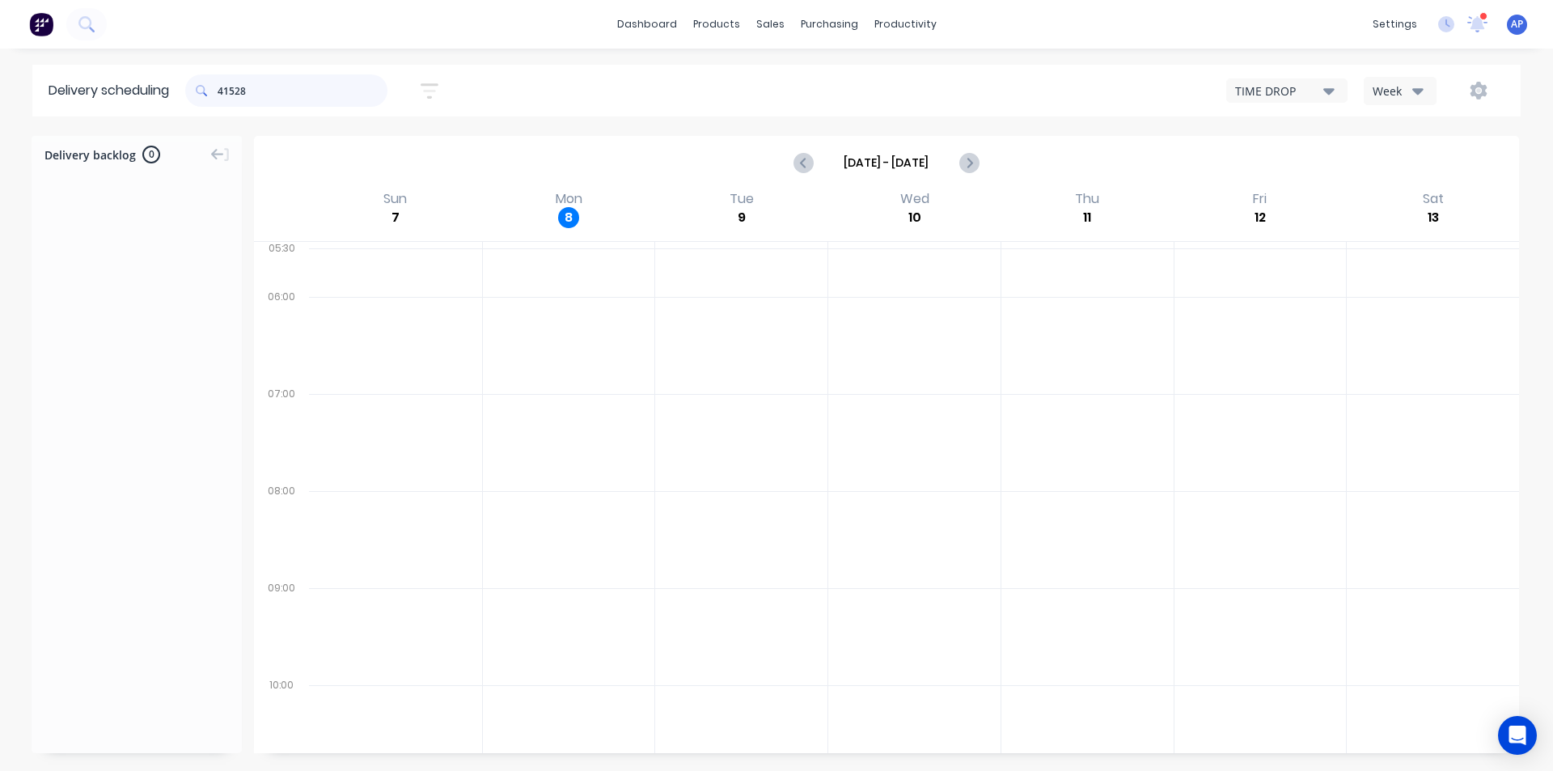
drag, startPoint x: 272, startPoint y: 95, endPoint x: 0, endPoint y: 90, distance: 271.8
click at [0, 96] on div "Delivery scheduling 41528 Sort by Most recent Created date Required date Order …" at bounding box center [776, 91] width 1553 height 52
type input "versi"
click at [1390, 92] on div "Week" at bounding box center [1396, 91] width 47 height 17
click at [1395, 153] on div "Vehicle" at bounding box center [1445, 166] width 160 height 32
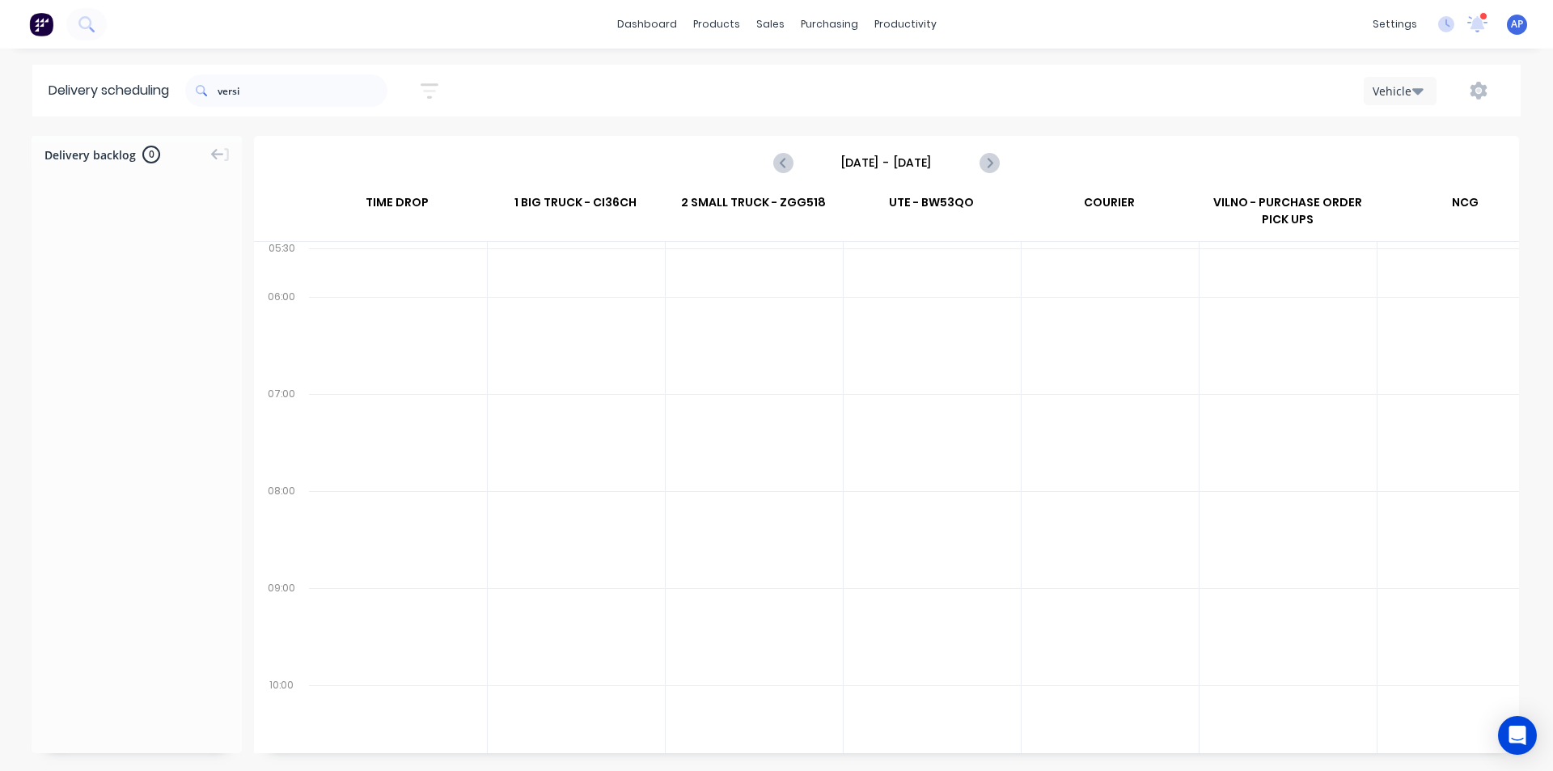
scroll to position [0, 1]
click at [906, 73] on link "Workflow" at bounding box center [968, 77] width 214 height 32
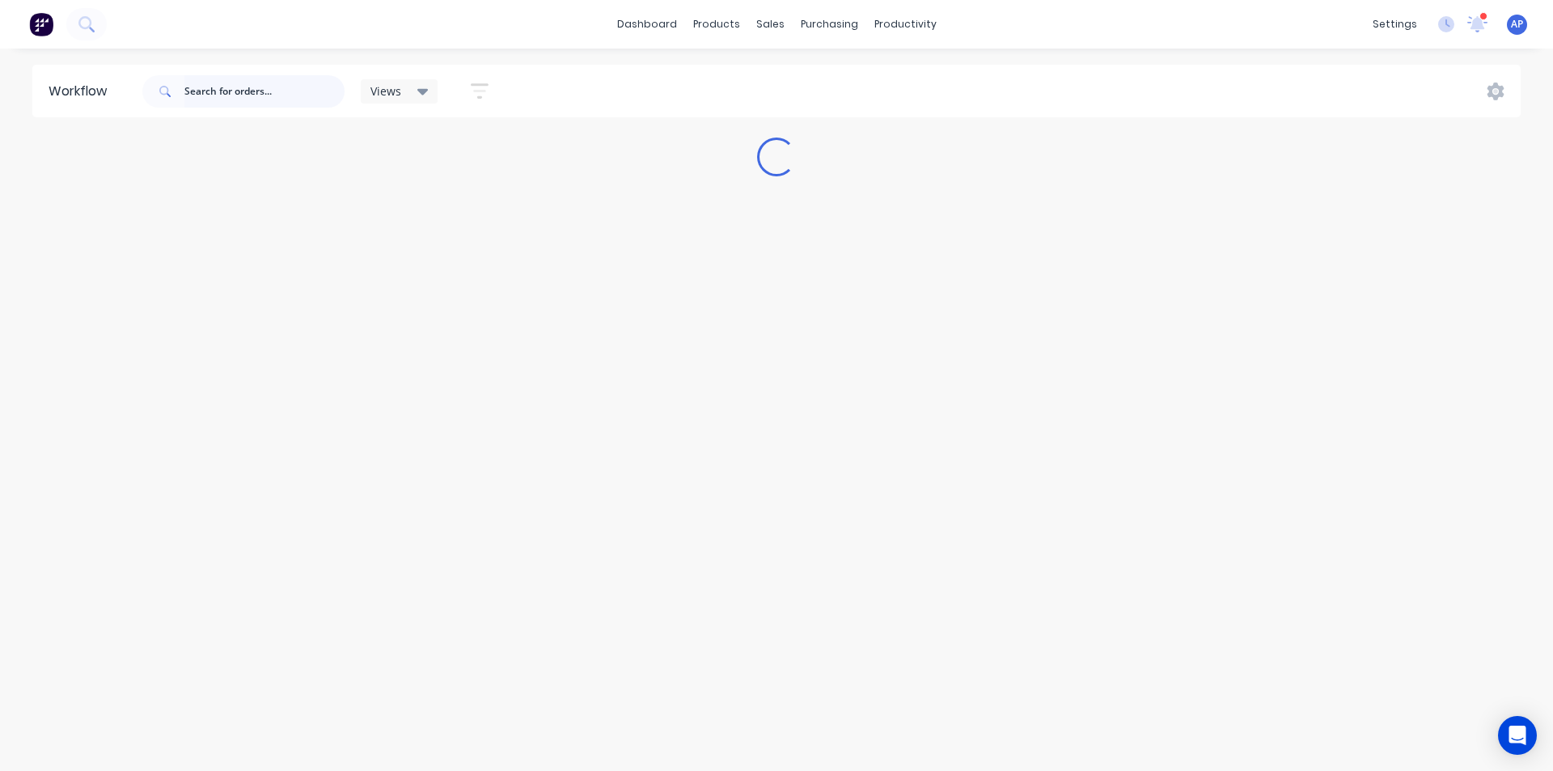
click at [265, 91] on input "text" at bounding box center [264, 91] width 160 height 32
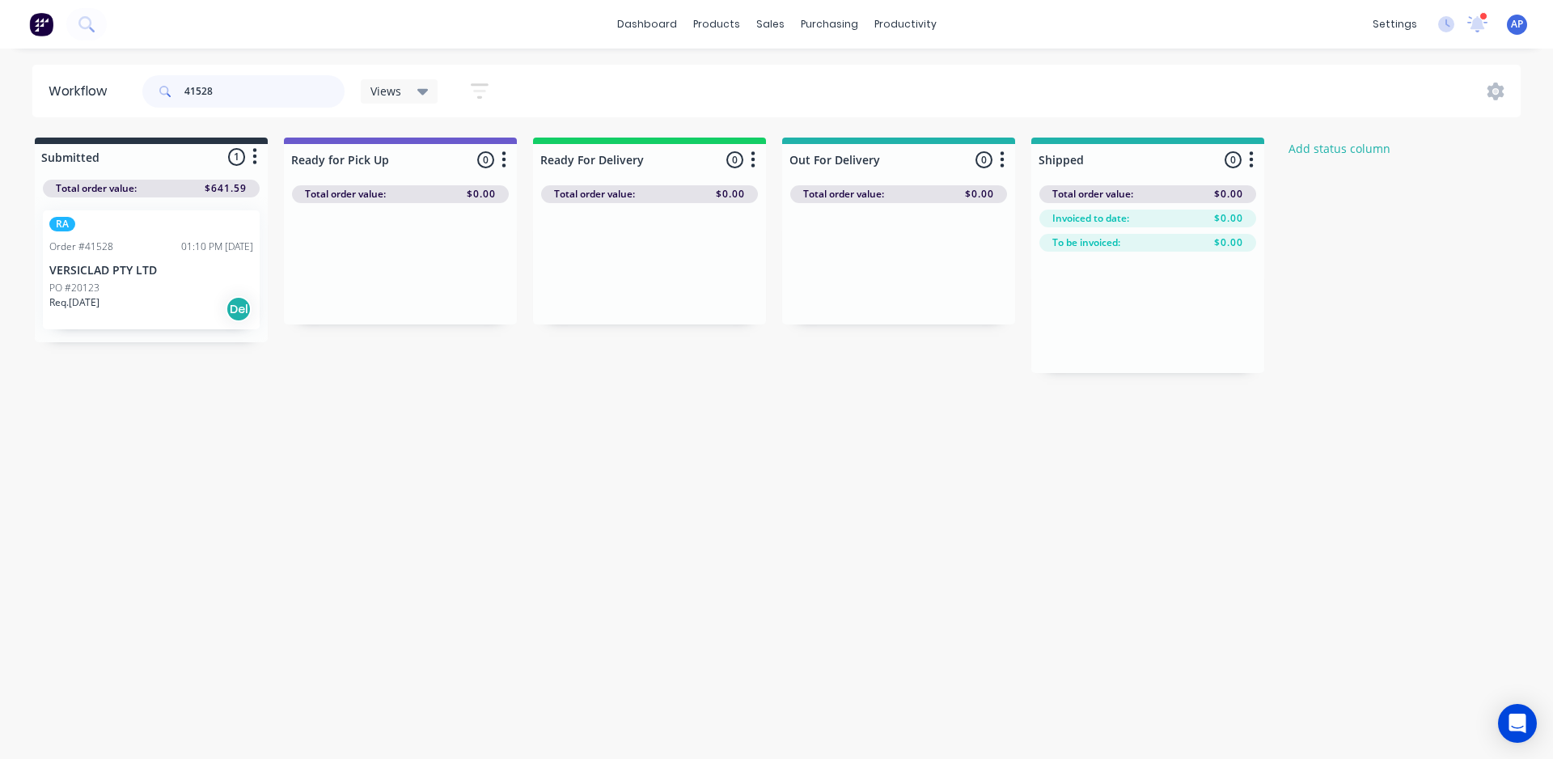
type input "41528"
click at [150, 311] on div "Req. 08/09/25 Del" at bounding box center [151, 309] width 204 height 28
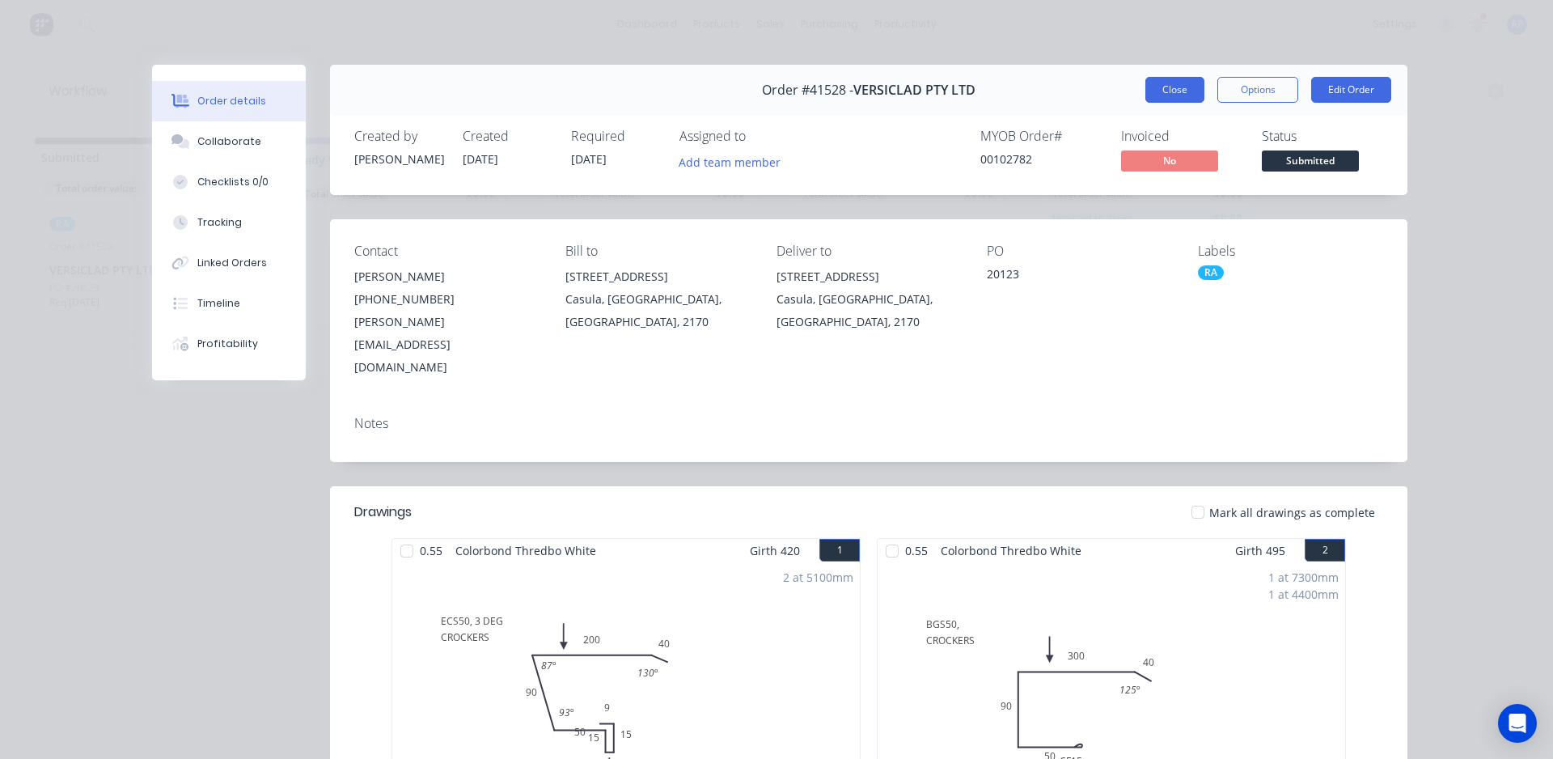
click at [1159, 96] on button "Close" at bounding box center [1174, 90] width 59 height 26
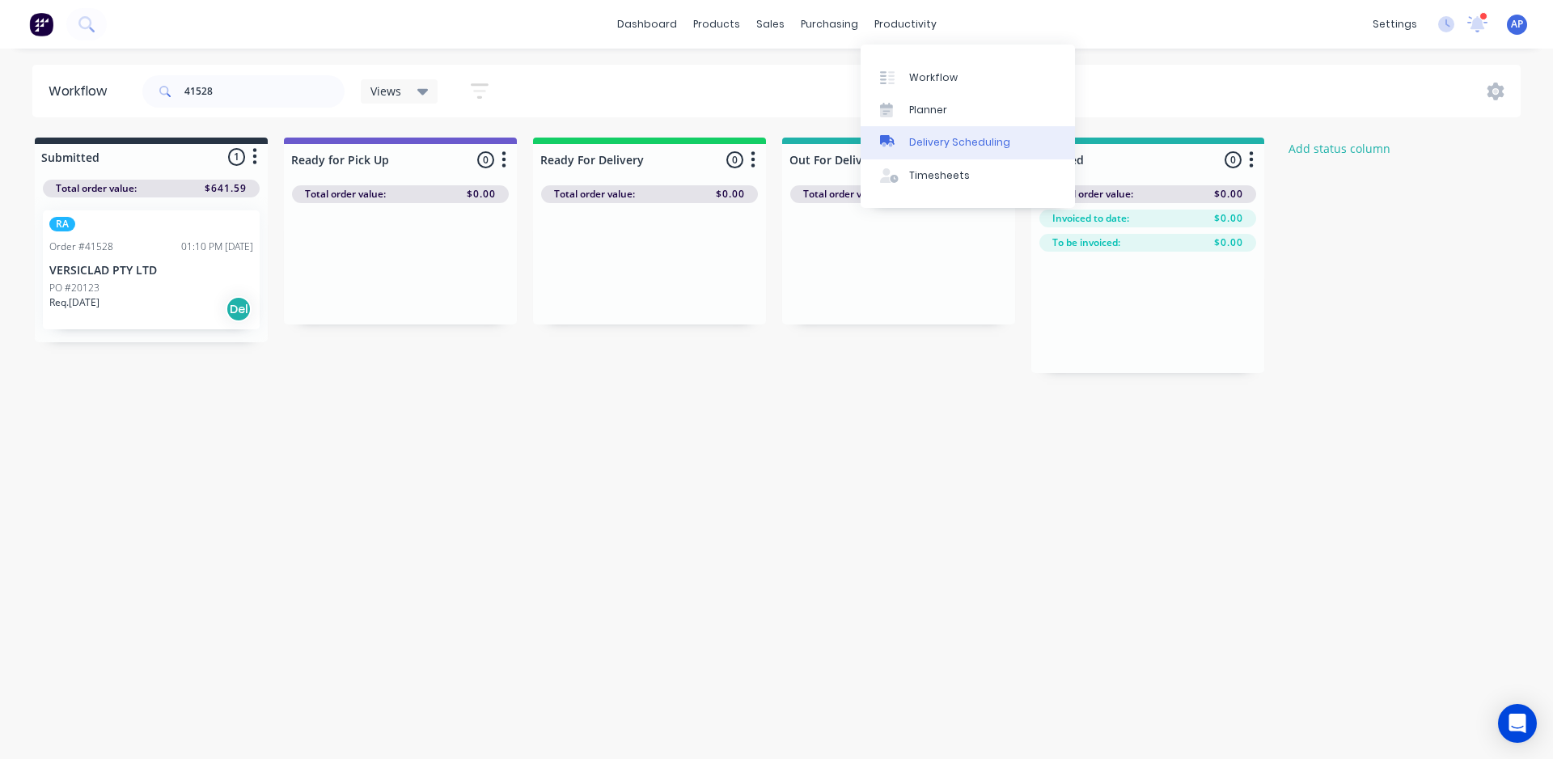
click at [937, 136] on div "Delivery Scheduling" at bounding box center [959, 142] width 101 height 15
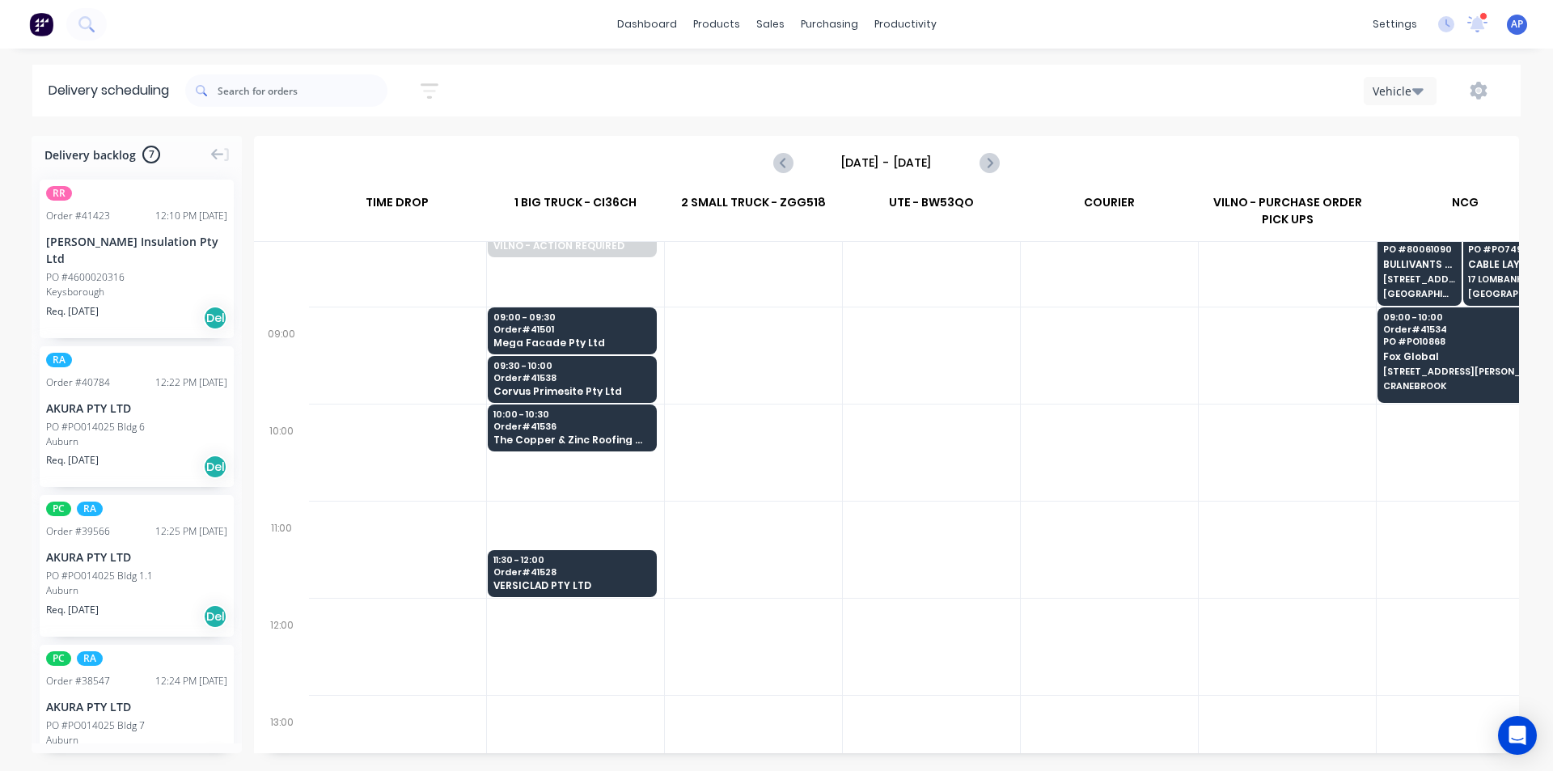
scroll to position [324, 1]
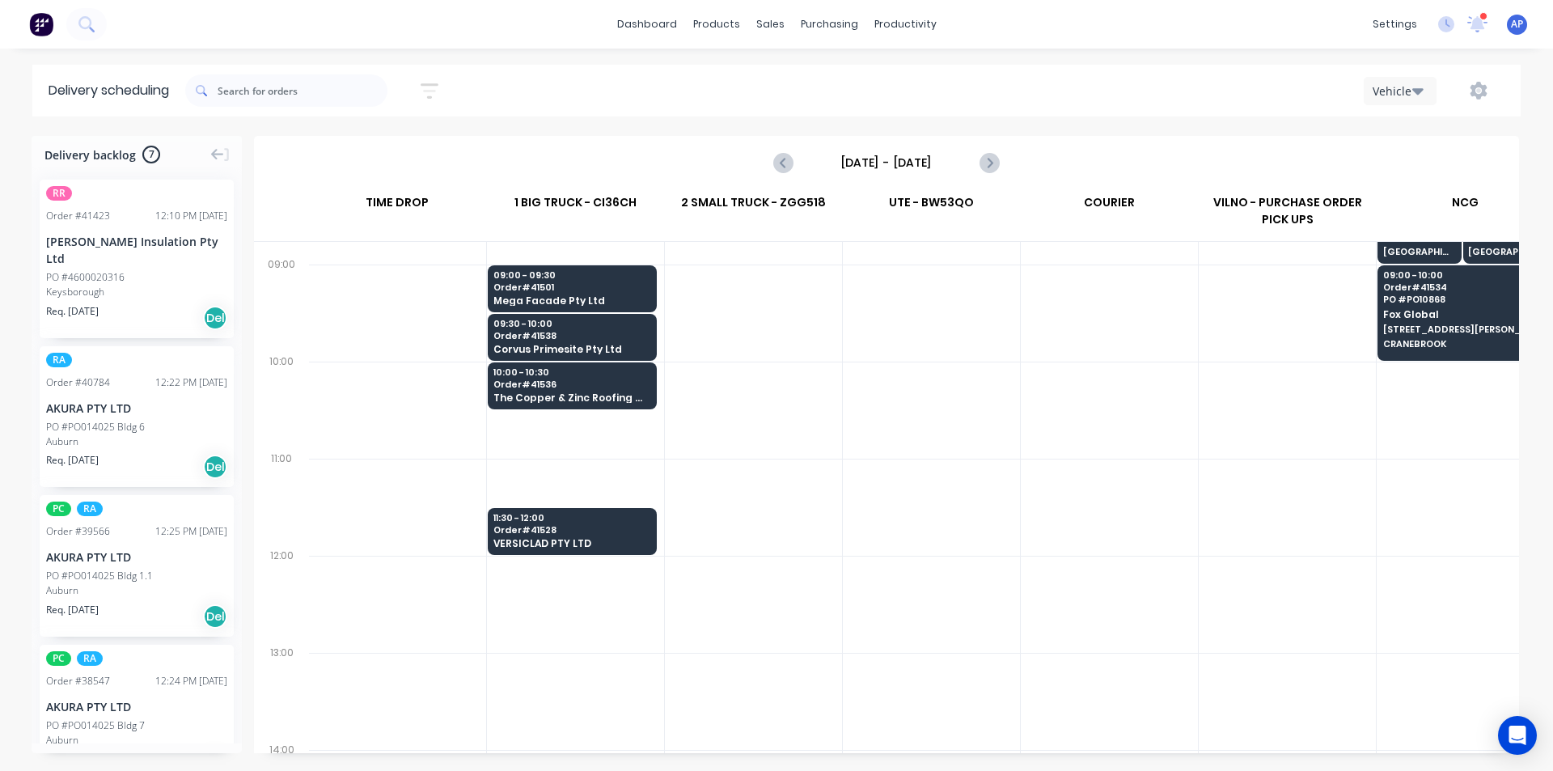
click at [451, 584] on div at bounding box center [397, 604] width 178 height 97
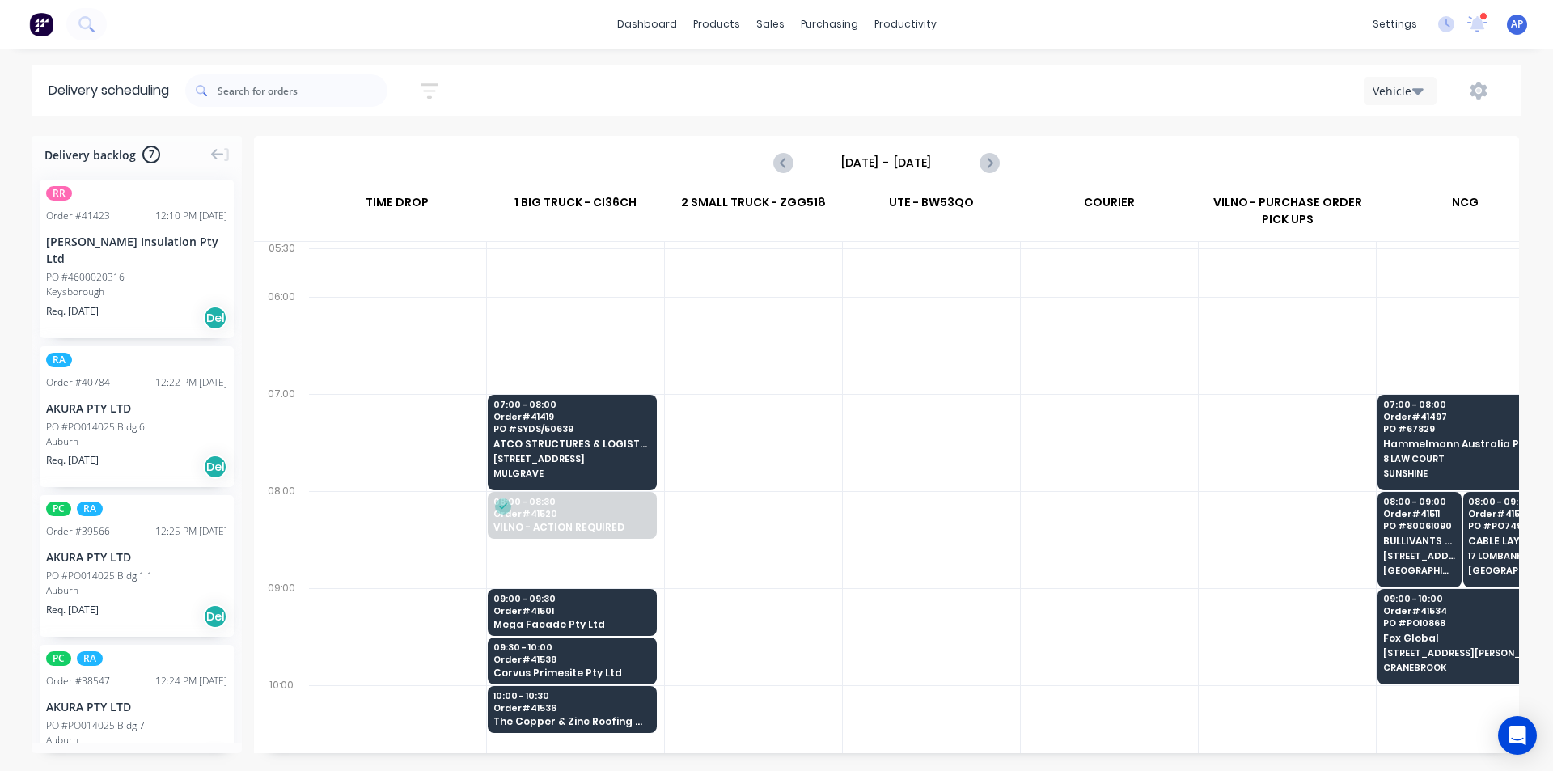
click at [341, 107] on div at bounding box center [286, 90] width 202 height 45
click at [328, 69] on div at bounding box center [286, 90] width 202 height 45
click at [332, 95] on input "text" at bounding box center [303, 90] width 170 height 32
type input "41528"
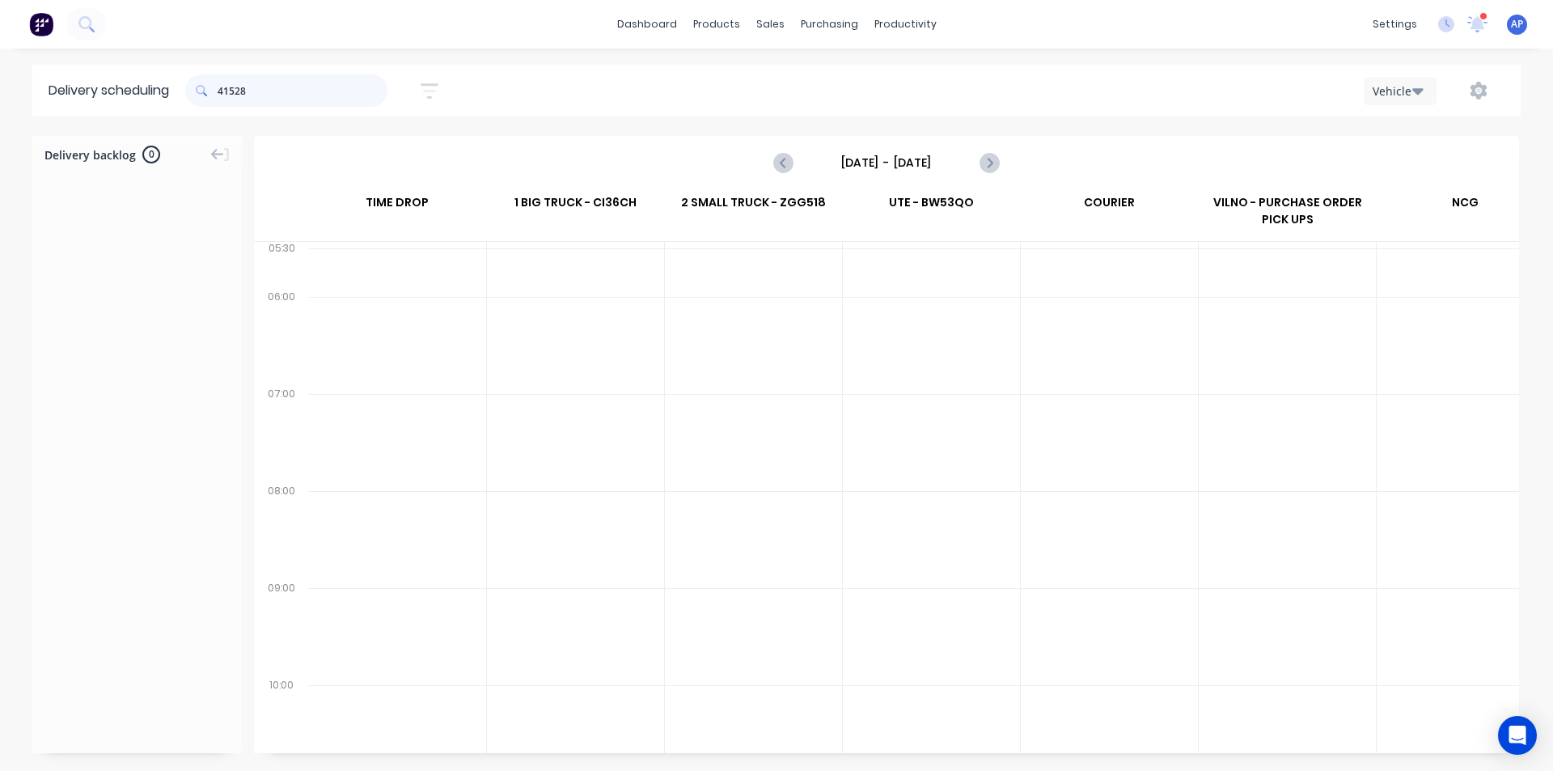
drag, startPoint x: 327, startPoint y: 81, endPoint x: 103, endPoint y: 101, distance: 225.0
click at [103, 101] on header "Delivery scheduling 41528 Sort by Most recent Created date Required date Order …" at bounding box center [776, 91] width 1488 height 52
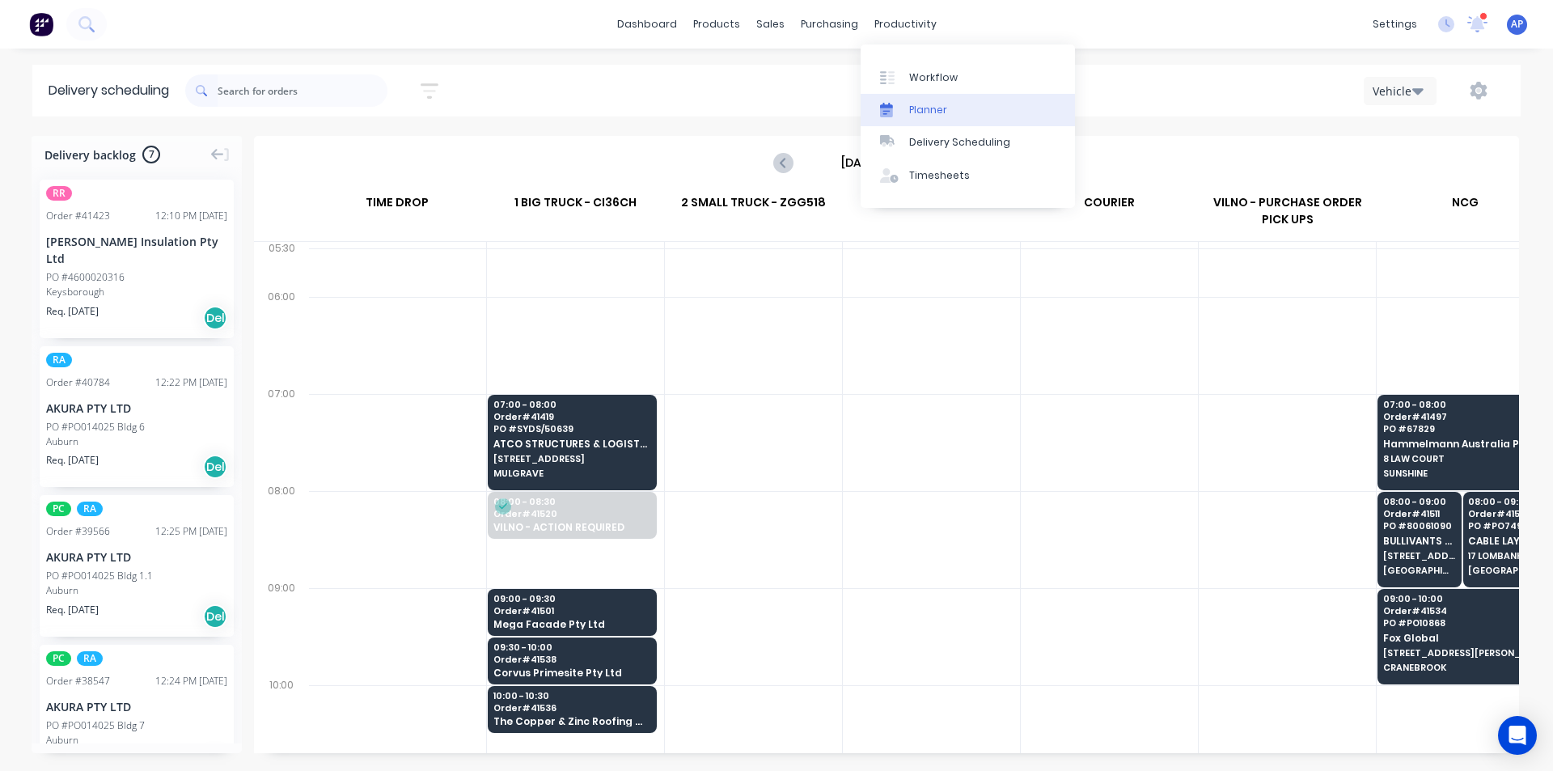
click at [955, 114] on link "Planner" at bounding box center [968, 110] width 214 height 32
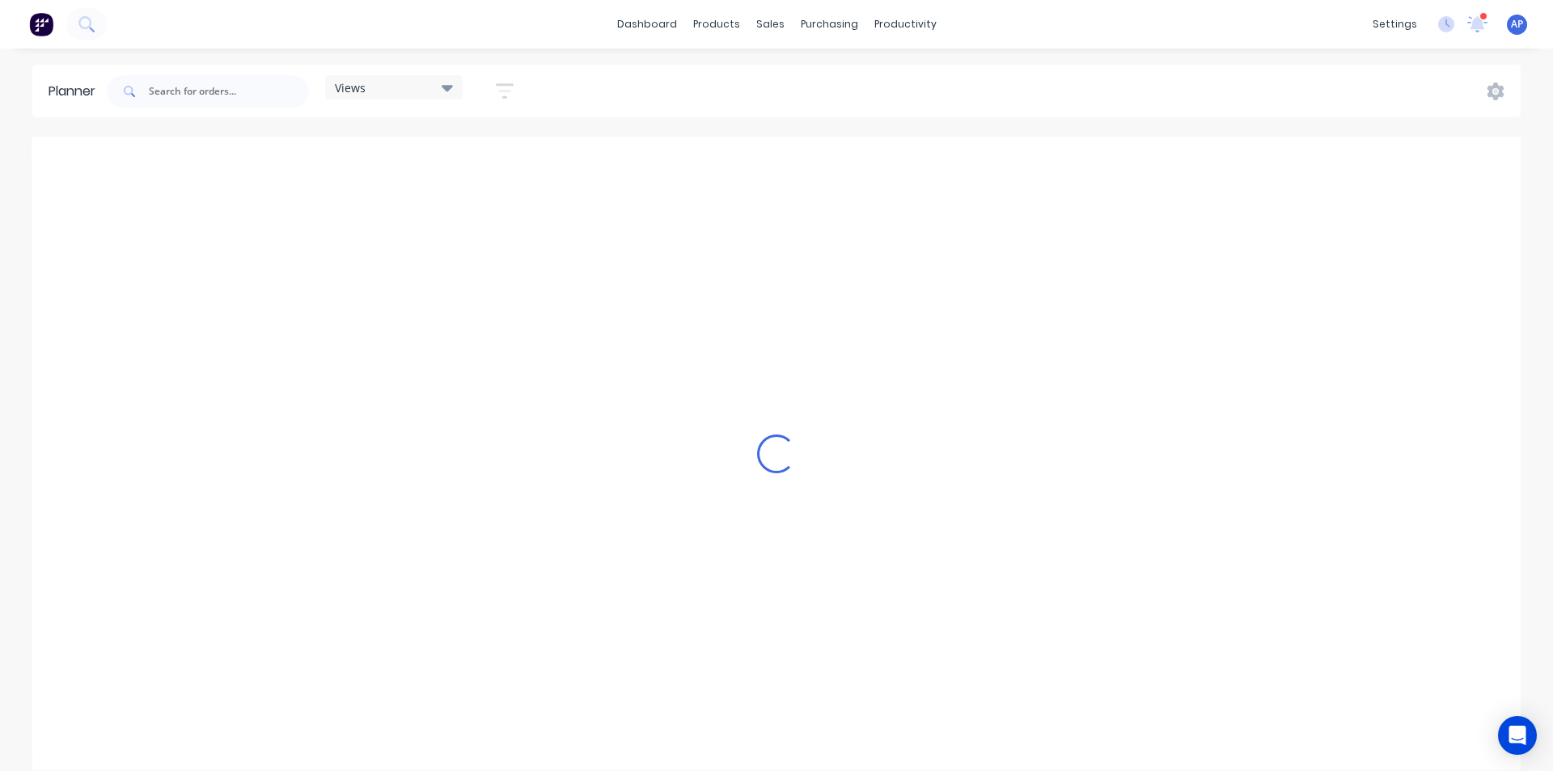
scroll to position [0, 2072]
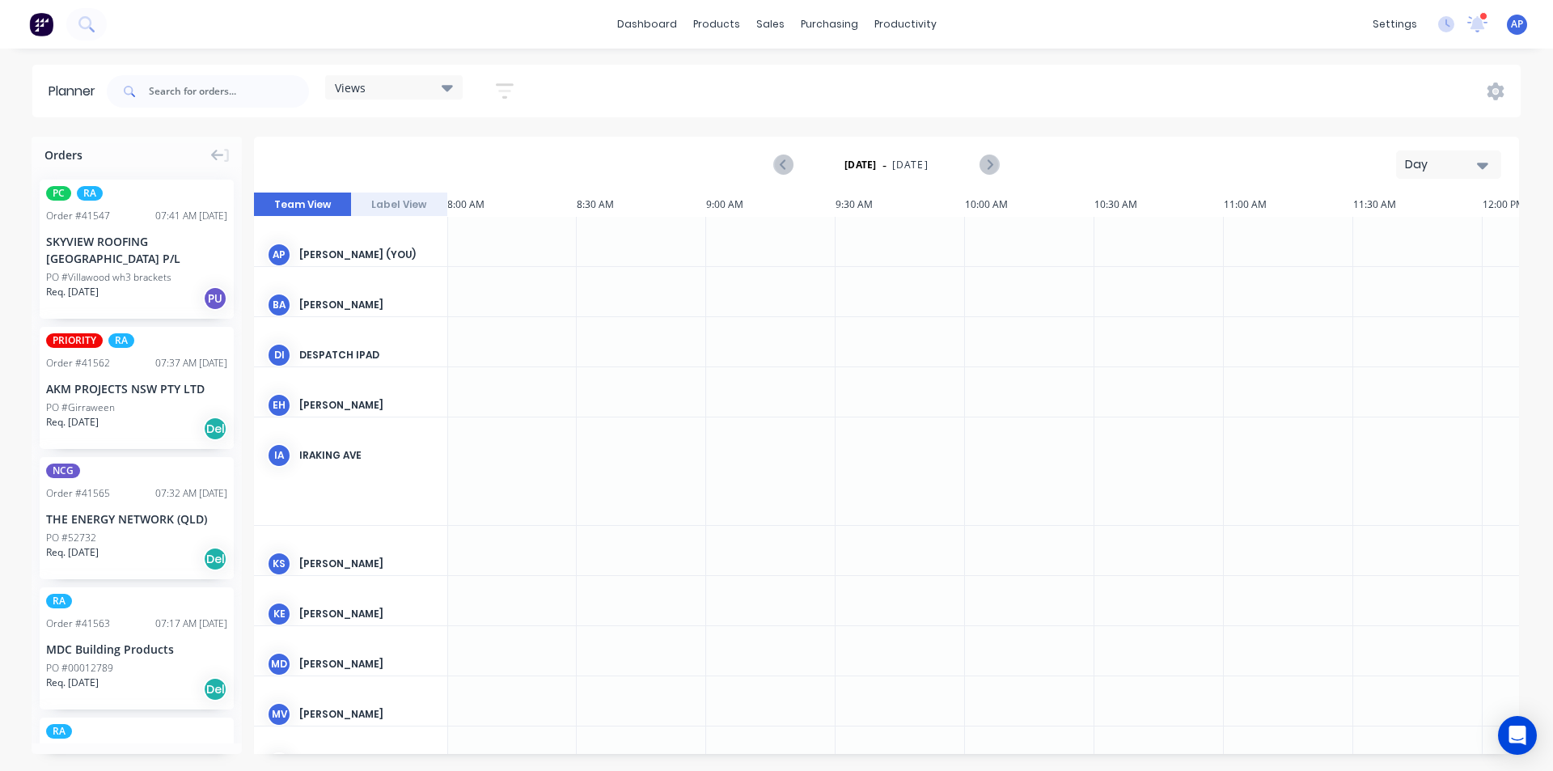
click at [508, 80] on button "button" at bounding box center [505, 91] width 52 height 32
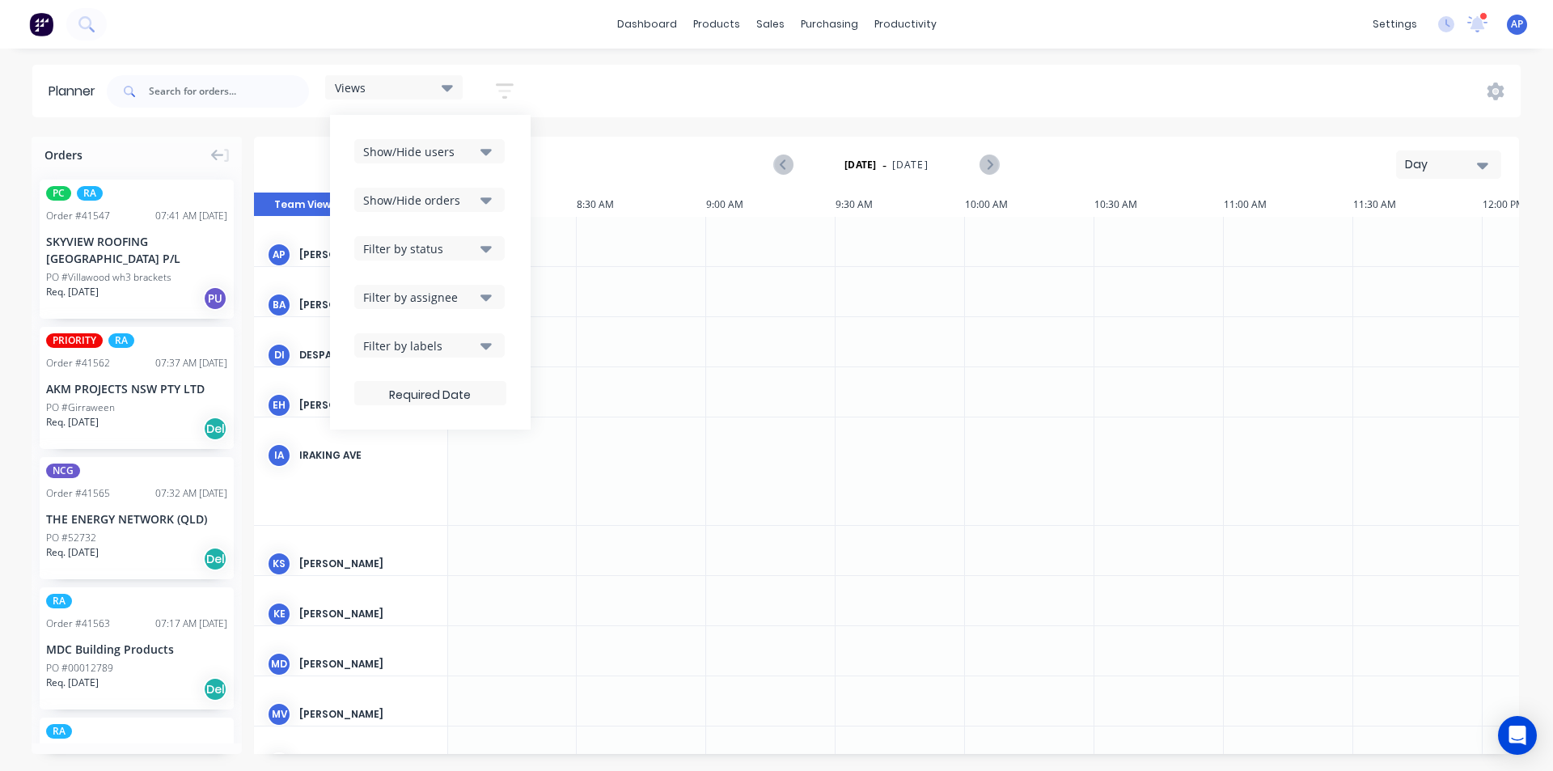
click at [479, 156] on button "Show/Hide users" at bounding box center [429, 151] width 150 height 24
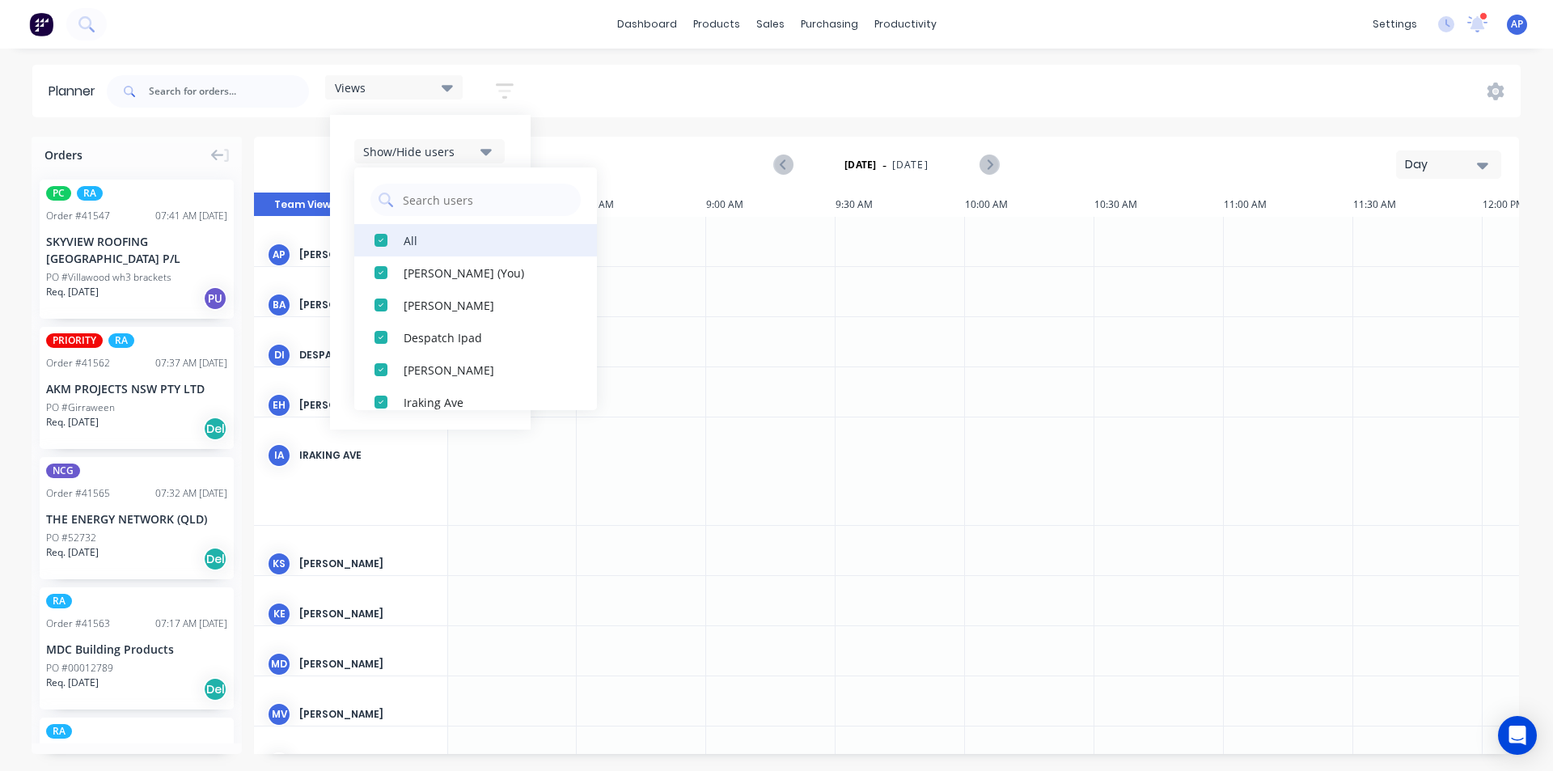
click at [464, 239] on div "All" at bounding box center [485, 239] width 162 height 17
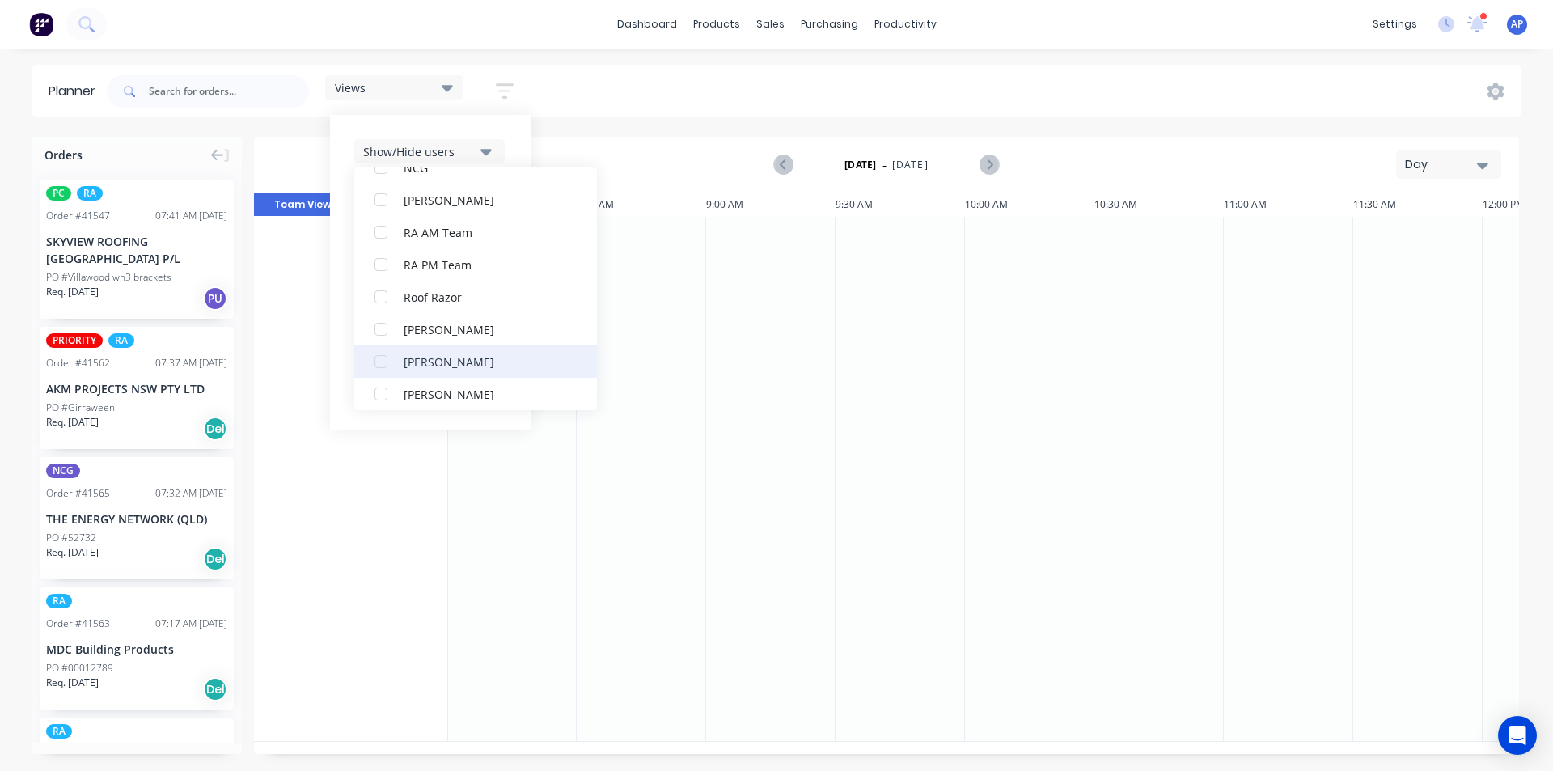
scroll to position [534, 0]
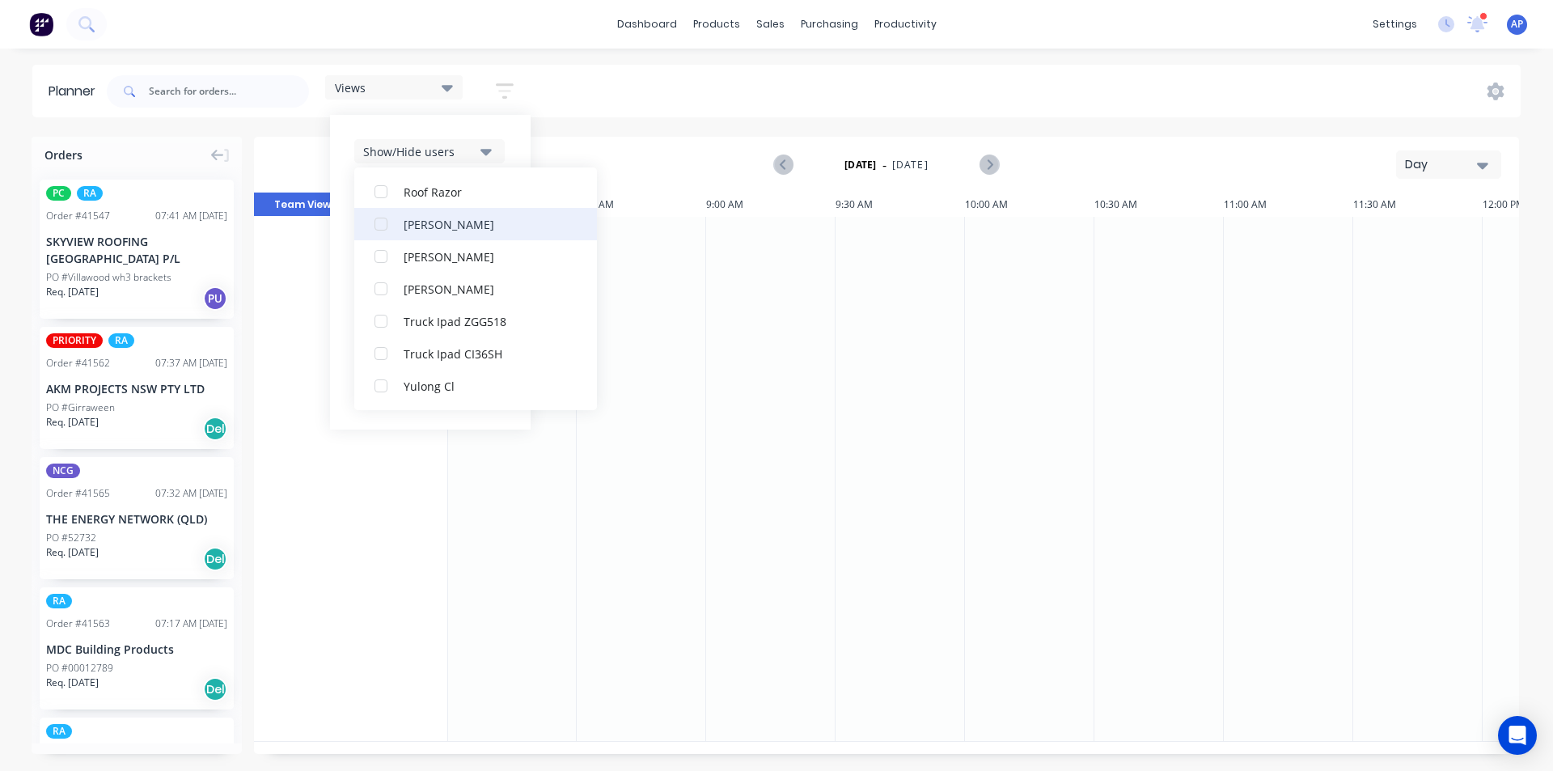
click at [494, 219] on div "[PERSON_NAME]" at bounding box center [485, 223] width 162 height 17
click at [519, 126] on div "Show/Hide users All Rupesh Karki Angela Perez (You) Byron Aird Despatch Ipad Et…" at bounding box center [430, 272] width 201 height 315
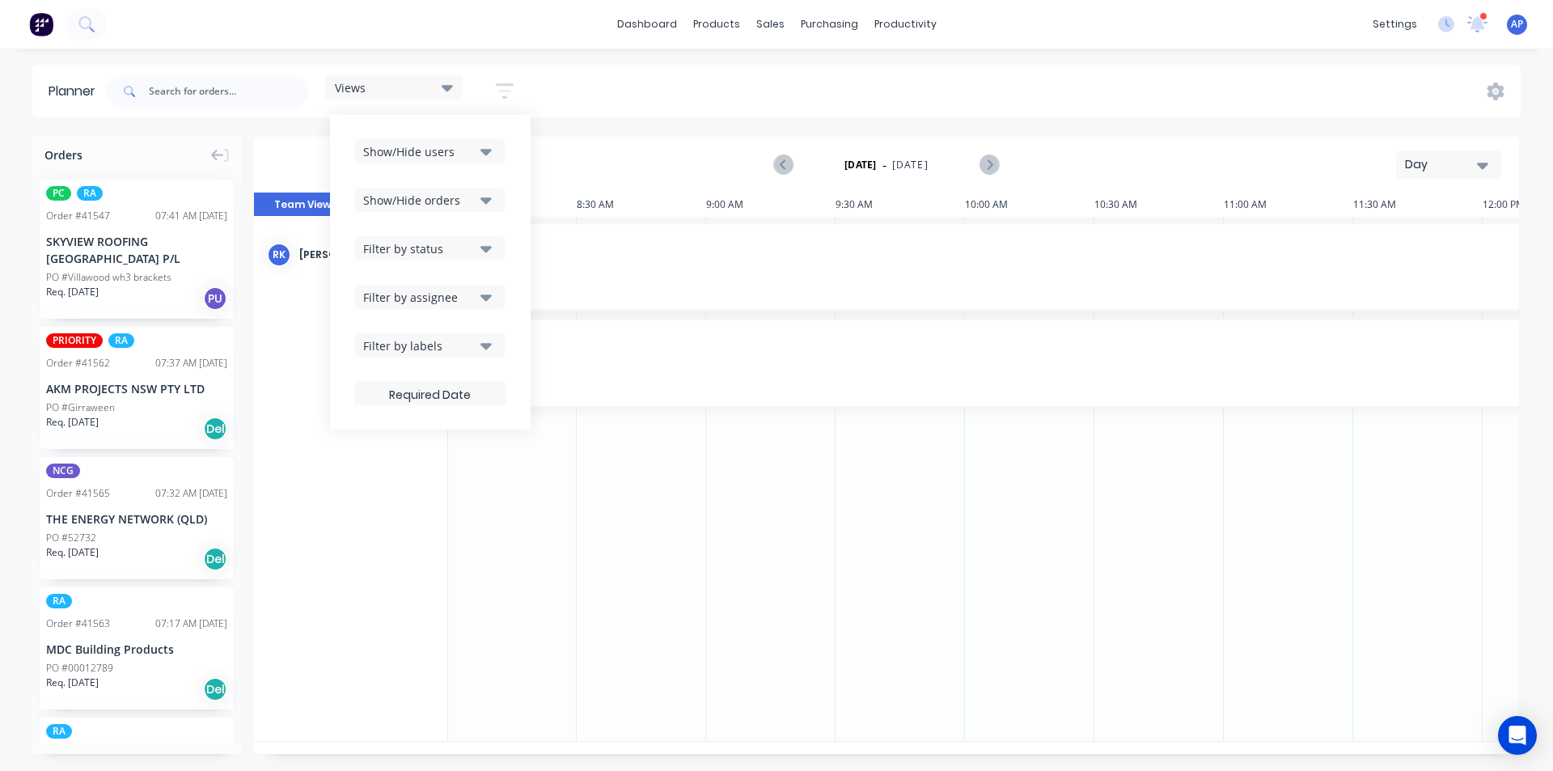
click at [475, 206] on div "Show/Hide orders" at bounding box center [419, 200] width 112 height 17
click at [459, 235] on div "All" at bounding box center [485, 239] width 162 height 17
click at [451, 297] on div "Unscheduled" at bounding box center [485, 304] width 162 height 17
click at [523, 170] on div "Show/Hide users Show/Hide orders All Scheduled Unscheduled Filter by status Fil…" at bounding box center [430, 272] width 201 height 315
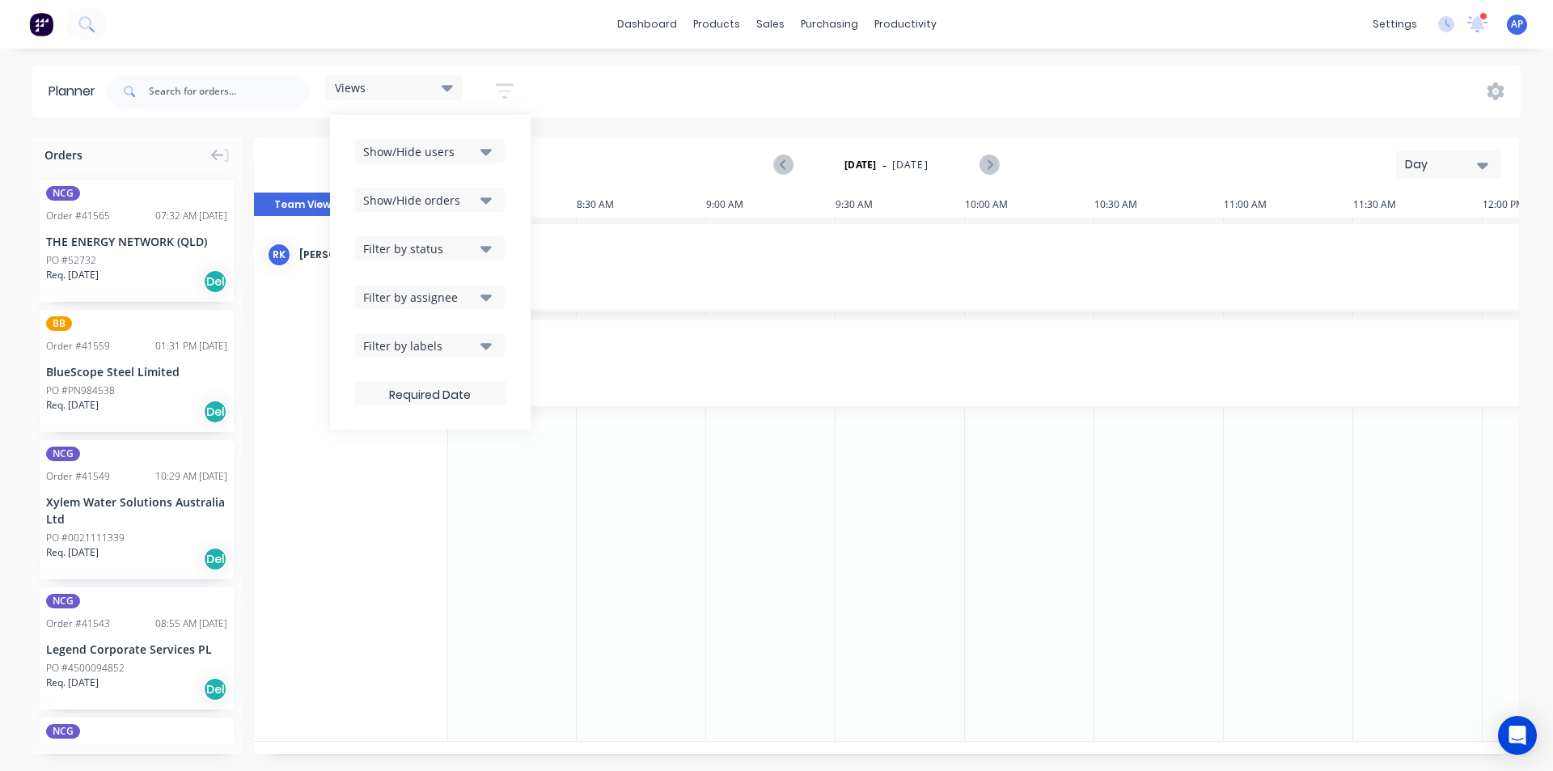
click at [487, 253] on icon "button" at bounding box center [486, 248] width 11 height 18
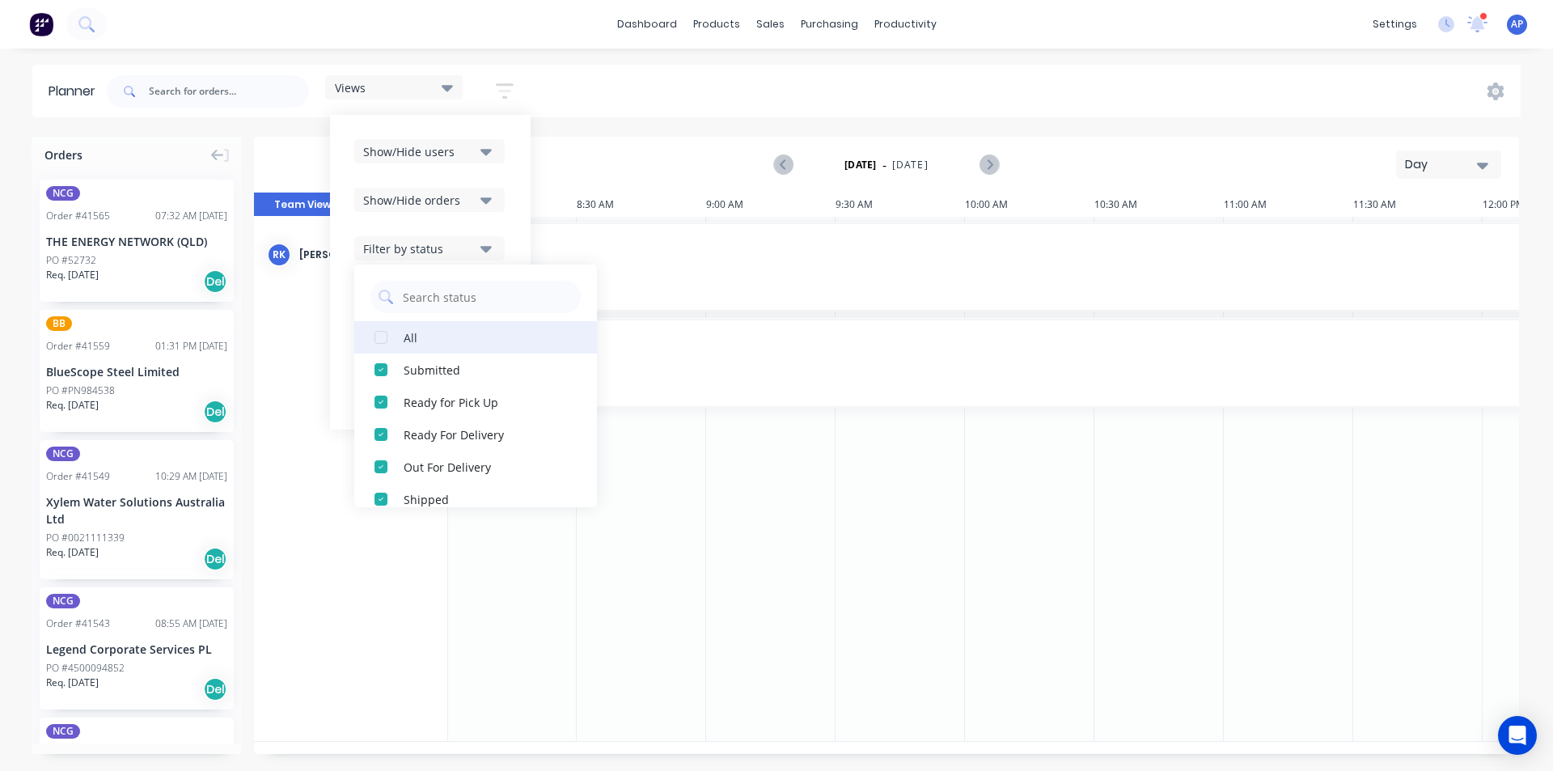
click at [436, 337] on div "All" at bounding box center [485, 336] width 162 height 17
click at [519, 222] on div "Show/Hide users Show/Hide orders Filter by status All Draft Quote Archived Deli…" at bounding box center [430, 272] width 201 height 315
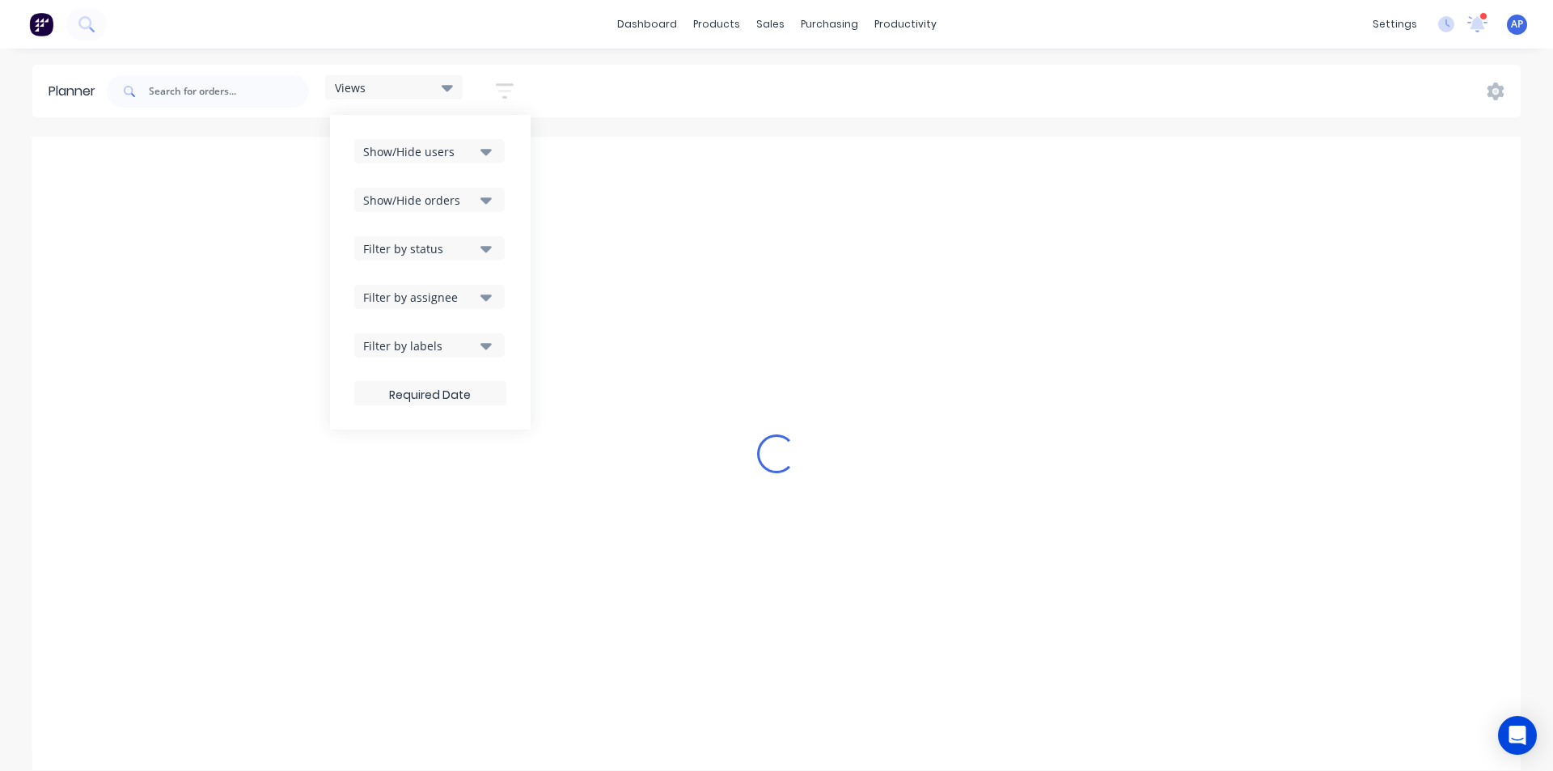
click at [454, 335] on button "Filter by labels" at bounding box center [429, 345] width 150 height 24
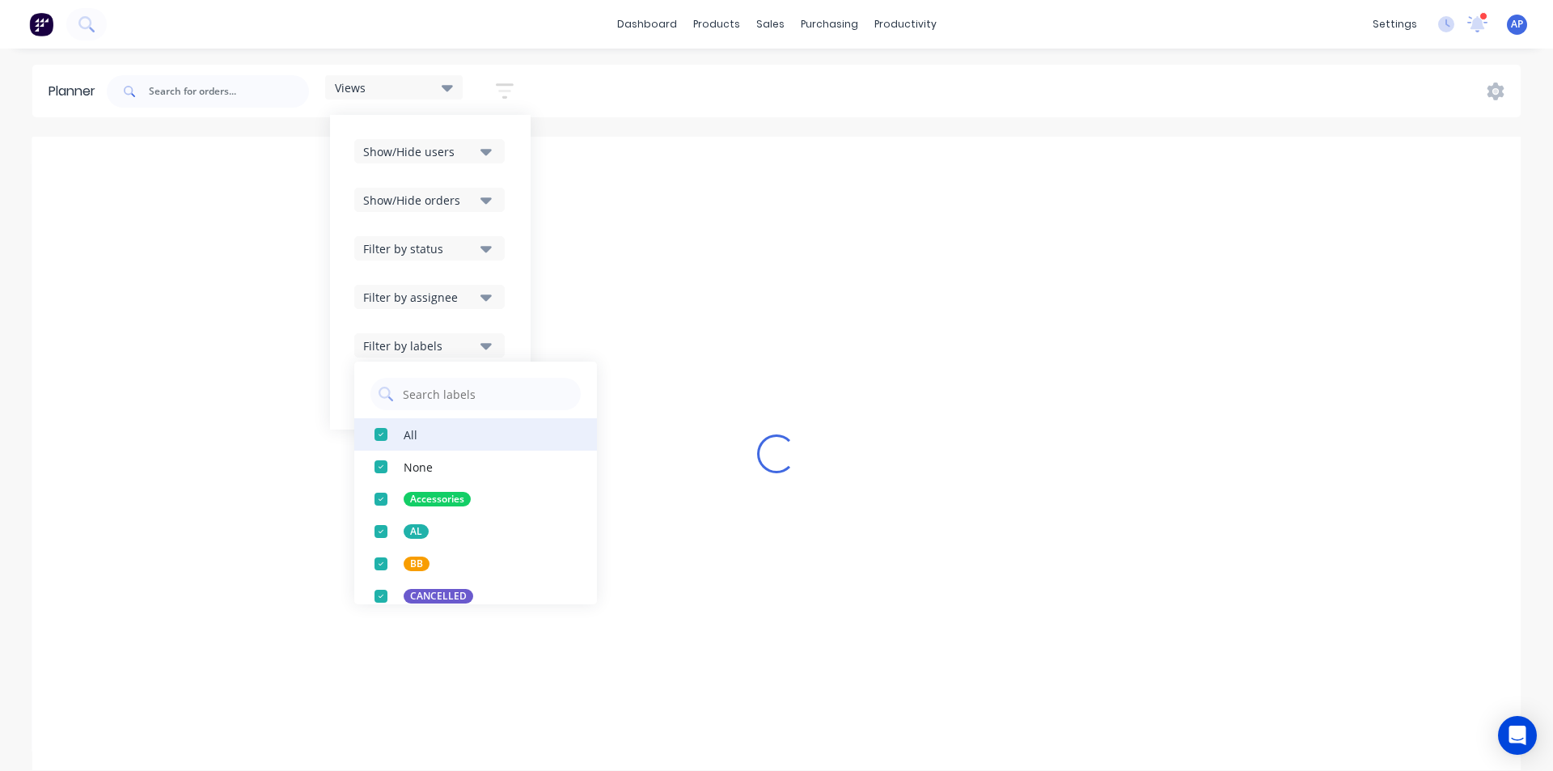
click at [403, 425] on button "All" at bounding box center [475, 434] width 243 height 32
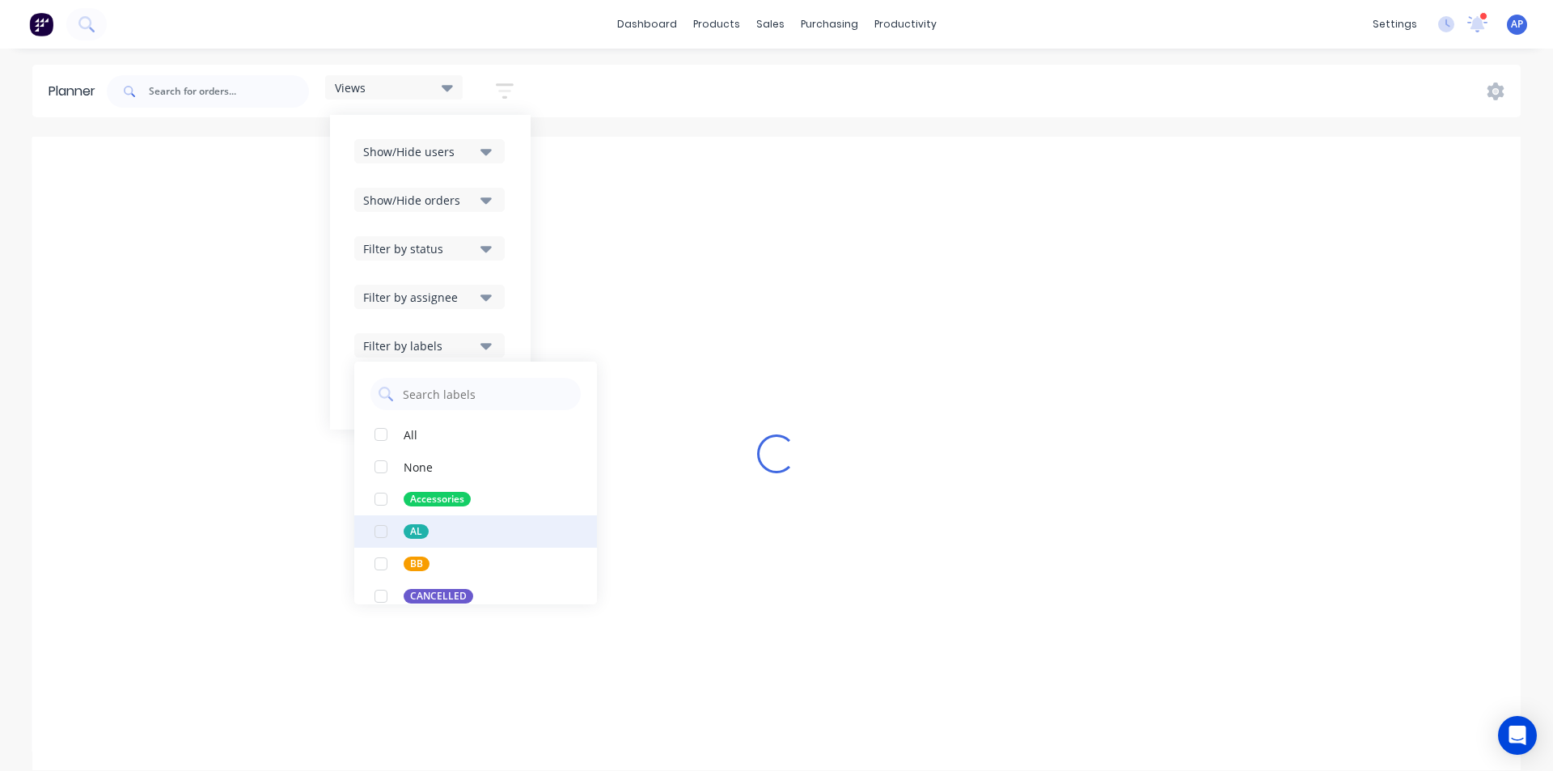
click at [415, 530] on div "AL" at bounding box center [416, 531] width 25 height 15
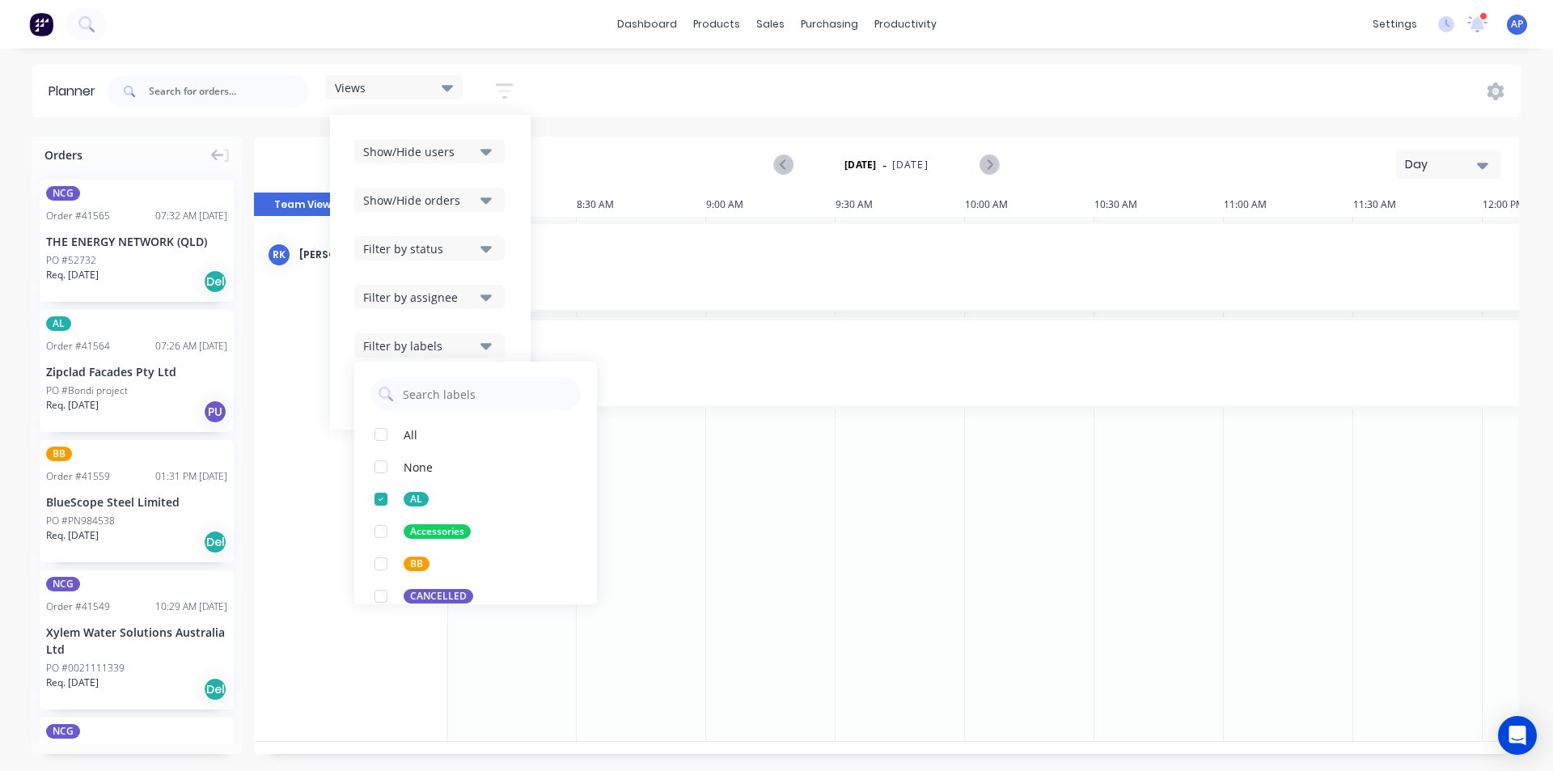
click at [1128, 99] on div "Views Save new view None (Default) edit Iraking edit kyle edit Michael's View e…" at bounding box center [812, 91] width 1417 height 49
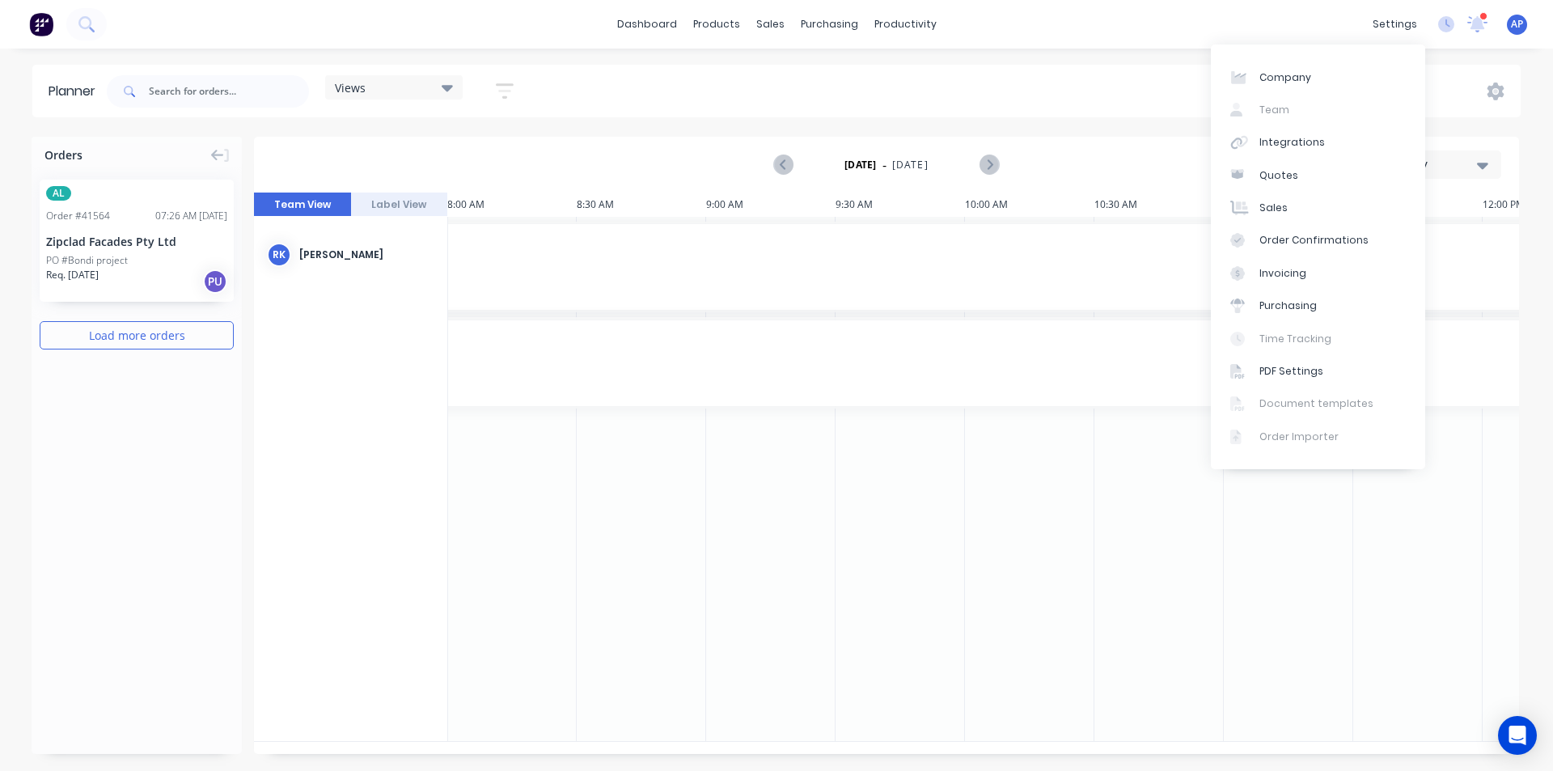
click at [1423, 146] on link "Integrations" at bounding box center [1318, 142] width 214 height 32
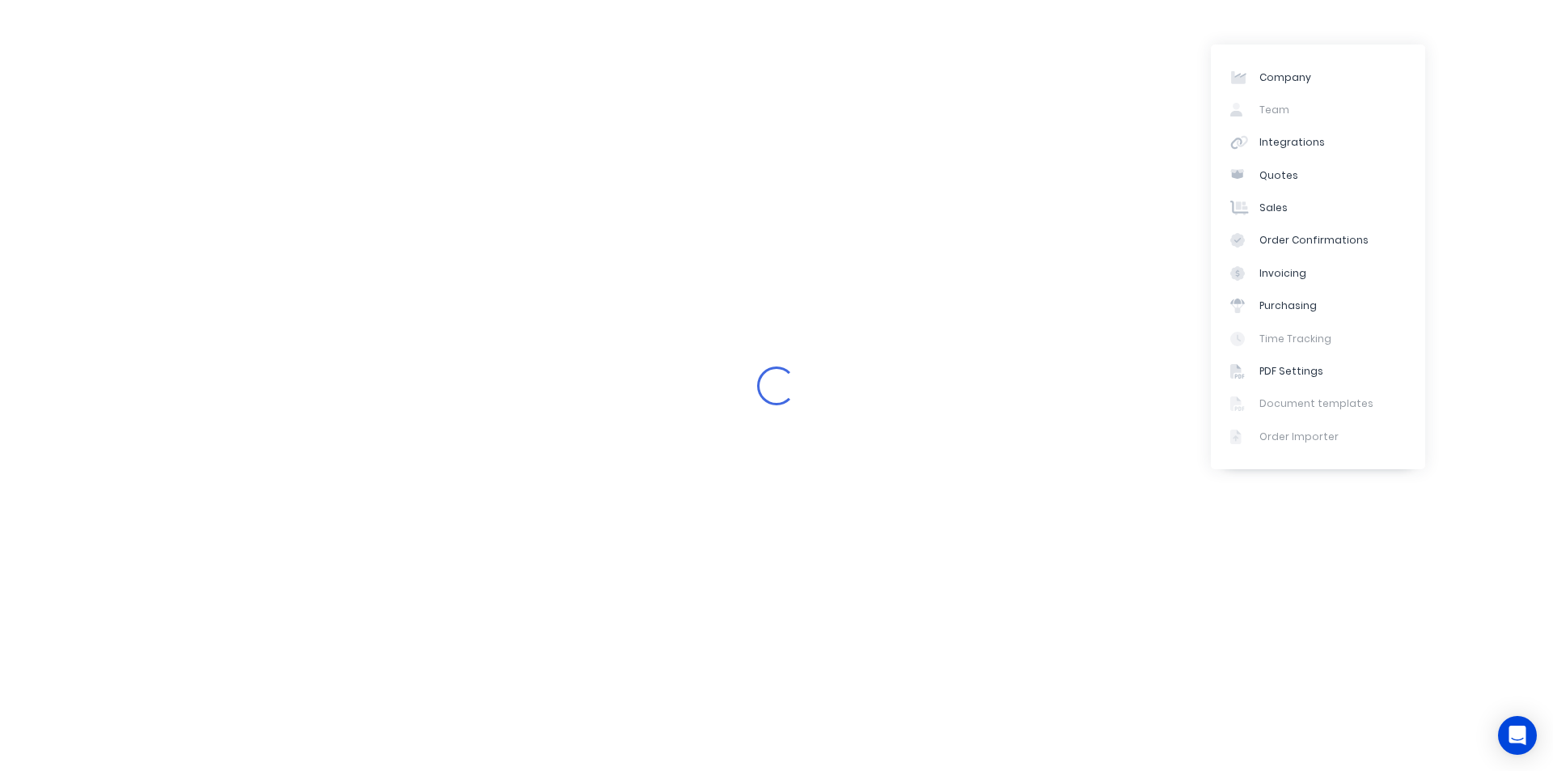
click at [550, 31] on div "Loading..." at bounding box center [776, 385] width 1553 height 771
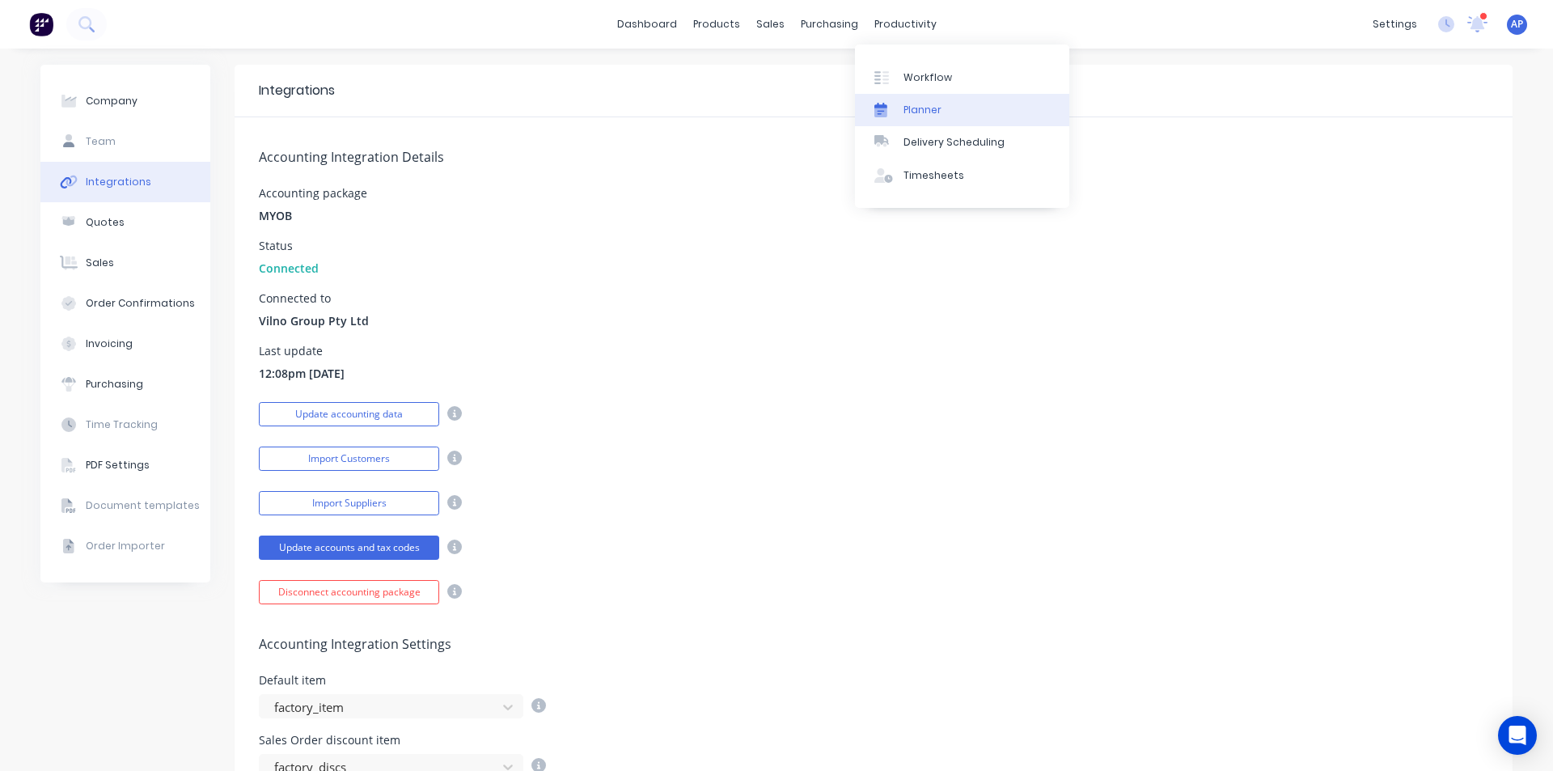
click at [908, 107] on div "Planner" at bounding box center [923, 110] width 38 height 15
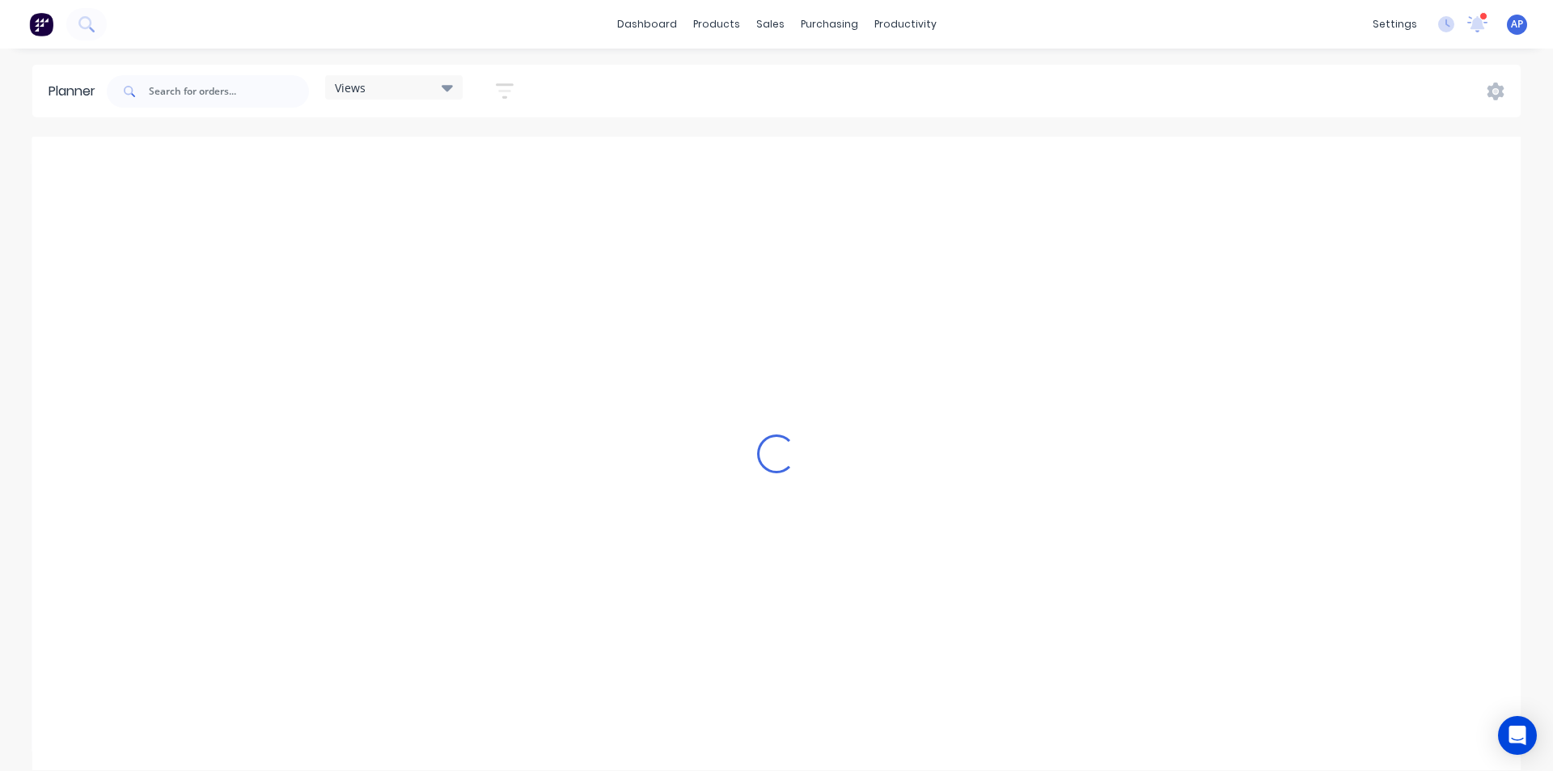
scroll to position [0, 2072]
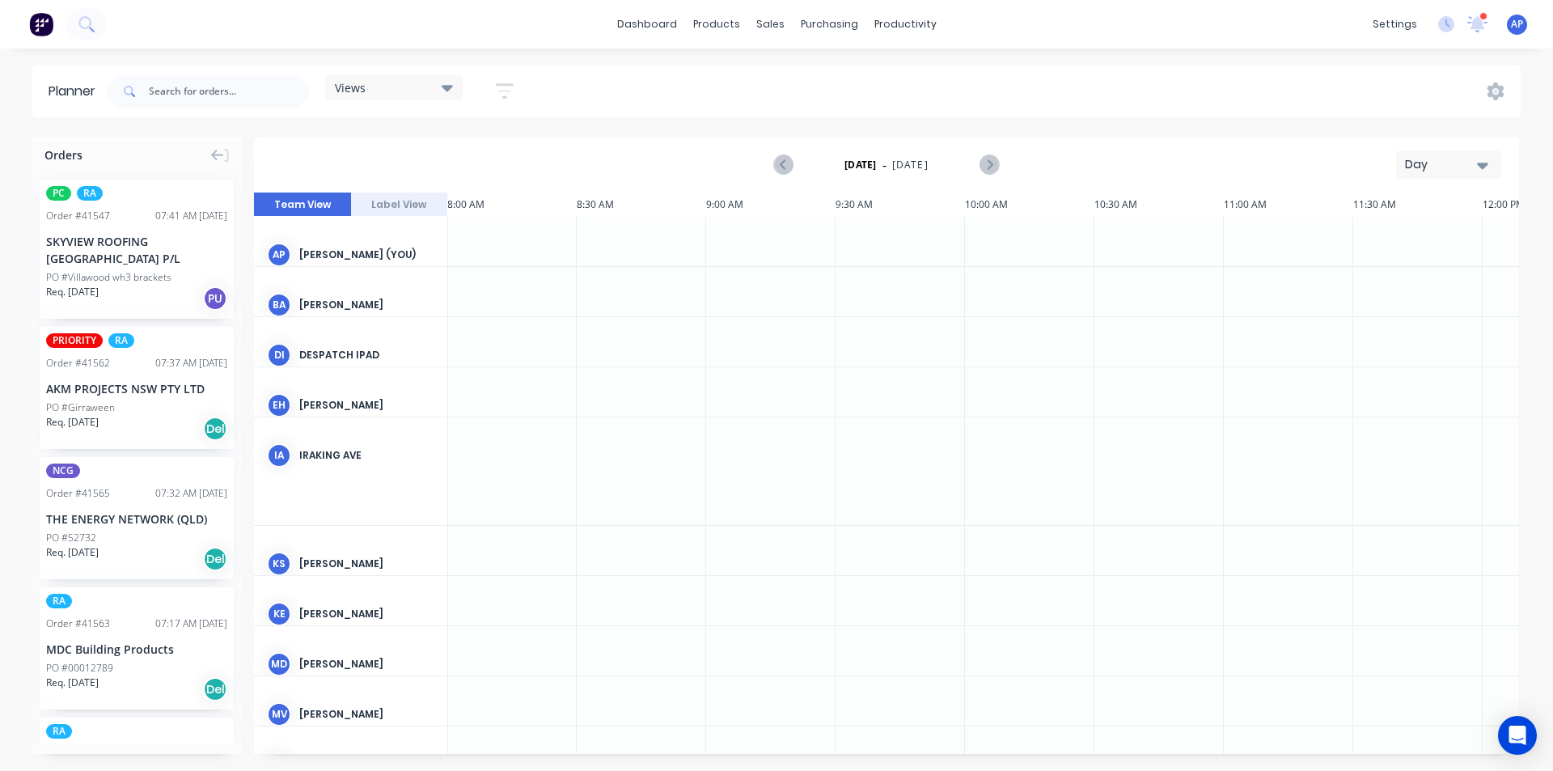
click at [507, 95] on icon "button" at bounding box center [505, 91] width 18 height 20
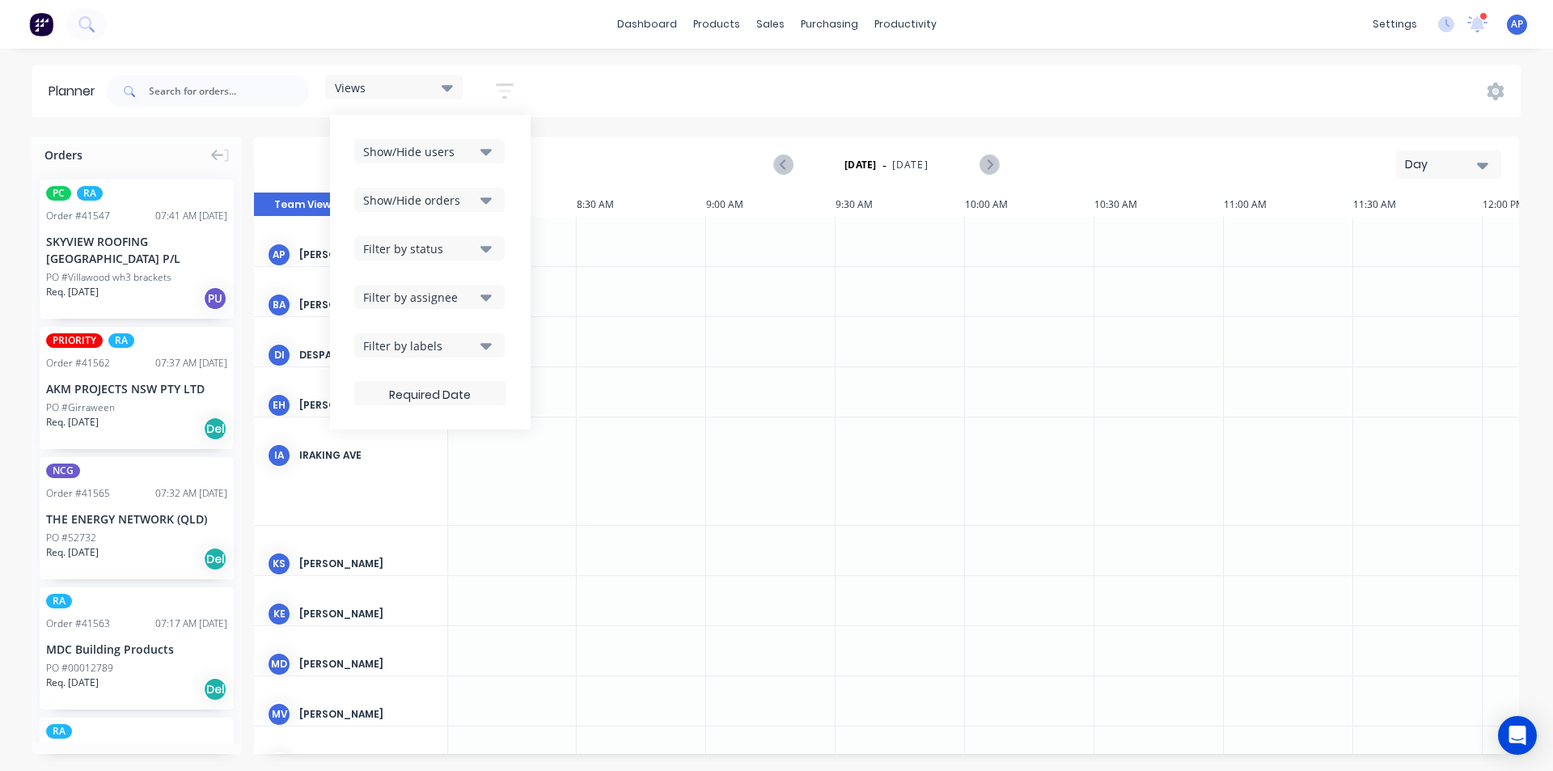
click at [477, 140] on button "Show/Hide users" at bounding box center [429, 151] width 150 height 24
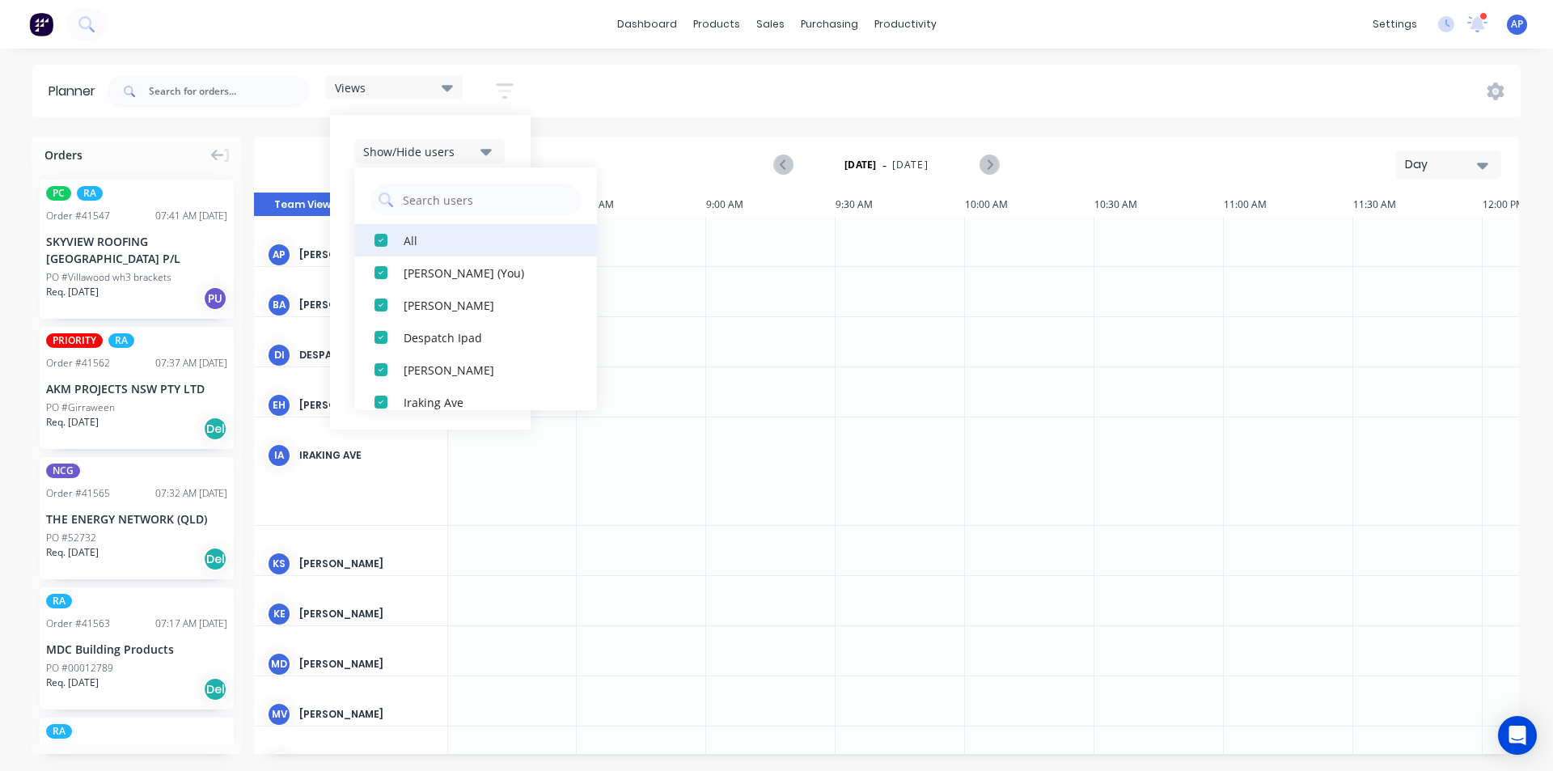
click at [453, 247] on div "All" at bounding box center [485, 239] width 162 height 17
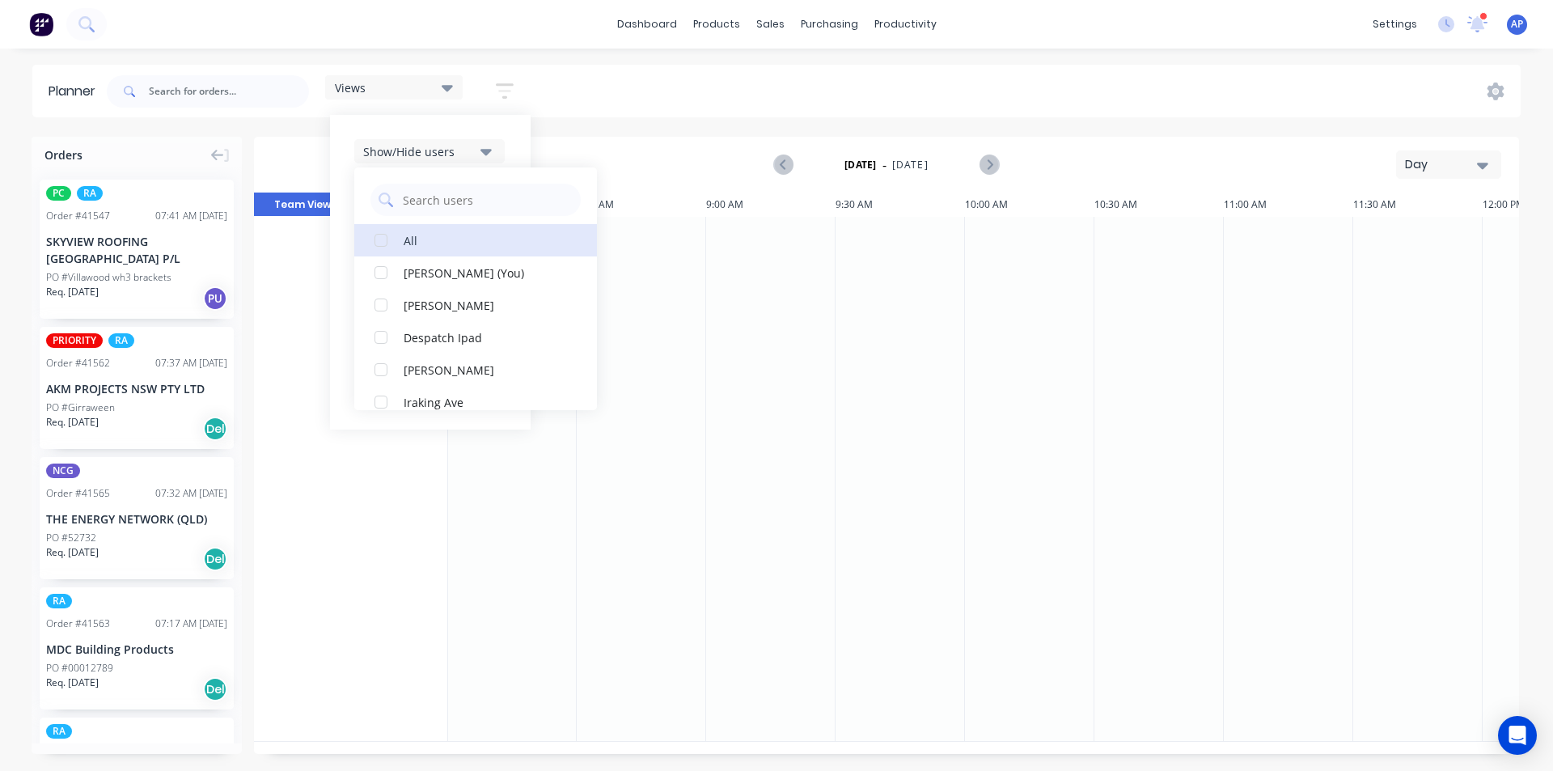
scroll to position [534, 0]
click at [466, 218] on div "[PERSON_NAME]" at bounding box center [485, 223] width 162 height 17
click at [523, 138] on div "Show/Hide users All Rupesh Karki Angela Perez (You) Byron Aird Despatch Ipad Et…" at bounding box center [430, 272] width 201 height 315
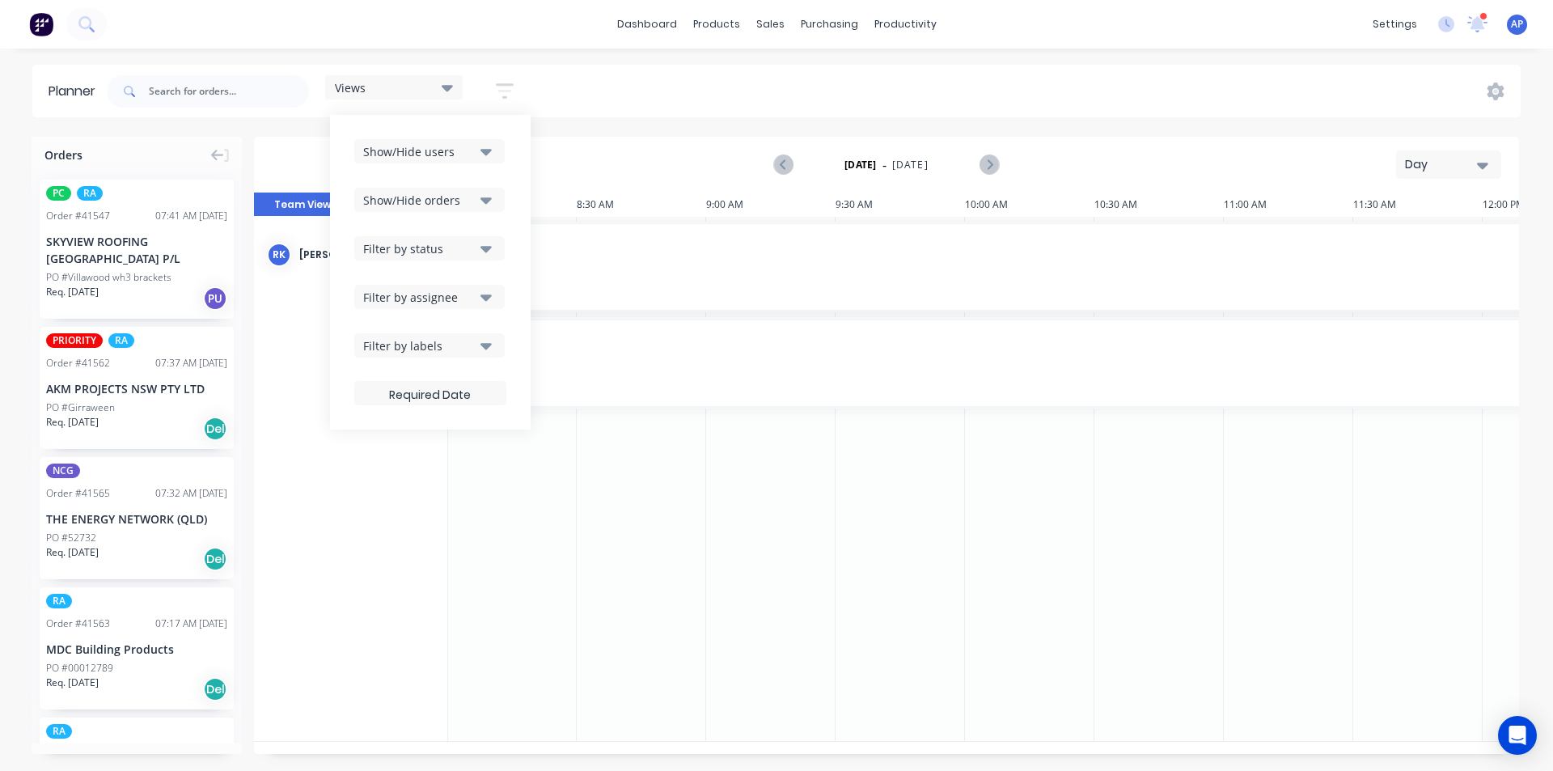
click at [497, 191] on button "Show/Hide orders" at bounding box center [429, 200] width 150 height 24
click at [459, 247] on div "All" at bounding box center [485, 239] width 162 height 17
click at [451, 297] on div "Unscheduled" at bounding box center [485, 304] width 162 height 17
click at [513, 179] on div "Show/Hide users Show/Hide orders All Scheduled Unscheduled Filter by status Fil…" at bounding box center [430, 272] width 201 height 315
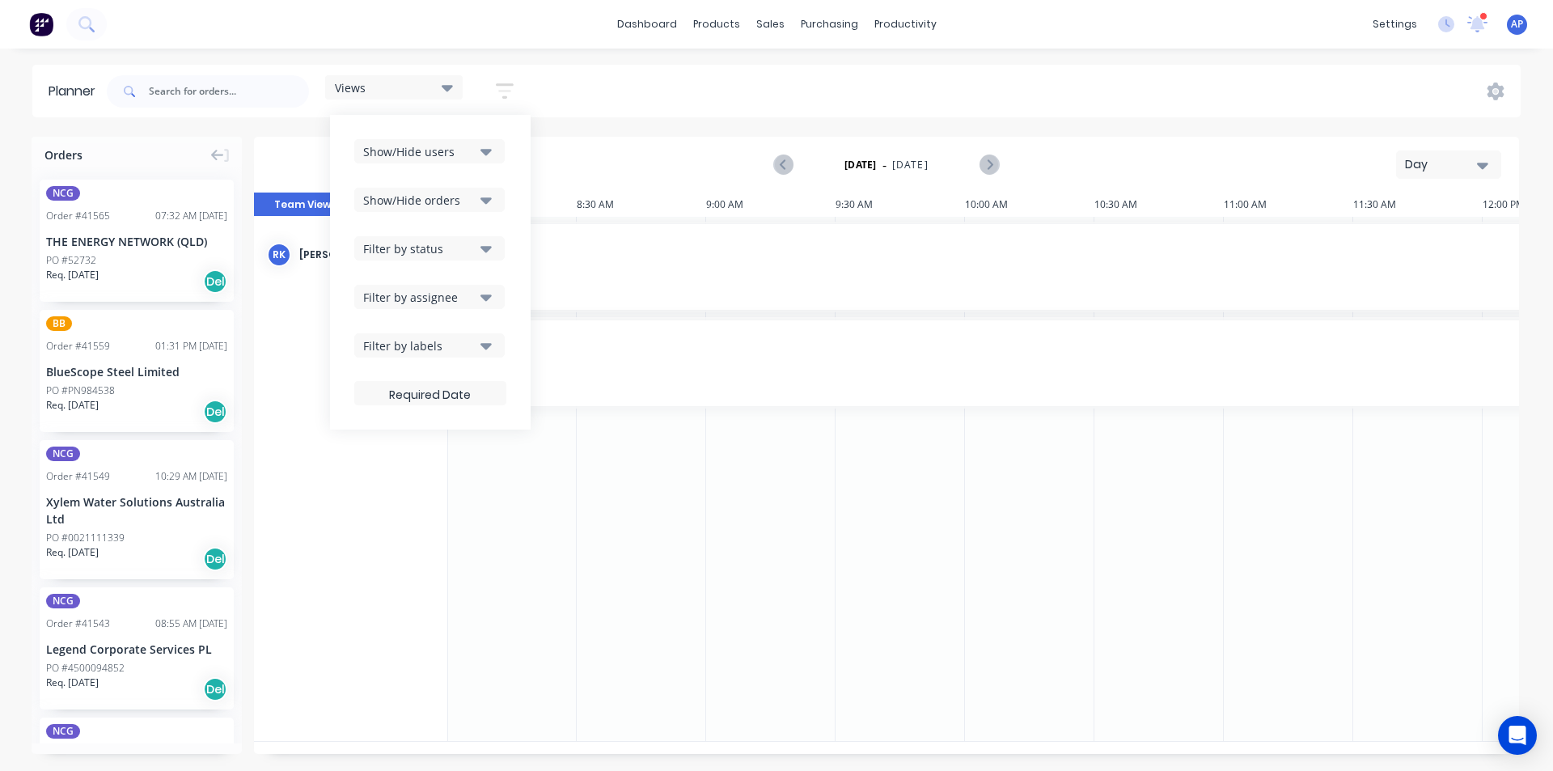
click at [492, 243] on icon "button" at bounding box center [486, 248] width 11 height 18
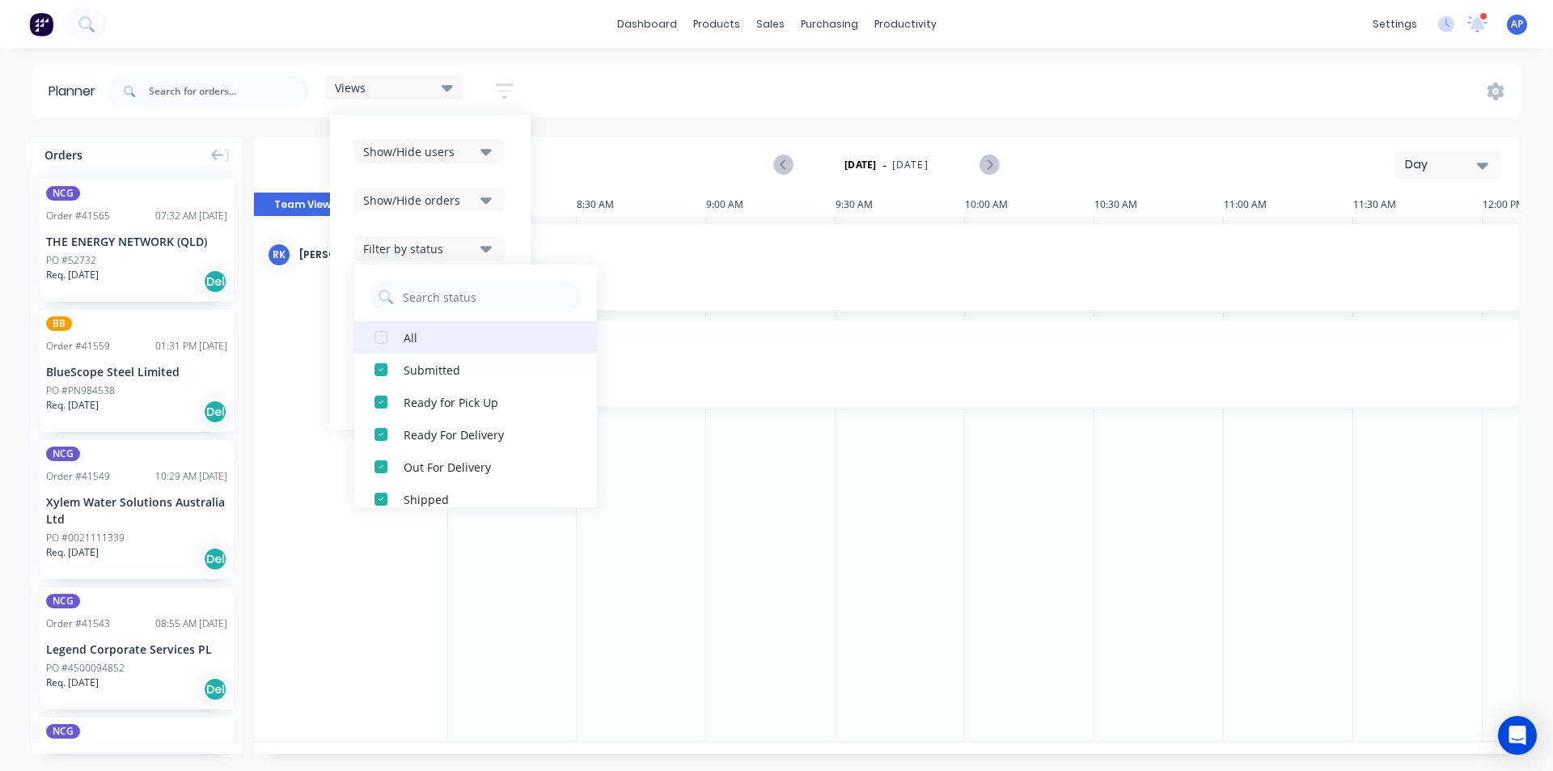
click at [467, 325] on button "All" at bounding box center [475, 337] width 243 height 32
click at [520, 205] on div "Show/Hide users Show/Hide orders Filter by status All Draft Quote Archived Deli…" at bounding box center [430, 272] width 201 height 315
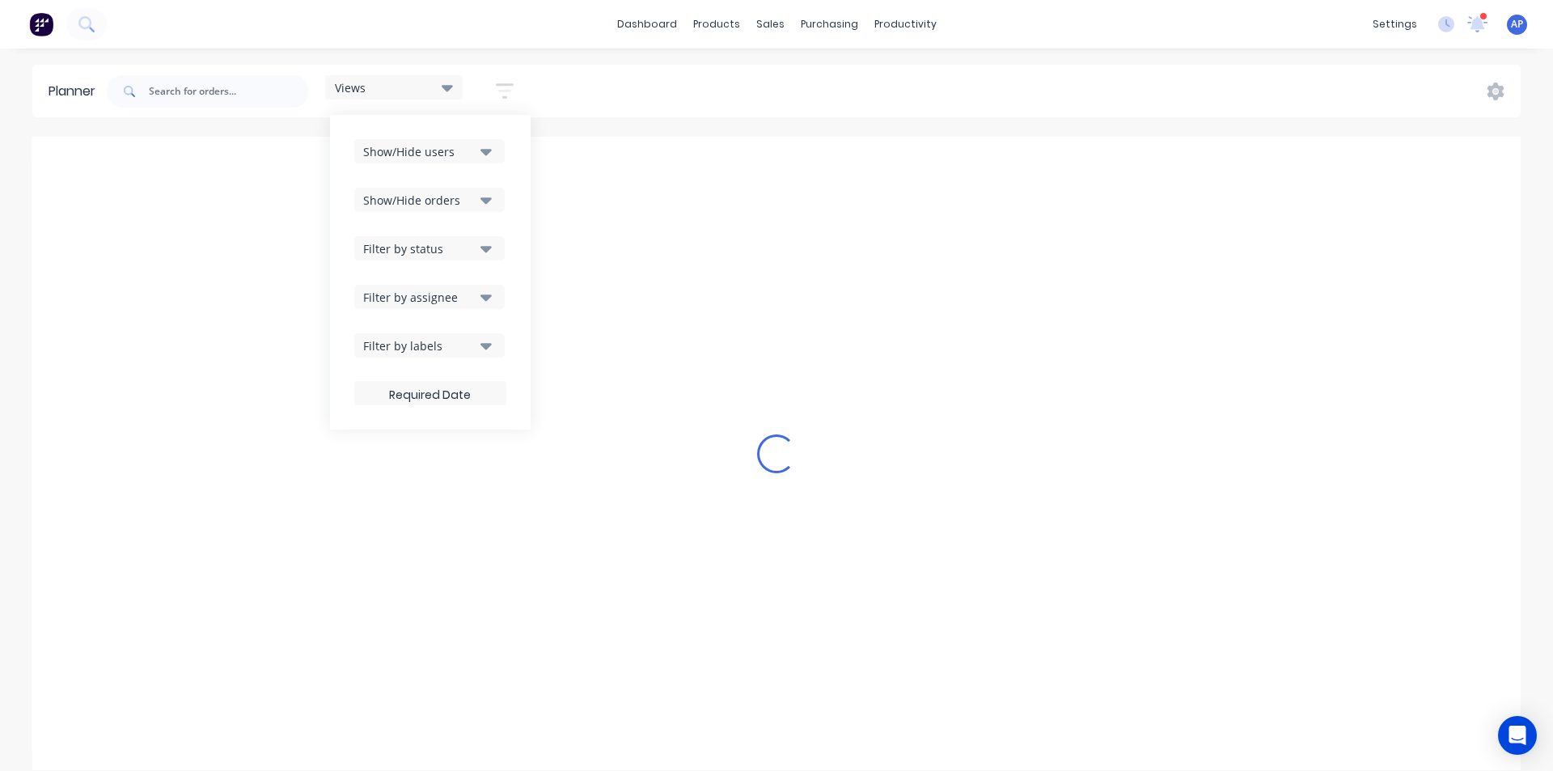
click at [485, 335] on button "Filter by labels" at bounding box center [429, 345] width 150 height 24
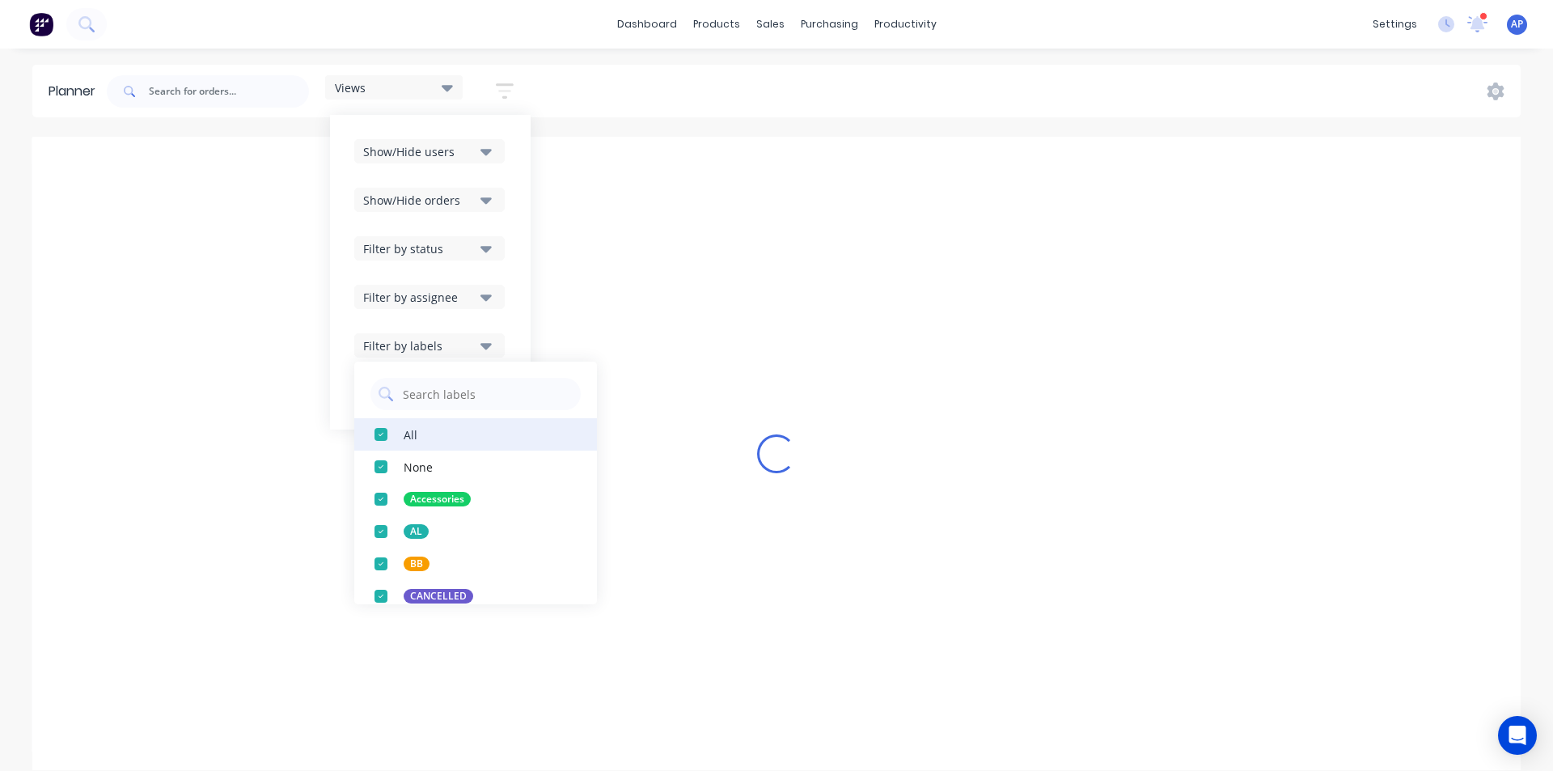
click at [417, 442] on div "All" at bounding box center [411, 434] width 14 height 17
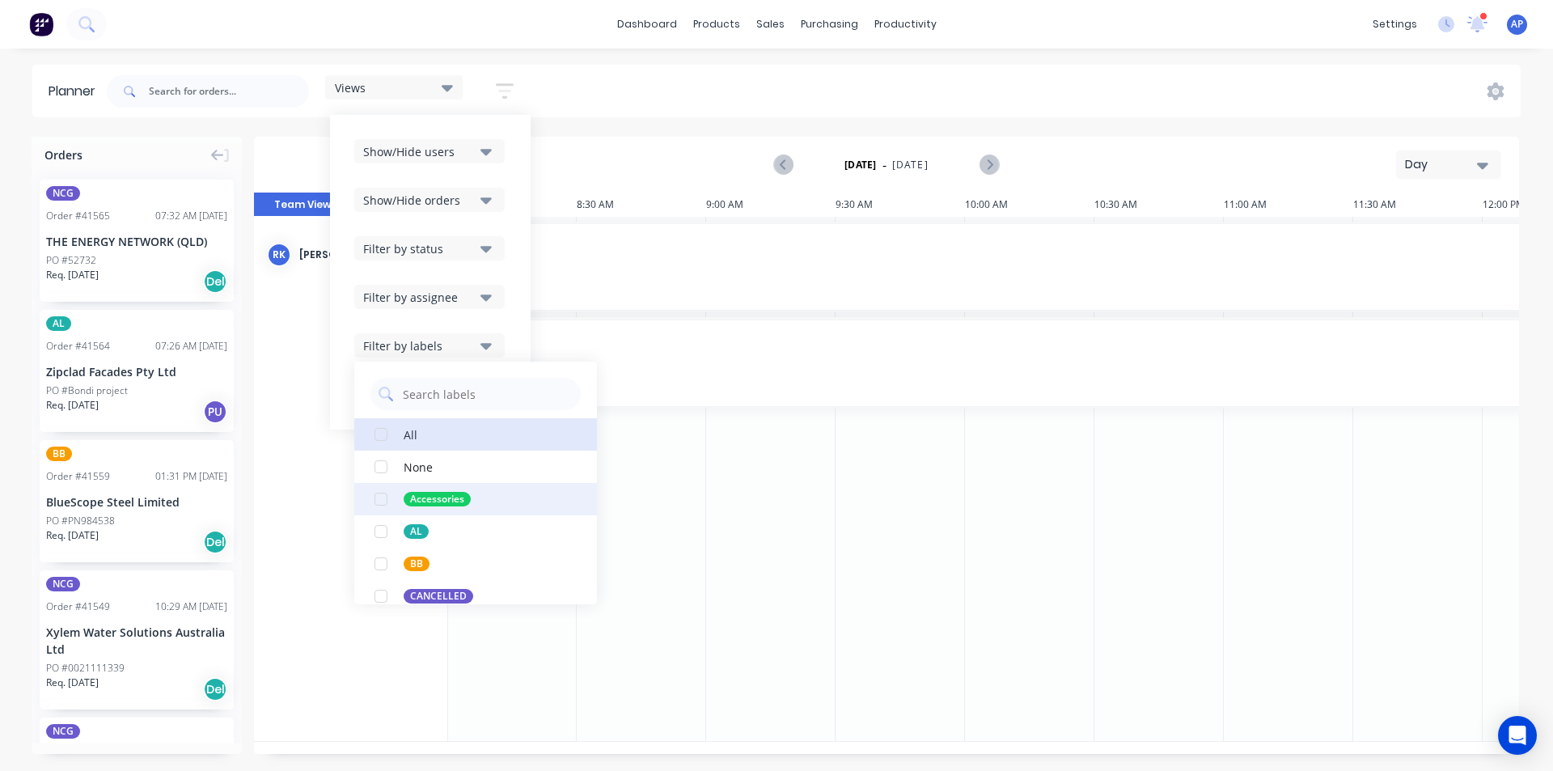
click at [396, 523] on div "button" at bounding box center [381, 531] width 32 height 32
click at [719, 134] on div "Planner Views Save new view None (Default) edit Iraking edit kyle edit Michael'…" at bounding box center [776, 417] width 1553 height 705
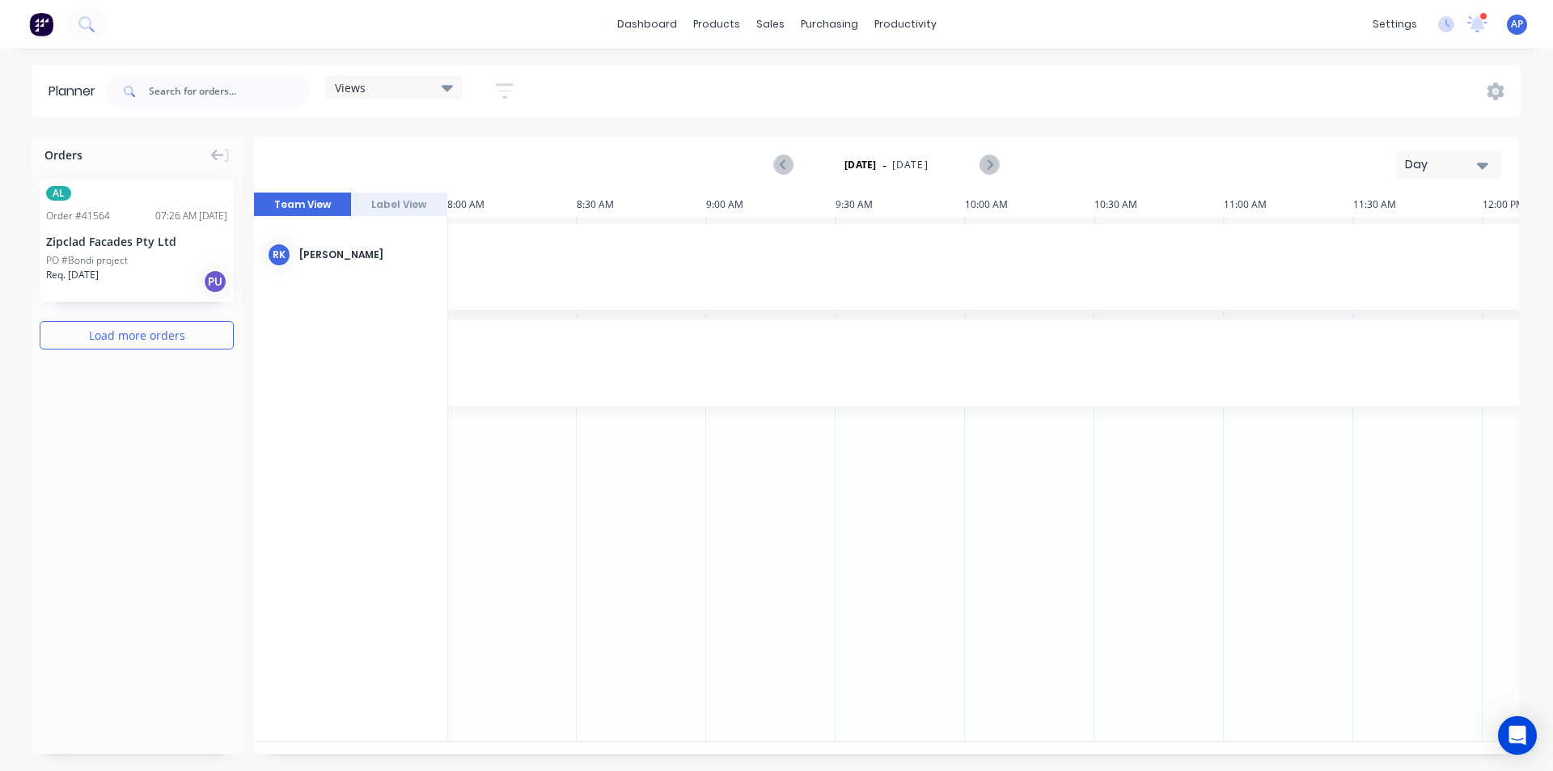
click at [1422, 161] on div "Day" at bounding box center [1442, 164] width 74 height 17
click at [1408, 240] on div "Week" at bounding box center [1420, 240] width 160 height 32
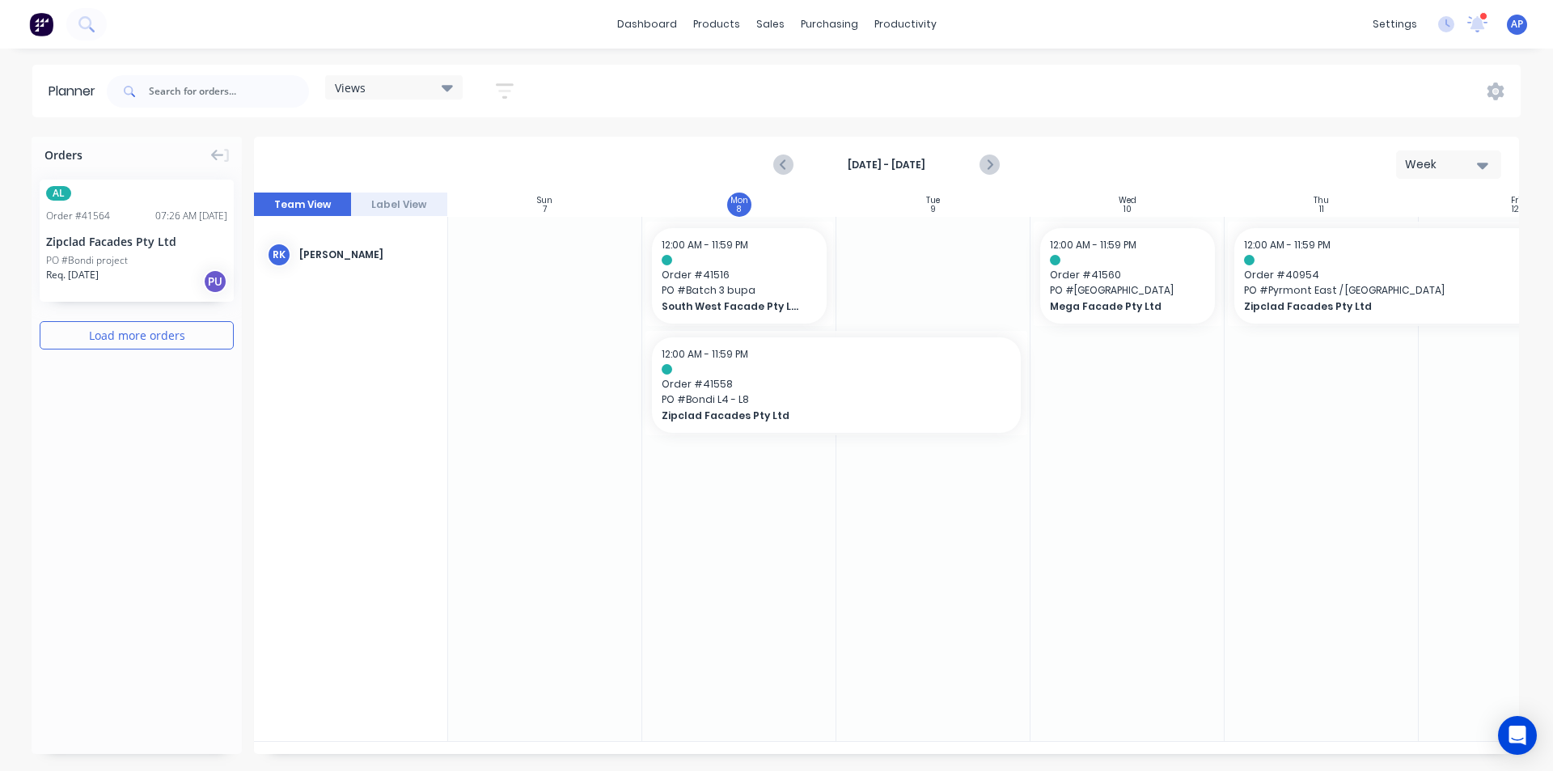
scroll to position [0, 1]
drag, startPoint x: 1093, startPoint y: 70, endPoint x: 1086, endPoint y: 50, distance: 21.2
click at [1094, 70] on div "Views Save new view None (Default) edit Iraking edit kyle edit Michael's View e…" at bounding box center [812, 91] width 1417 height 49
click at [778, 171] on icon "Previous page" at bounding box center [783, 164] width 19 height 19
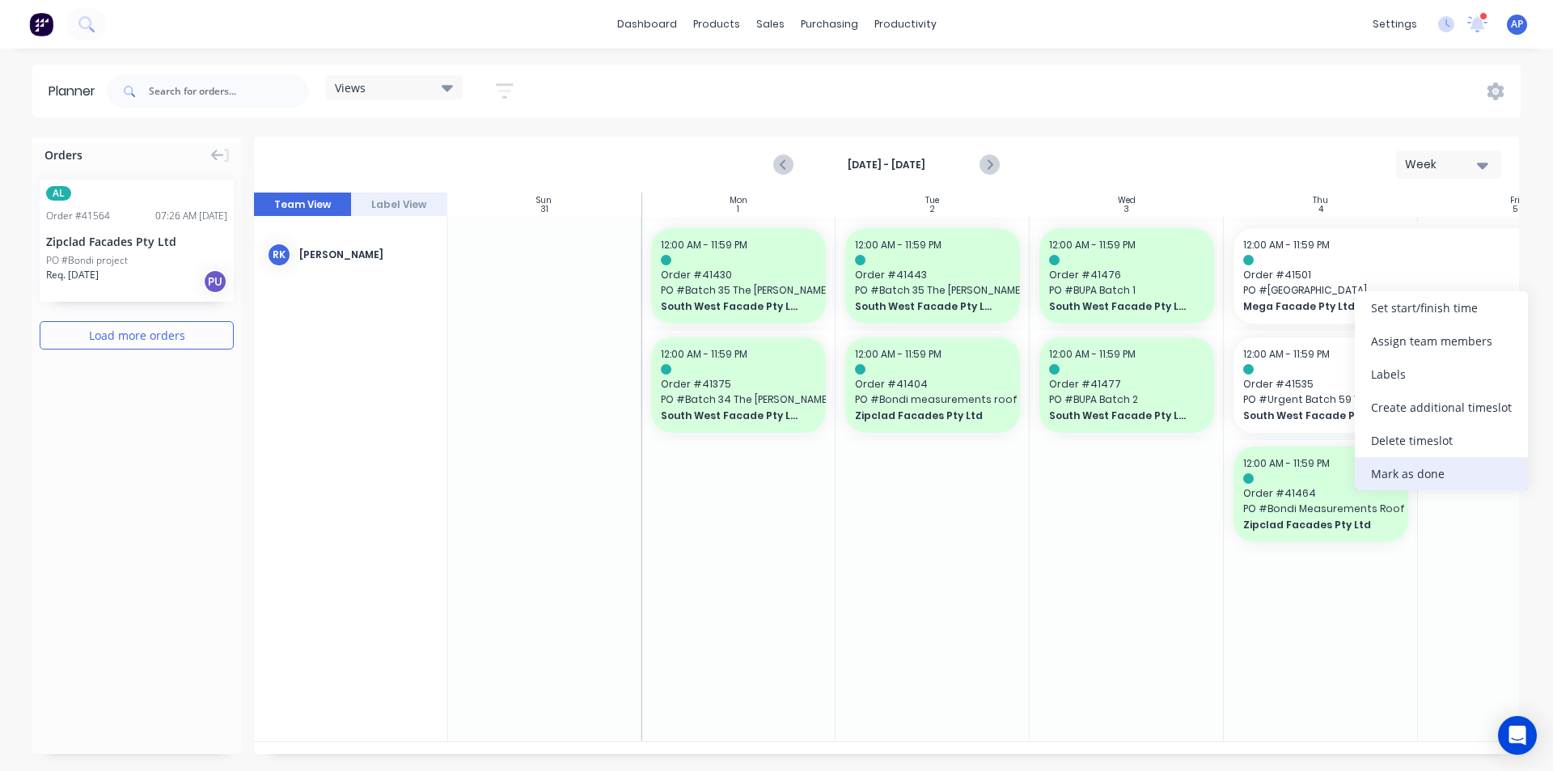
click at [1425, 481] on div "Mark as done" at bounding box center [1441, 473] width 173 height 33
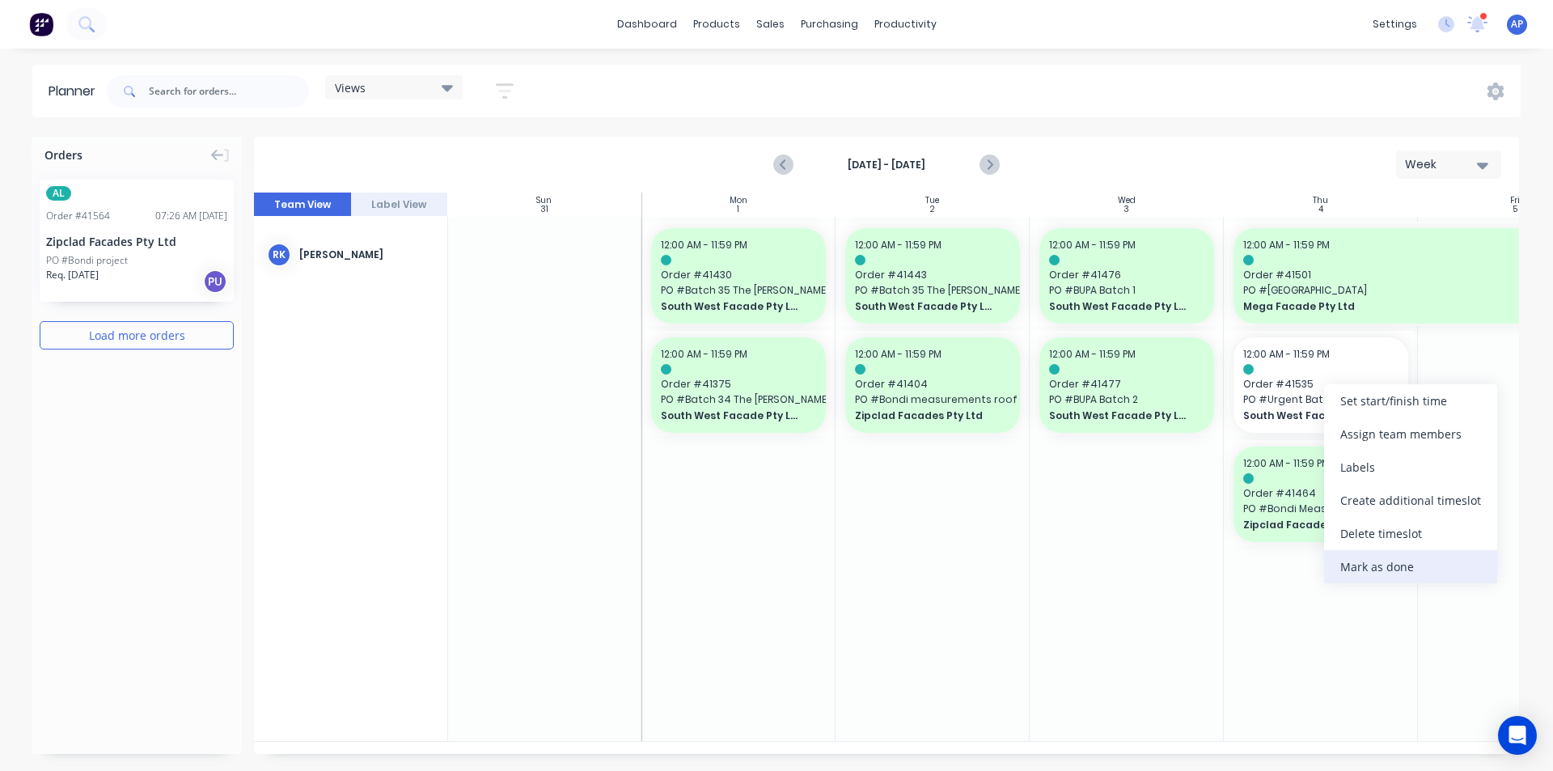
click at [1365, 569] on div "Mark as done" at bounding box center [1410, 566] width 173 height 33
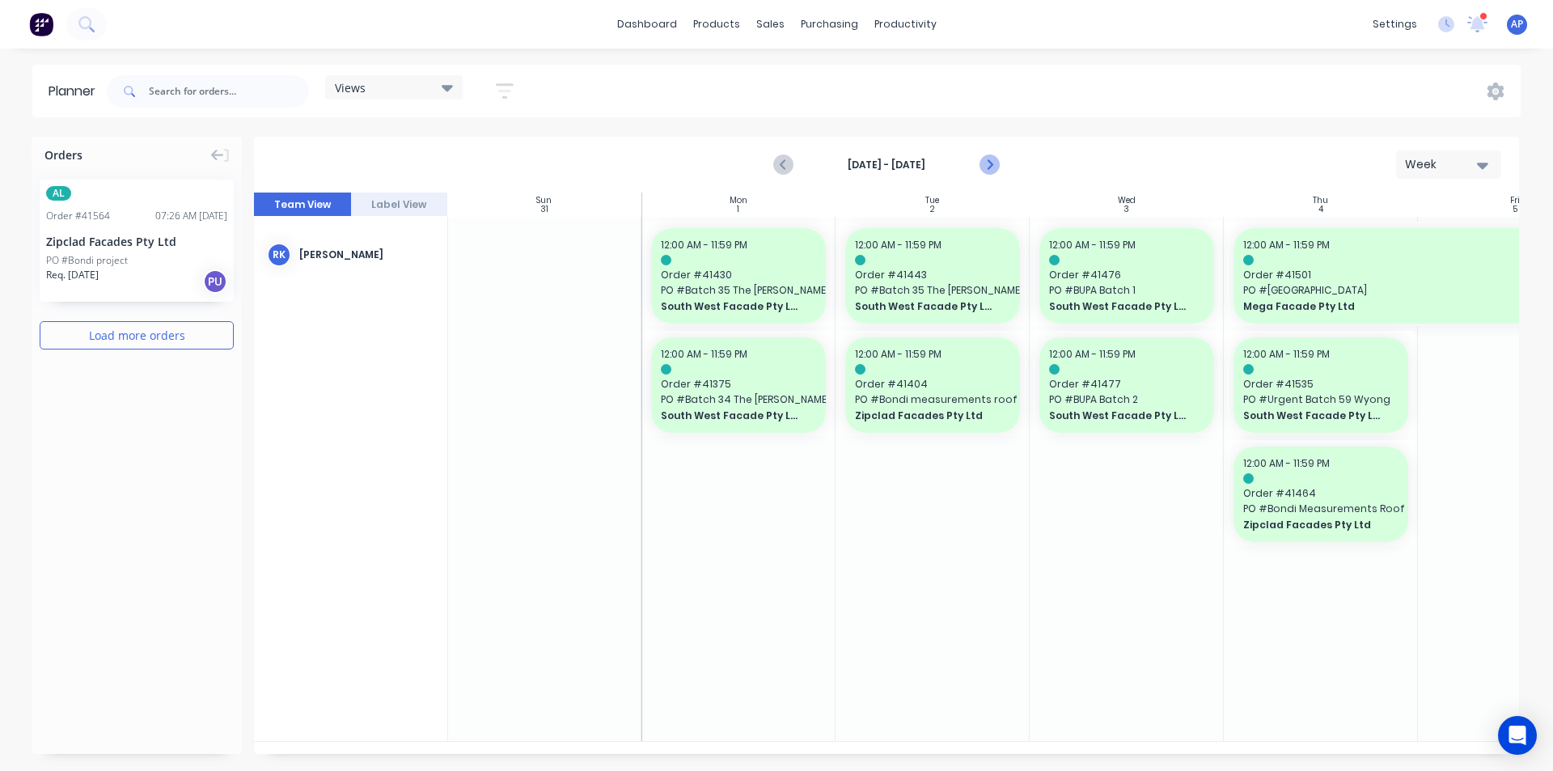
click at [978, 166] on button "Next page" at bounding box center [988, 165] width 32 height 32
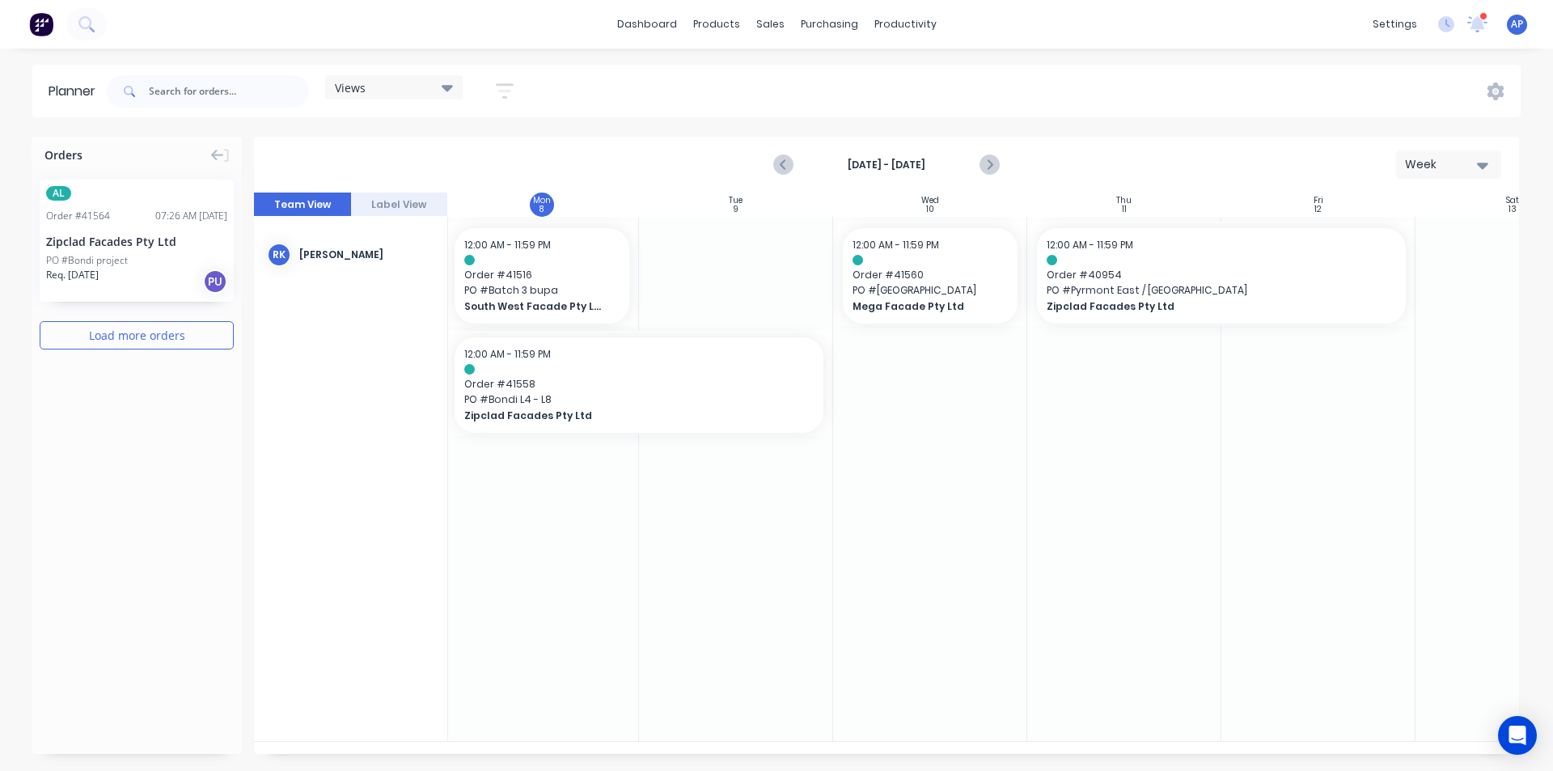
scroll to position [0, 176]
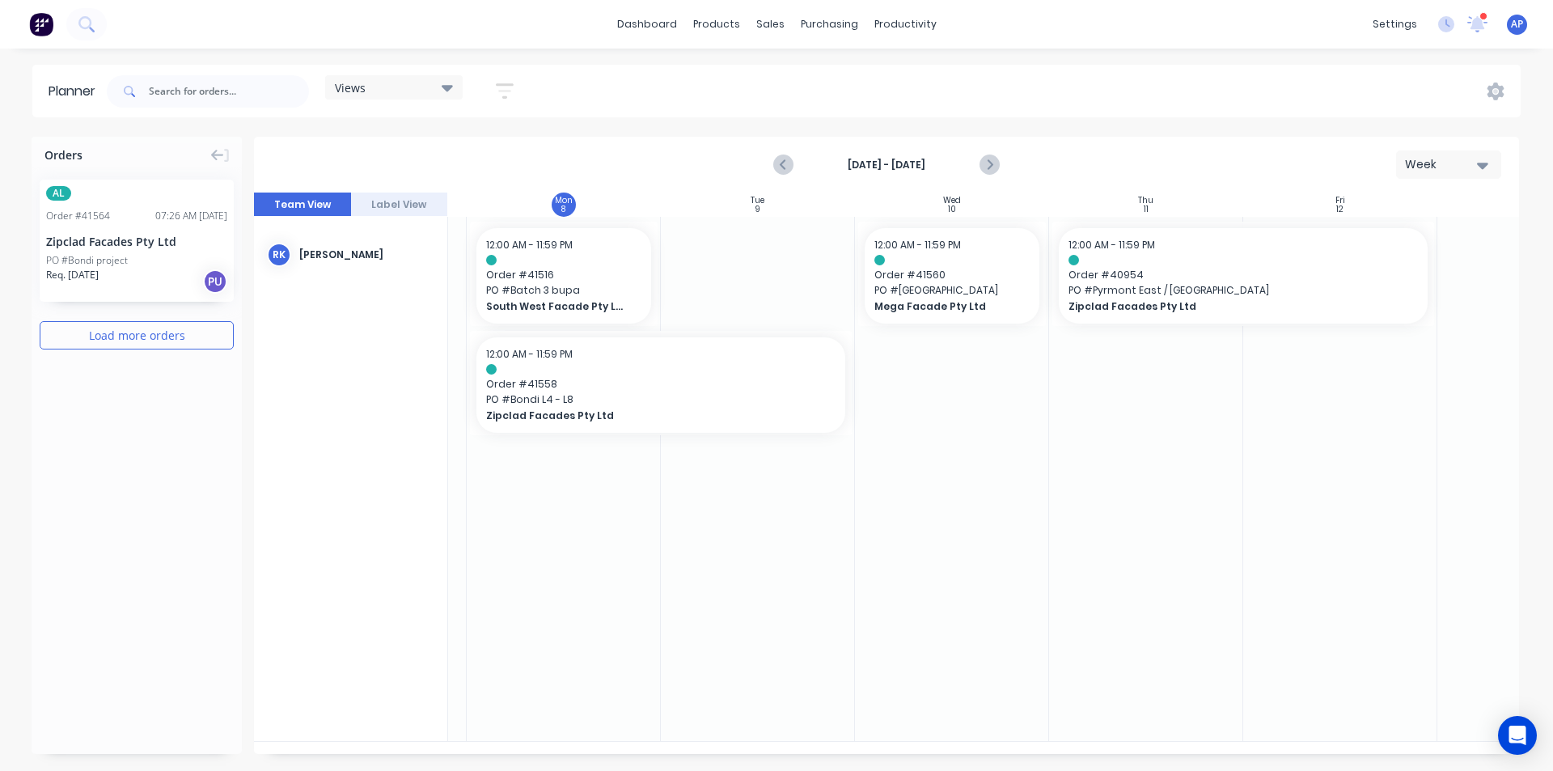
click at [786, 644] on div at bounding box center [758, 479] width 194 height 524
click at [405, 91] on div "Views" at bounding box center [394, 87] width 118 height 15
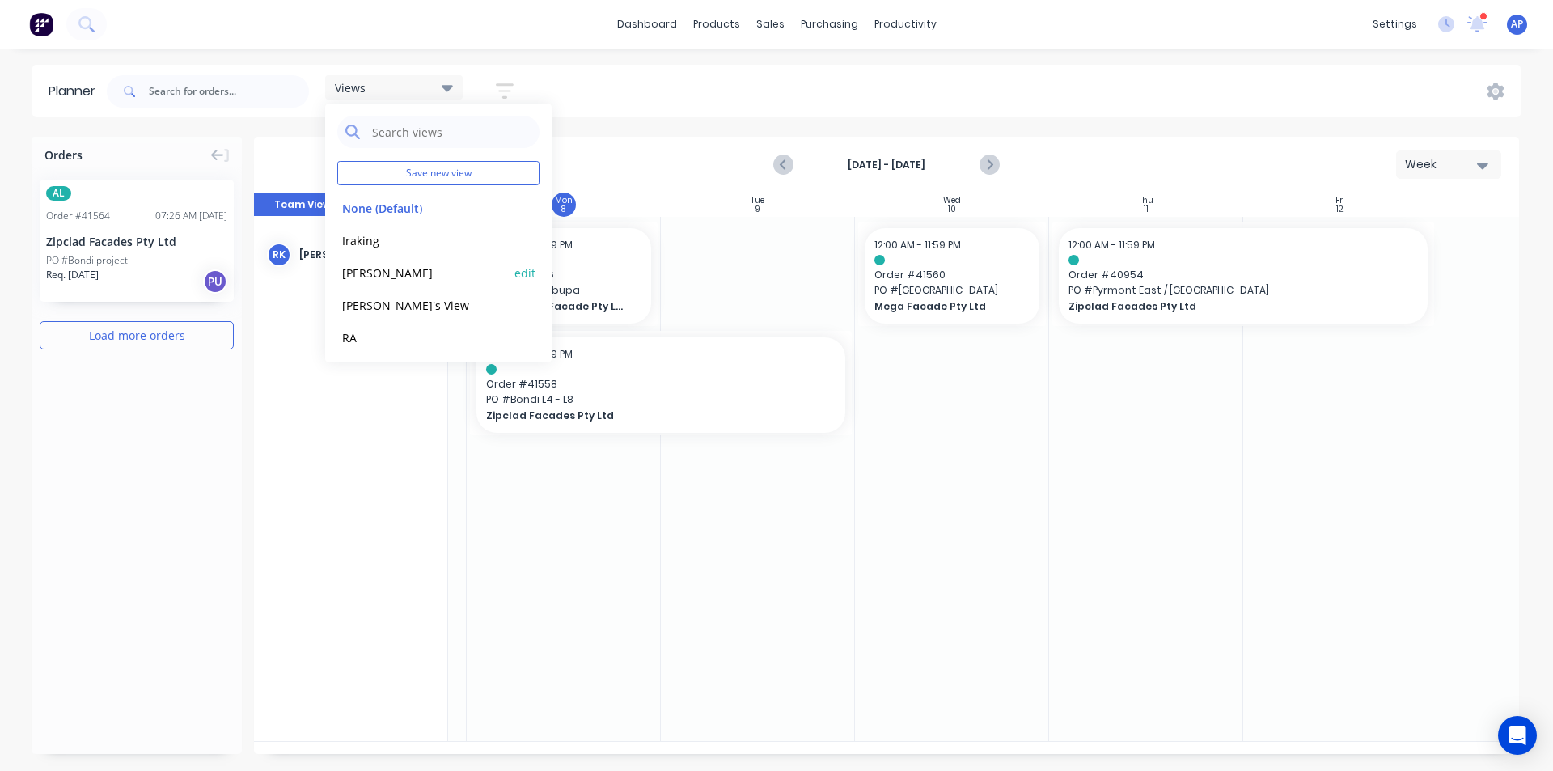
click at [370, 265] on button "[PERSON_NAME]" at bounding box center [423, 272] width 172 height 19
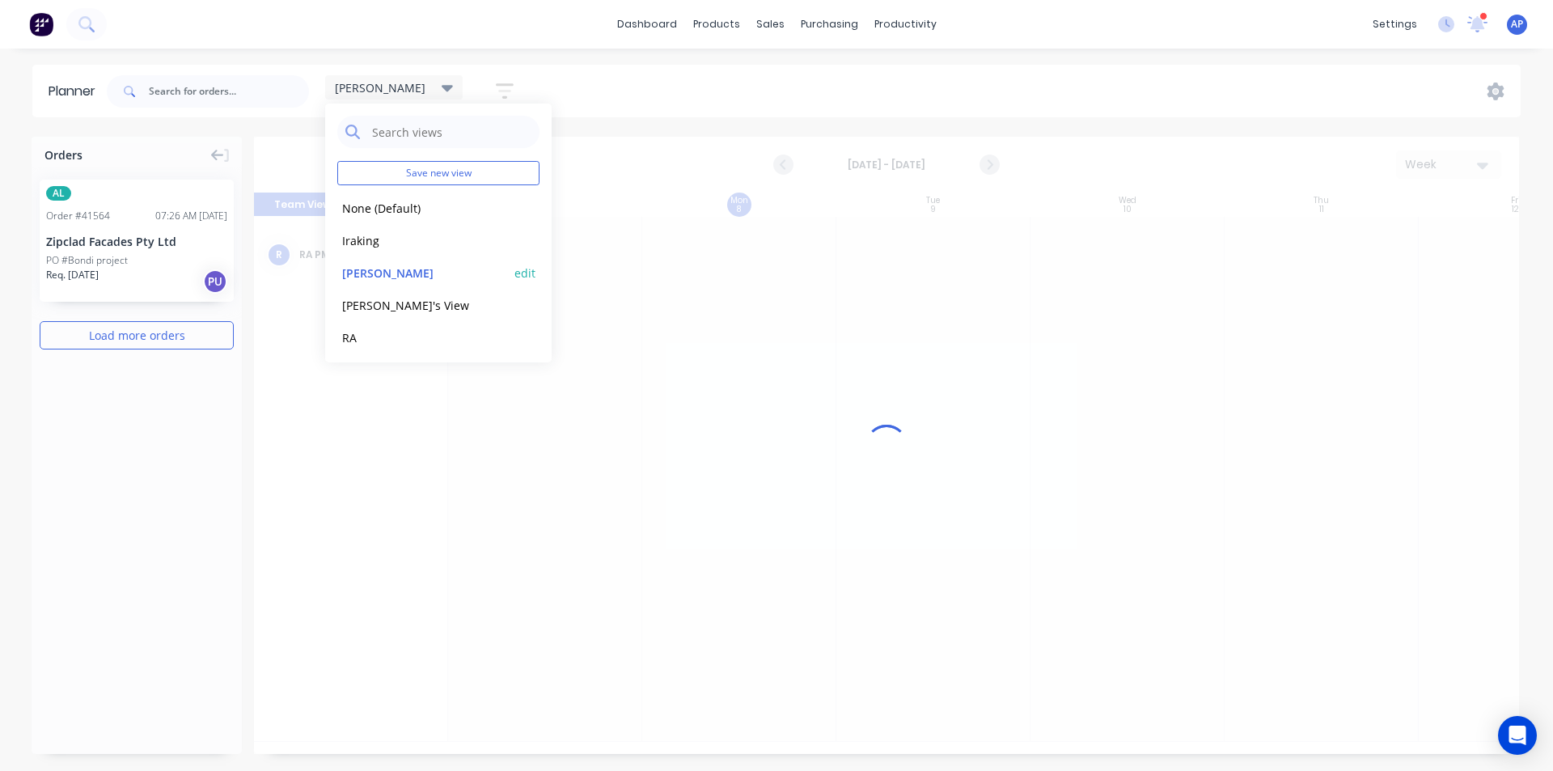
scroll to position [0, 1]
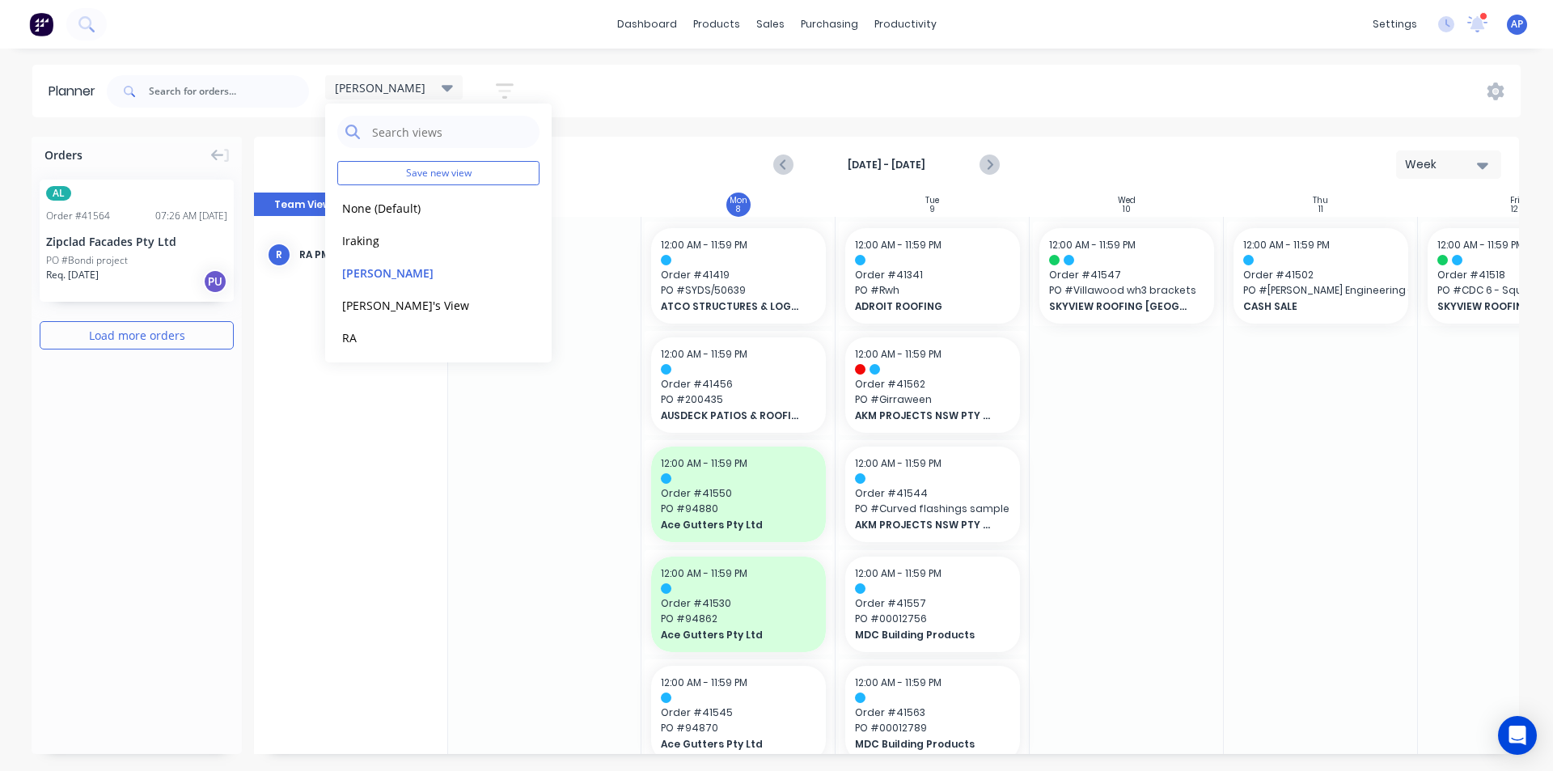
click at [1154, 120] on div "Planner kyle Save new view None (Default) edit Iraking edit kyle edit Michael's…" at bounding box center [776, 417] width 1553 height 705
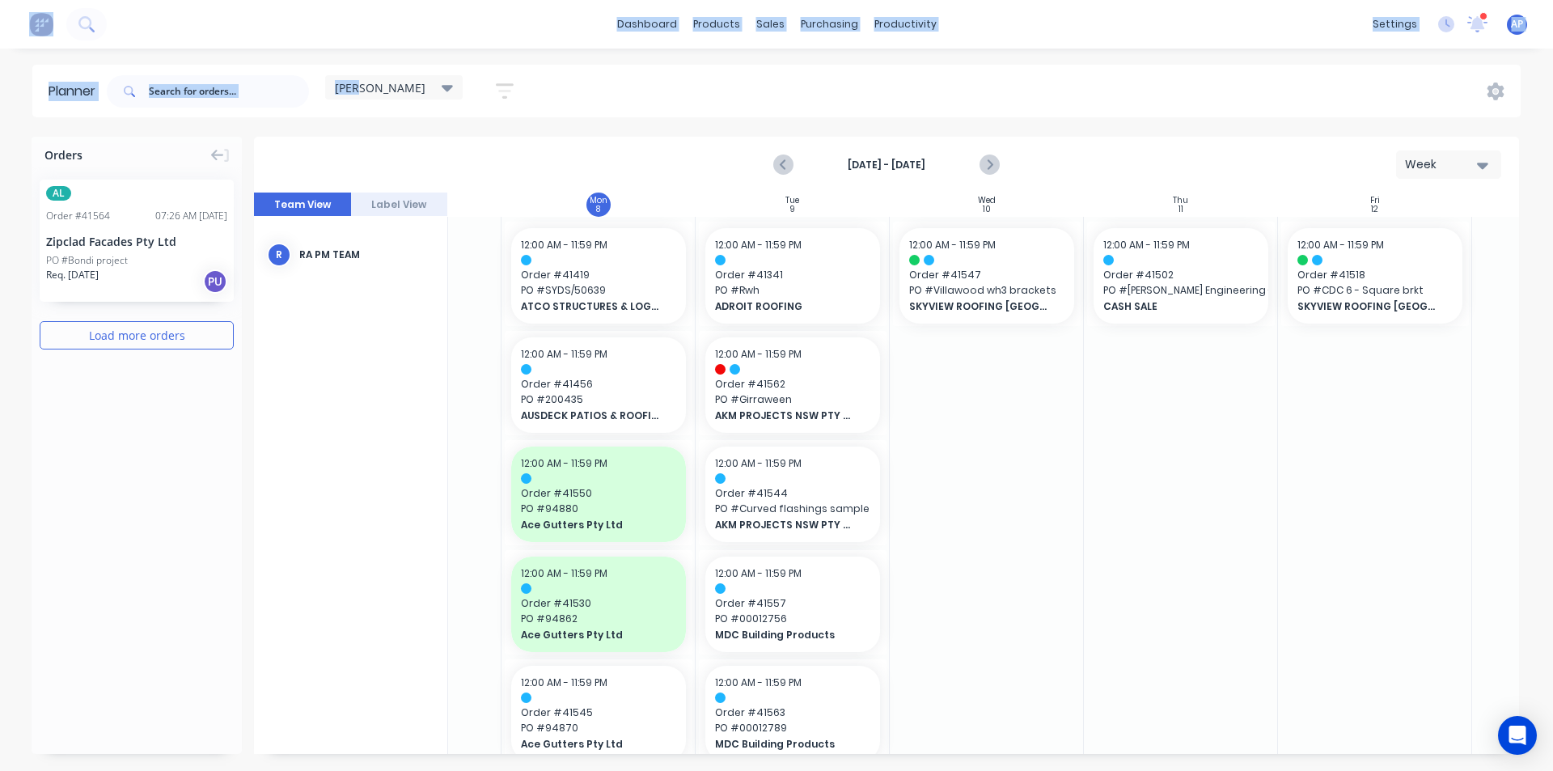
scroll to position [0, 139]
drag, startPoint x: 1228, startPoint y: 622, endPoint x: 1215, endPoint y: 629, distance: 14.9
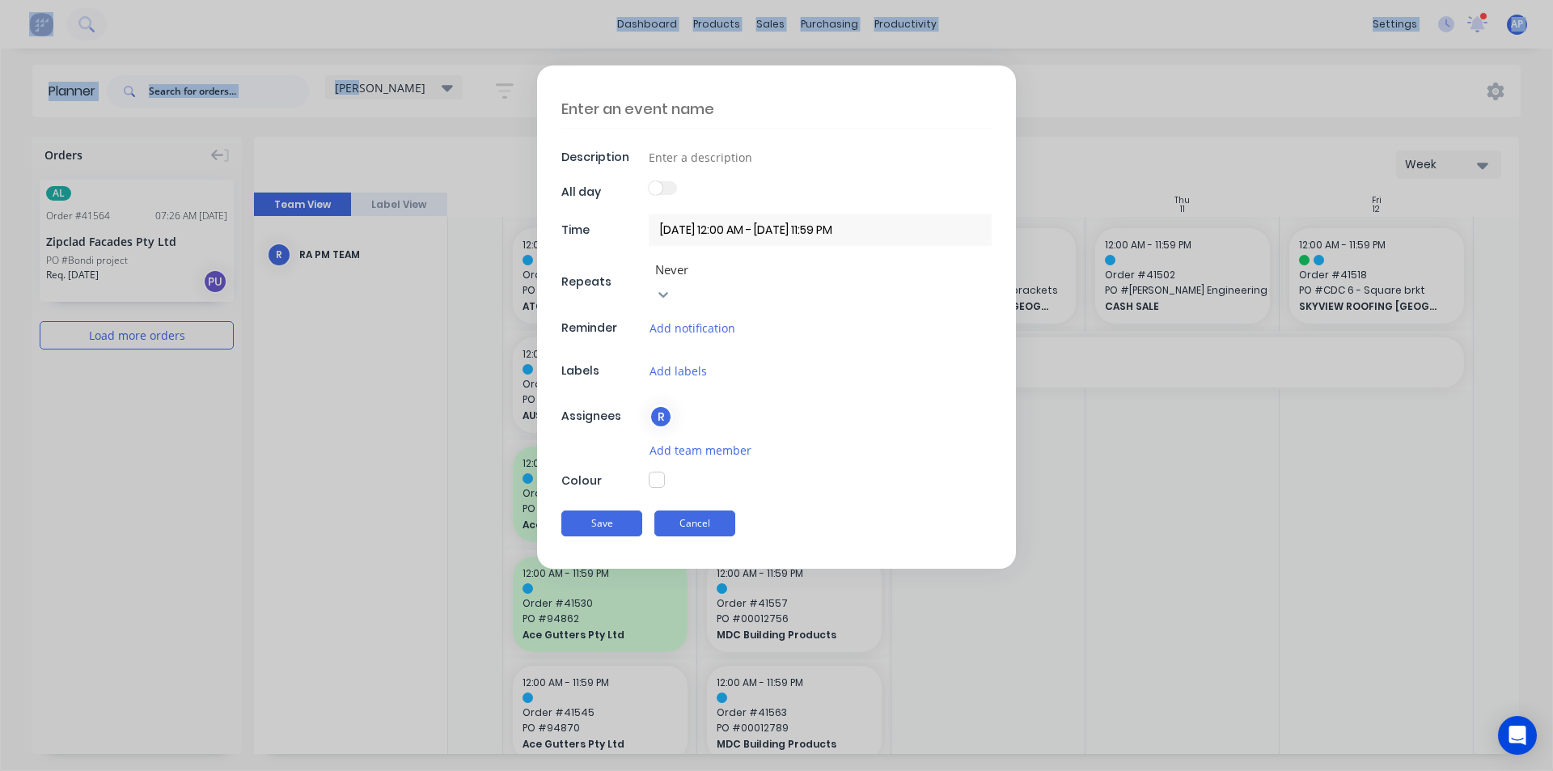
drag, startPoint x: 1215, startPoint y: 629, endPoint x: 713, endPoint y: 506, distance: 517.2
click at [713, 510] on button "Cancel" at bounding box center [694, 523] width 81 height 26
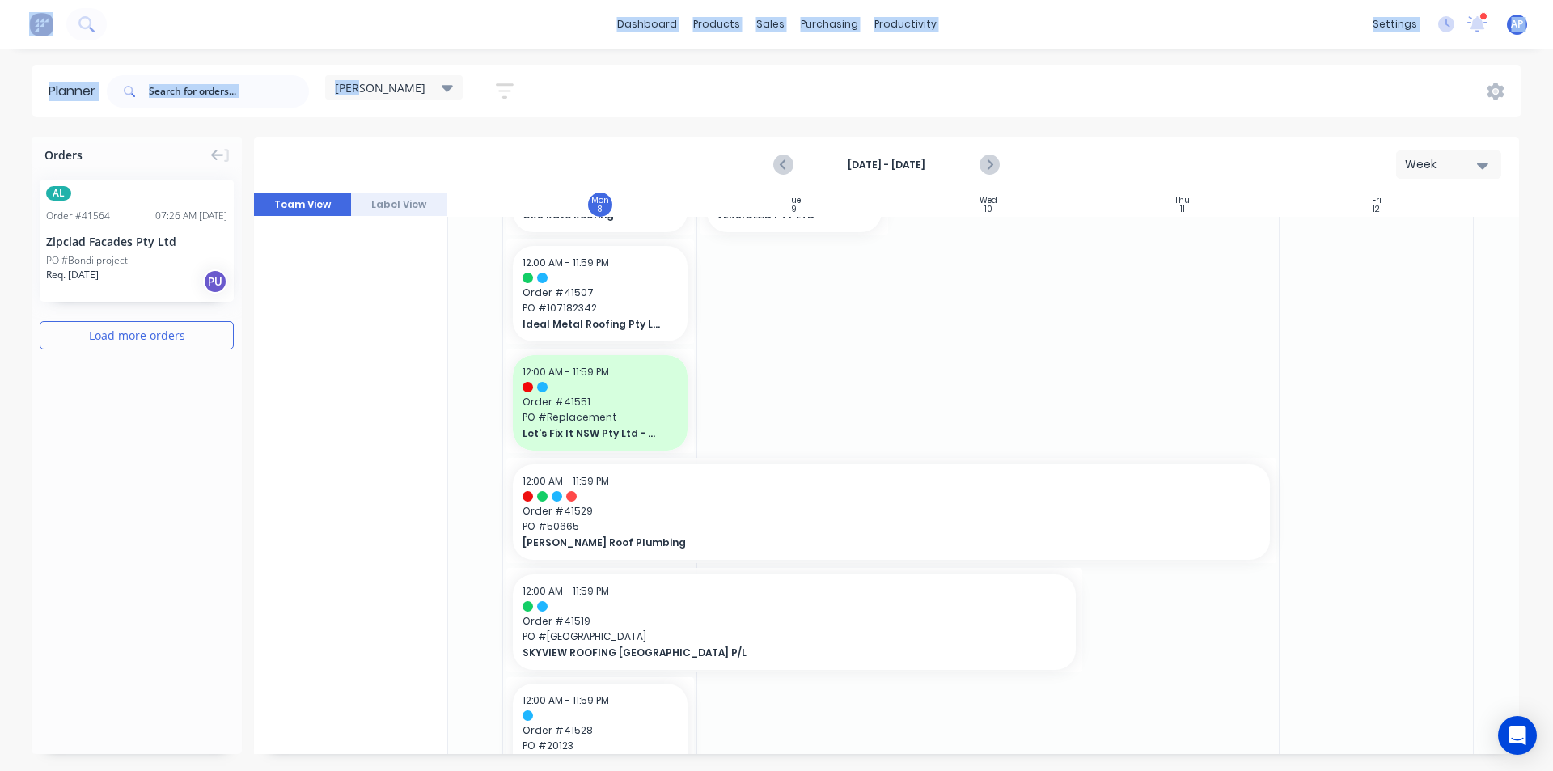
scroll to position [1244, 139]
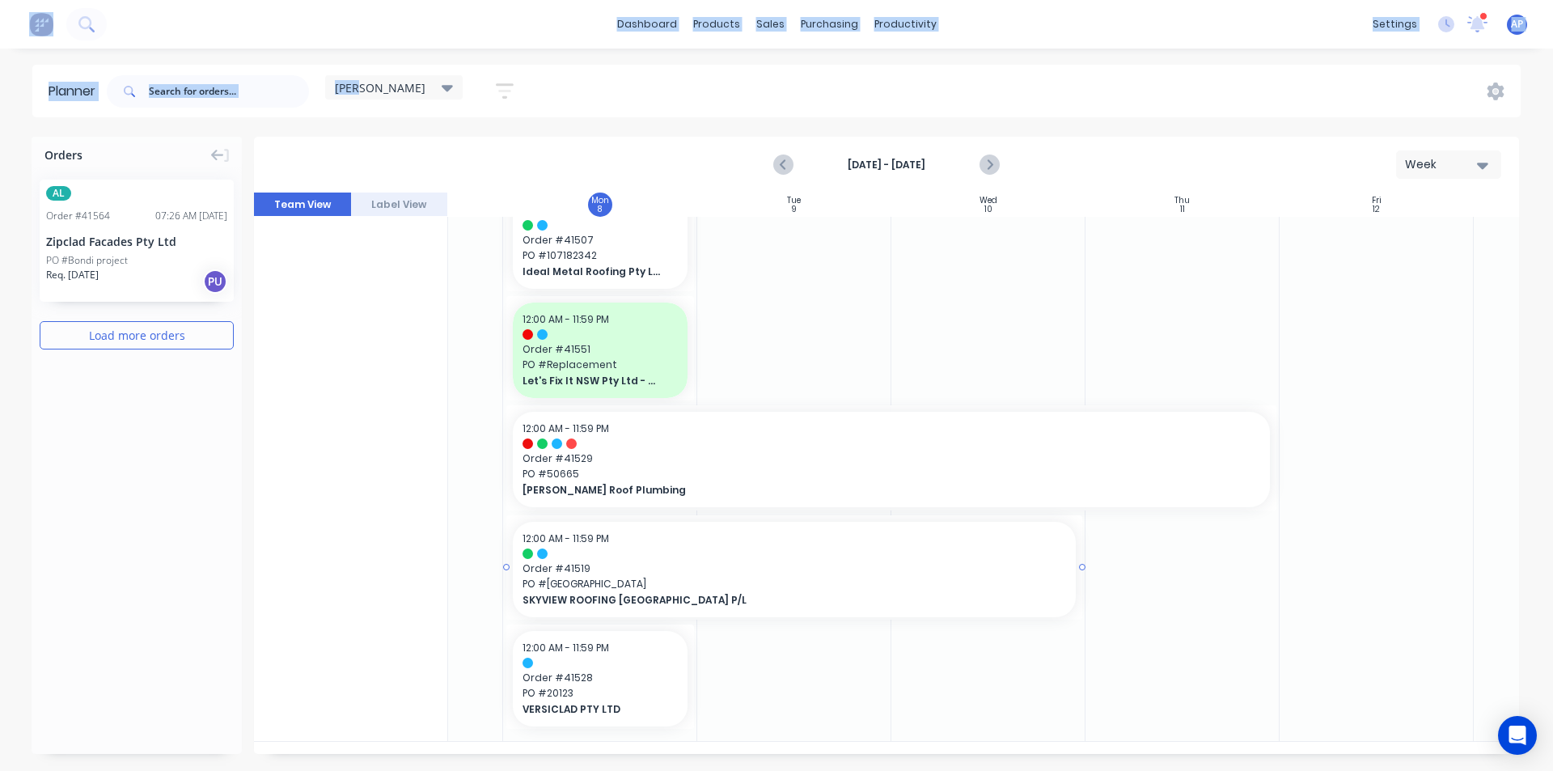
click at [689, 561] on span "Order # 41519" at bounding box center [795, 568] width 544 height 15
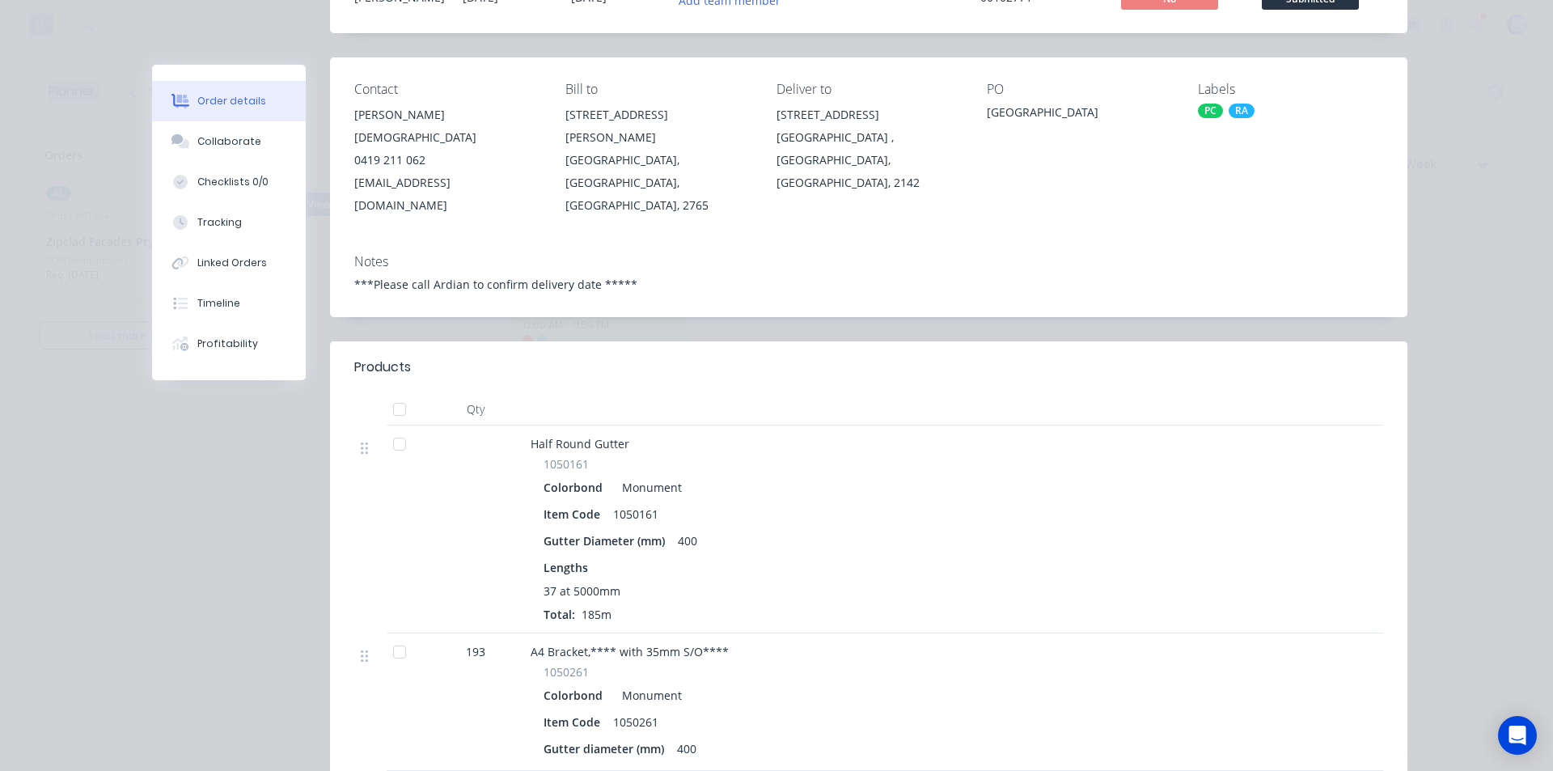
scroll to position [0, 0]
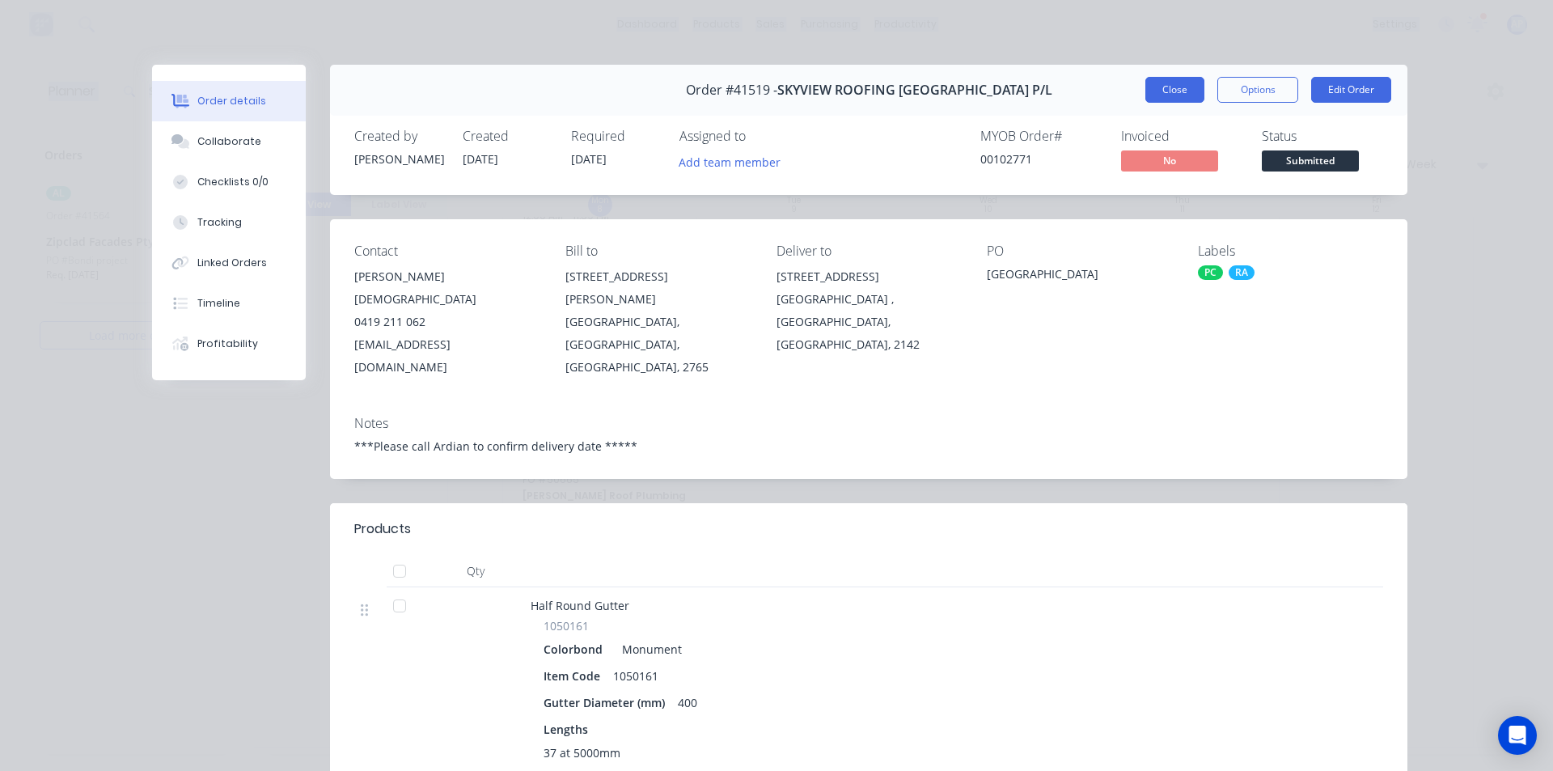
click at [1158, 101] on button "Close" at bounding box center [1174, 90] width 59 height 26
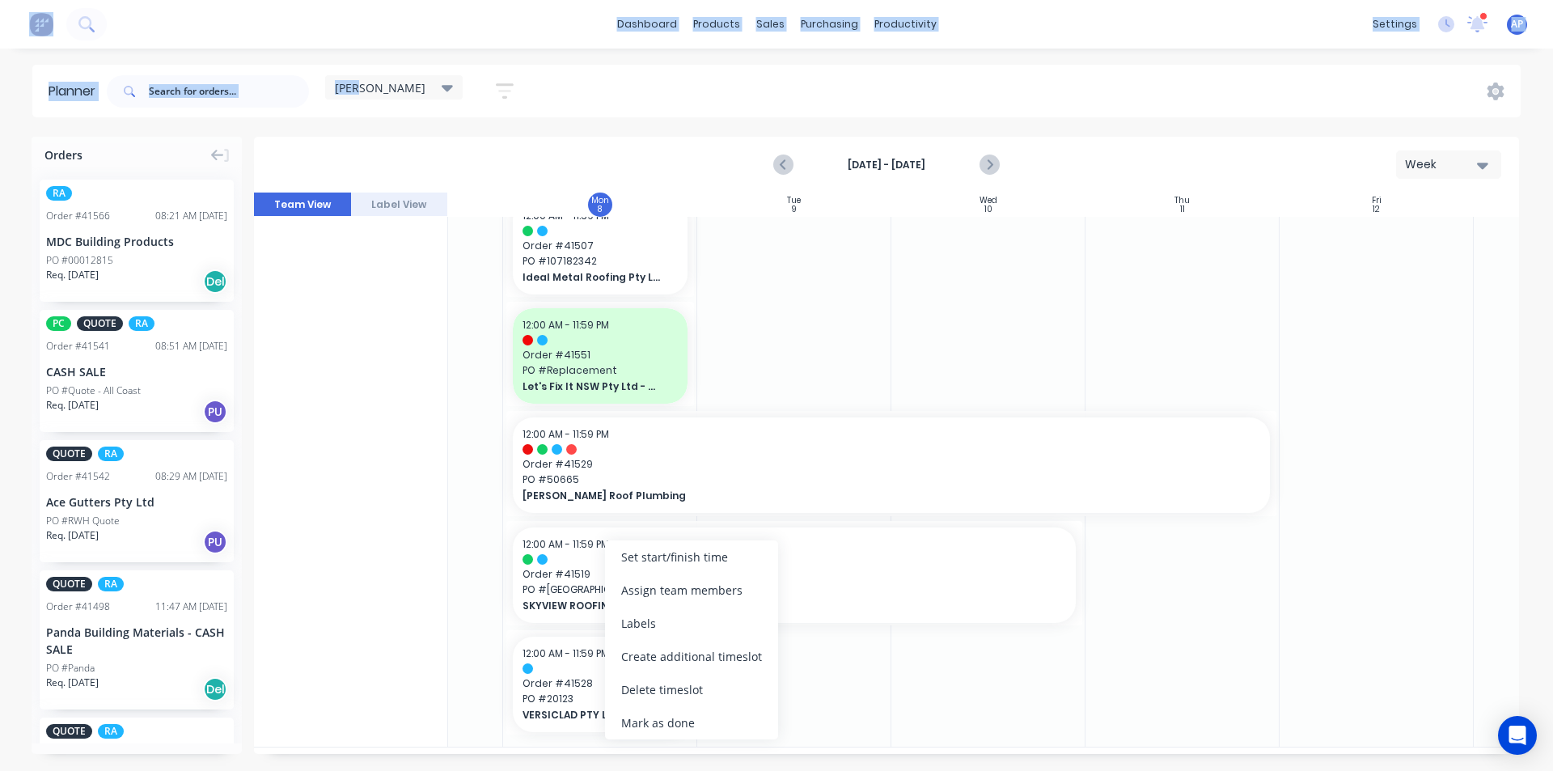
click at [648, 692] on div "Delete timeslot" at bounding box center [691, 689] width 173 height 33
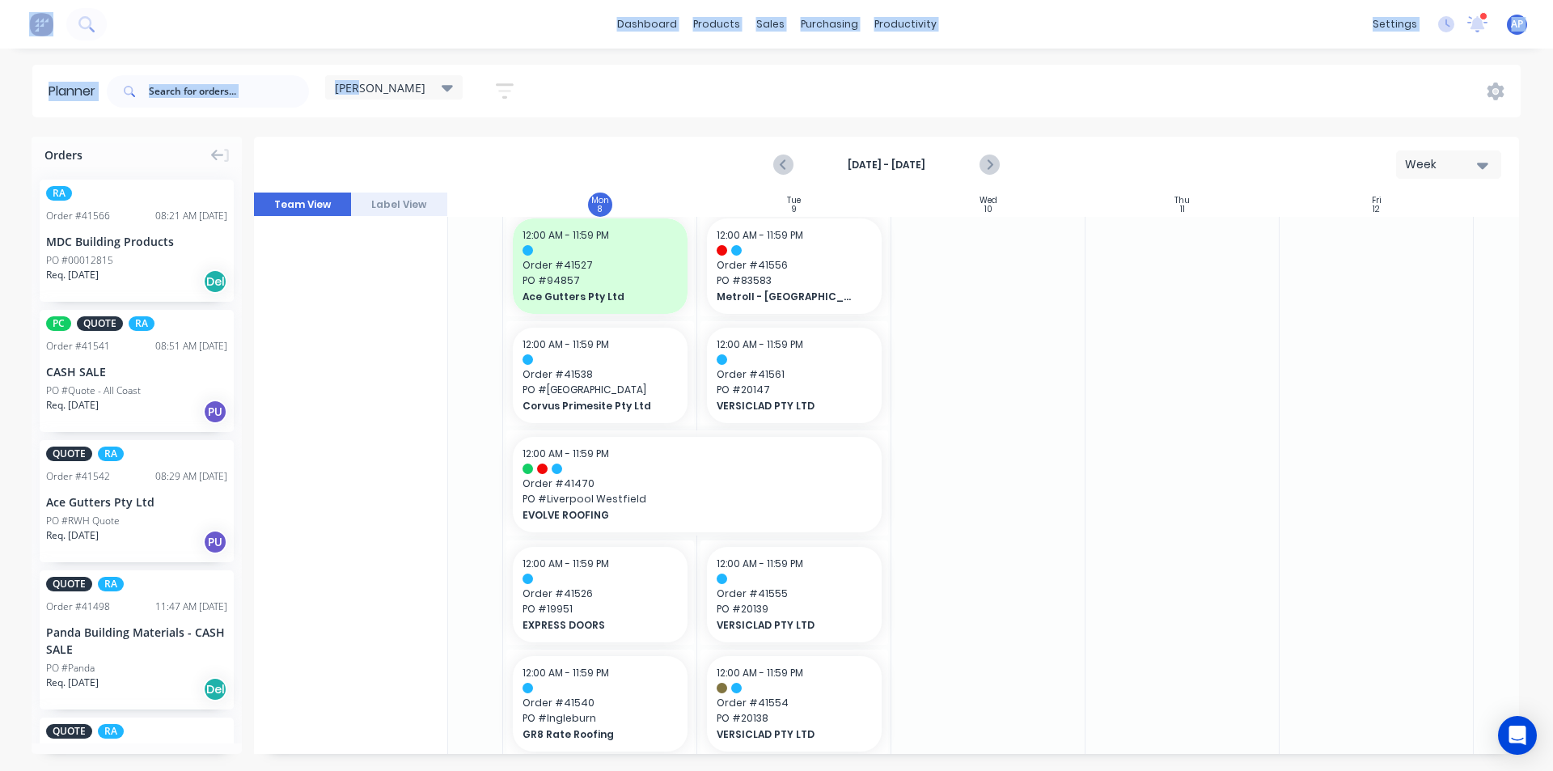
scroll to position [314, 139]
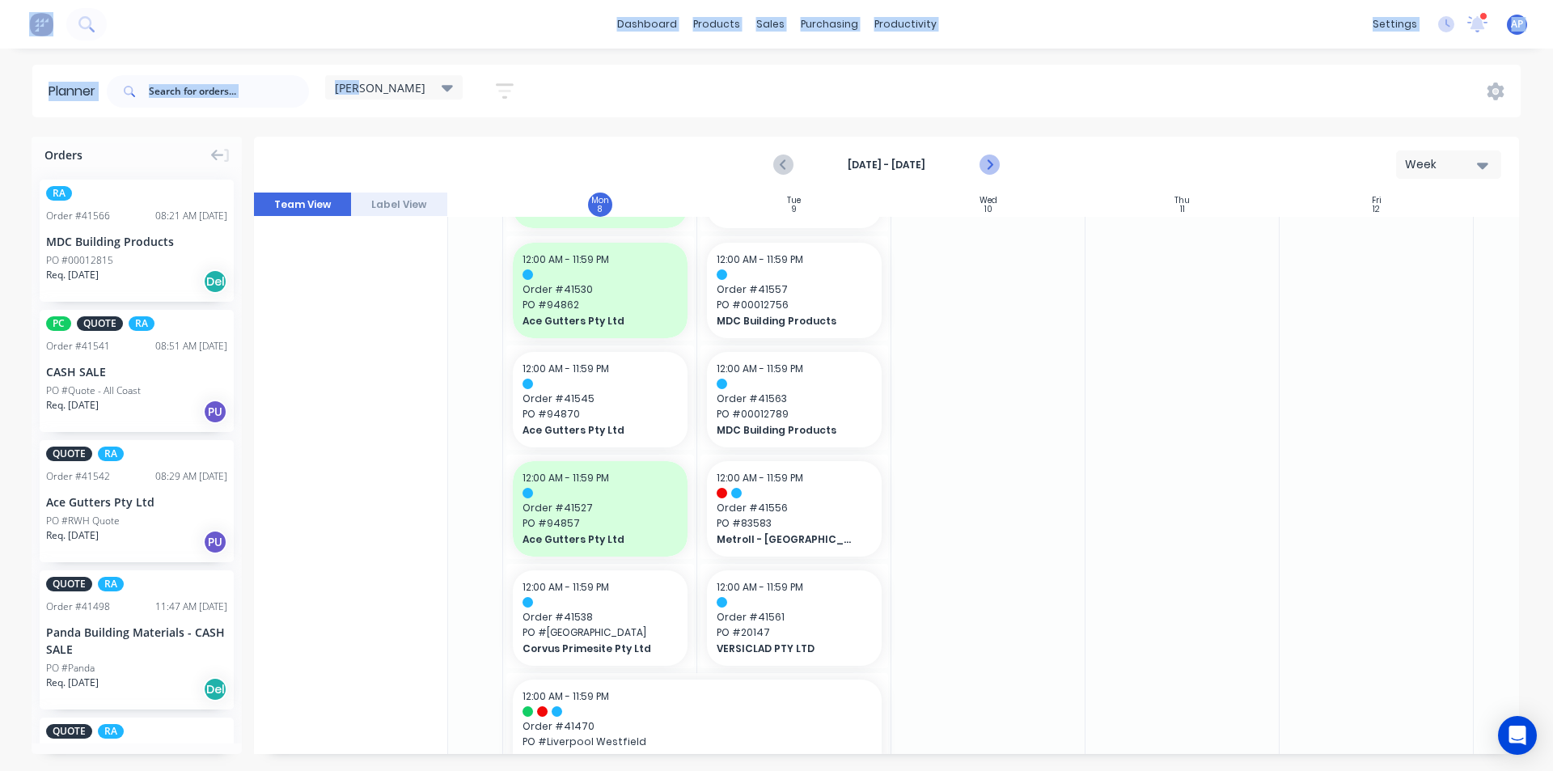
click at [989, 173] on icon "Next page" at bounding box center [988, 164] width 19 height 19
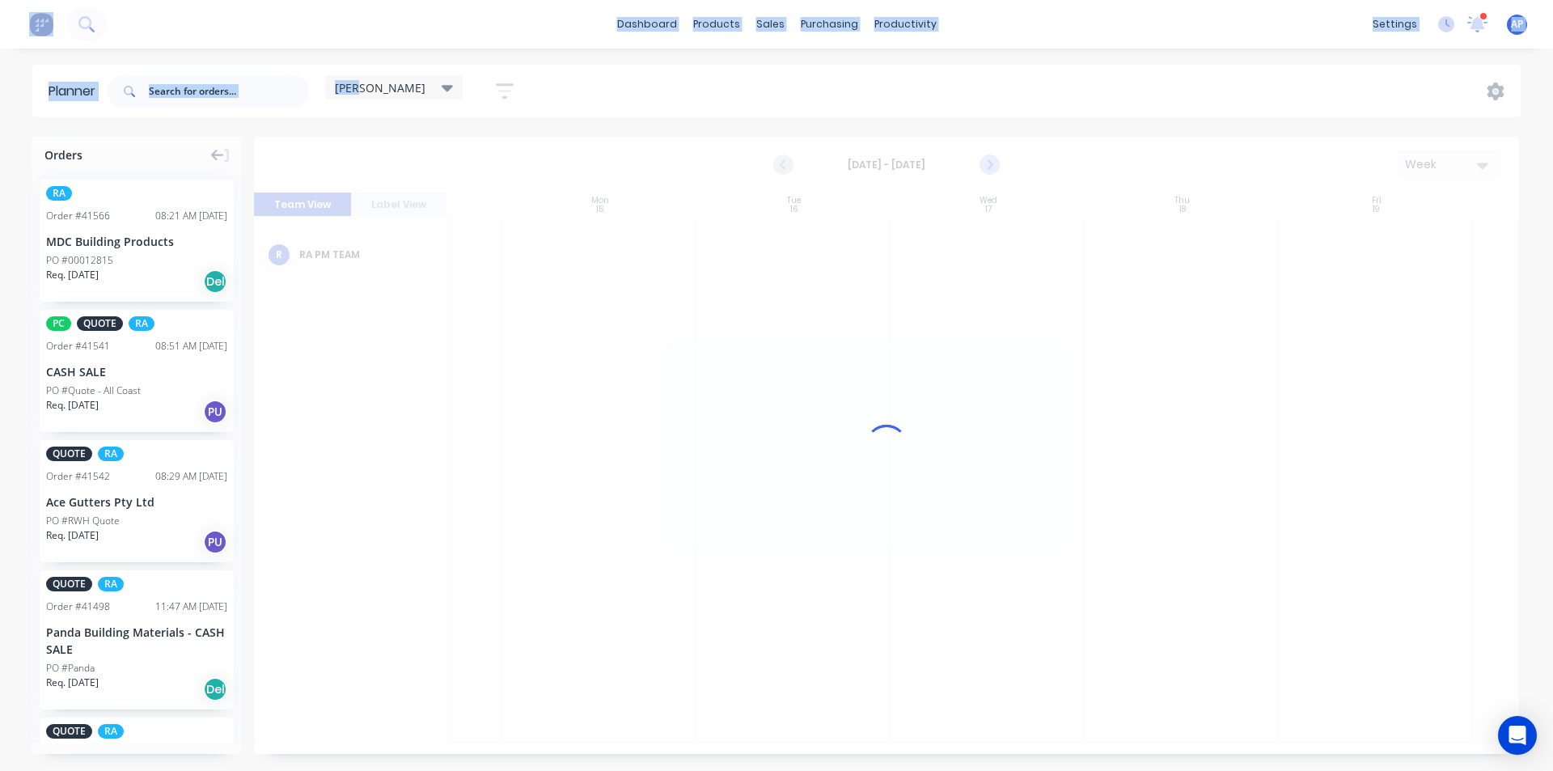
scroll to position [0, 139]
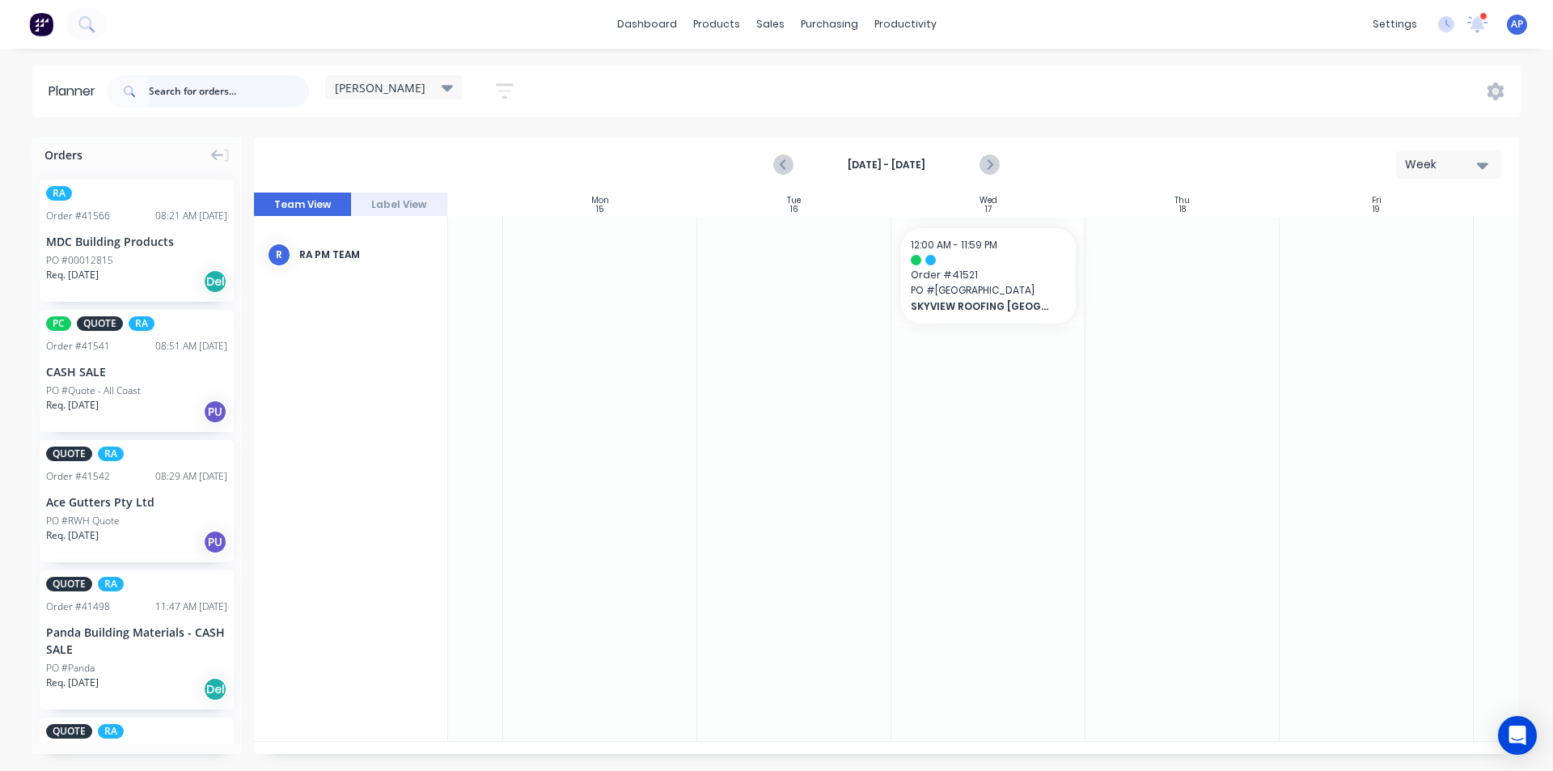
click at [235, 86] on input "text" at bounding box center [229, 91] width 160 height 32
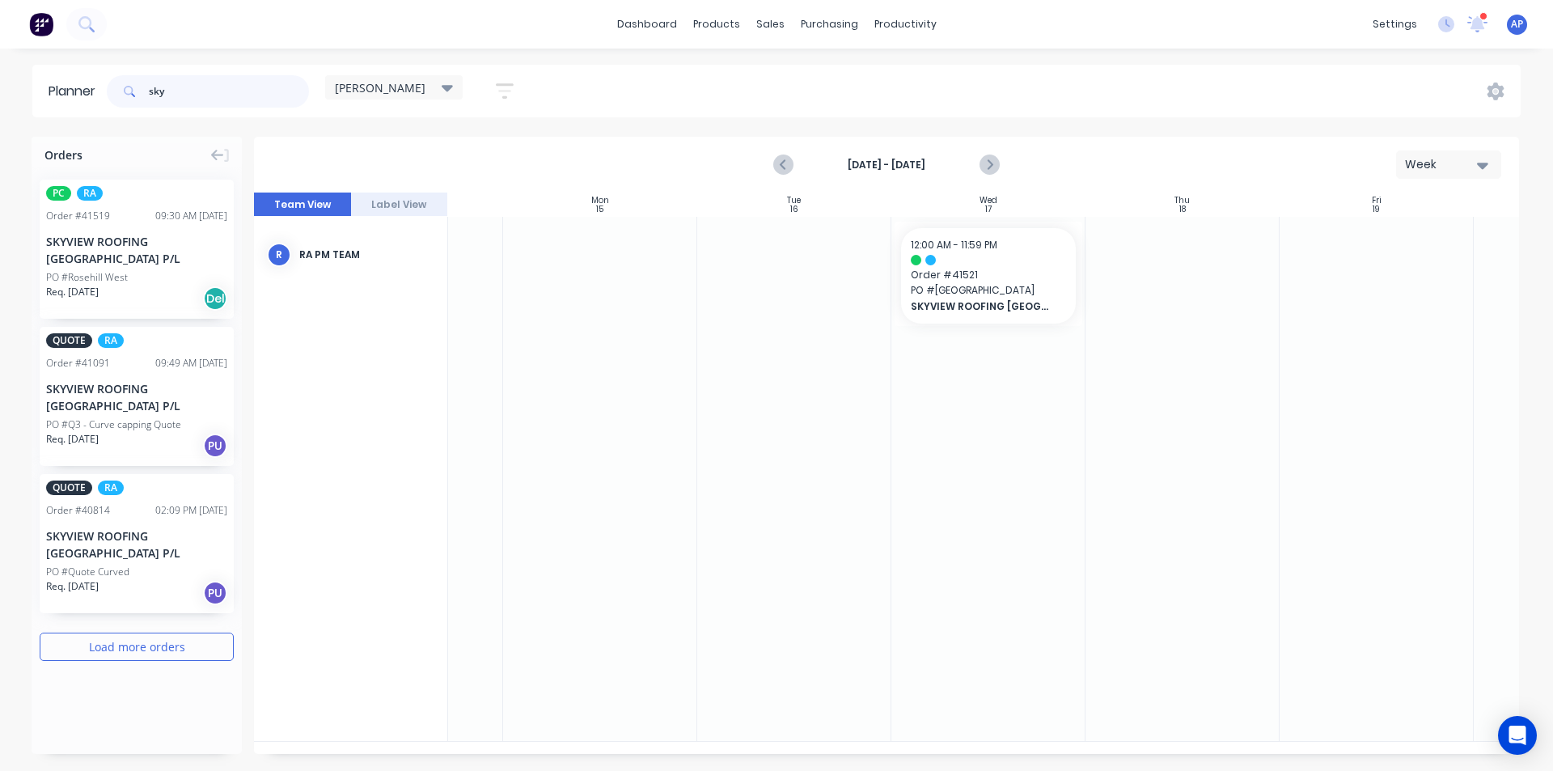
type input "sky"
drag, startPoint x: 134, startPoint y: 267, endPoint x: 655, endPoint y: 412, distance: 540.7
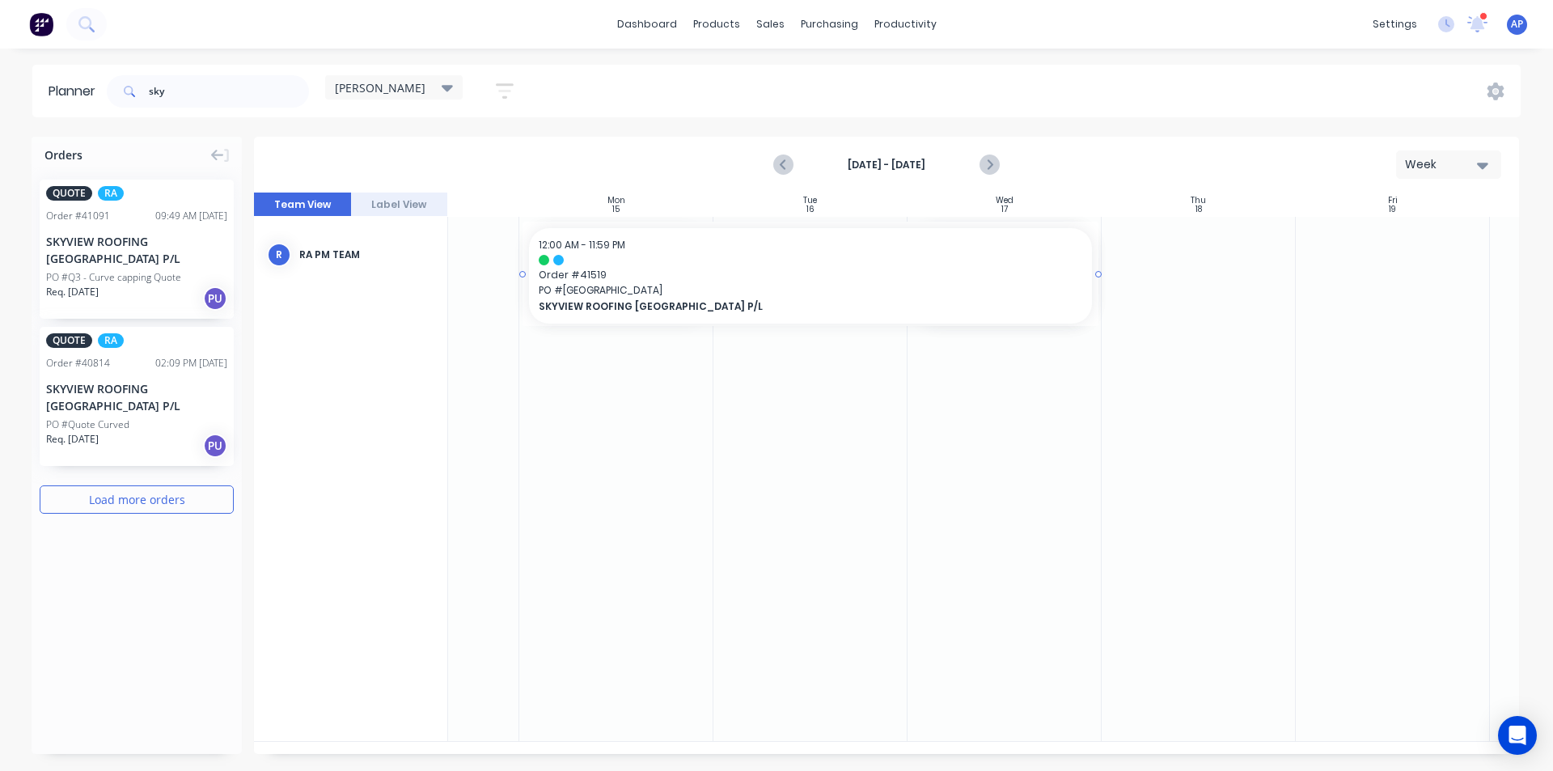
drag, startPoint x: 709, startPoint y: 273, endPoint x: 845, endPoint y: 273, distance: 135.1
drag, startPoint x: 193, startPoint y: 102, endPoint x: 104, endPoint y: 106, distance: 89.9
click at [104, 106] on header "Planner sky kyle Save new view None (Default) edit Iraking edit kyle edit Micha…" at bounding box center [776, 91] width 1488 height 53
